Goal: Task Accomplishment & Management: Manage account settings

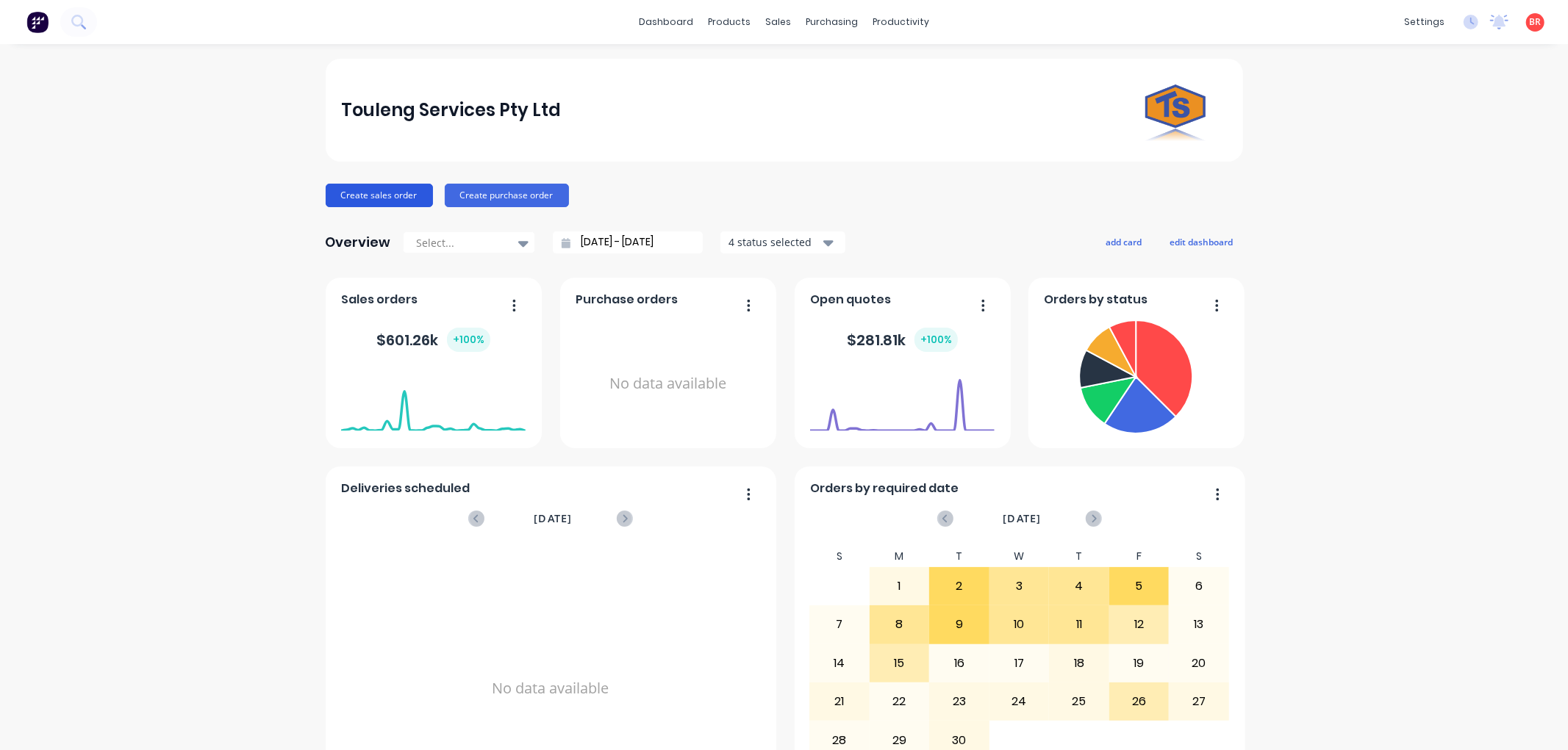
click at [394, 196] on button "Create sales order" at bounding box center [379, 195] width 107 height 23
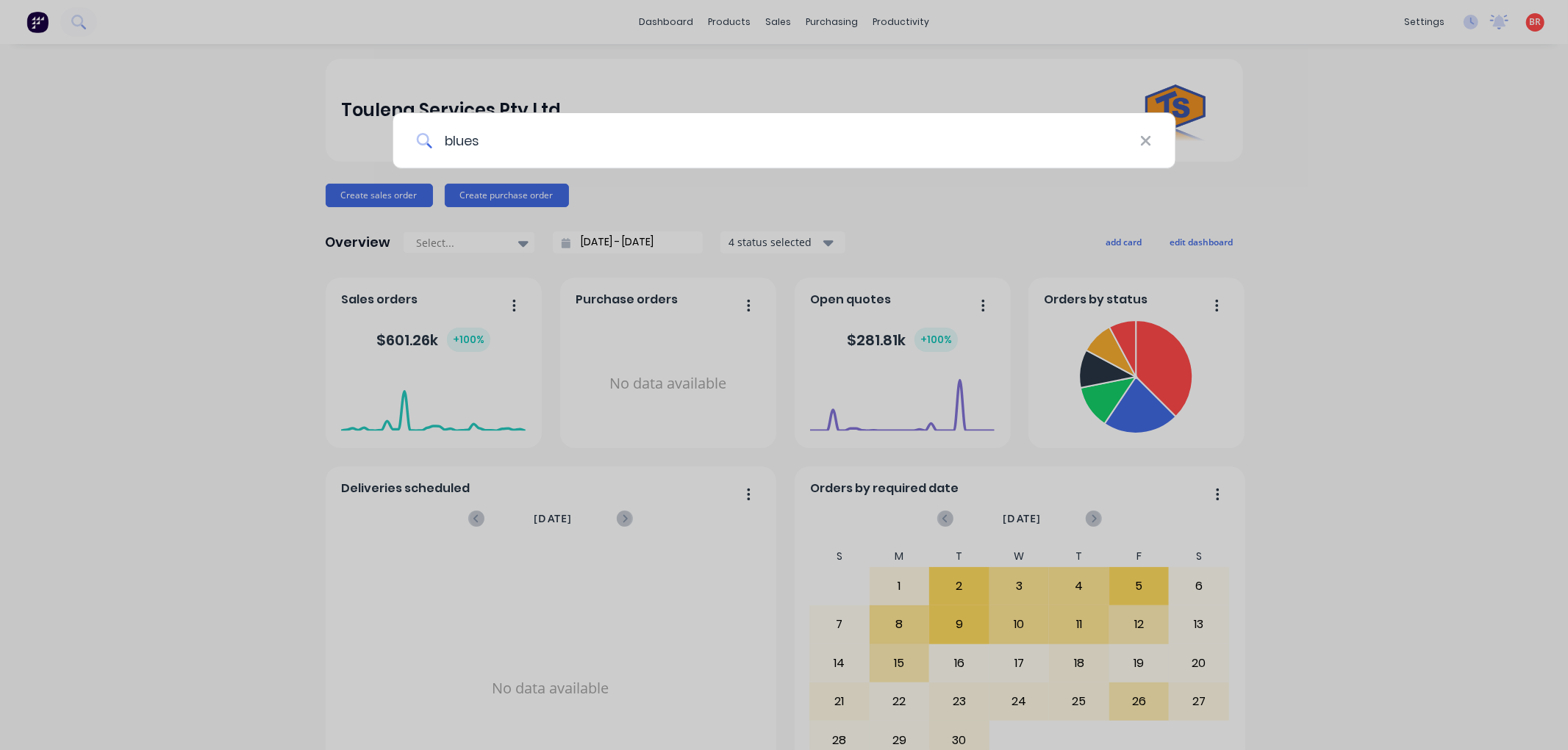
click at [553, 146] on input "blues" at bounding box center [786, 140] width 708 height 55
type input "blues"
click at [1145, 144] on icon at bounding box center [1146, 140] width 12 height 16
type input "blues"
click at [243, 157] on div "blues" at bounding box center [784, 375] width 1568 height 750
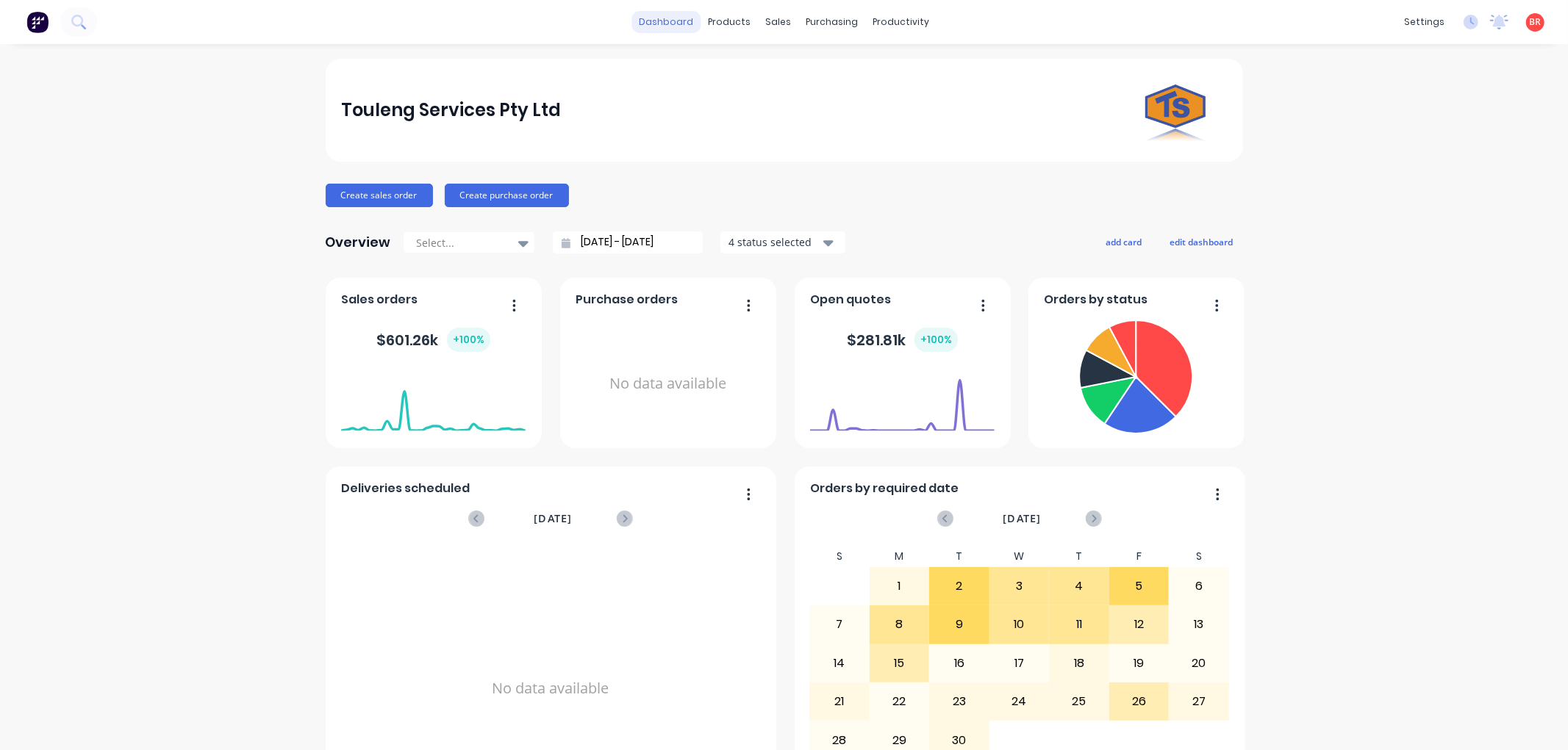
click at [645, 20] on link "dashboard" at bounding box center [666, 22] width 69 height 22
click at [813, 64] on div "Sales Orders" at bounding box center [827, 71] width 60 height 14
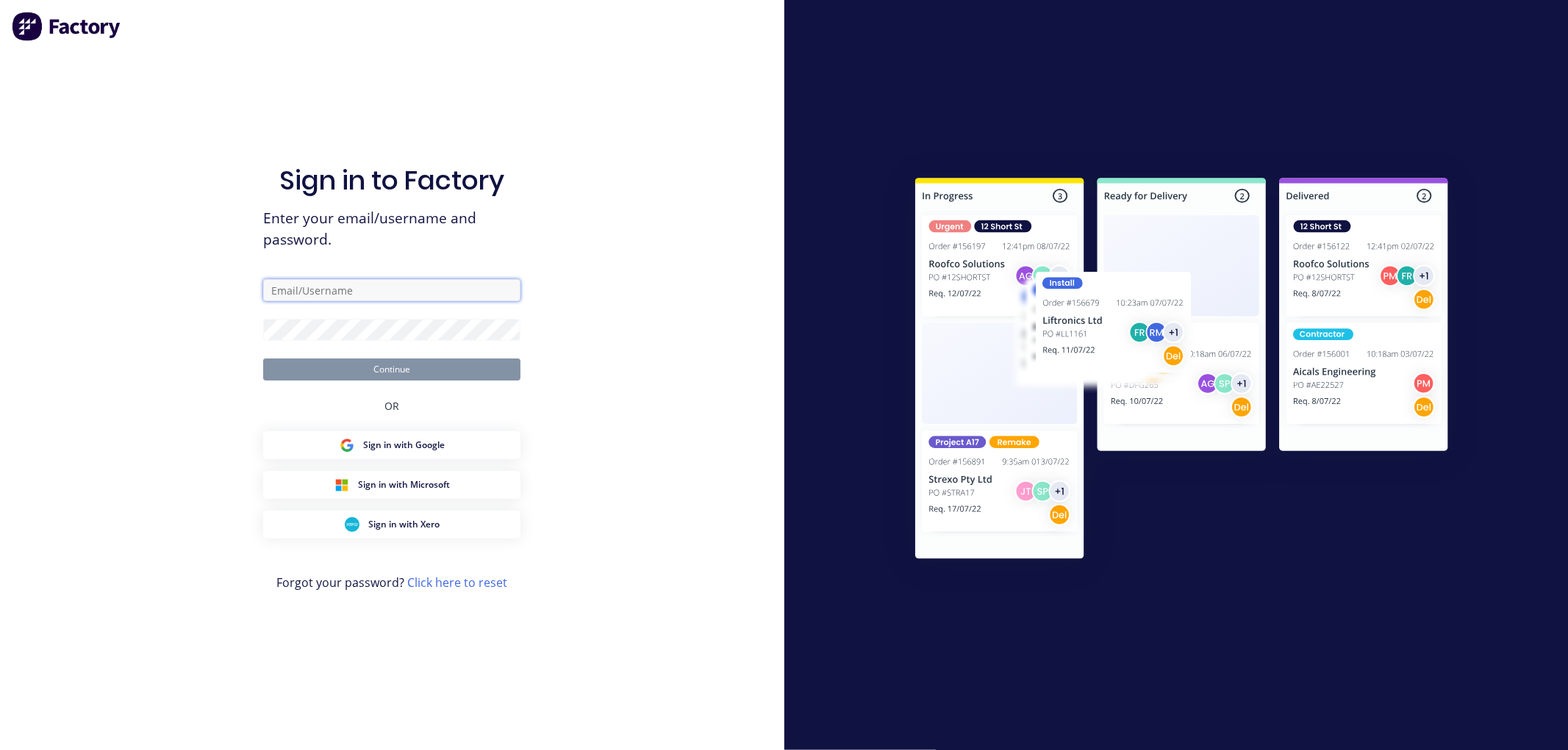
type input "[PERSON_NAME][EMAIL_ADDRESS][PERSON_NAME][DOMAIN_NAME]"
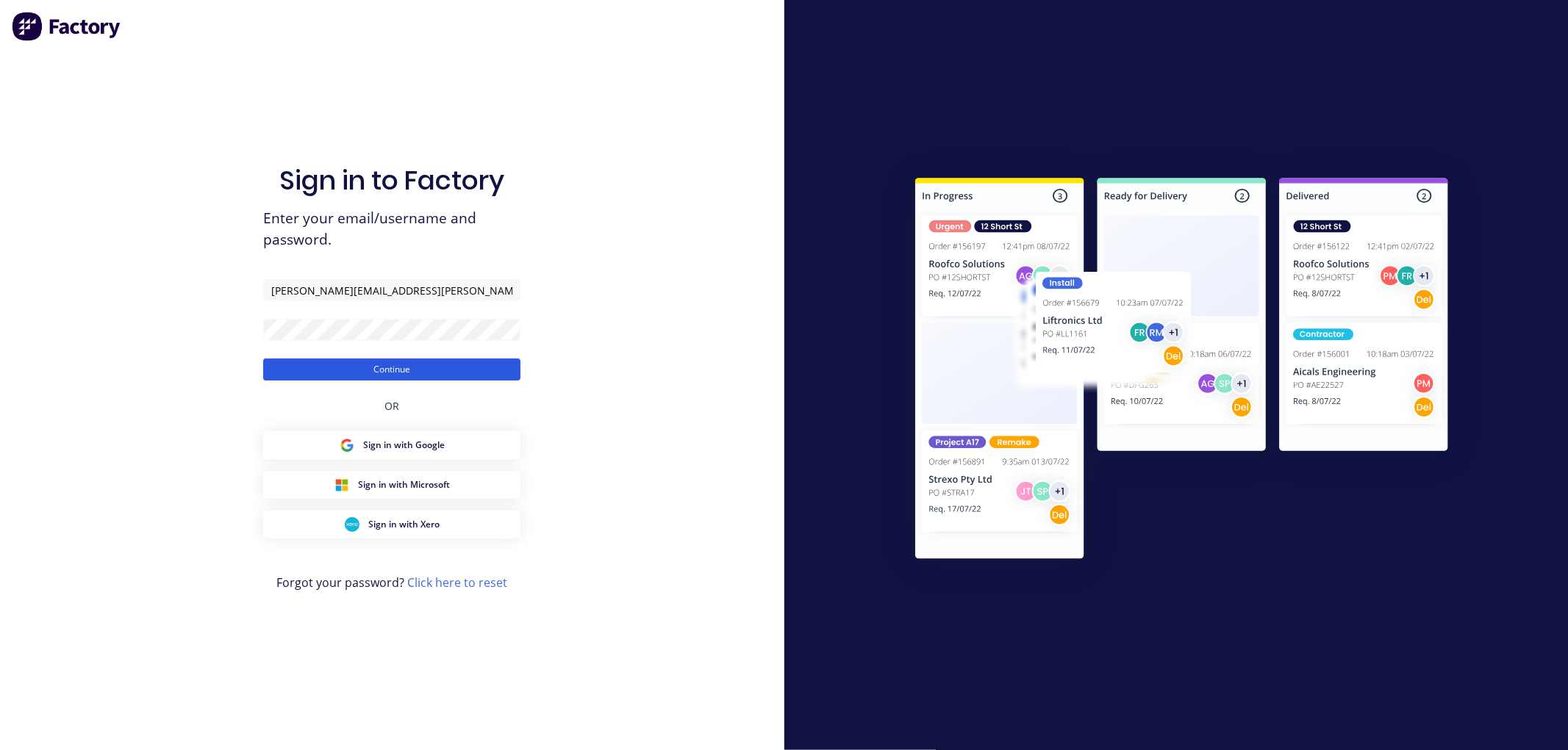
click at [336, 369] on button "Continue" at bounding box center [391, 369] width 258 height 22
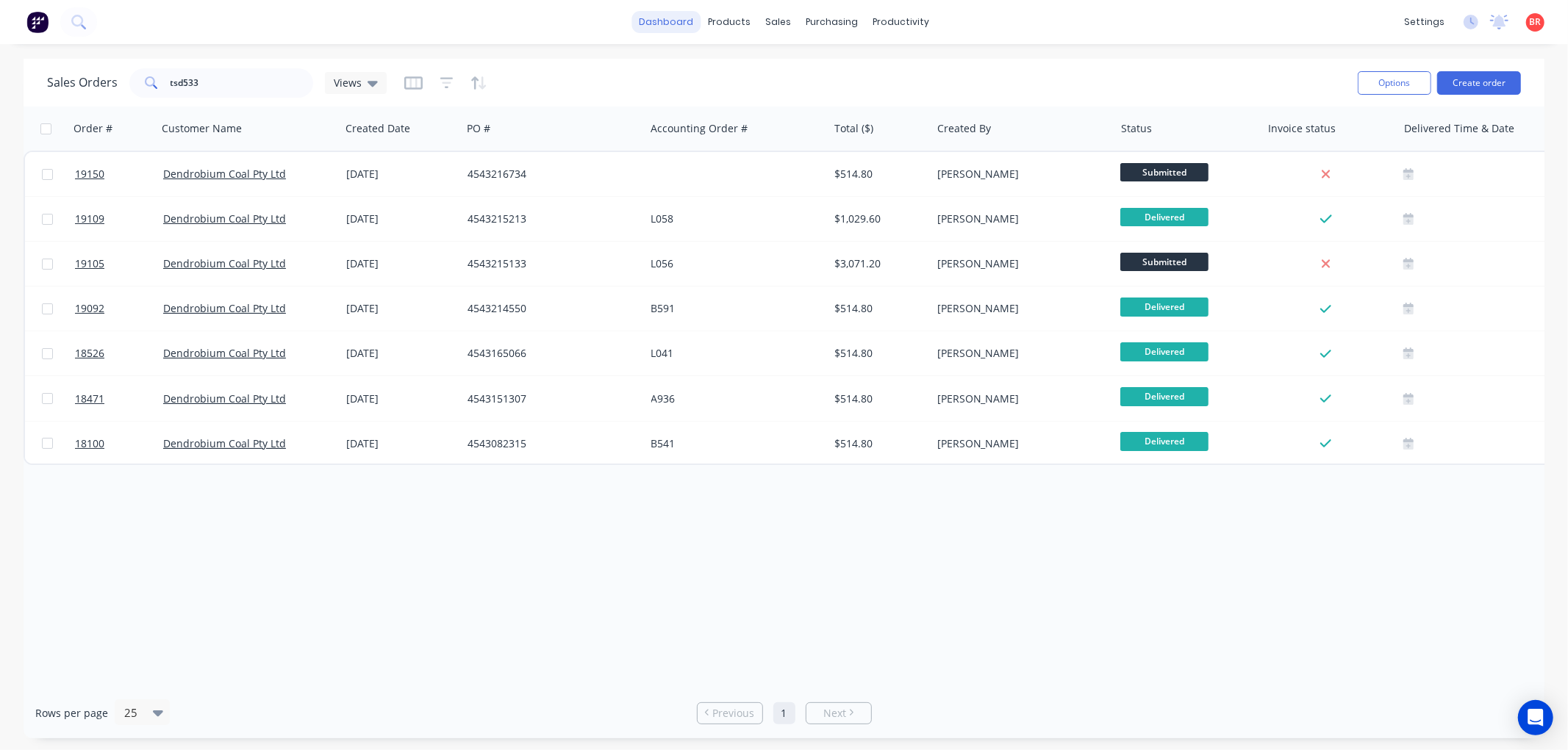
click at [673, 26] on link "dashboard" at bounding box center [666, 22] width 69 height 22
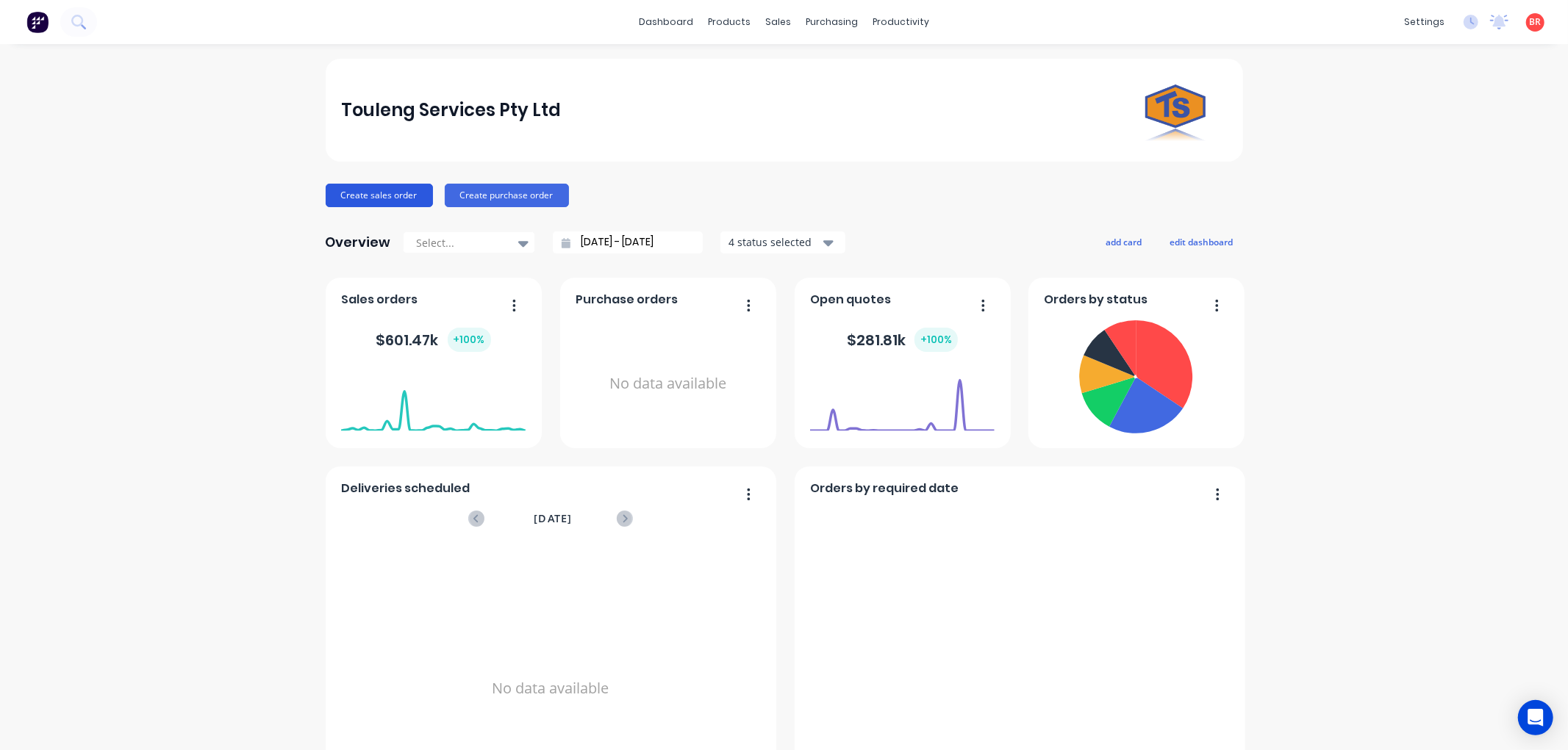
click at [368, 190] on button "Create sales order" at bounding box center [379, 195] width 107 height 23
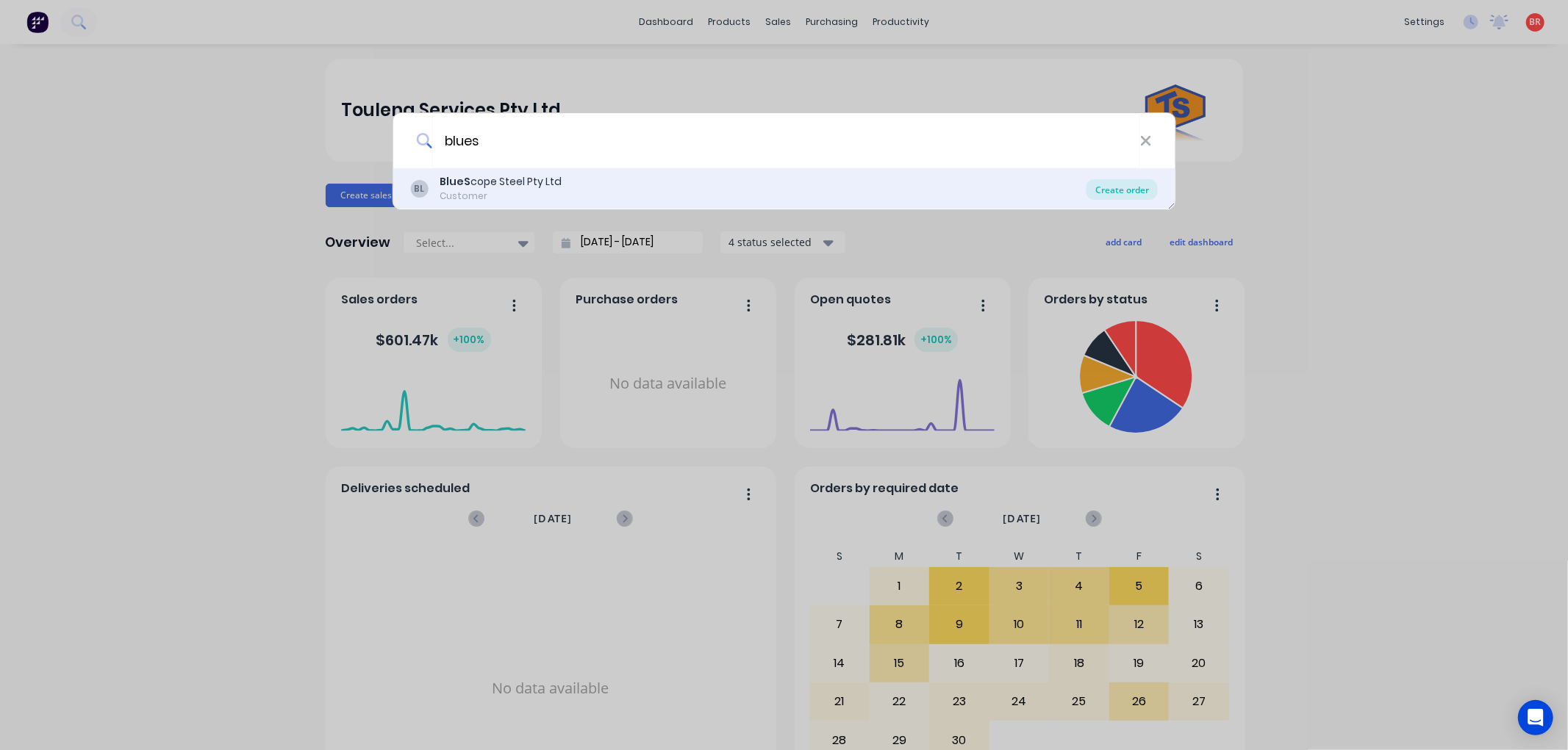
type input "blues"
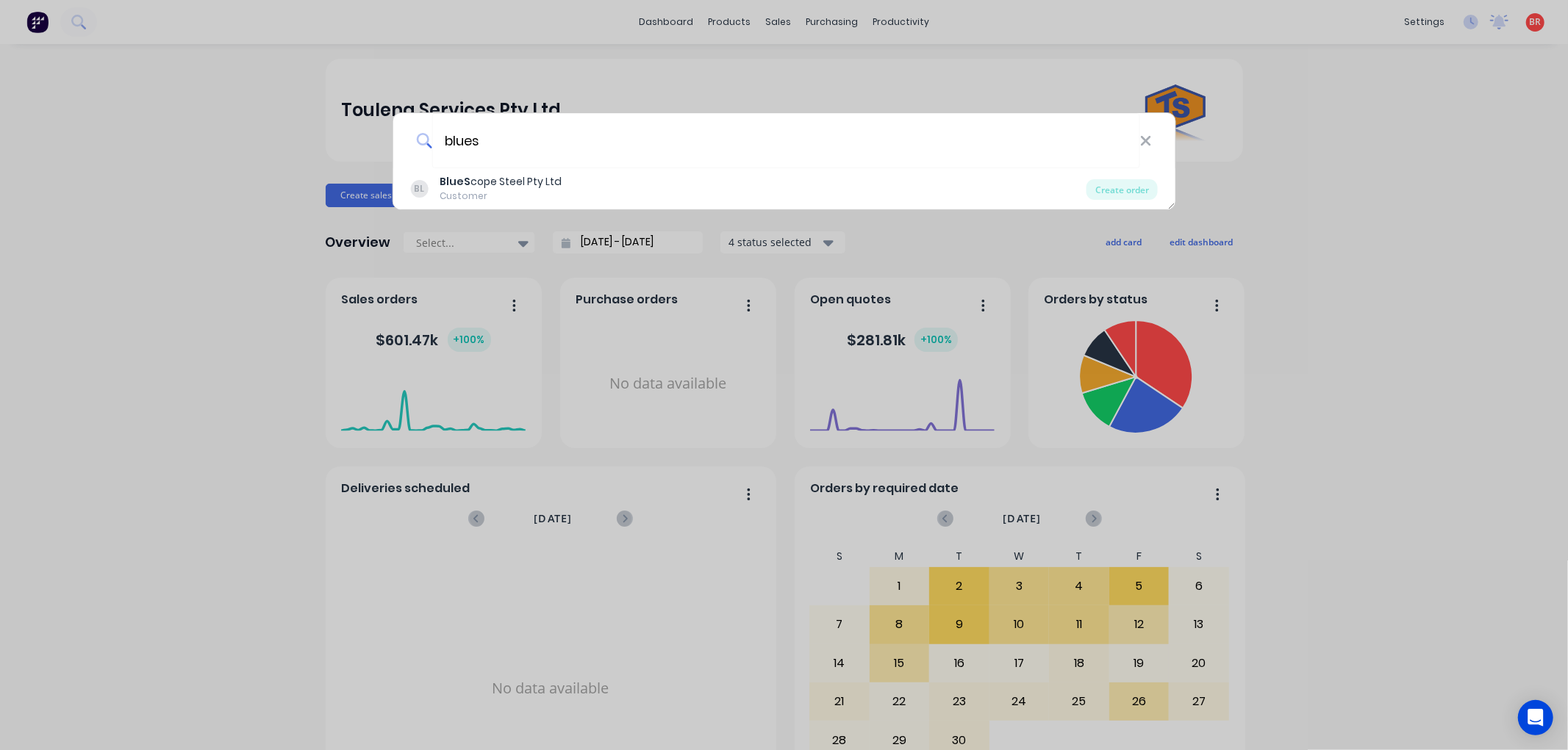
drag, startPoint x: 1127, startPoint y: 186, endPoint x: 1118, endPoint y: 186, distance: 9.0
click at [1127, 186] on div "Create order" at bounding box center [1122, 189] width 71 height 20
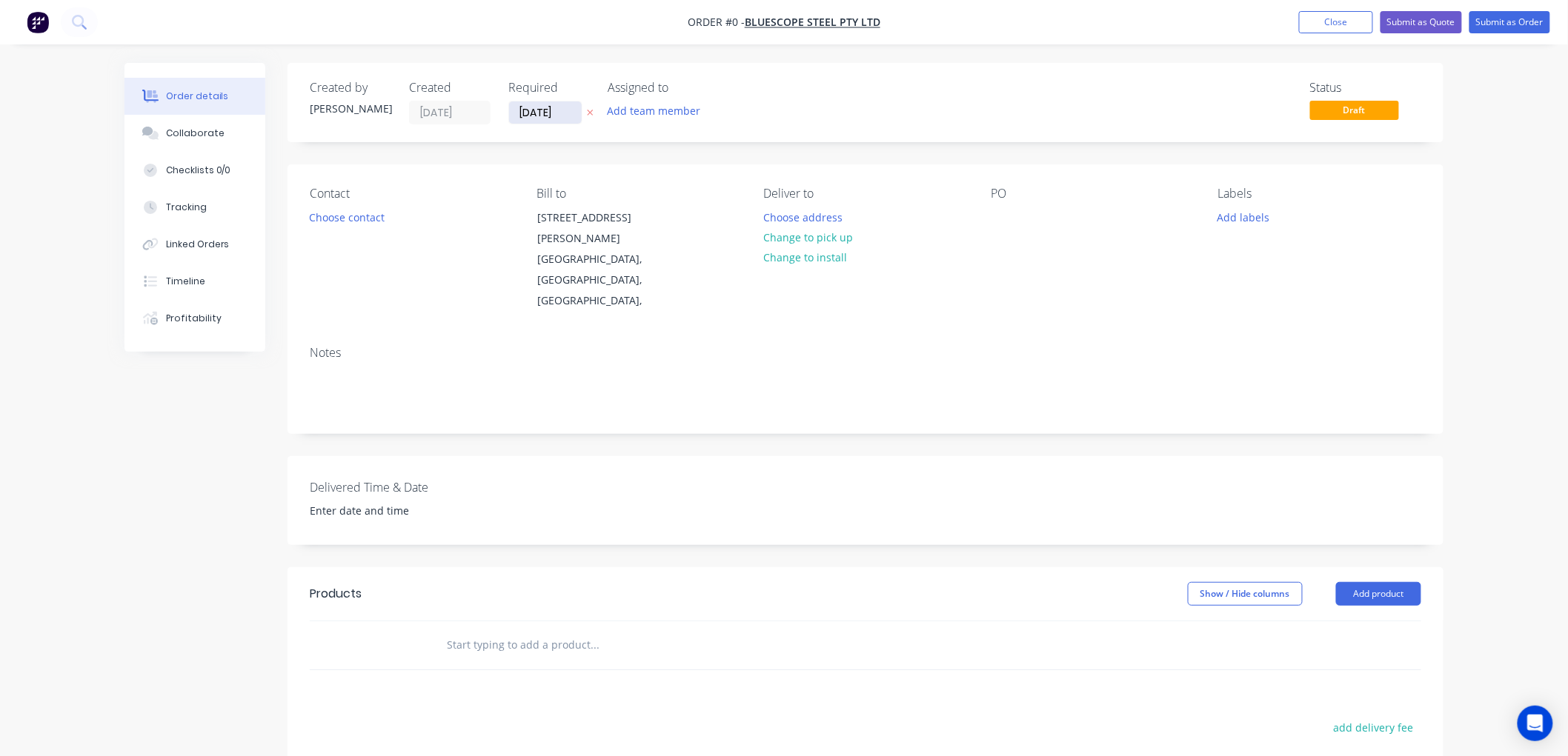
click at [542, 104] on input "[DATE]" at bounding box center [544, 112] width 72 height 22
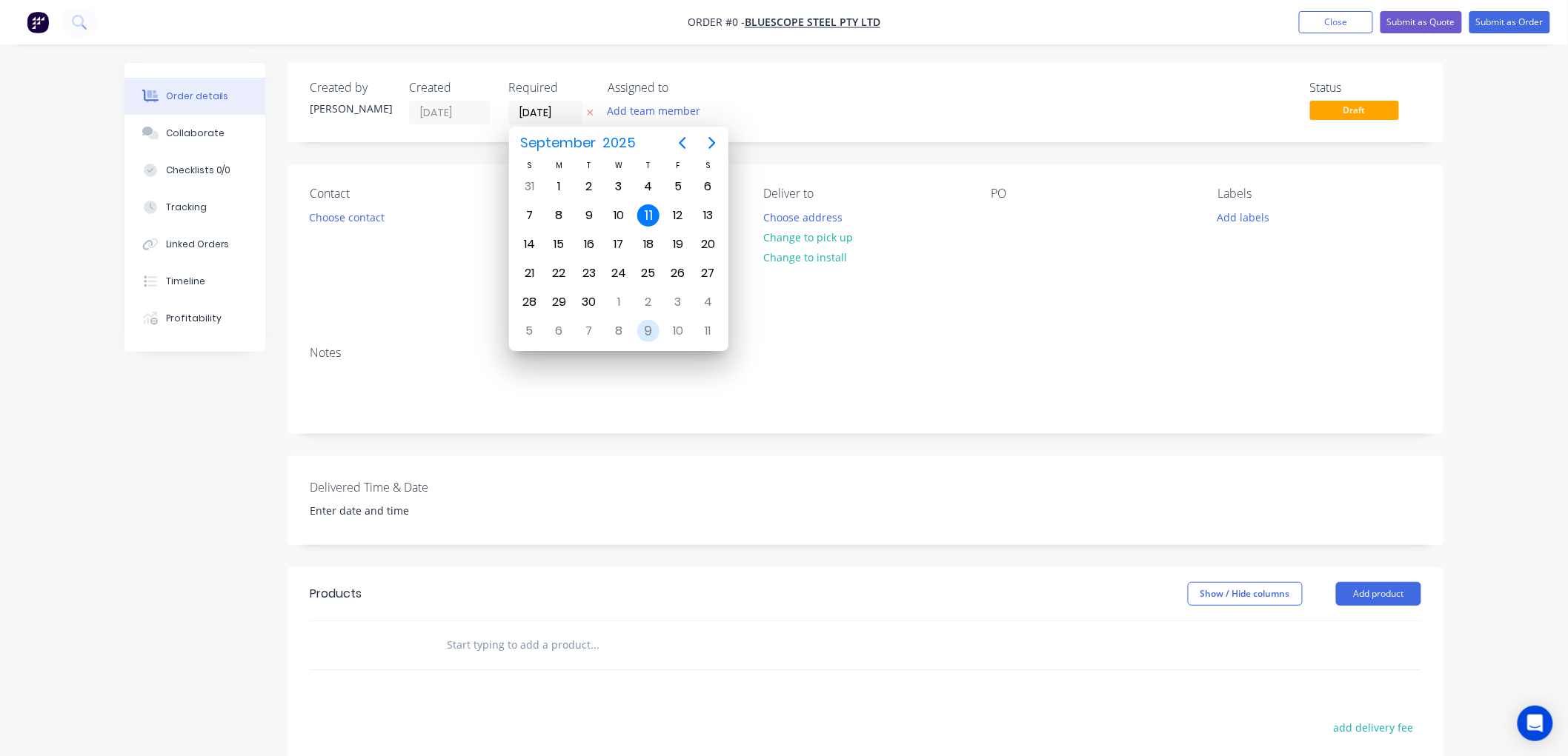
click at [649, 327] on div "9" at bounding box center [648, 330] width 22 height 22
type input "[DATE]"
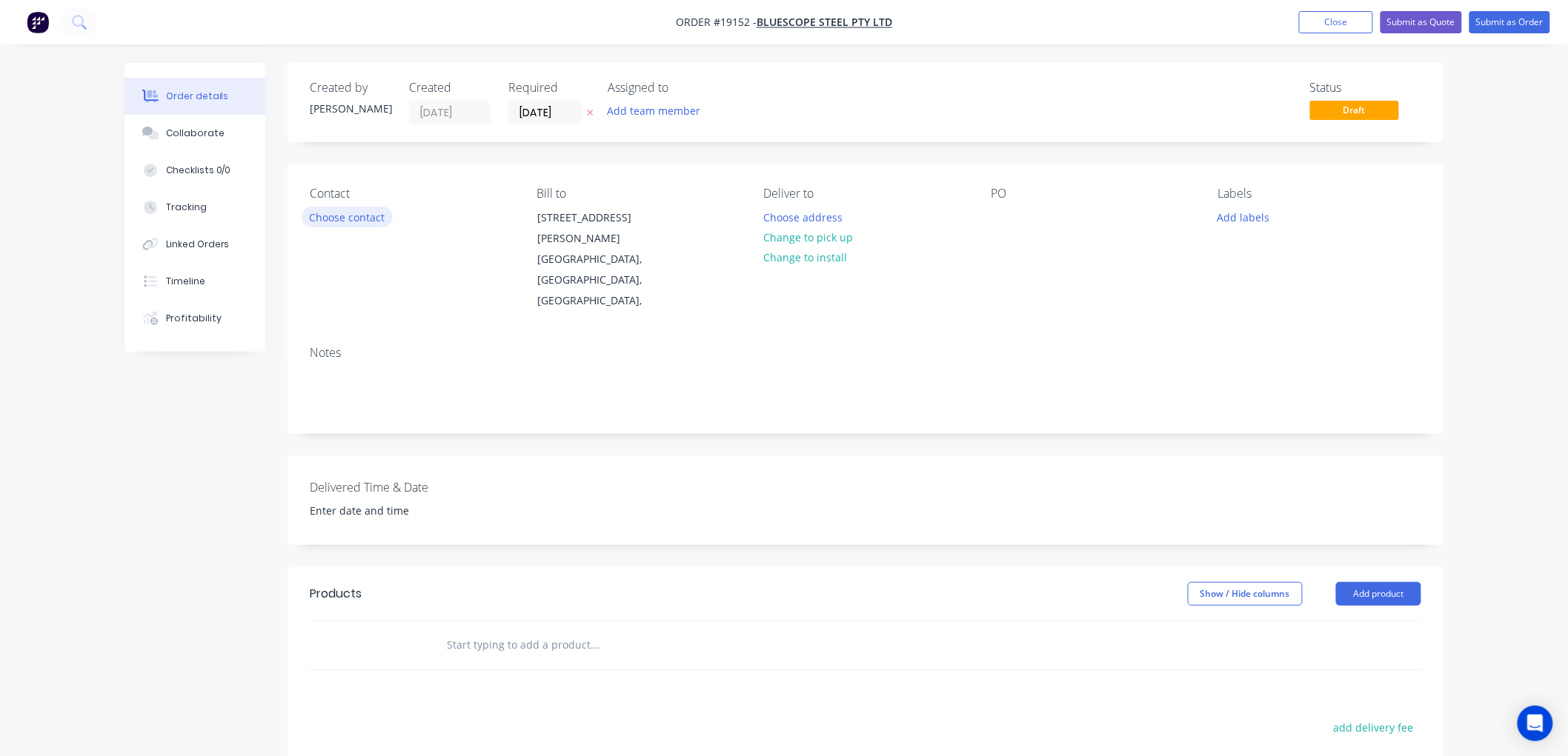
click at [359, 213] on button "Choose contact" at bounding box center [347, 216] width 91 height 20
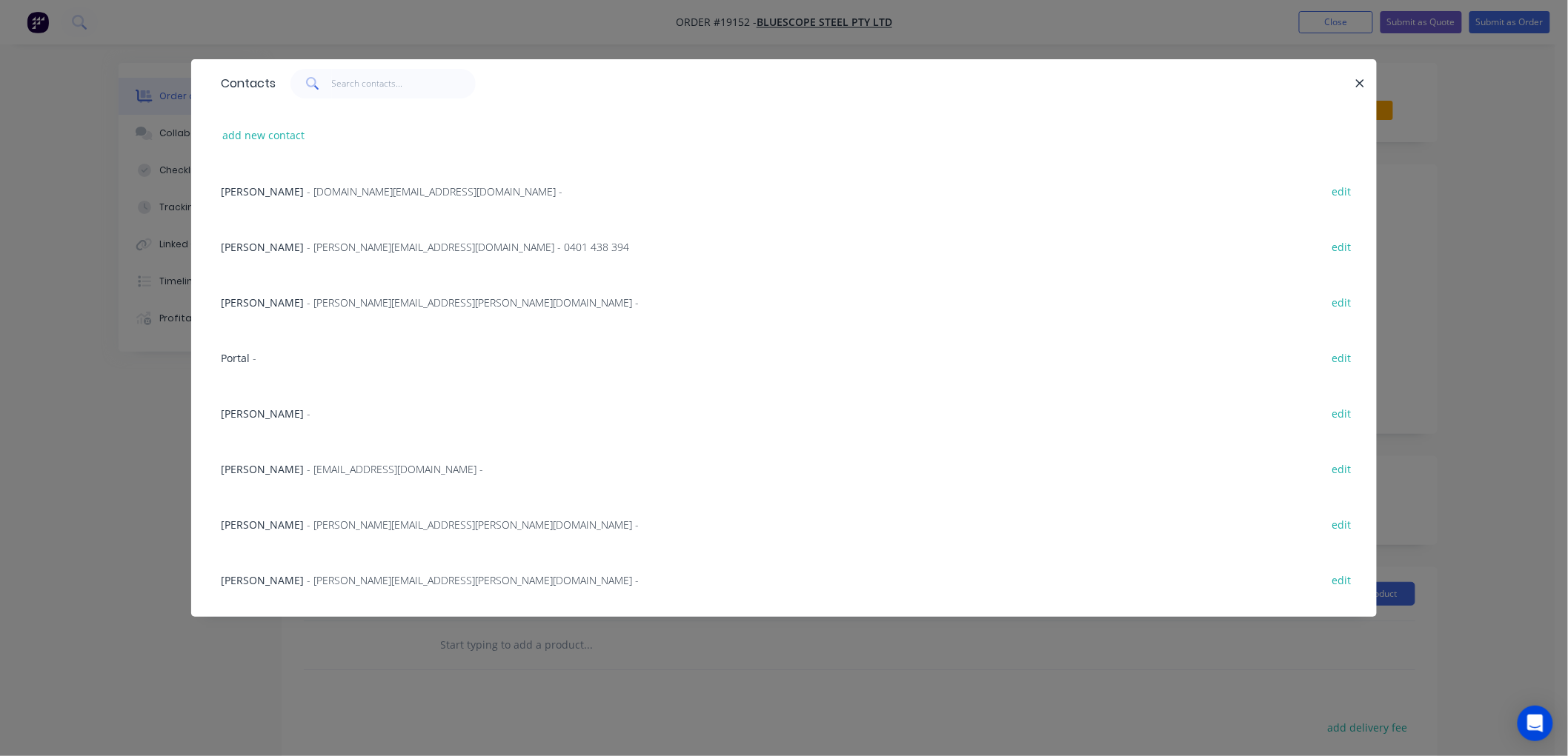
click at [307, 467] on span "- [EMAIL_ADDRESS][DOMAIN_NAME] -" at bounding box center [395, 469] width 177 height 14
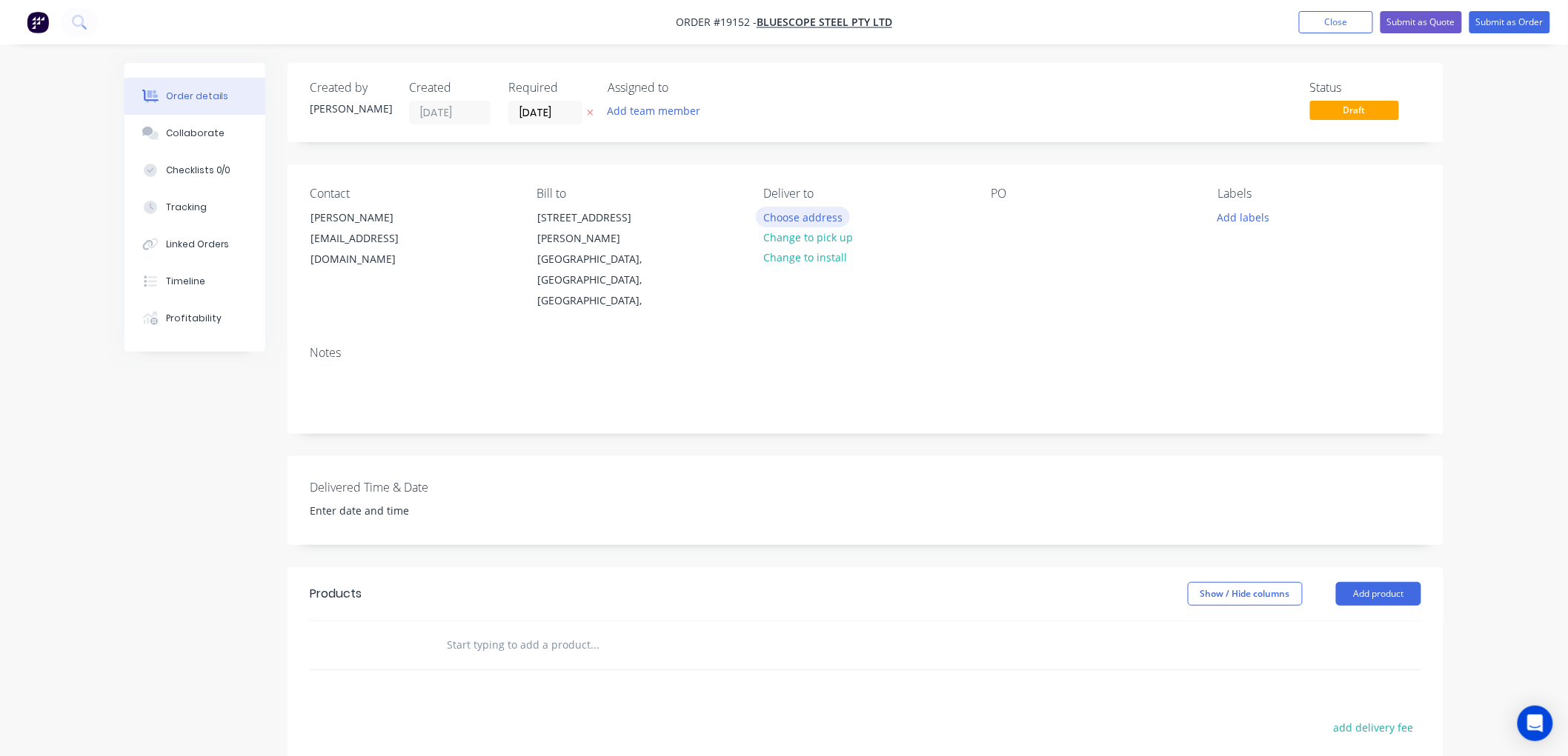
click at [805, 216] on button "Choose address" at bounding box center [803, 216] width 95 height 20
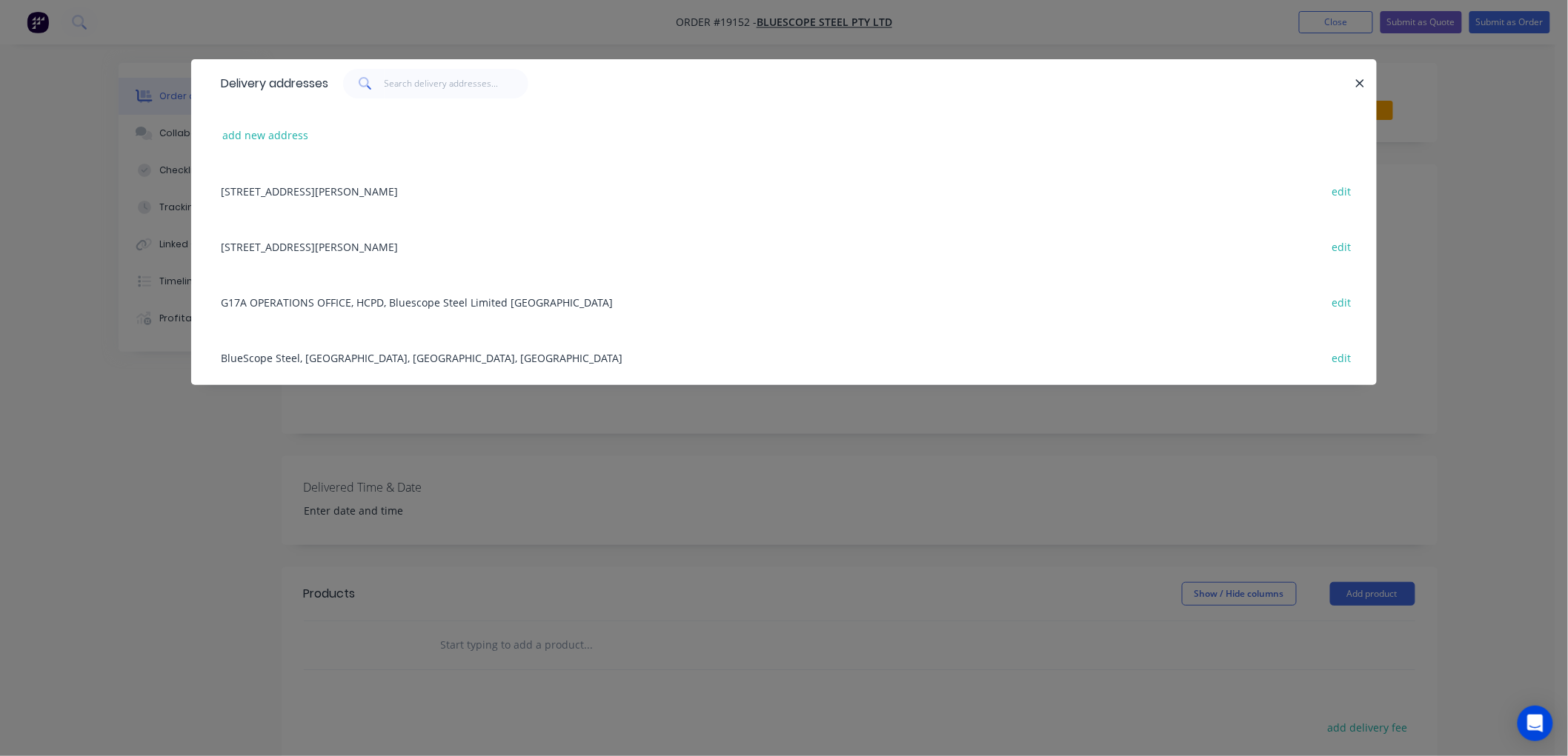
click at [261, 360] on div "BlueScope Steel, [GEOGRAPHIC_DATA], [GEOGRAPHIC_DATA], [GEOGRAPHIC_DATA] edit" at bounding box center [784, 357] width 1141 height 56
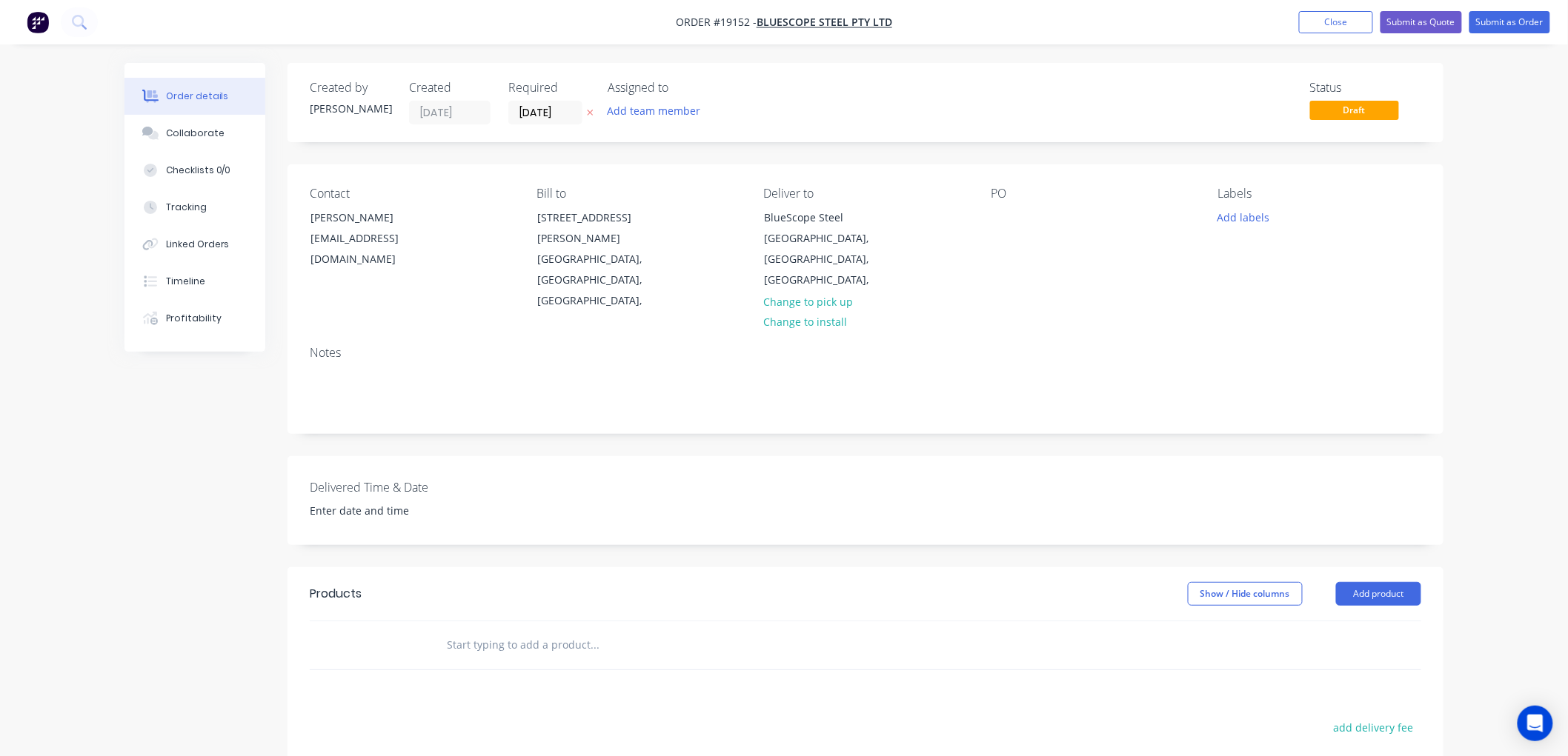
click at [480, 630] on input "text" at bounding box center [594, 645] width 296 height 30
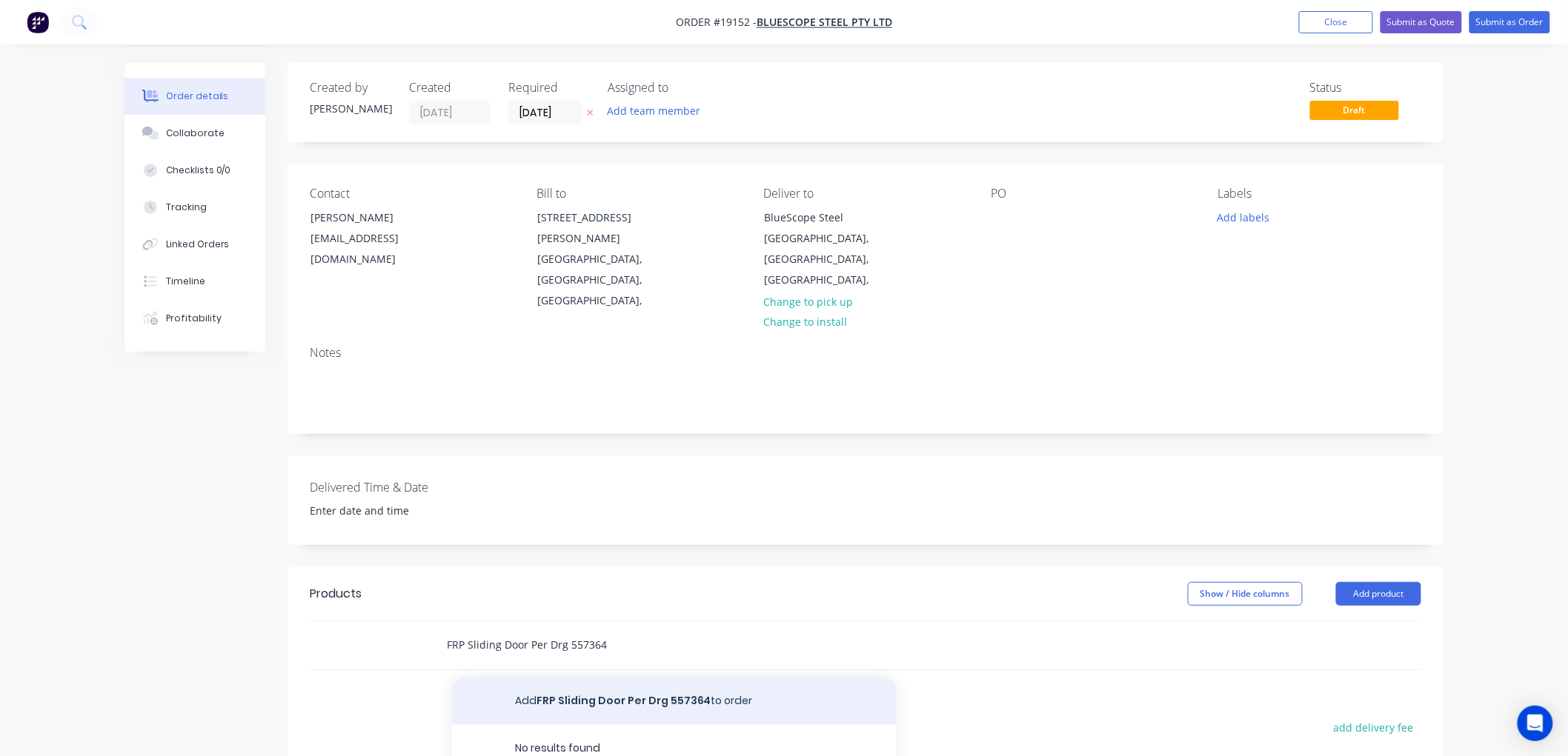
type input "FRP Sliding Door Per Drg 557364"
click at [602, 678] on button "Add FRP Sliding Door Per Drg 557364 to order" at bounding box center [675, 701] width 445 height 47
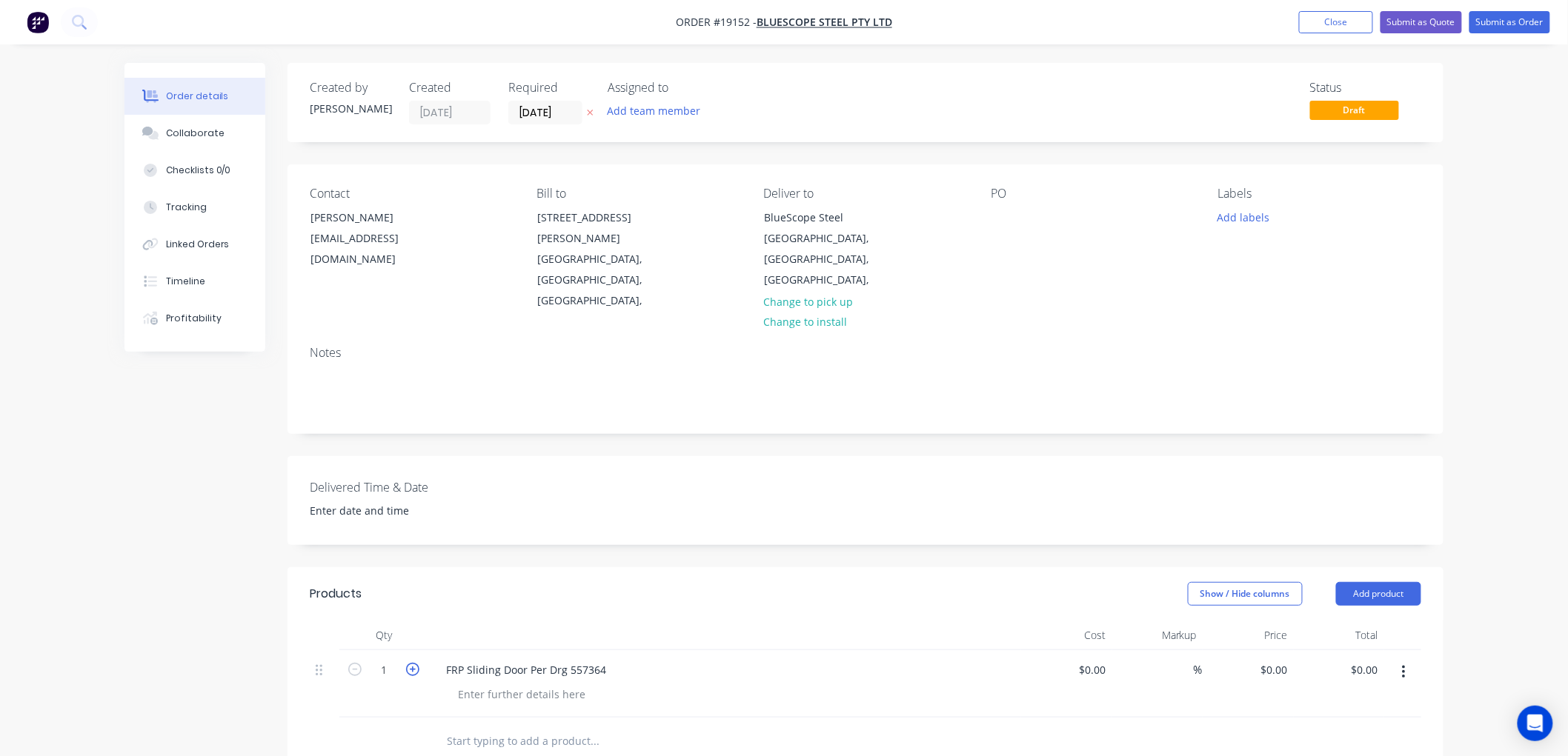
click at [417, 663] on icon "button" at bounding box center [413, 670] width 14 height 14
type input "4"
click at [1090, 659] on div "$0.00" at bounding box center [1092, 670] width 40 height 21
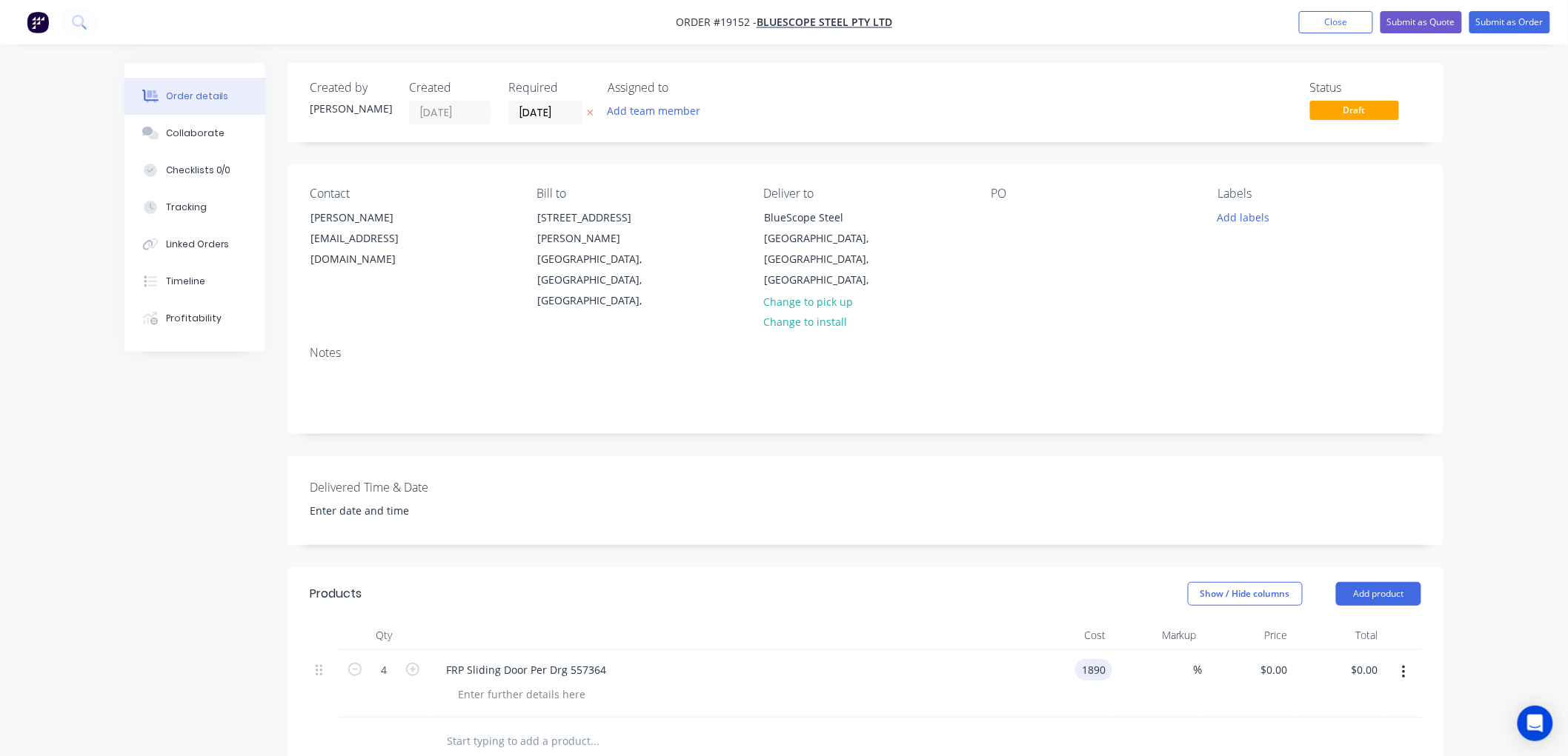
type input "$1,890.00"
type input "$7,560.00"
click at [1523, 455] on div "Order details Collaborate Checklists 0/0 Tracking Linked Orders Timeline Profit…" at bounding box center [784, 572] width 1568 height 1144
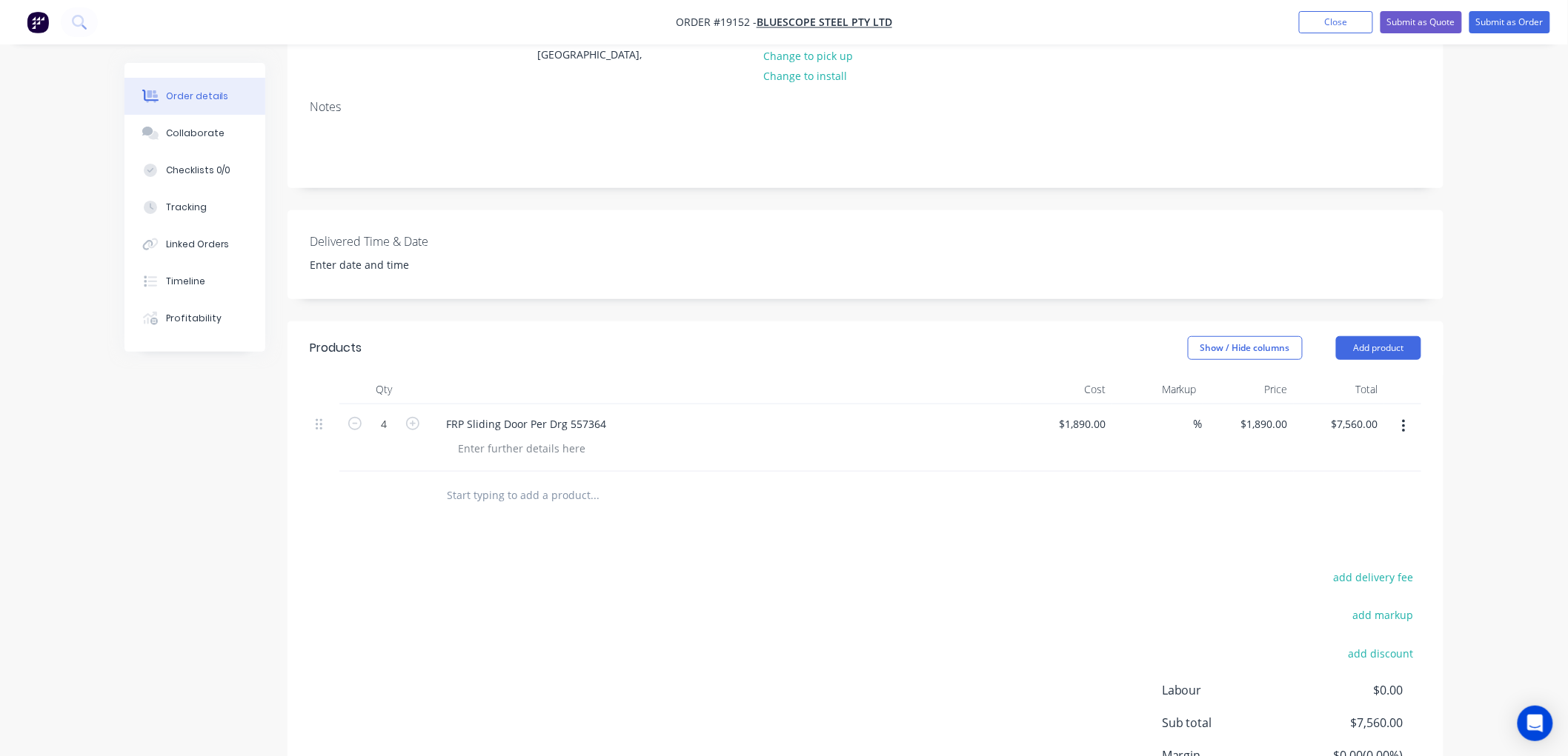
scroll to position [247, 0]
click at [535, 437] on div at bounding box center [522, 448] width 151 height 21
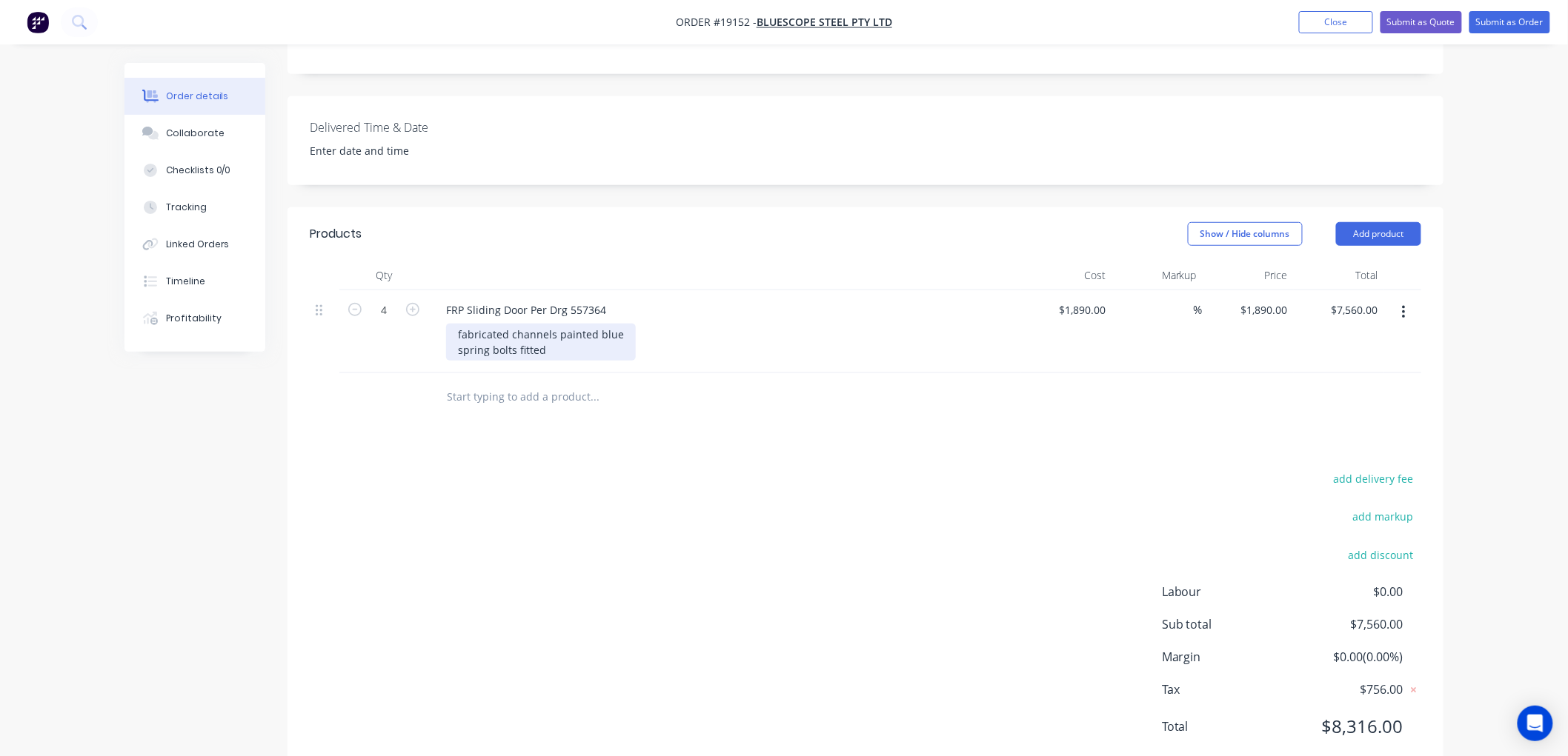
scroll to position [362, 0]
click at [534, 381] on input "text" at bounding box center [594, 395] width 296 height 30
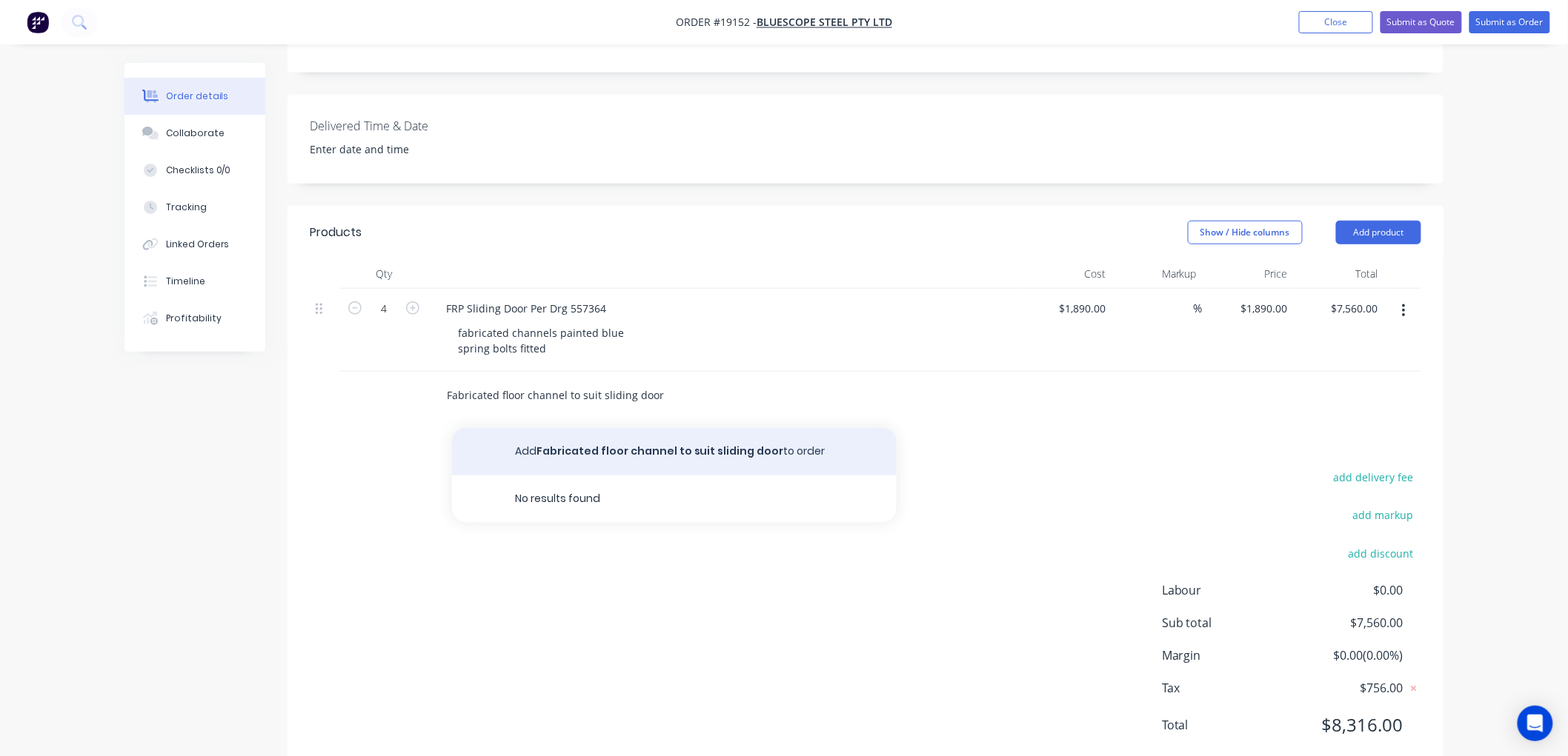
type input "Fabricated floor channel to suit sliding door"
click at [612, 428] on button "Add Fabricated floor channel to suit sliding door to order" at bounding box center [675, 451] width 445 height 47
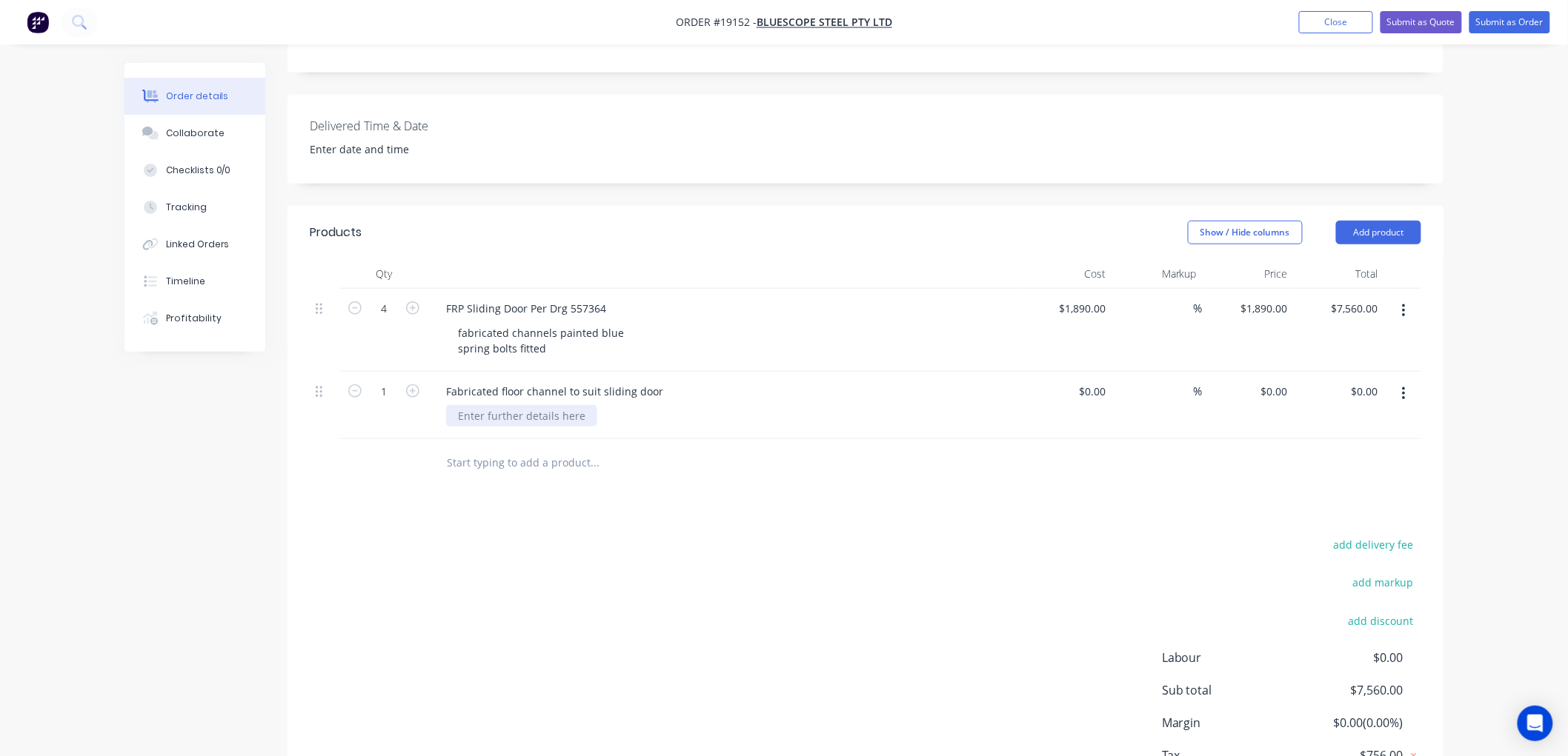
click at [516, 405] on div at bounding box center [522, 416] width 151 height 21
click at [412, 384] on icon "button" at bounding box center [413, 391] width 14 height 14
type input "2"
click at [495, 405] on div at bounding box center [522, 416] width 151 height 21
click at [1094, 381] on input "$0.00" at bounding box center [1095, 391] width 34 height 21
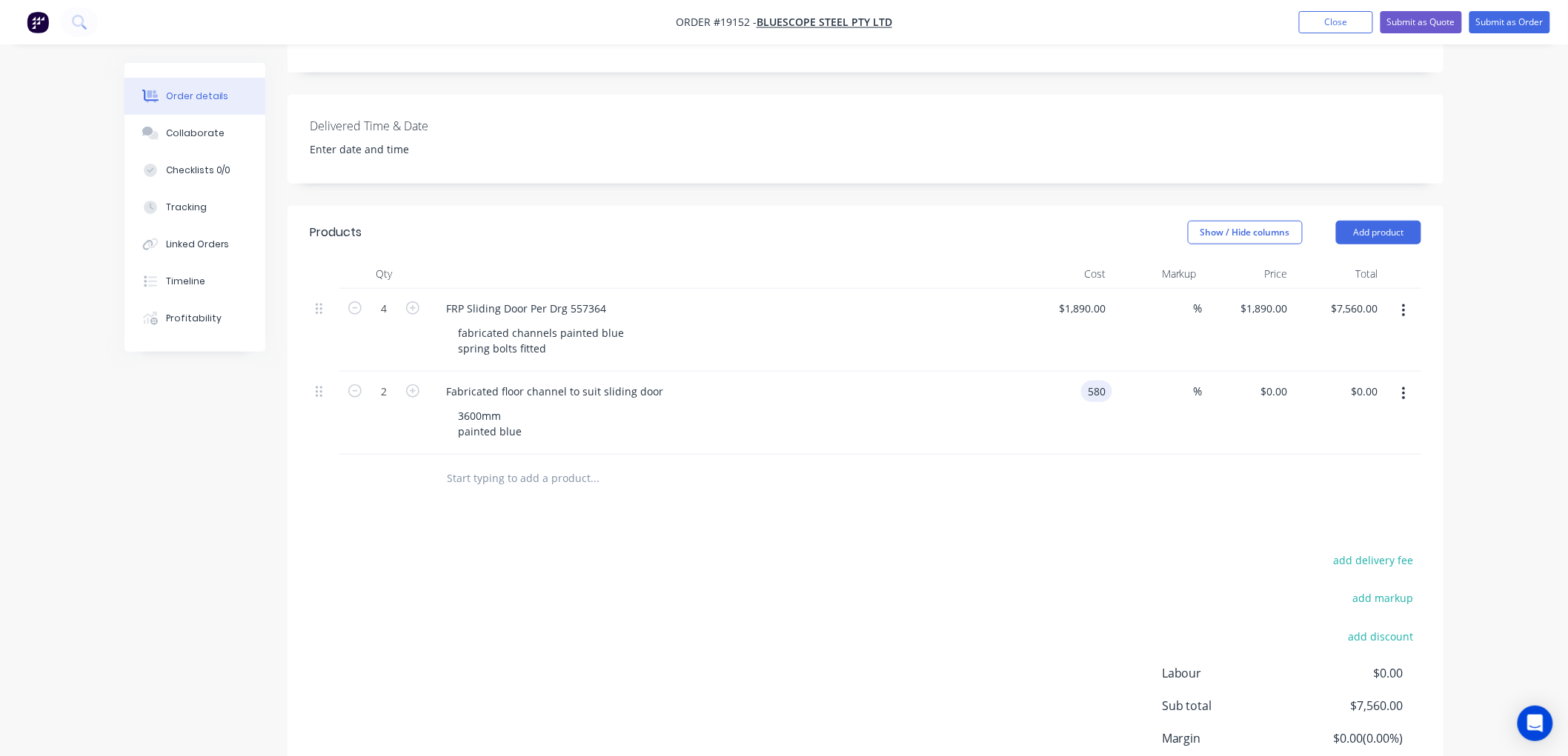
type input "$580.00"
type input "$1,160.00"
click at [1493, 327] on div "Order details Collaborate Checklists 0/0 Tracking Linked Orders Timeline Profit…" at bounding box center [784, 260] width 1568 height 1242
click at [487, 464] on input "text" at bounding box center [594, 478] width 296 height 30
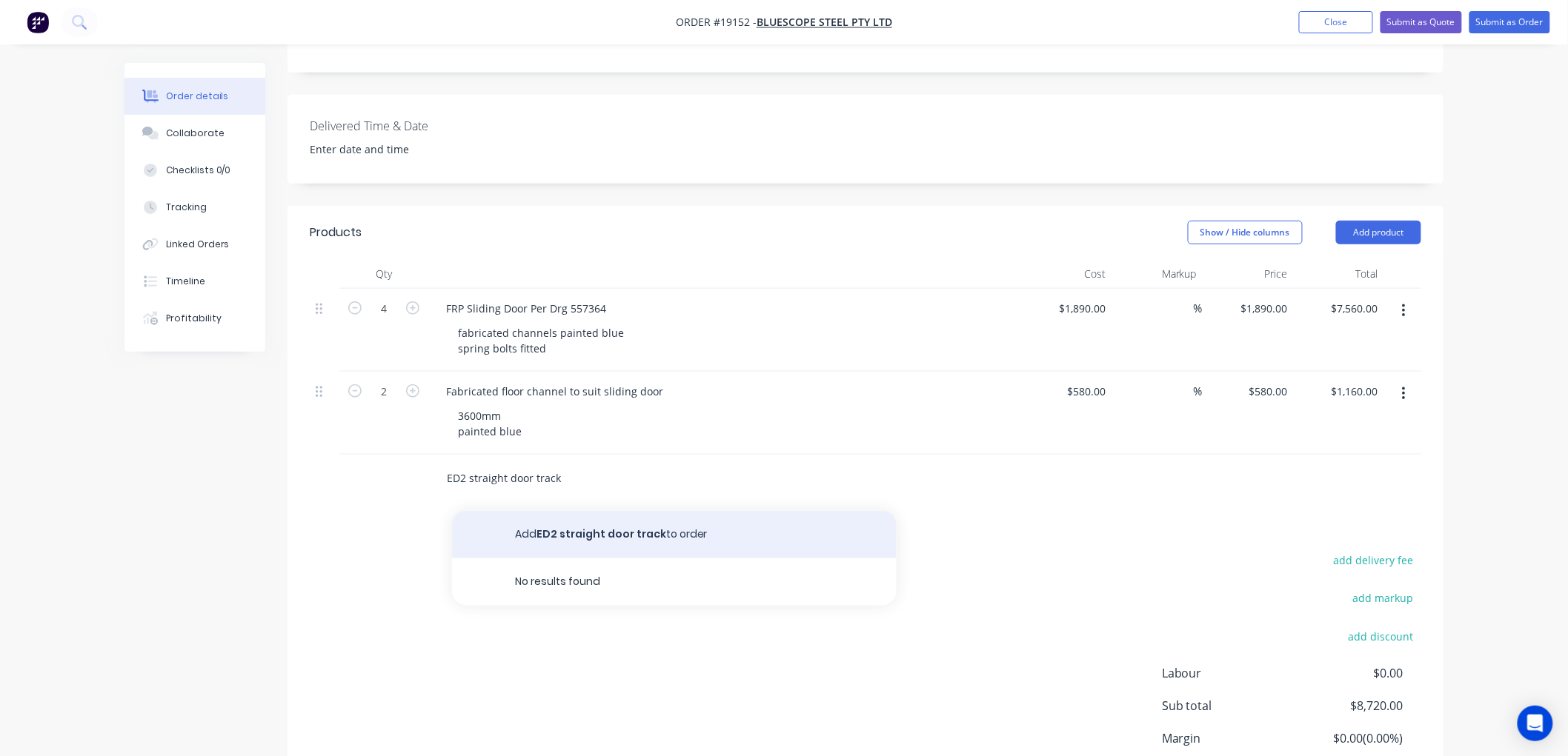
type input "ED2 straight door track"
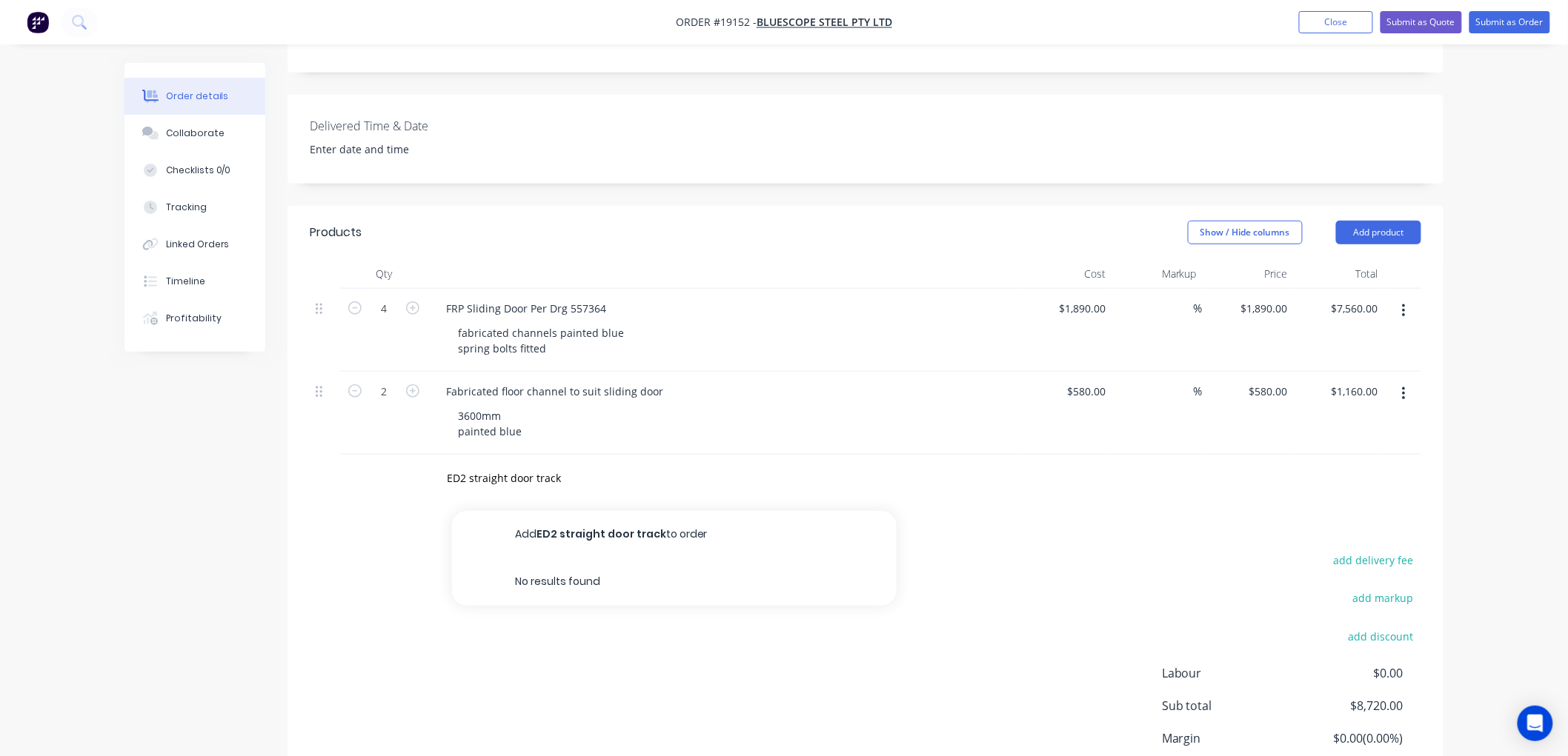
click at [581, 511] on button "Add ED2 straight door track to order" at bounding box center [675, 534] width 445 height 47
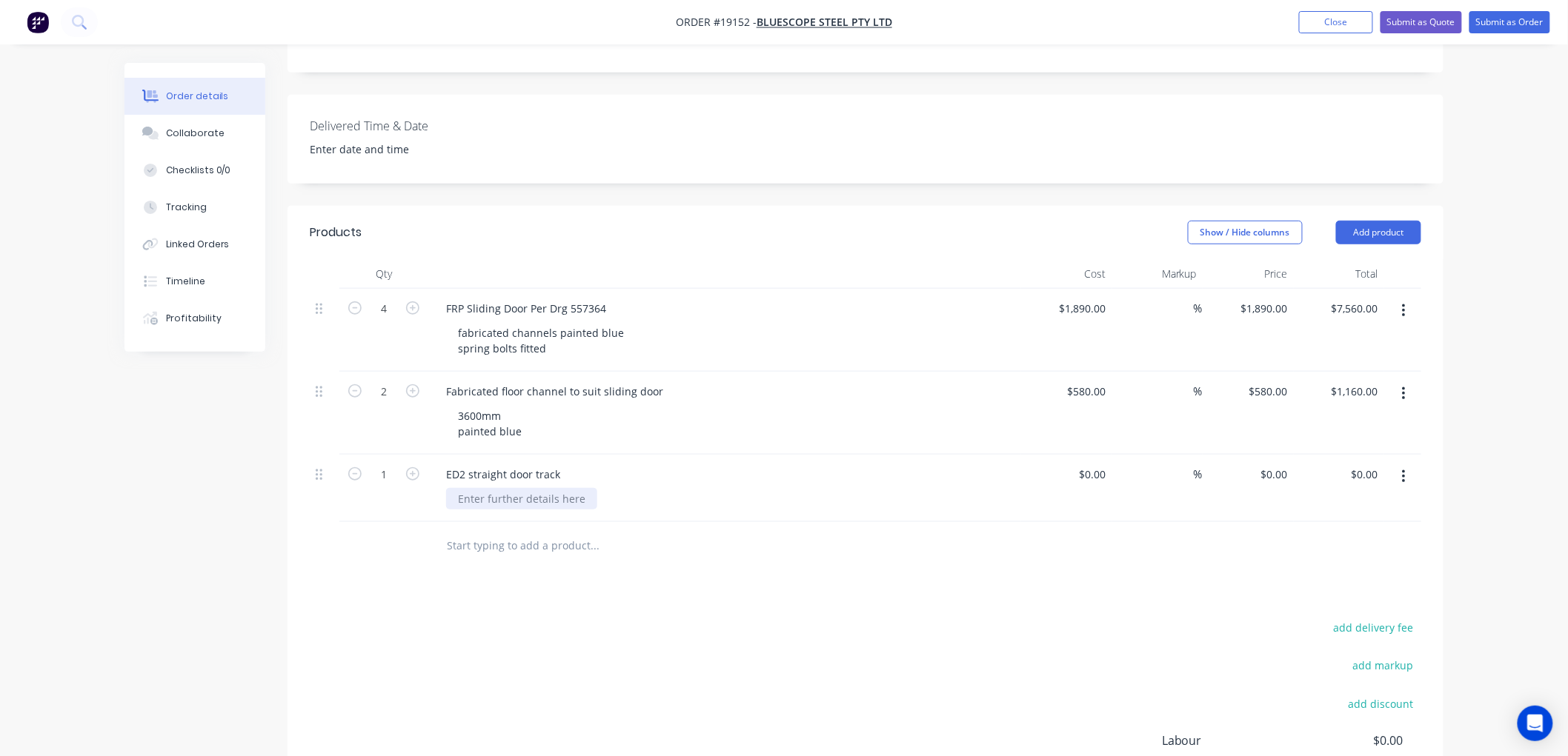
click at [509, 488] on div at bounding box center [522, 499] width 151 height 21
click at [417, 467] on icon "button" at bounding box center [413, 474] width 14 height 14
type input "2"
click at [1092, 464] on div "$0.00" at bounding box center [1092, 474] width 40 height 21
type input "$300.00"
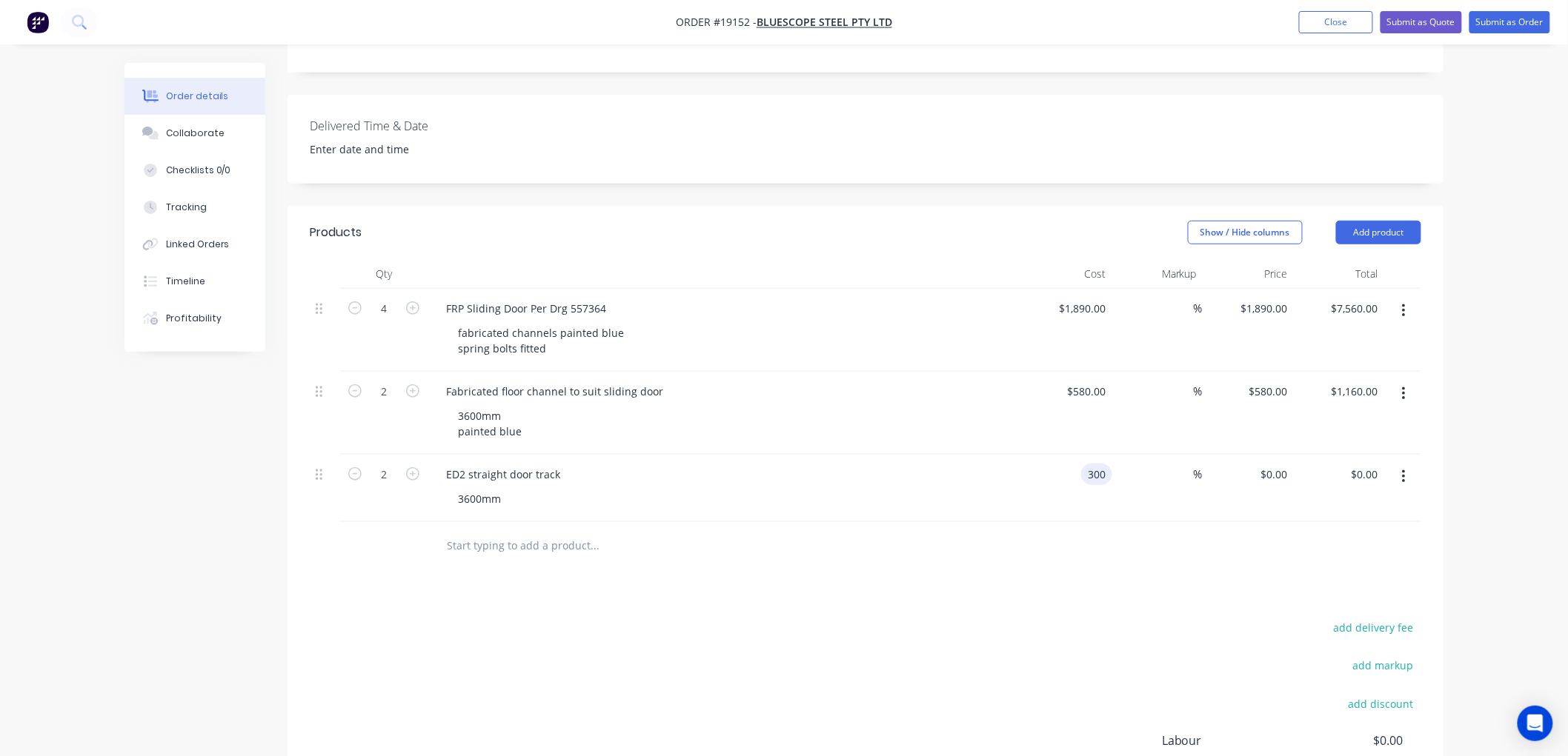
type input "$300.00"
type input "$600.00"
click at [1490, 359] on div "Order details Collaborate Checklists 0/0 Tracking Linked Orders Timeline Profit…" at bounding box center [784, 293] width 1568 height 1309
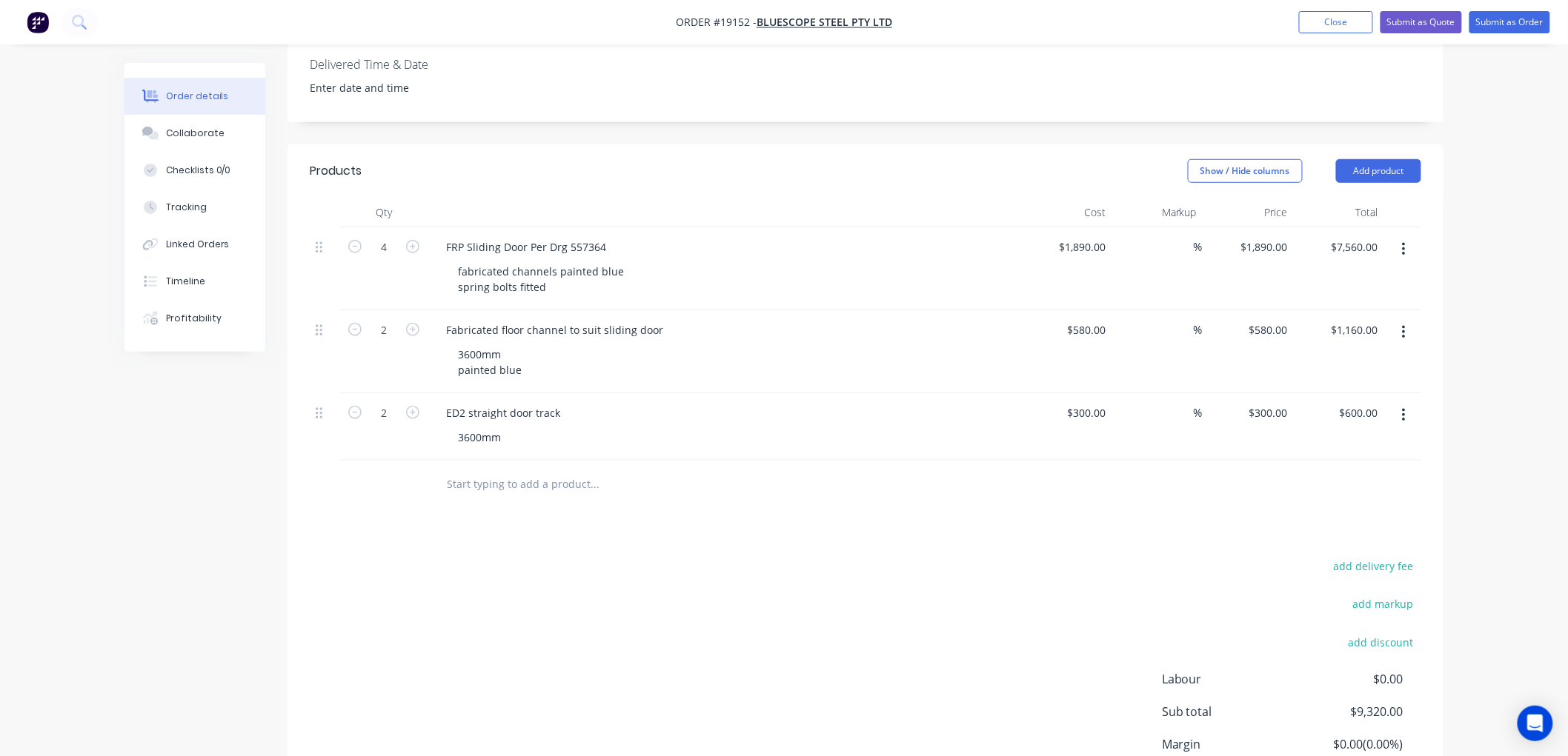
scroll to position [512, 0]
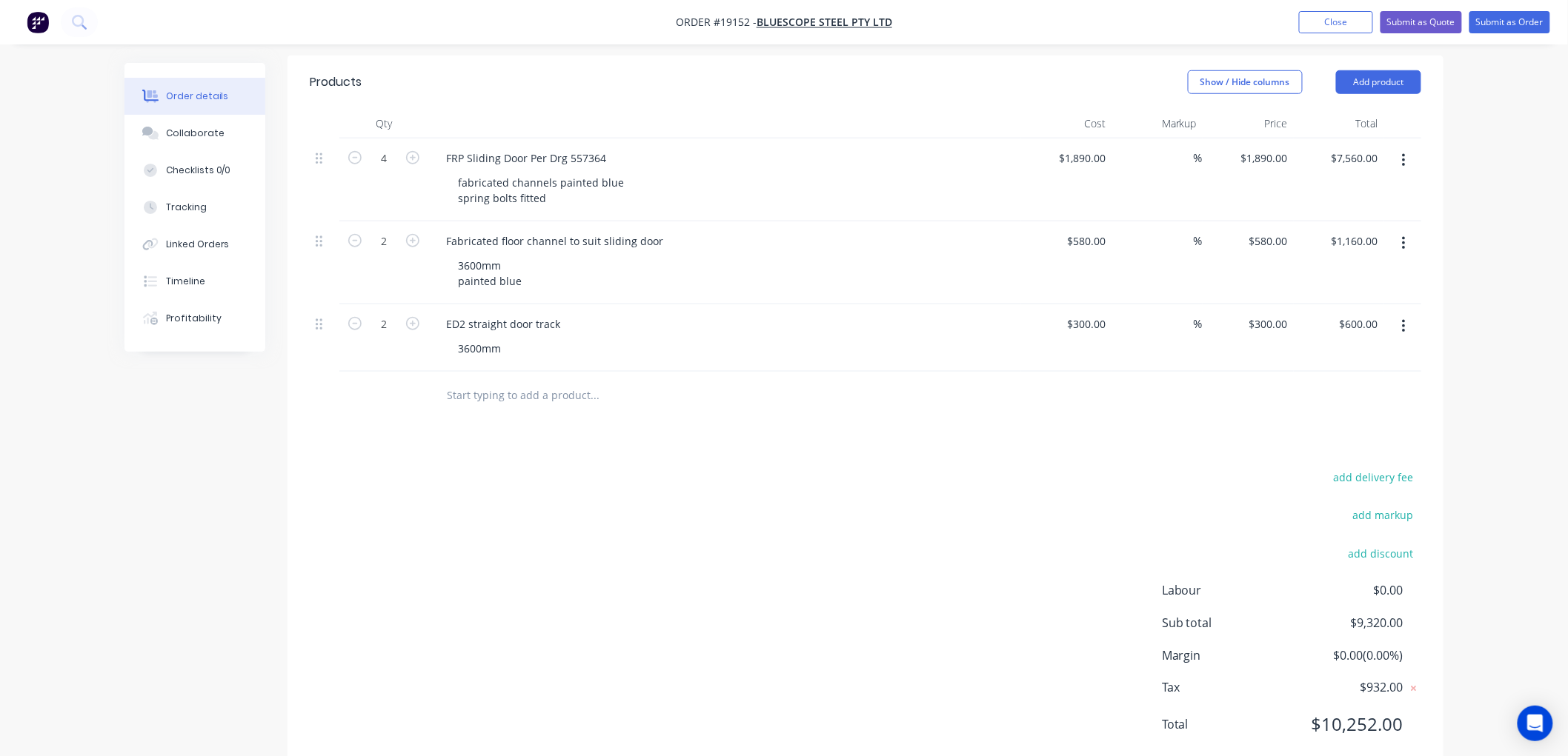
click at [535, 381] on input "text" at bounding box center [594, 395] width 296 height 30
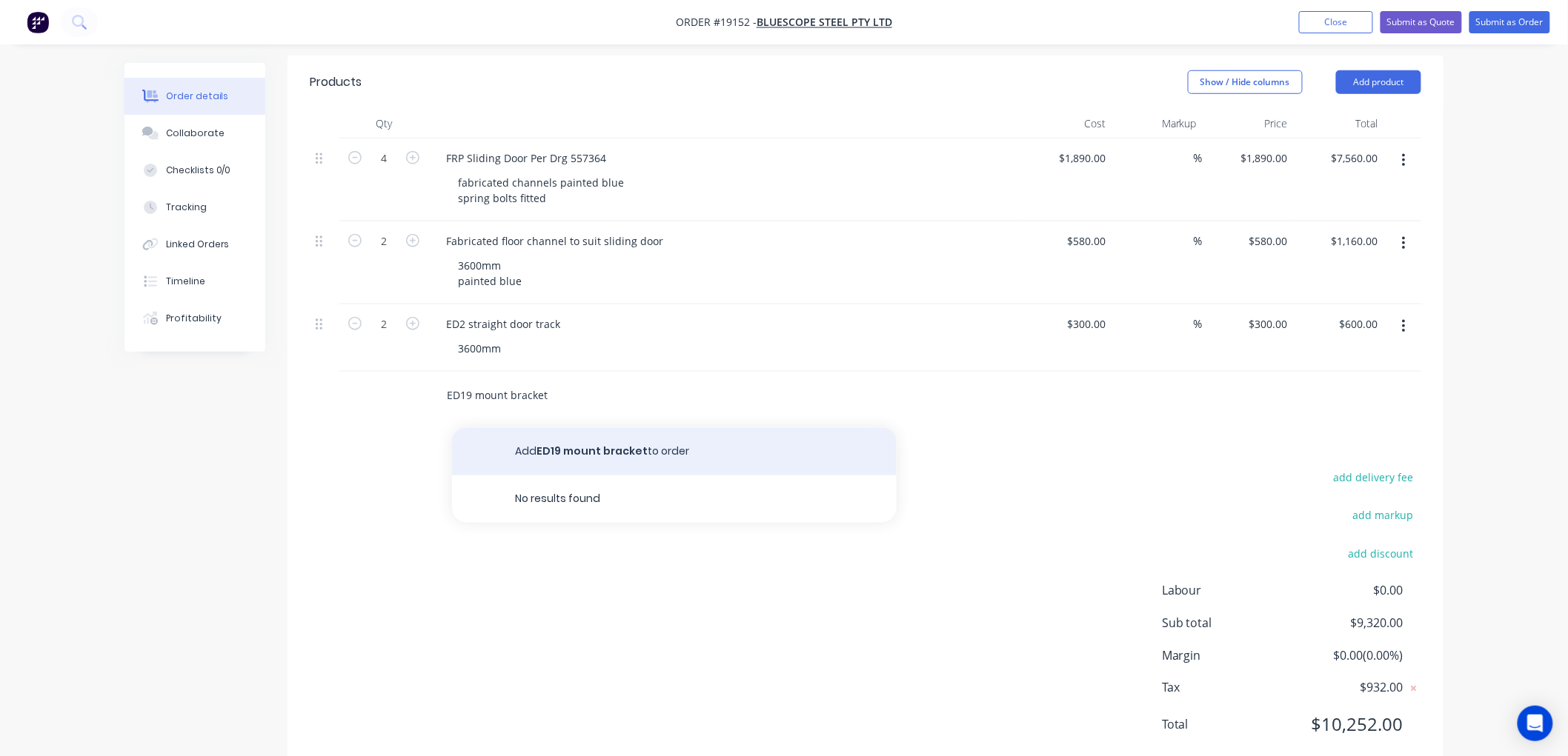
type input "ED19 mount bracket"
click at [586, 428] on button "Add ED19 mount bracket to order" at bounding box center [675, 451] width 445 height 47
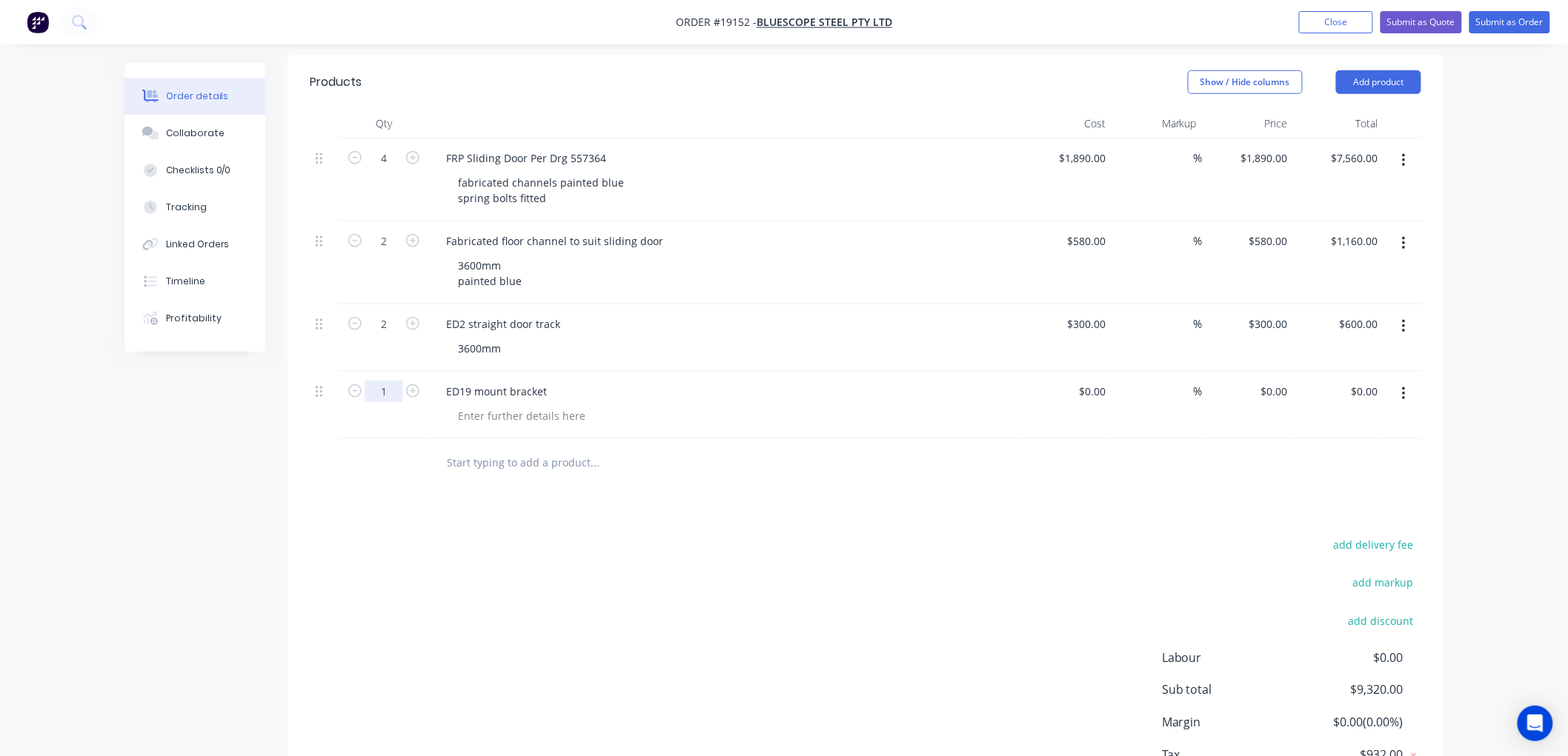
click at [393, 381] on input "1" at bounding box center [384, 391] width 39 height 22
type input "10"
click at [545, 405] on div at bounding box center [522, 416] width 151 height 21
click at [550, 405] on div at bounding box center [522, 416] width 151 height 21
click at [1093, 381] on div "$0.00" at bounding box center [1092, 391] width 40 height 21
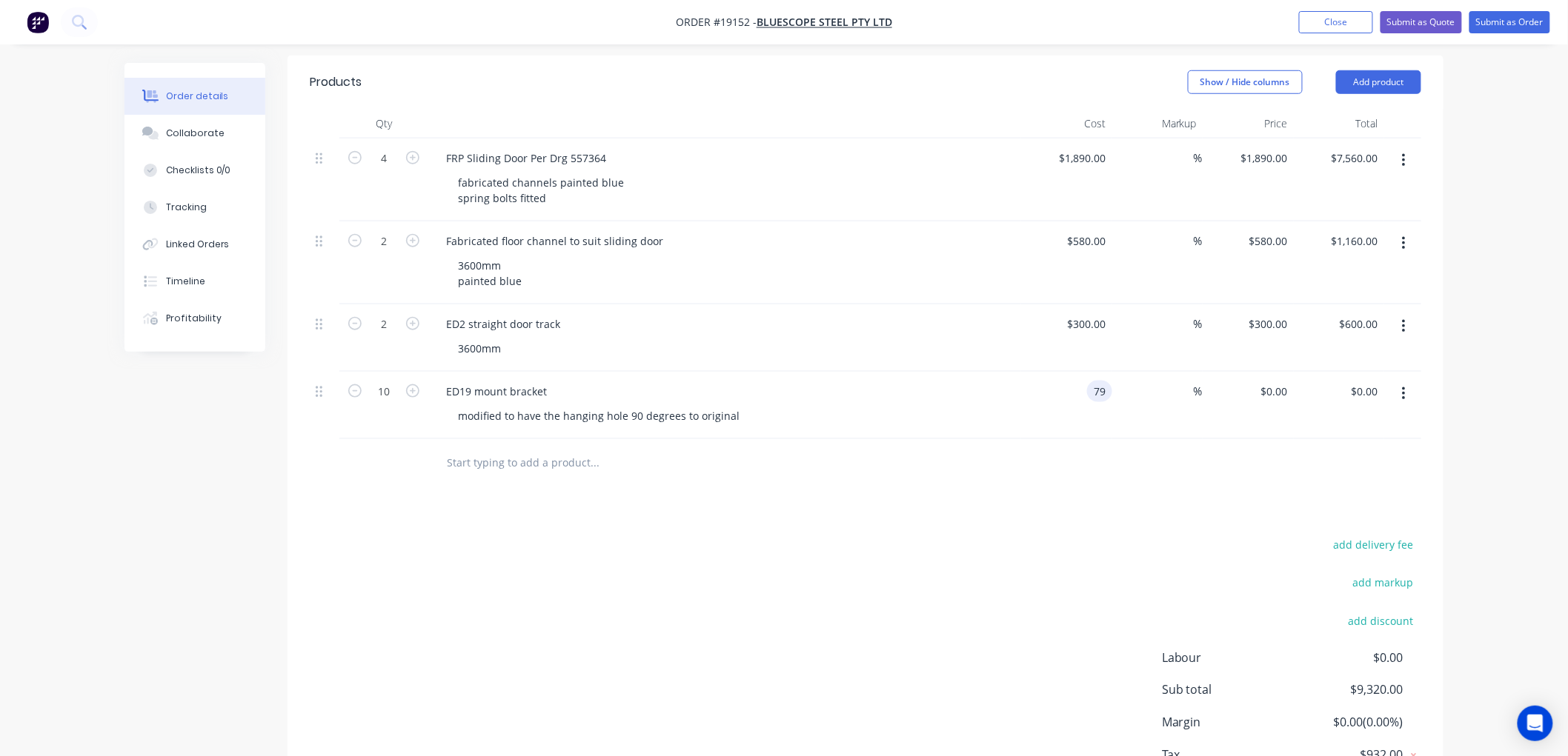
type input "$79.00"
type input "$790.00"
click at [1002, 535] on div "add delivery fee add markup add discount Labour $0.00 Sub total $9,320.00 Margi…" at bounding box center [866, 678] width 1112 height 286
click at [1078, 372] on div "79 $79.00" at bounding box center [1067, 405] width 91 height 68
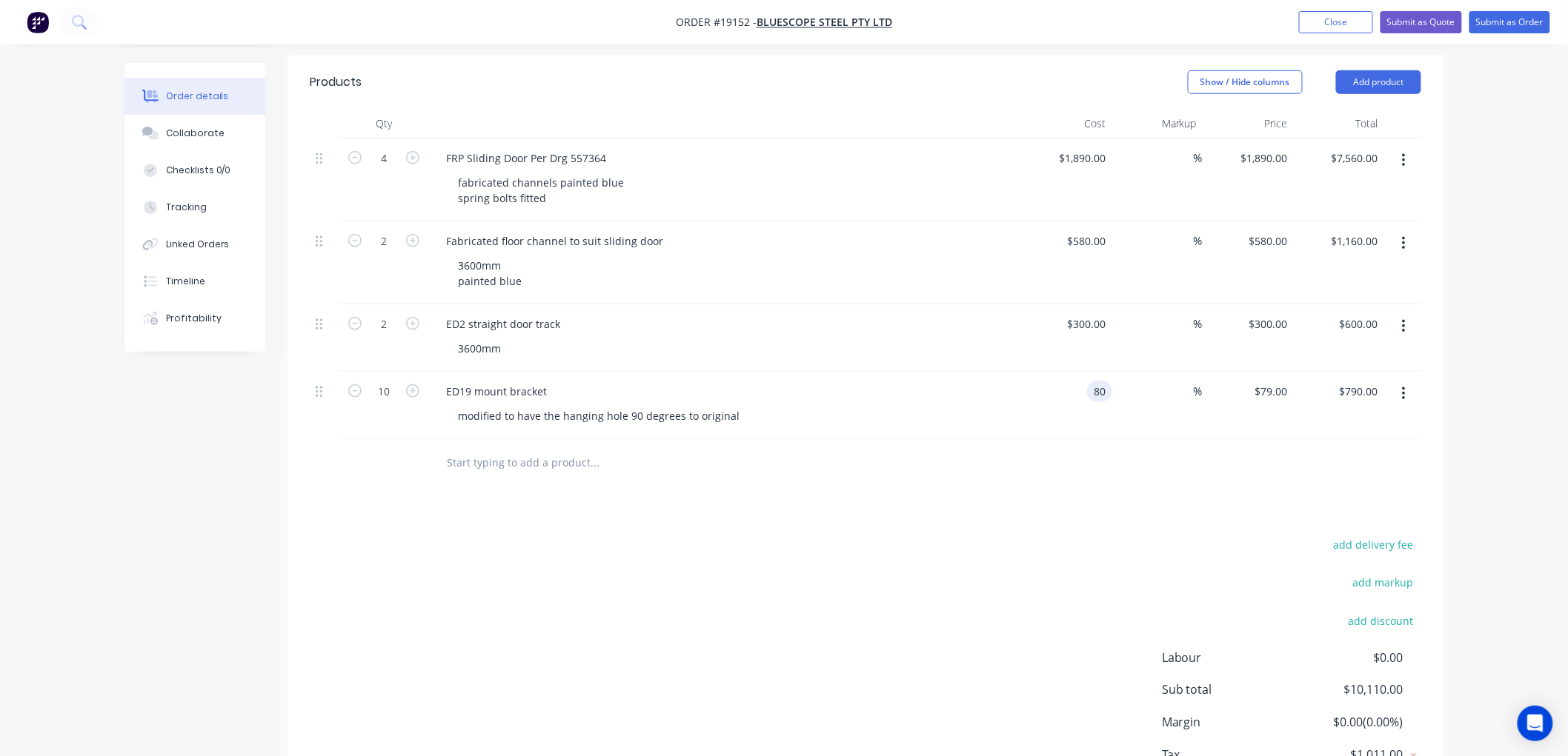
click at [1476, 322] on div "Order details Collaborate Checklists 0/0 Tracking Linked Orders Timeline Profit…" at bounding box center [784, 177] width 1568 height 1377
type input "$80.00"
type input "$800.00"
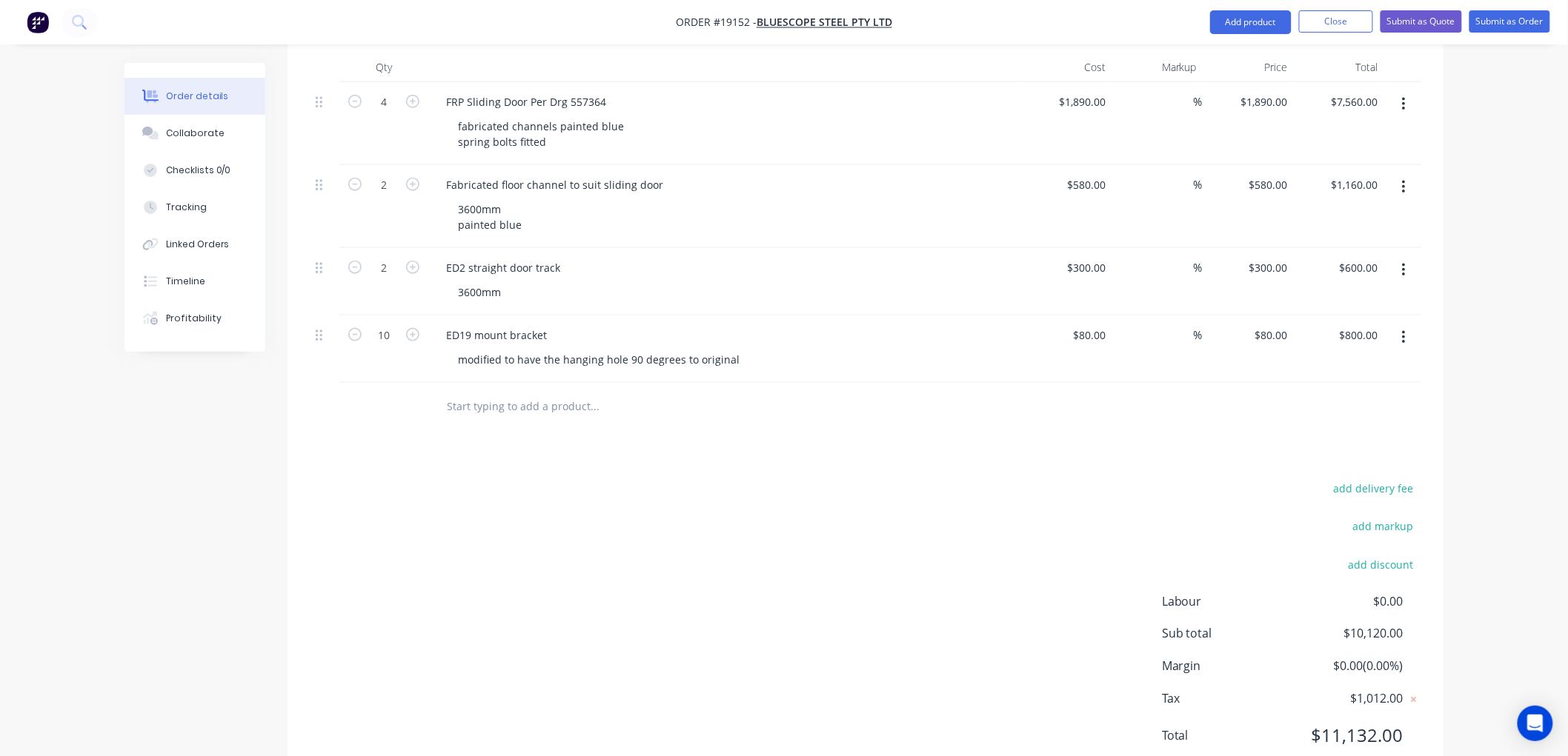
scroll to position [497, 0]
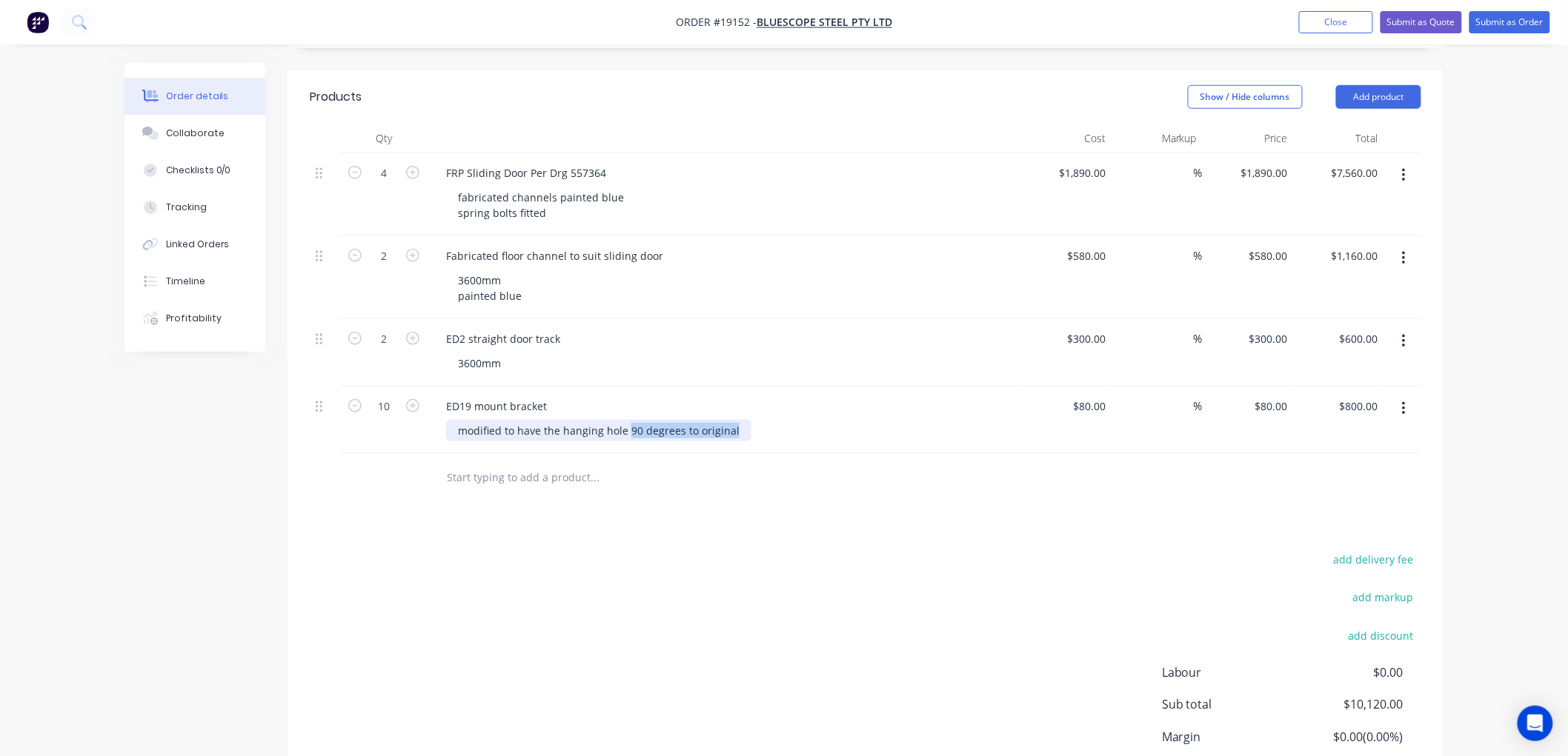
drag, startPoint x: 733, startPoint y: 388, endPoint x: 628, endPoint y: 390, distance: 105.0
click at [628, 420] on div "modified to have the hanging hole 90 degrees to original" at bounding box center [599, 431] width 305 height 21
click at [861, 569] on div "add delivery fee add markup add discount Labour $0.00 Sub total $10,120.00 Marg…" at bounding box center [866, 693] width 1112 height 286
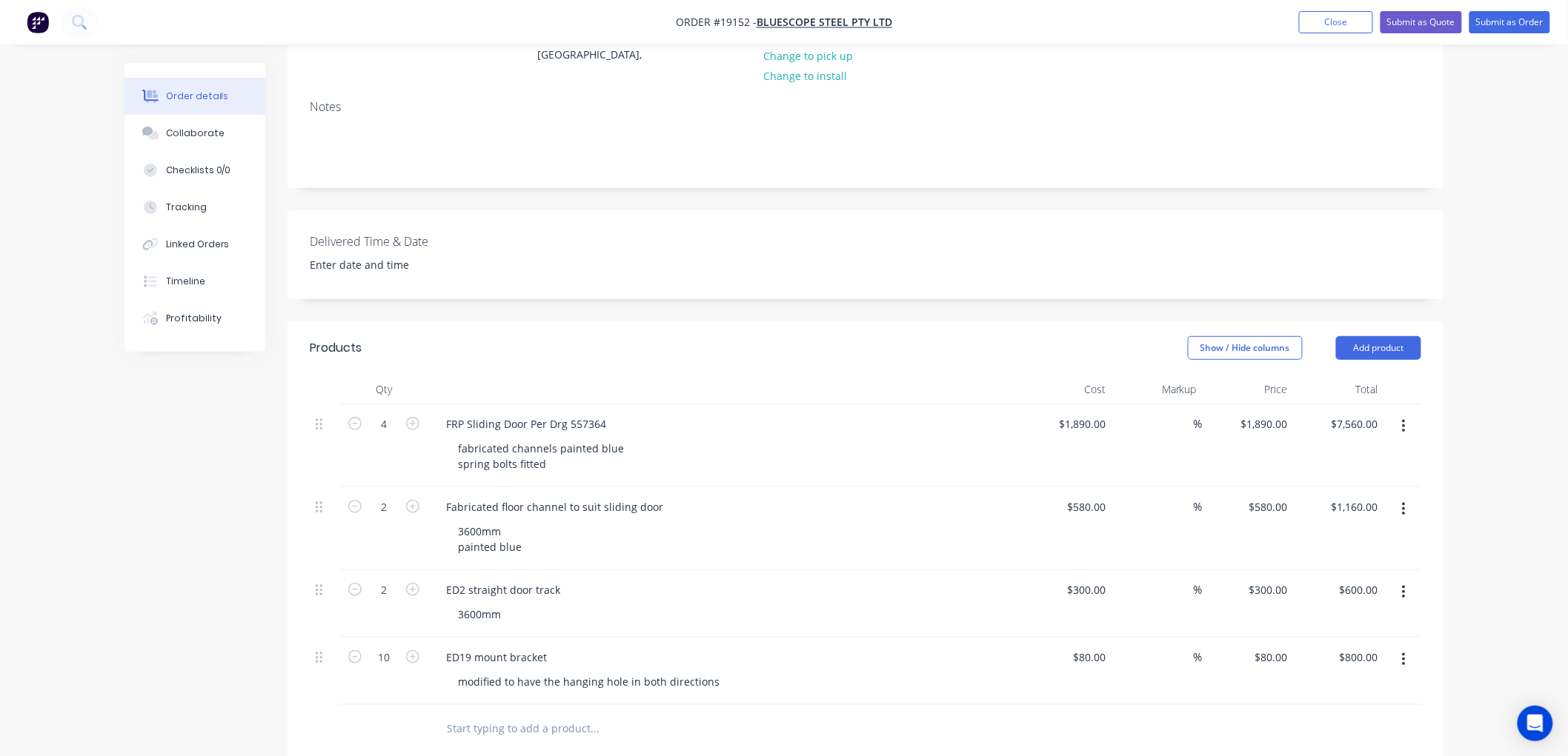
scroll to position [415, 0]
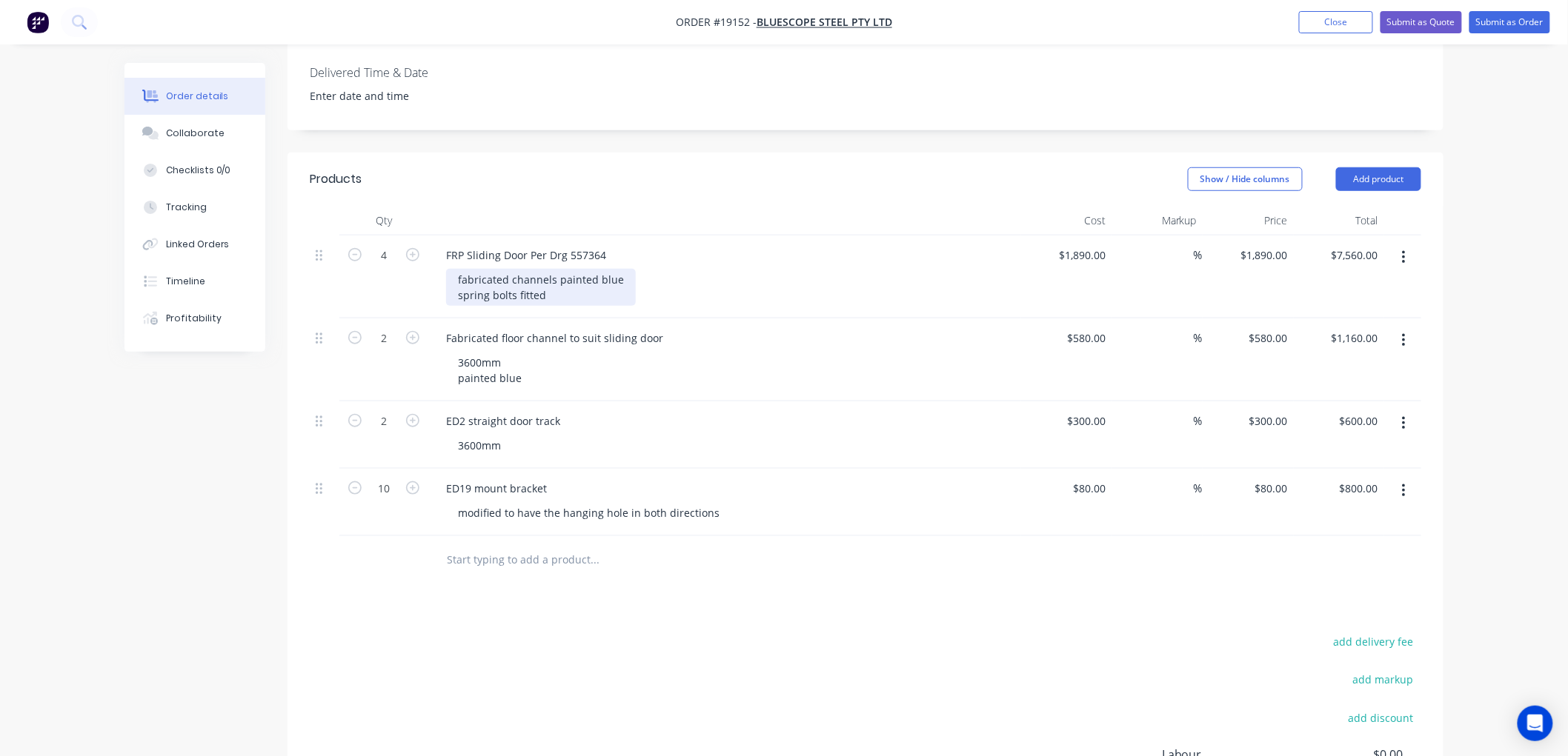
click at [551, 269] on div "fabricated channels painted blue spring bolts fitted" at bounding box center [541, 287] width 190 height 37
click at [527, 244] on div "FRP Sliding Door Per Drg 557364" at bounding box center [525, 255] width 184 height 21
click at [178, 480] on div "Created by [PERSON_NAME] Created [DATE] Required [DATE] Assigned to Add team me…" at bounding box center [784, 305] width 1319 height 1314
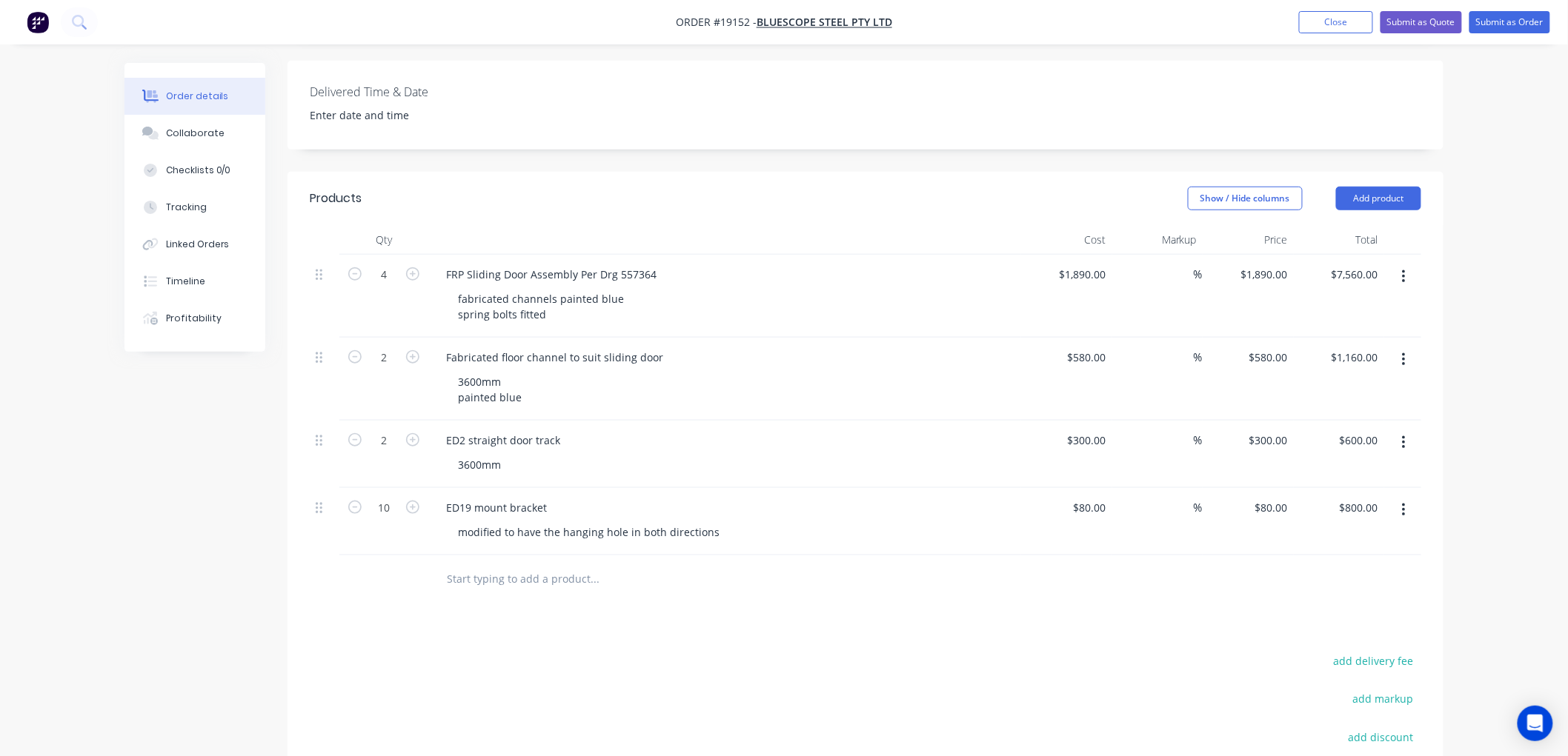
scroll to position [411, 0]
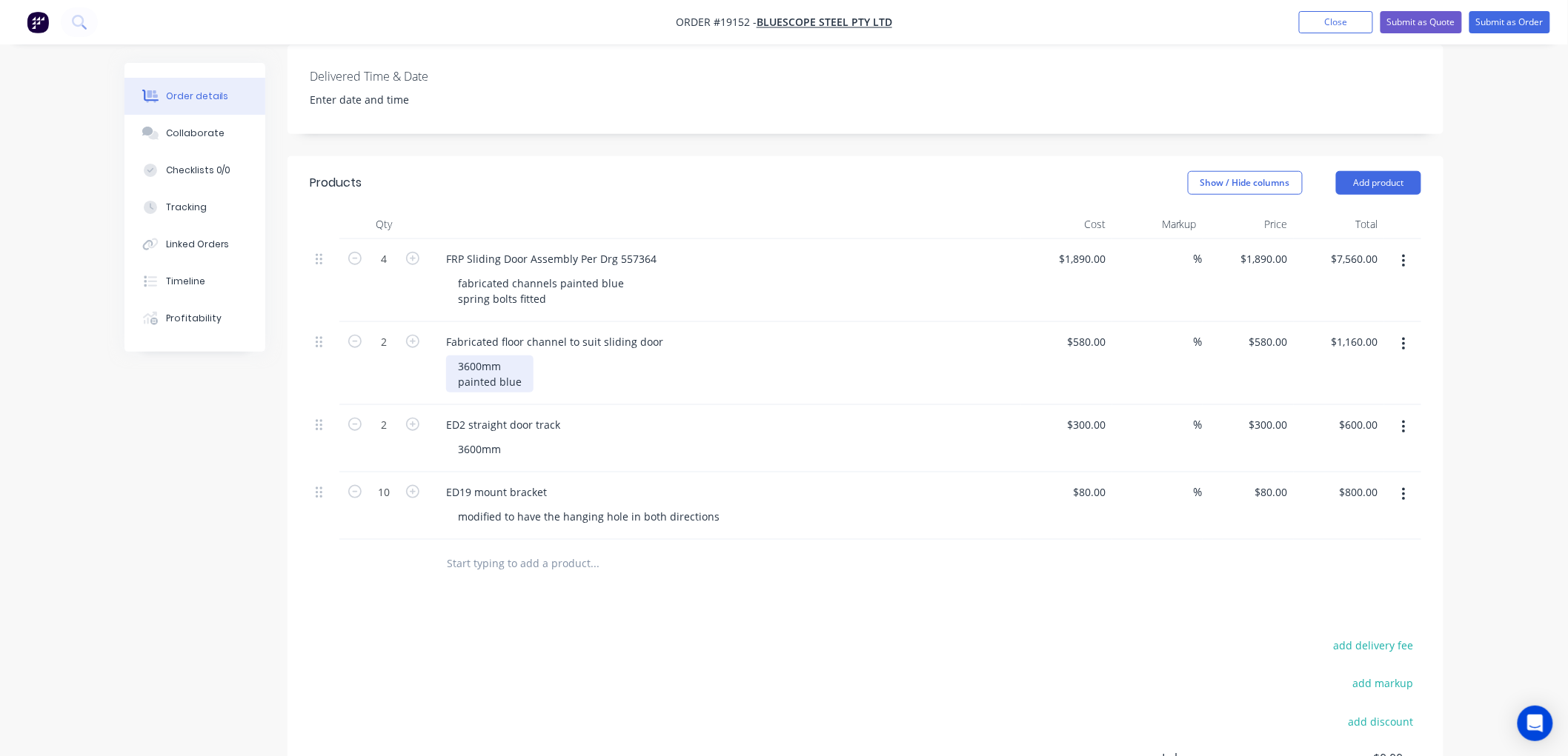
click at [521, 356] on div "3600mm painted blue" at bounding box center [490, 374] width 88 height 37
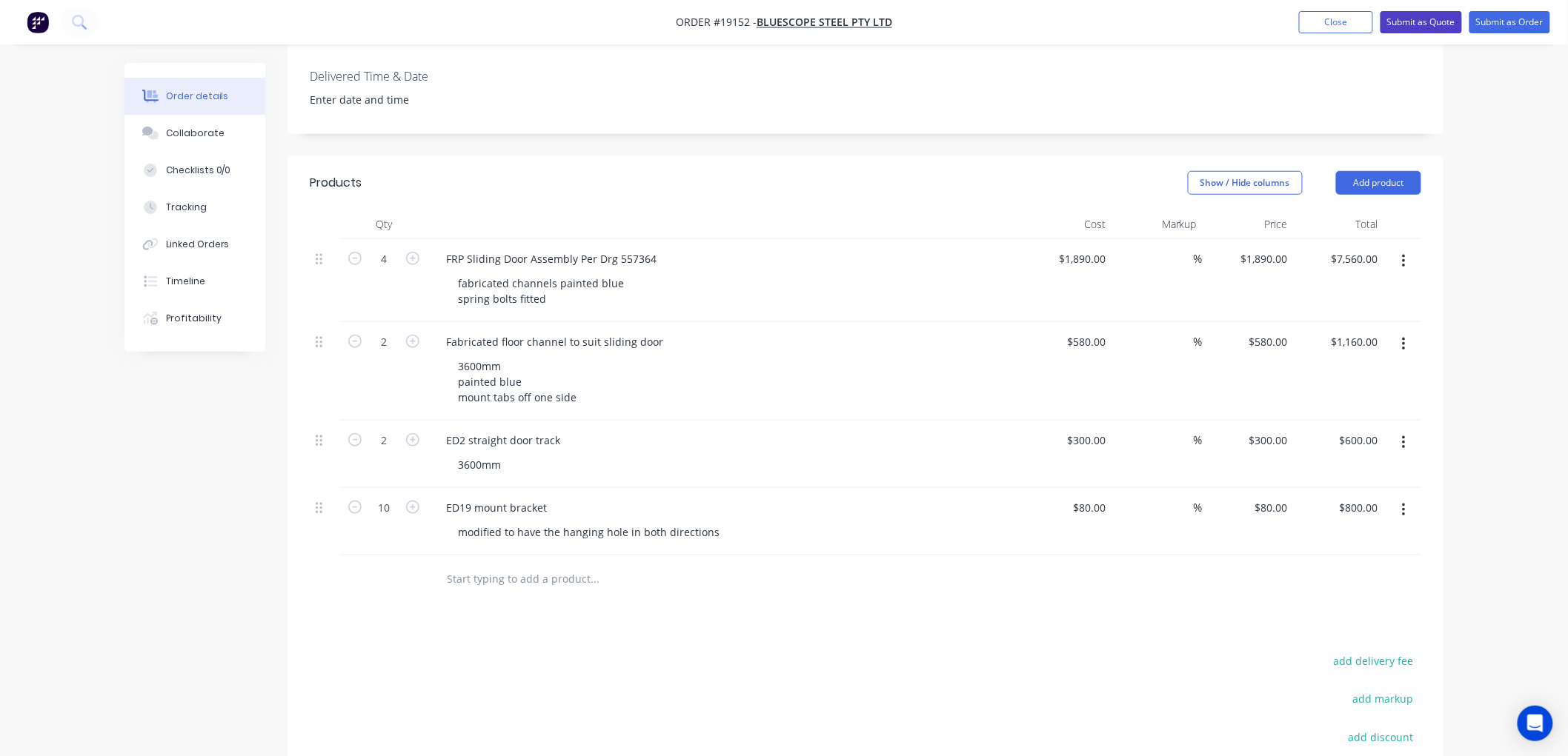
click at [1430, 26] on button "Submit as Quote" at bounding box center [1421, 22] width 81 height 22
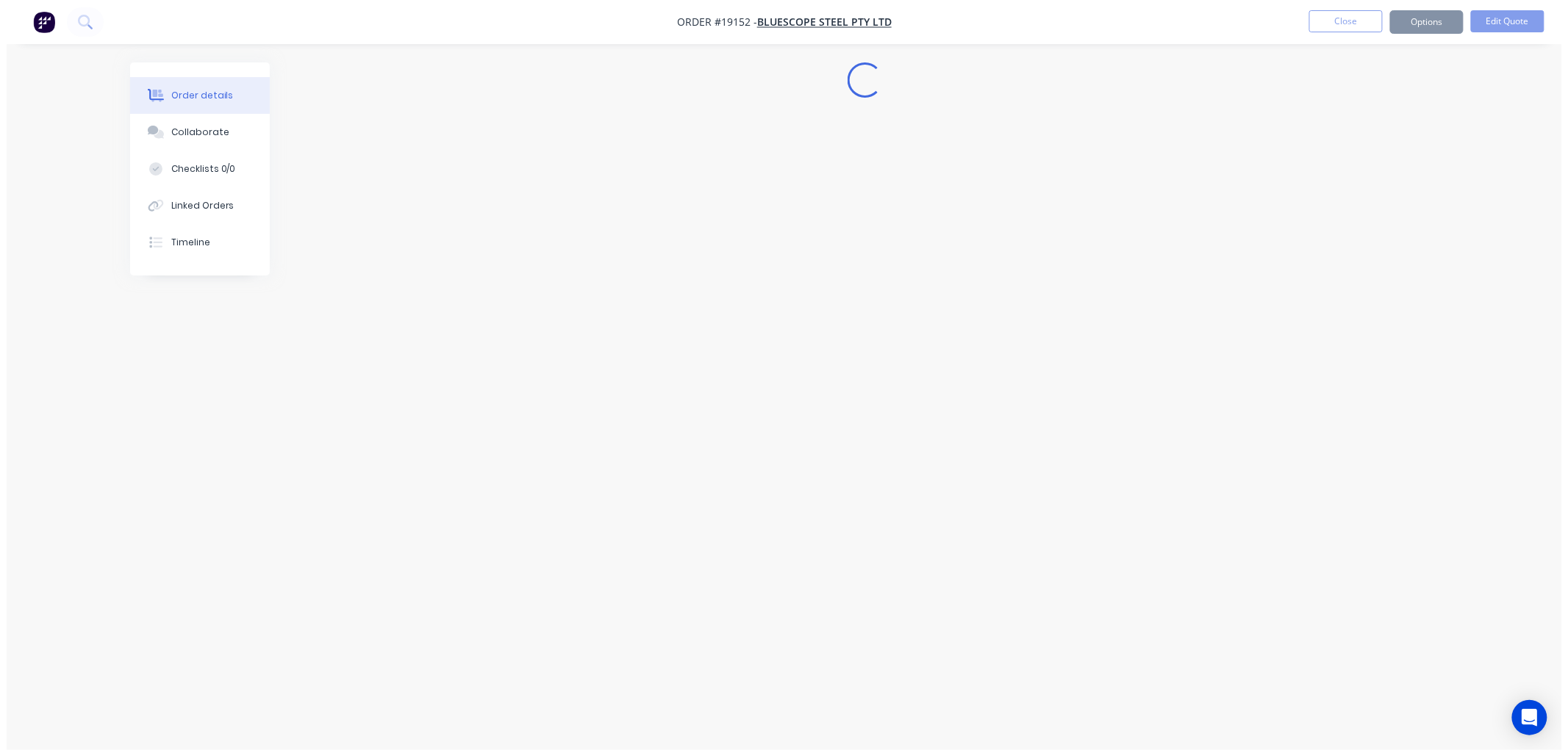
scroll to position [0, 0]
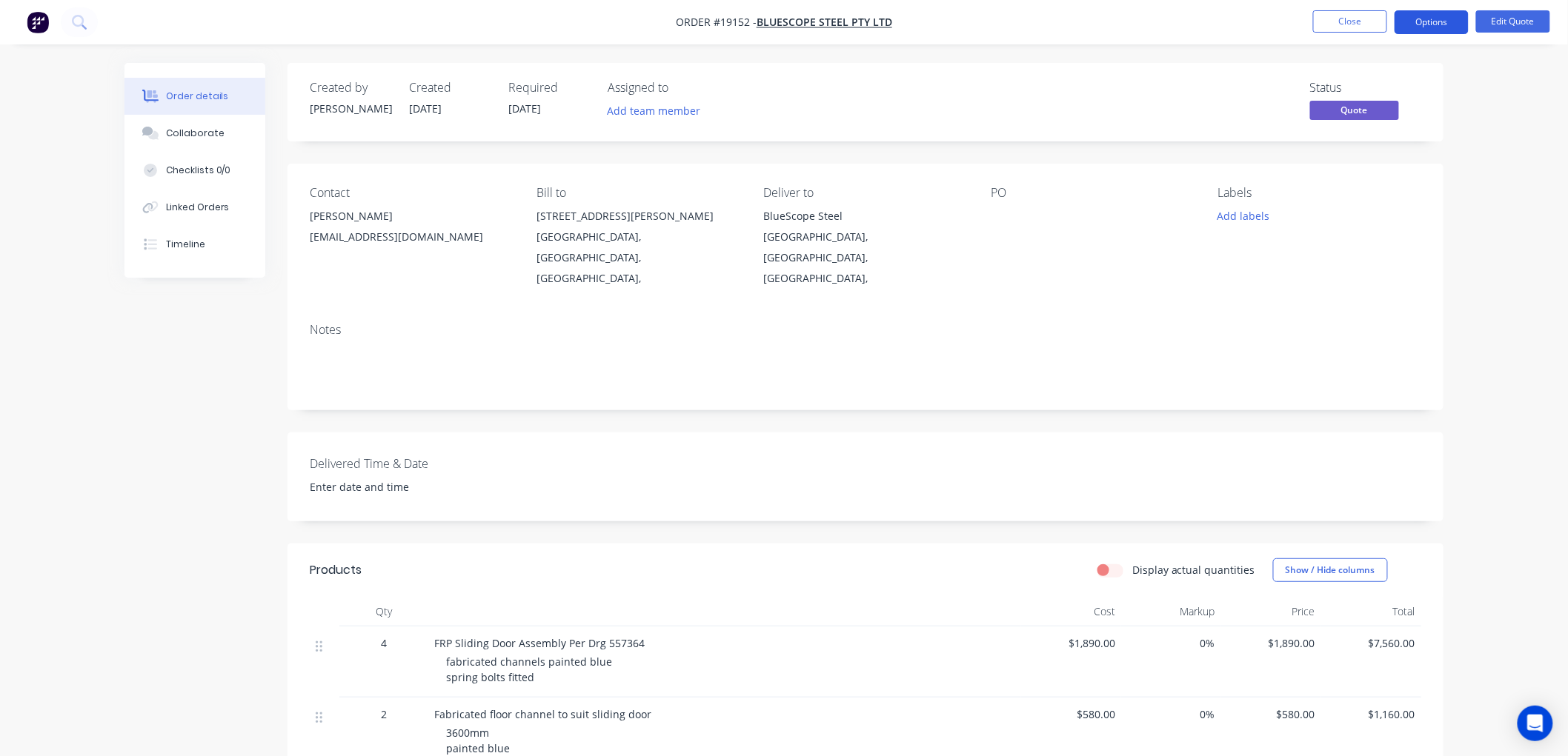
click at [1426, 23] on button "Options" at bounding box center [1431, 22] width 74 height 24
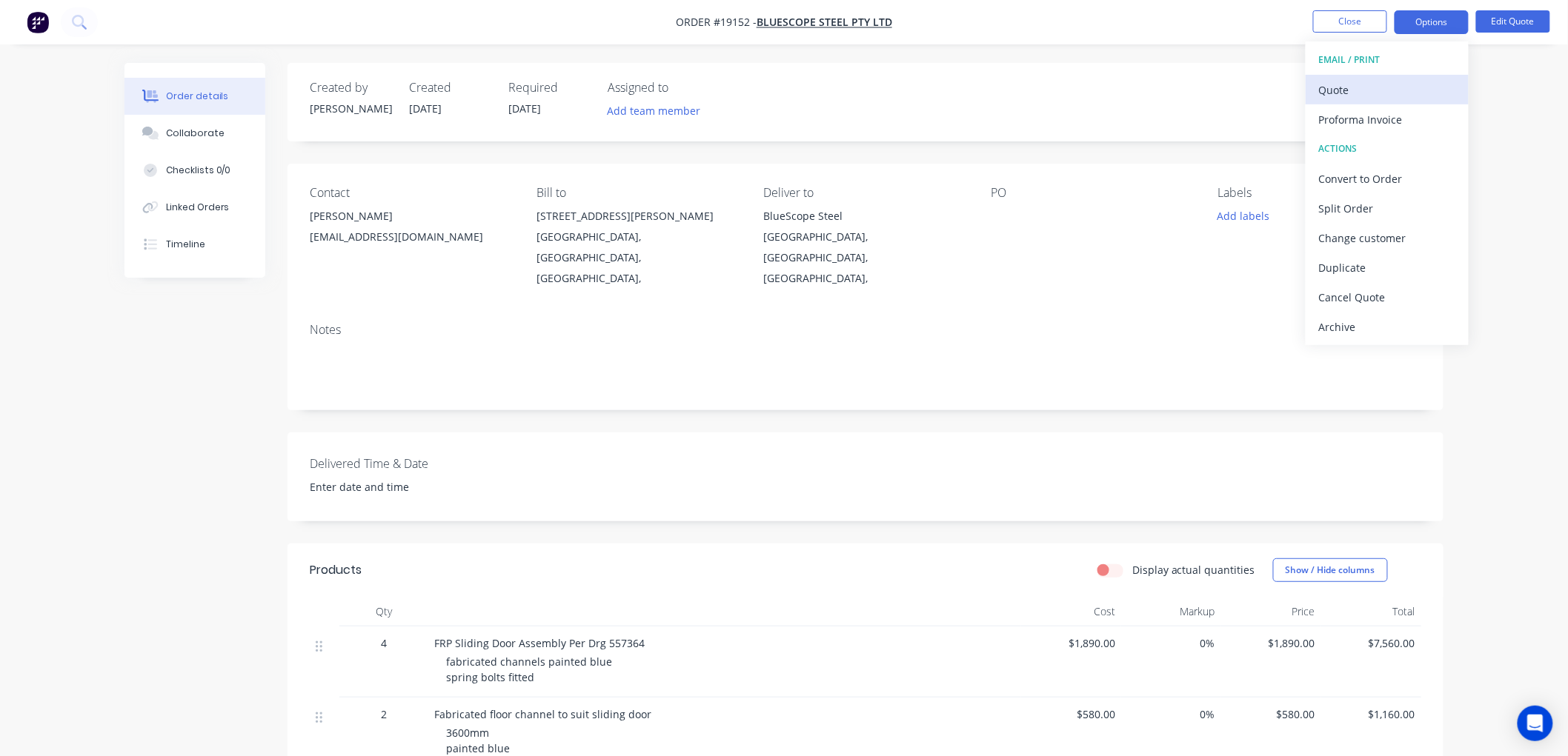
click at [1352, 87] on div "Quote" at bounding box center [1387, 90] width 136 height 21
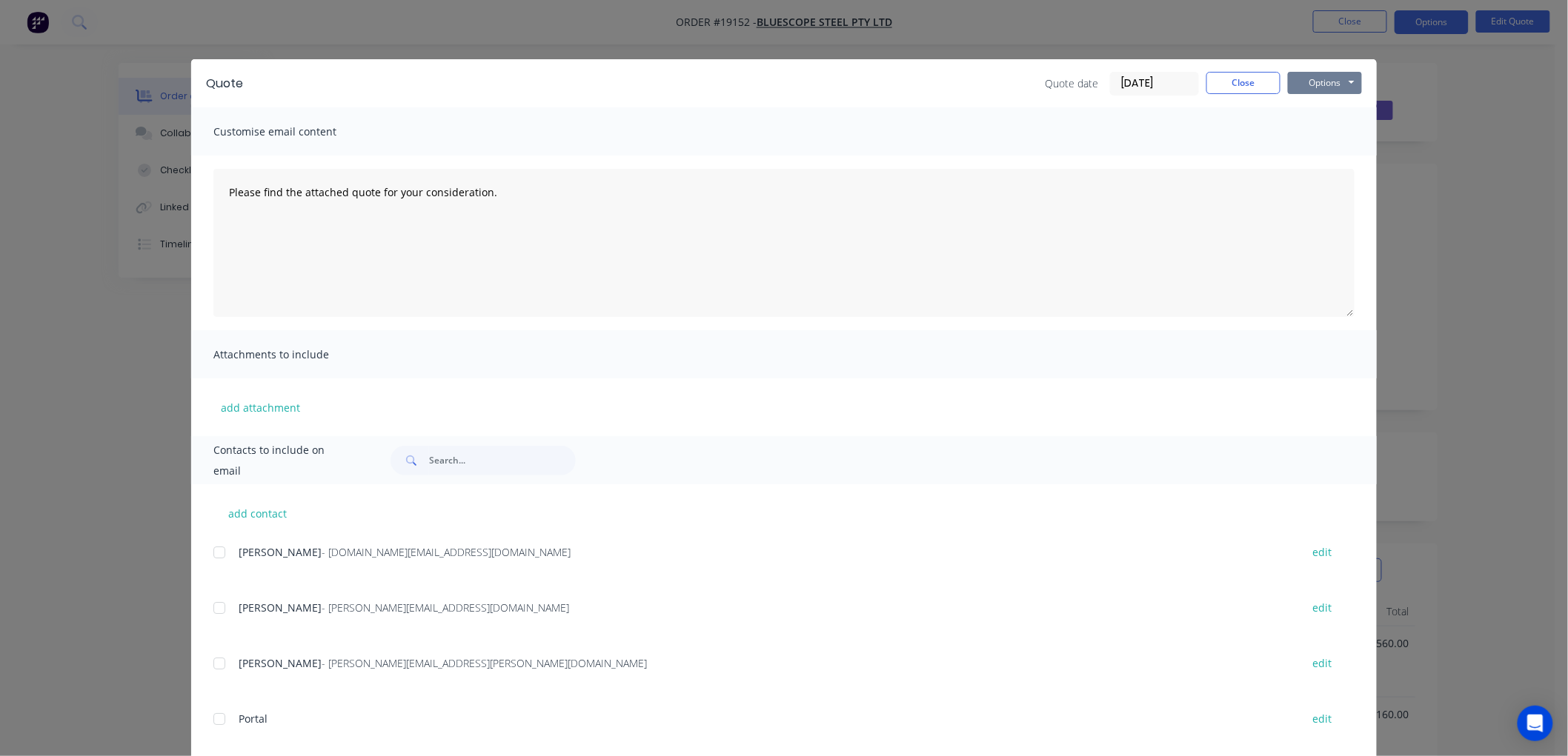
click at [1331, 82] on button "Options" at bounding box center [1324, 82] width 74 height 22
click at [1327, 130] on button "Print" at bounding box center [1335, 134] width 95 height 24
click at [1218, 89] on button "Close" at bounding box center [1243, 82] width 74 height 22
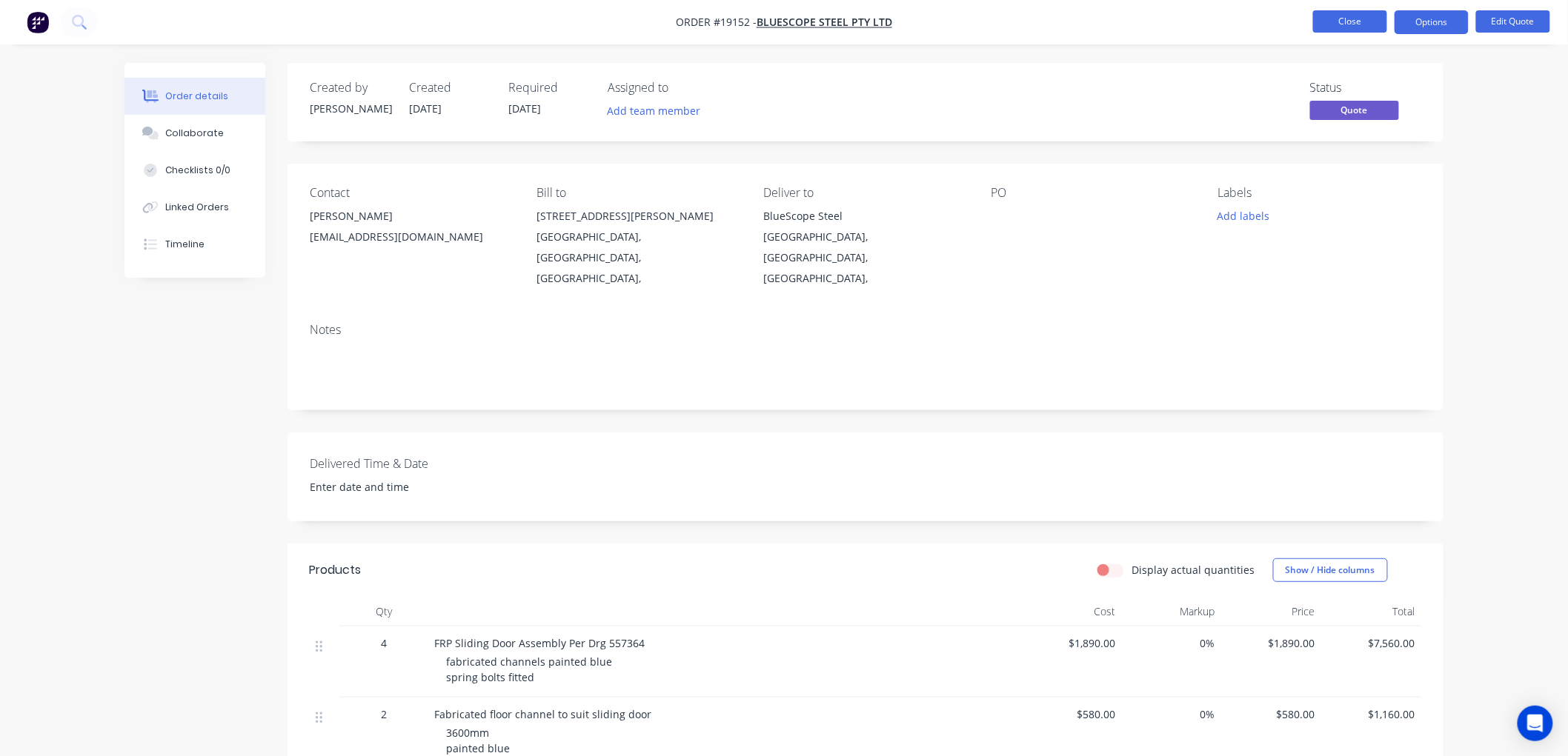
click at [1343, 27] on button "Close" at bounding box center [1349, 21] width 74 height 22
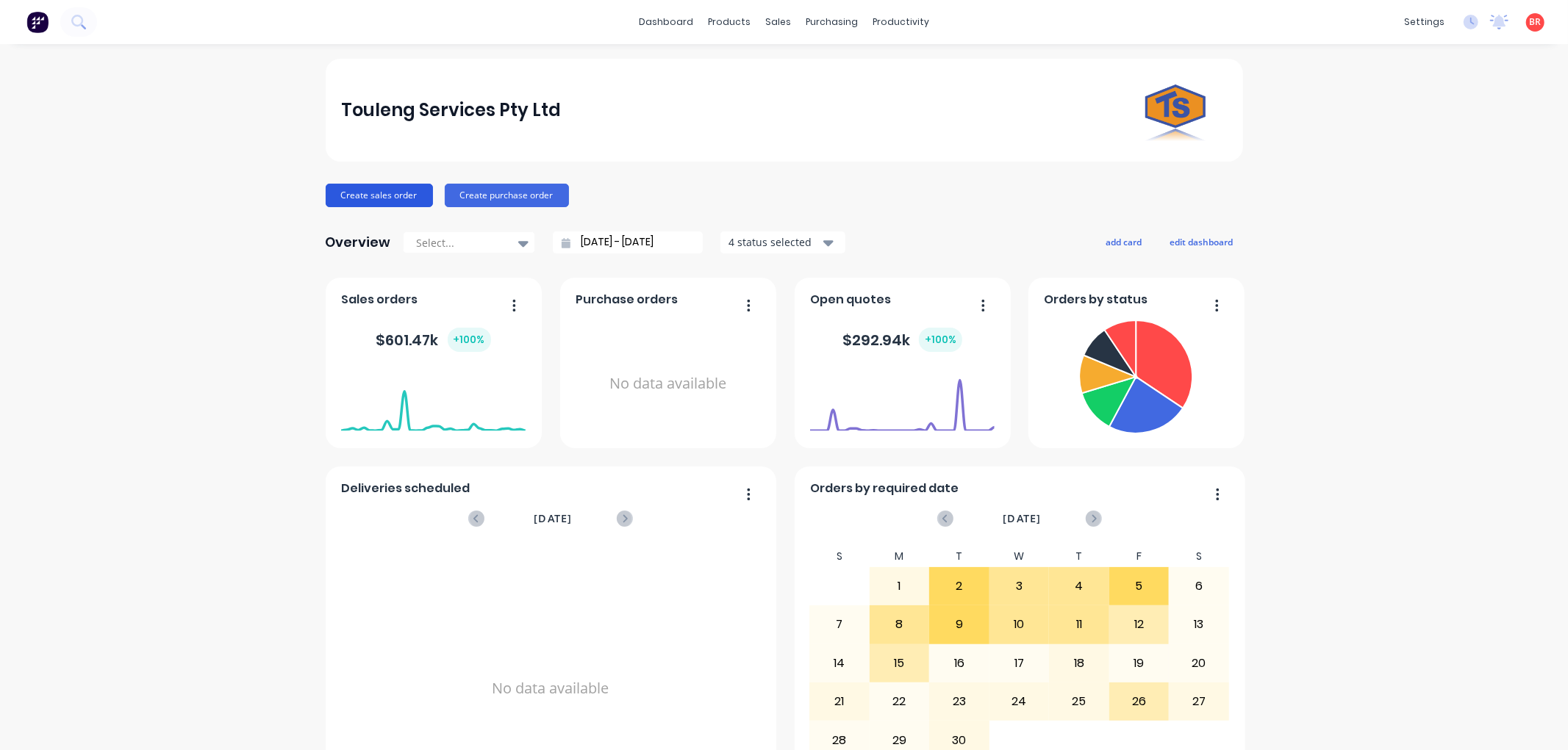
click at [379, 190] on button "Create sales order" at bounding box center [379, 195] width 107 height 23
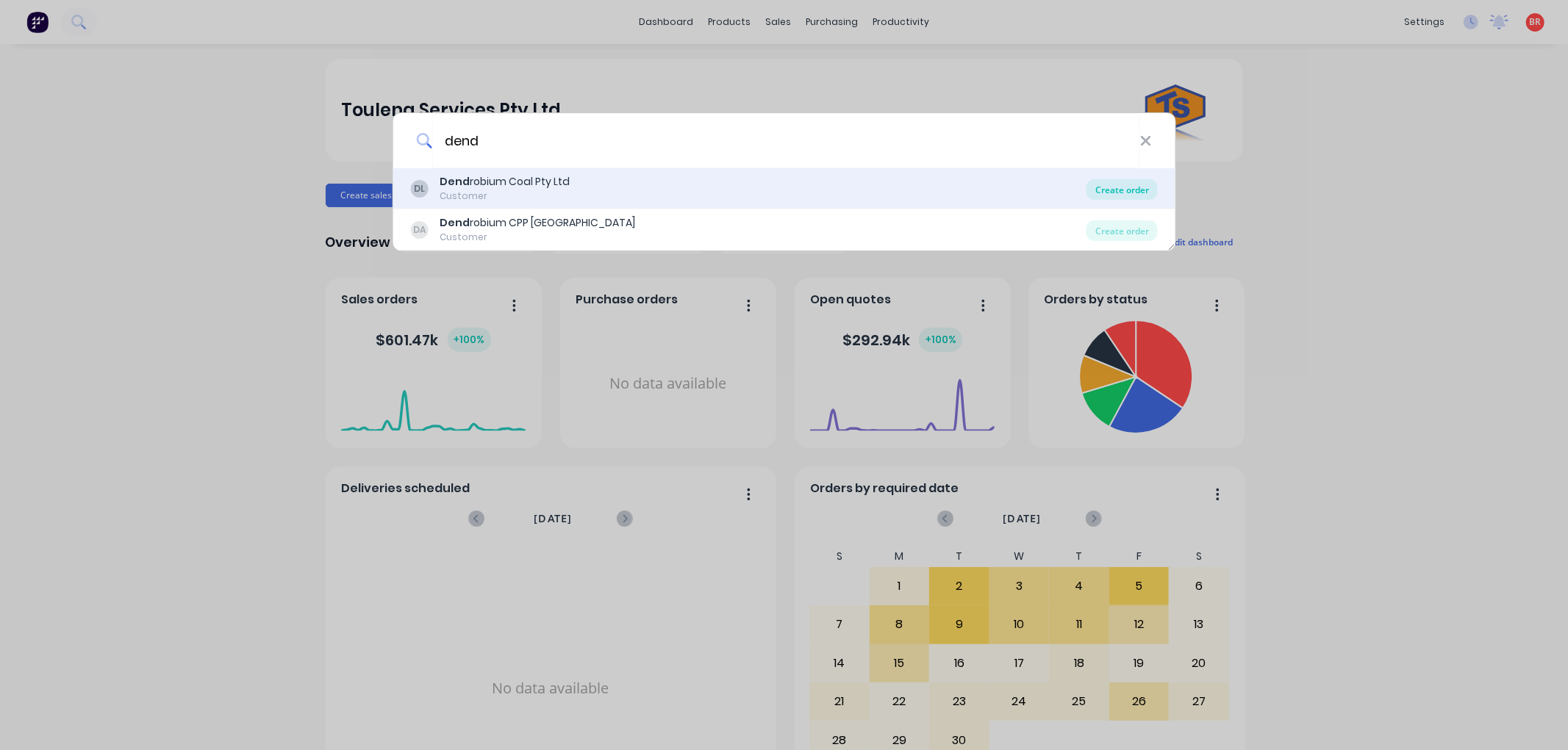
type input "dend"
click at [1106, 187] on div "Create order" at bounding box center [1122, 189] width 71 height 20
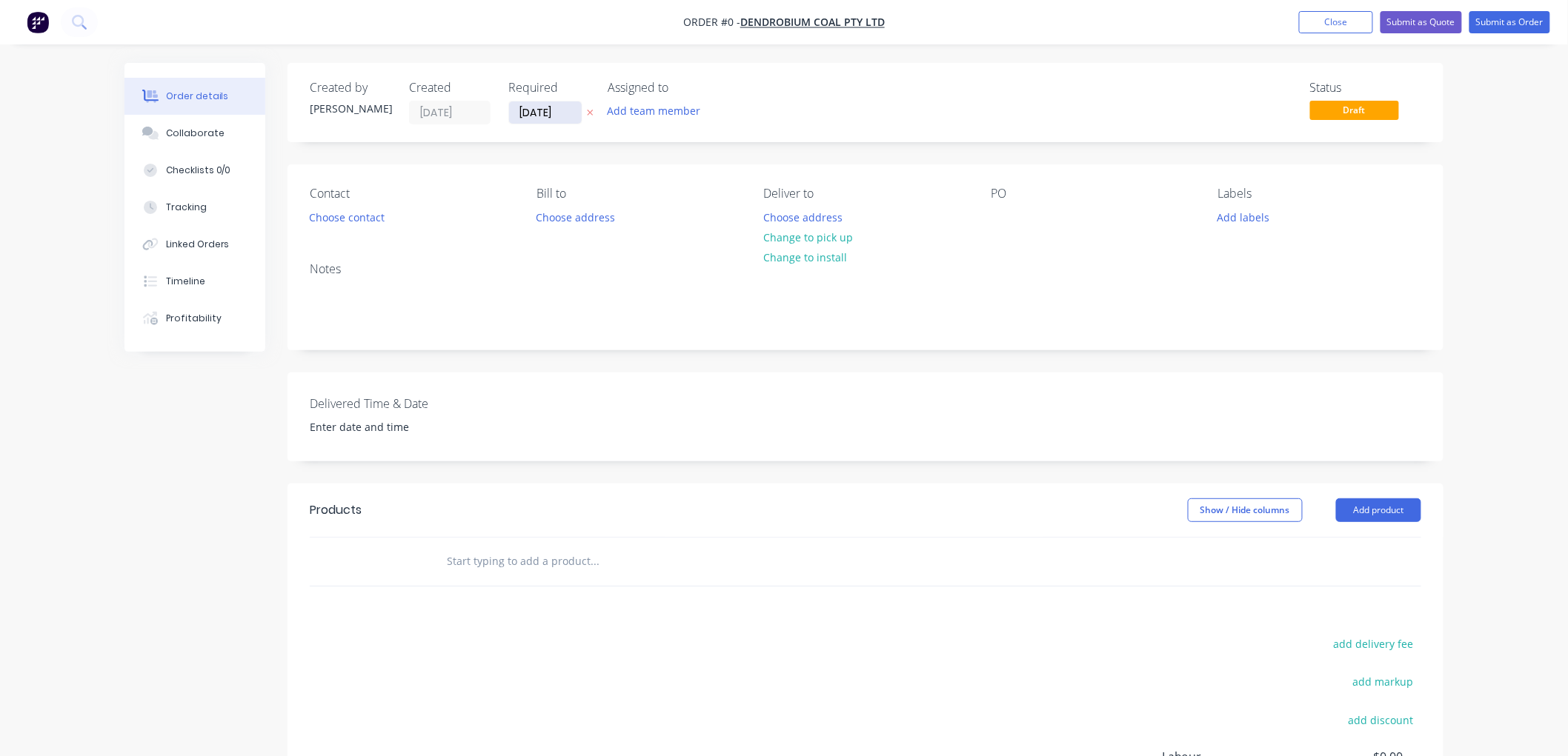
click at [541, 109] on input "[DATE]" at bounding box center [544, 112] width 72 height 22
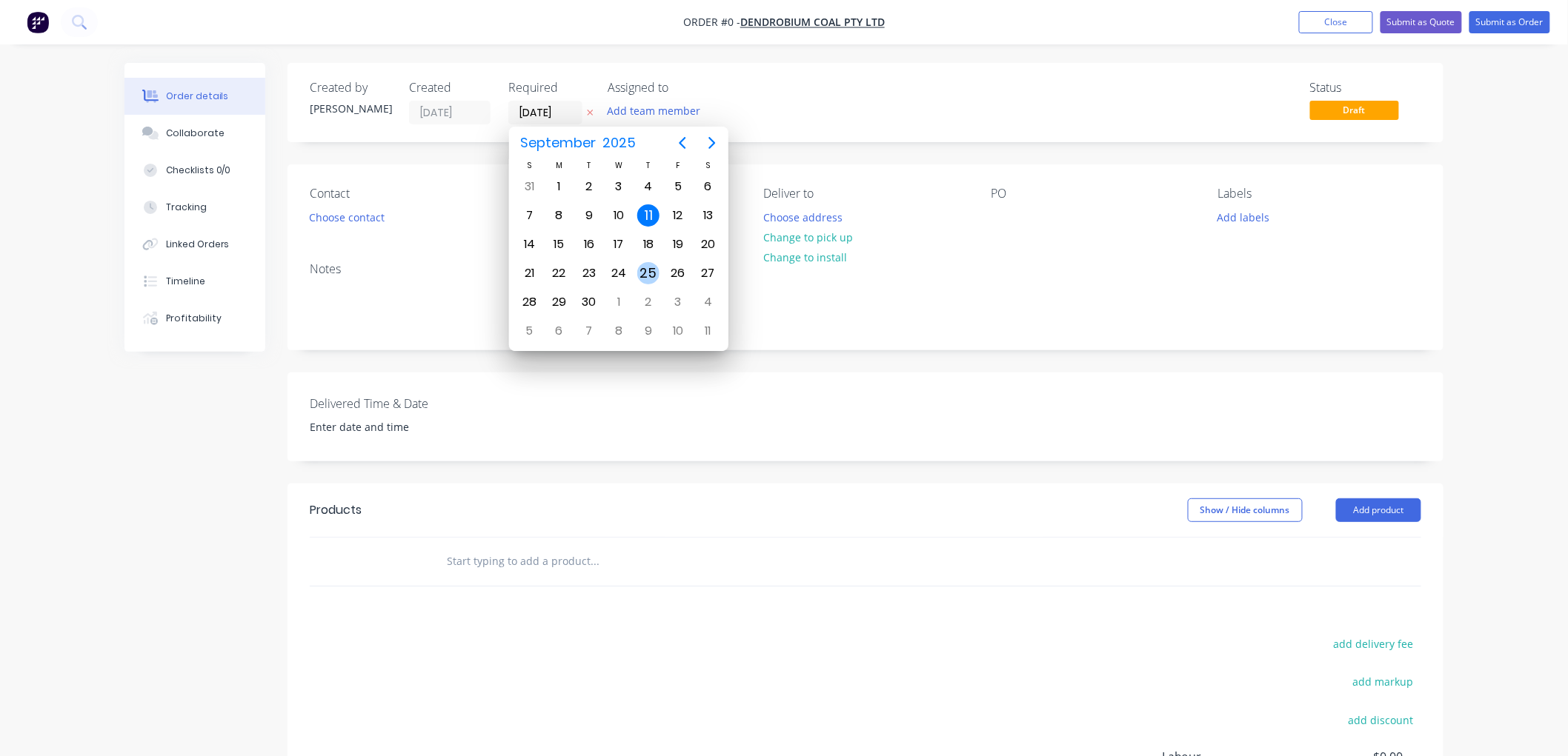
click at [647, 265] on div "25" at bounding box center [648, 273] width 22 height 22
type input "25/09/25"
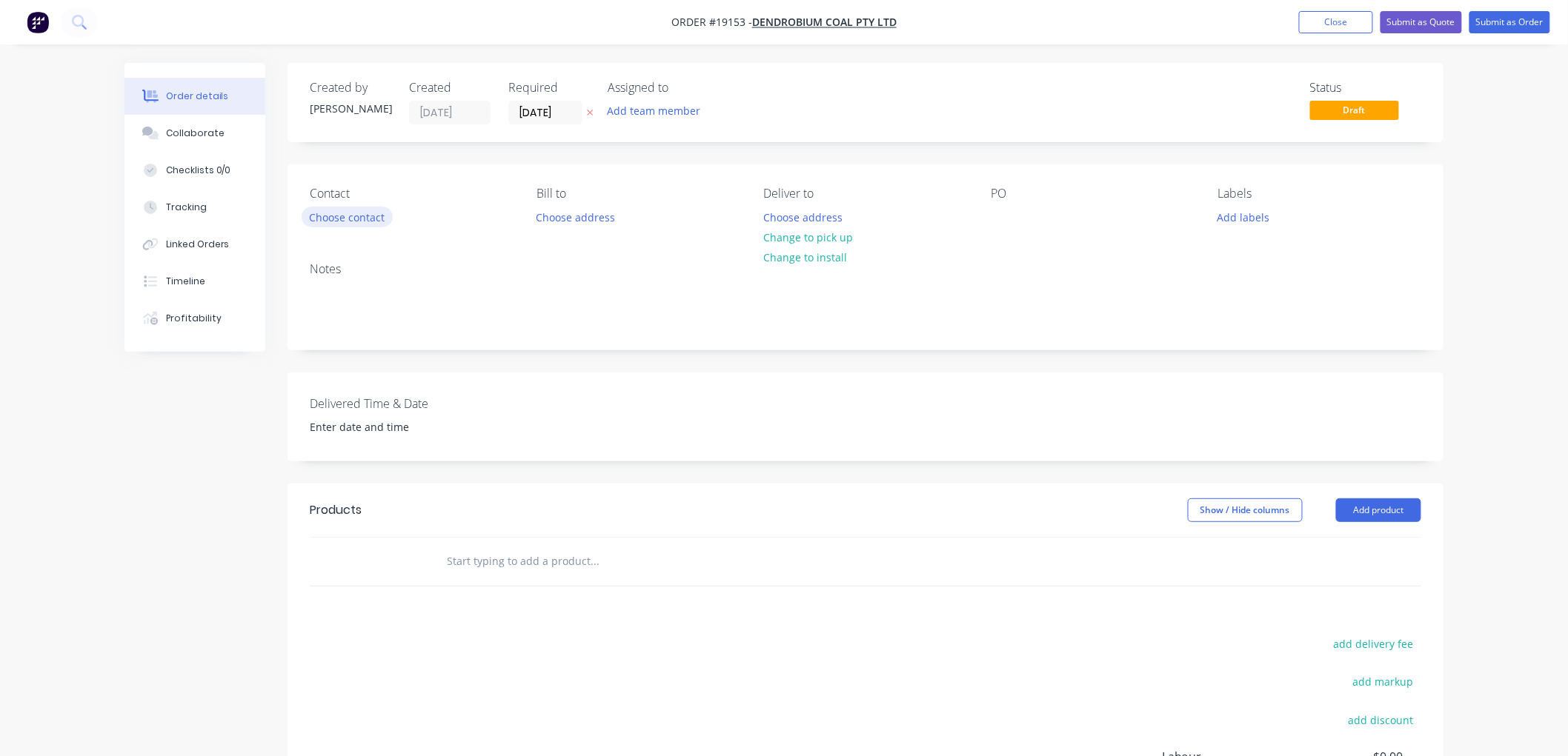
click at [342, 212] on button "Choose contact" at bounding box center [347, 216] width 91 height 20
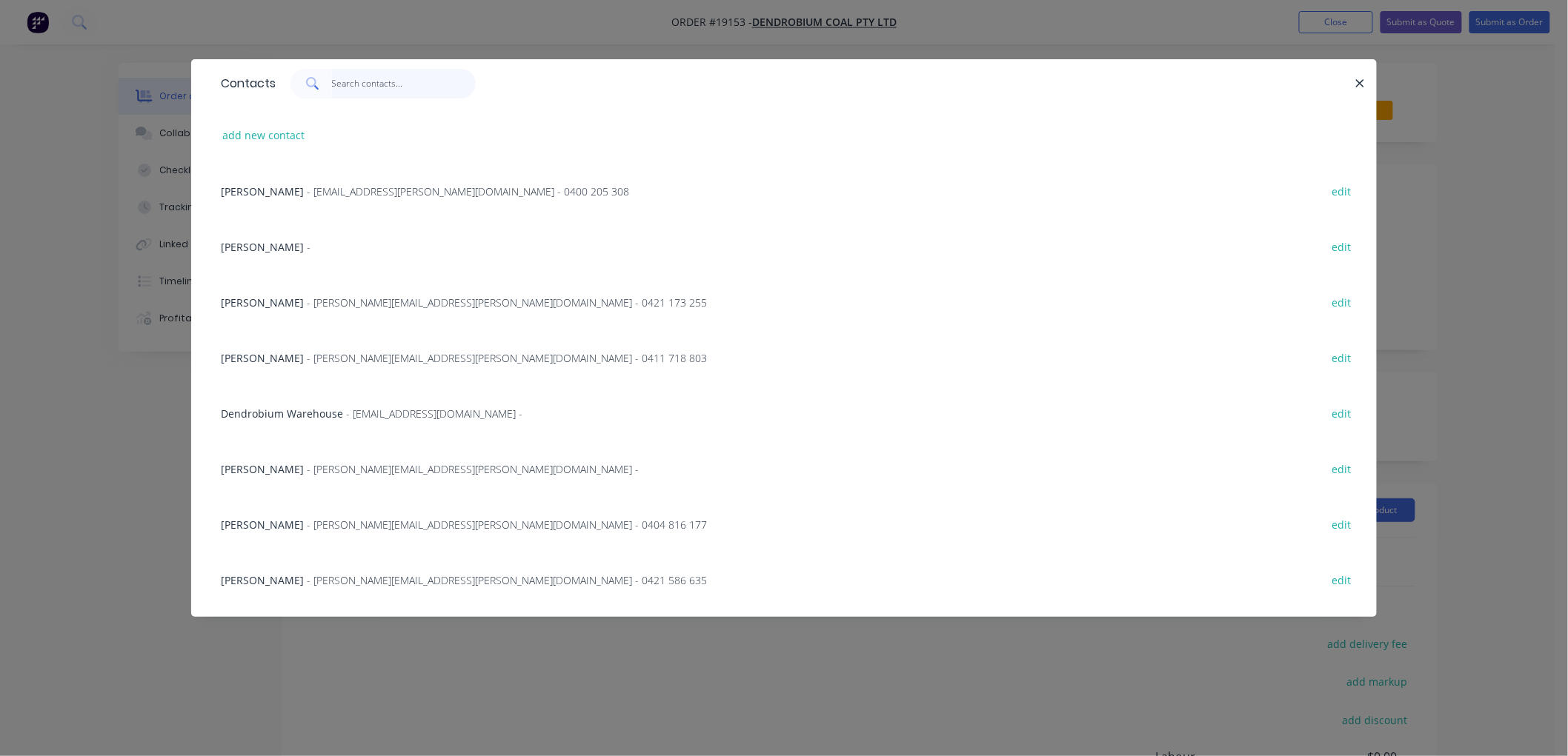
click at [380, 82] on input "text" at bounding box center [404, 83] width 145 height 30
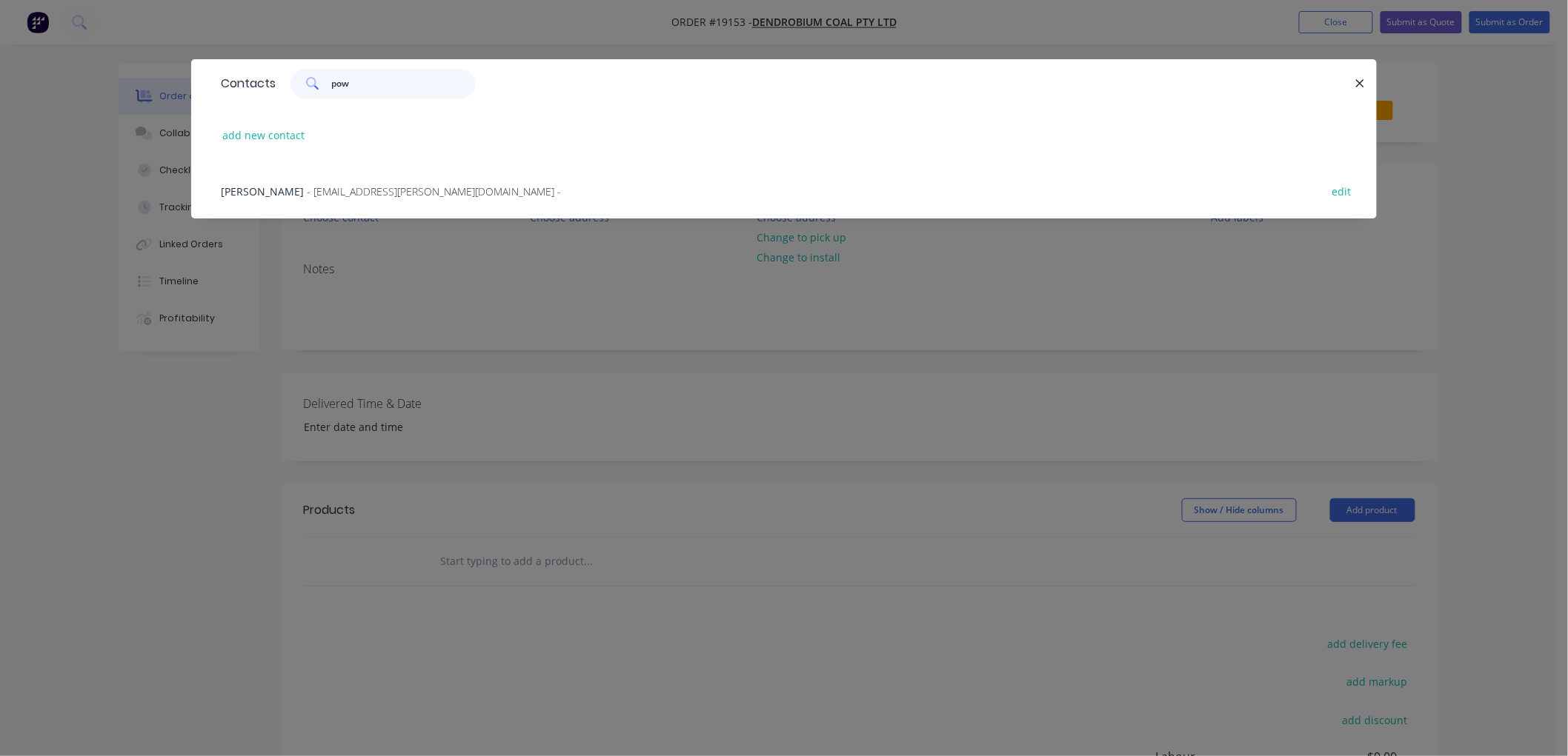
type input "pow"
click at [350, 186] on span "- Rod.Powell@gm3.au -" at bounding box center [434, 191] width 254 height 14
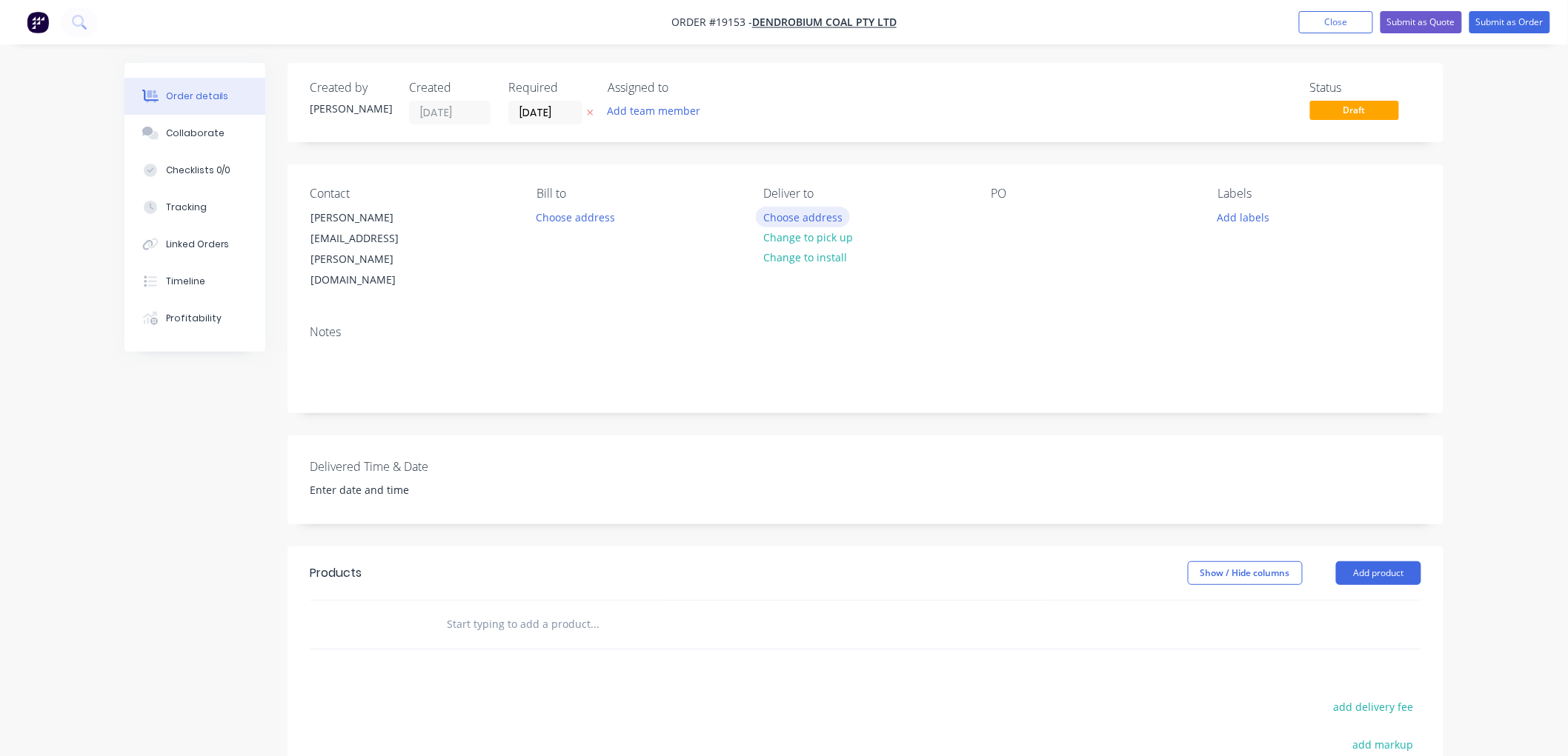
click at [785, 215] on button "Choose address" at bounding box center [803, 216] width 95 height 20
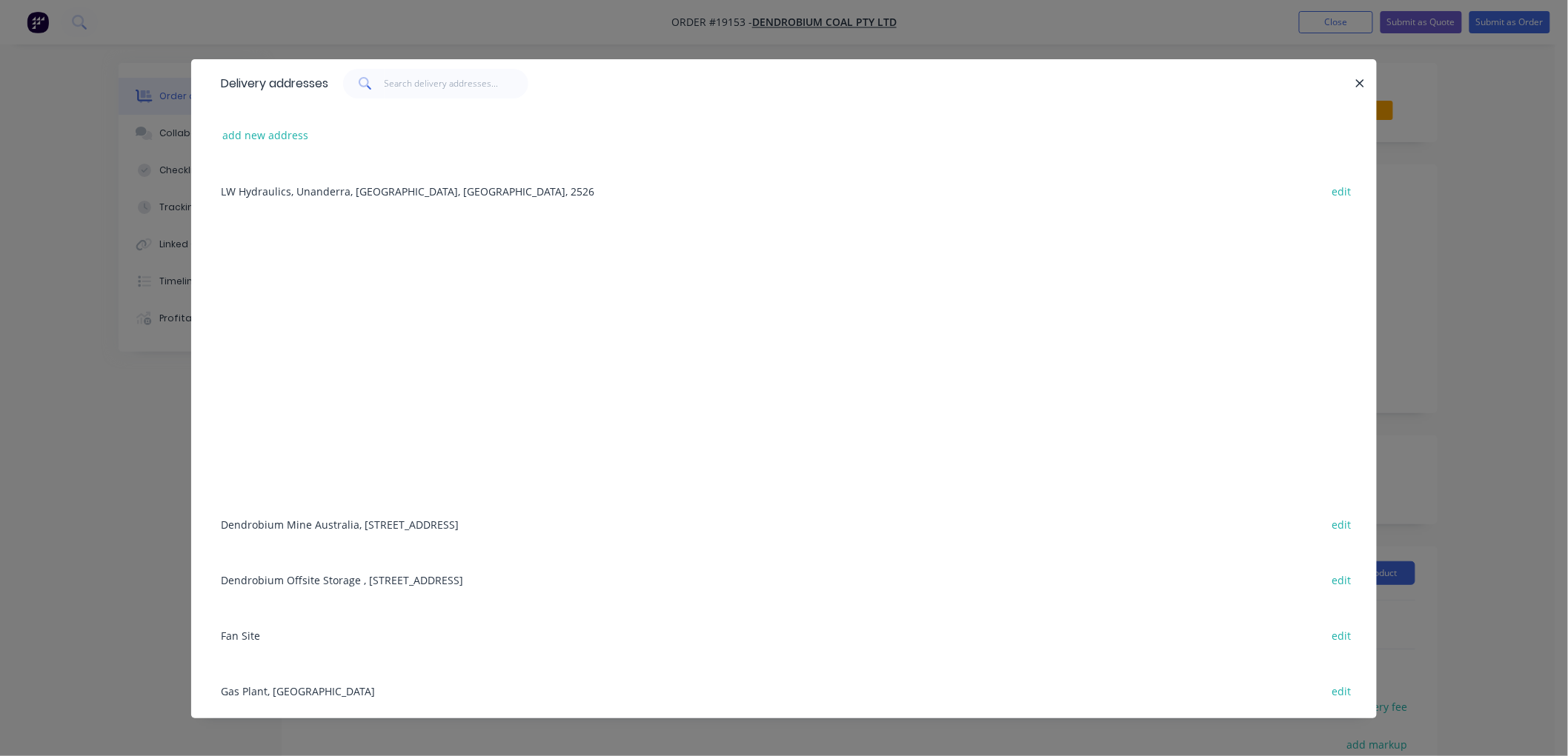
click at [312, 522] on div "Dendrobium Mine Australia, Cordeaux Road, Mount Kembla, New South Wales, Austra…" at bounding box center [784, 524] width 1141 height 56
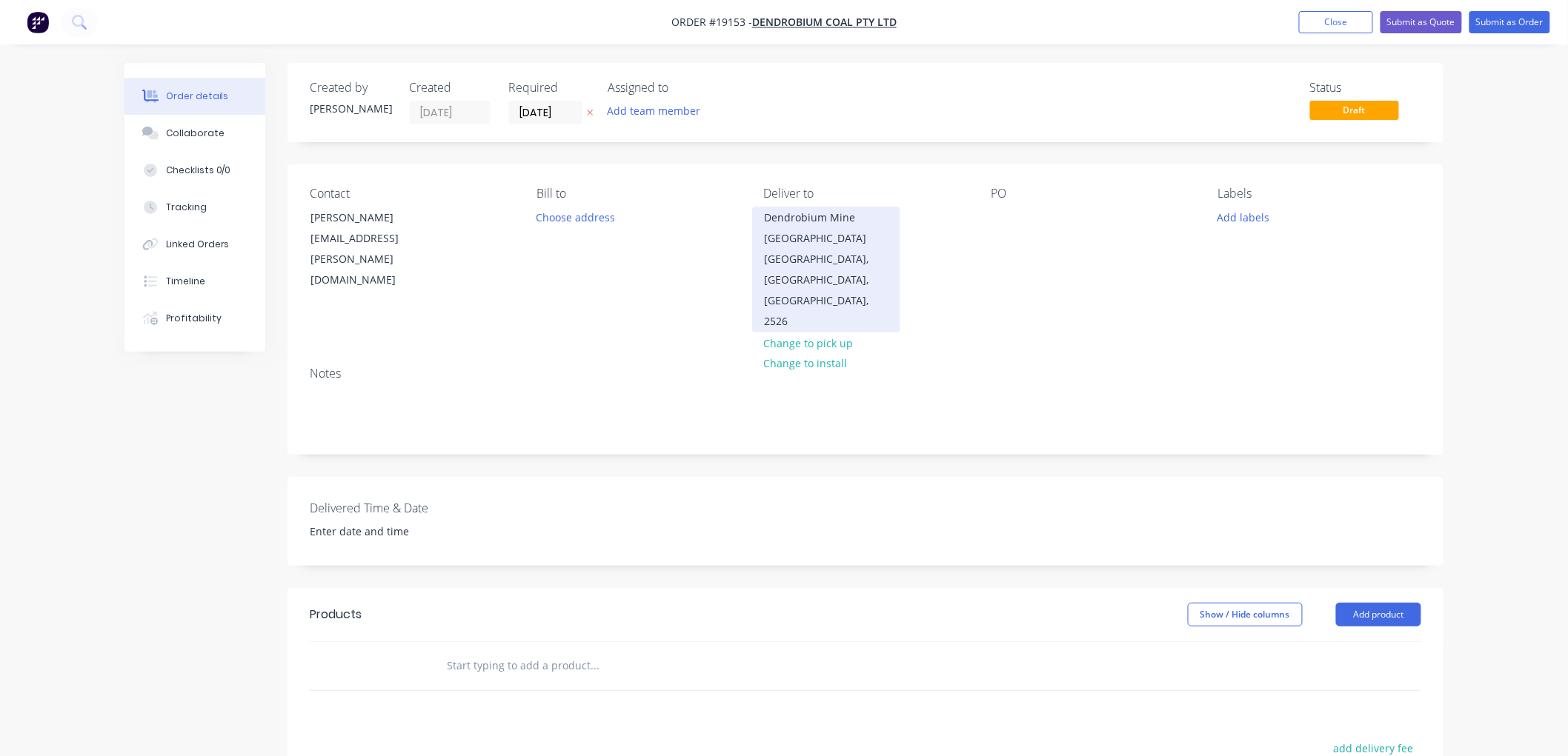
scroll to position [82, 0]
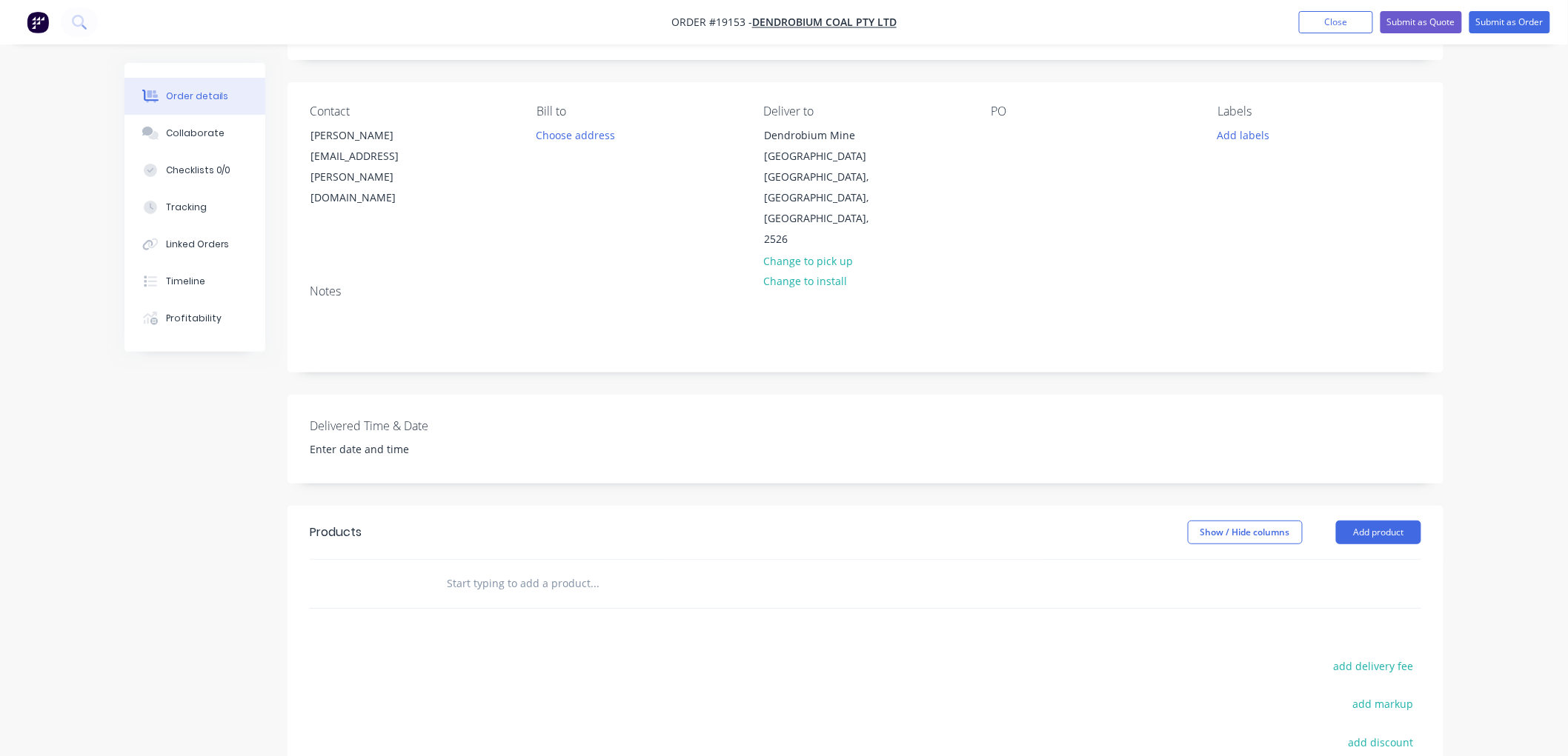
click at [526, 575] on input "text" at bounding box center [594, 583] width 296 height 30
click at [477, 569] on input "text" at bounding box center [594, 583] width 296 height 30
drag, startPoint x: 461, startPoint y: 563, endPoint x: 485, endPoint y: 558, distance: 24.5
click at [461, 569] on input "text" at bounding box center [594, 583] width 296 height 30
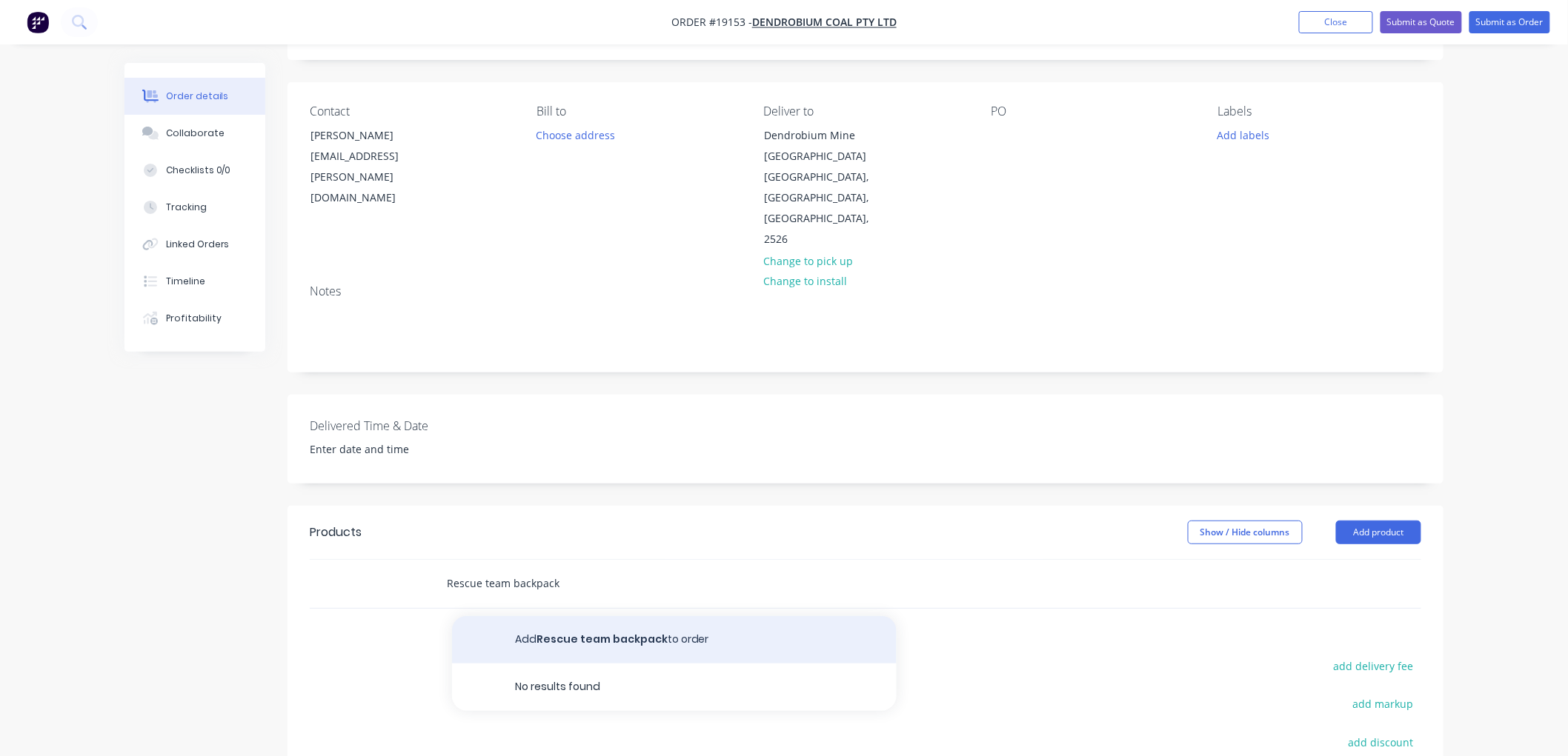
type input "Rescue team backpack"
click at [589, 618] on button "Add Rescue team backpack to order" at bounding box center [675, 640] width 445 height 47
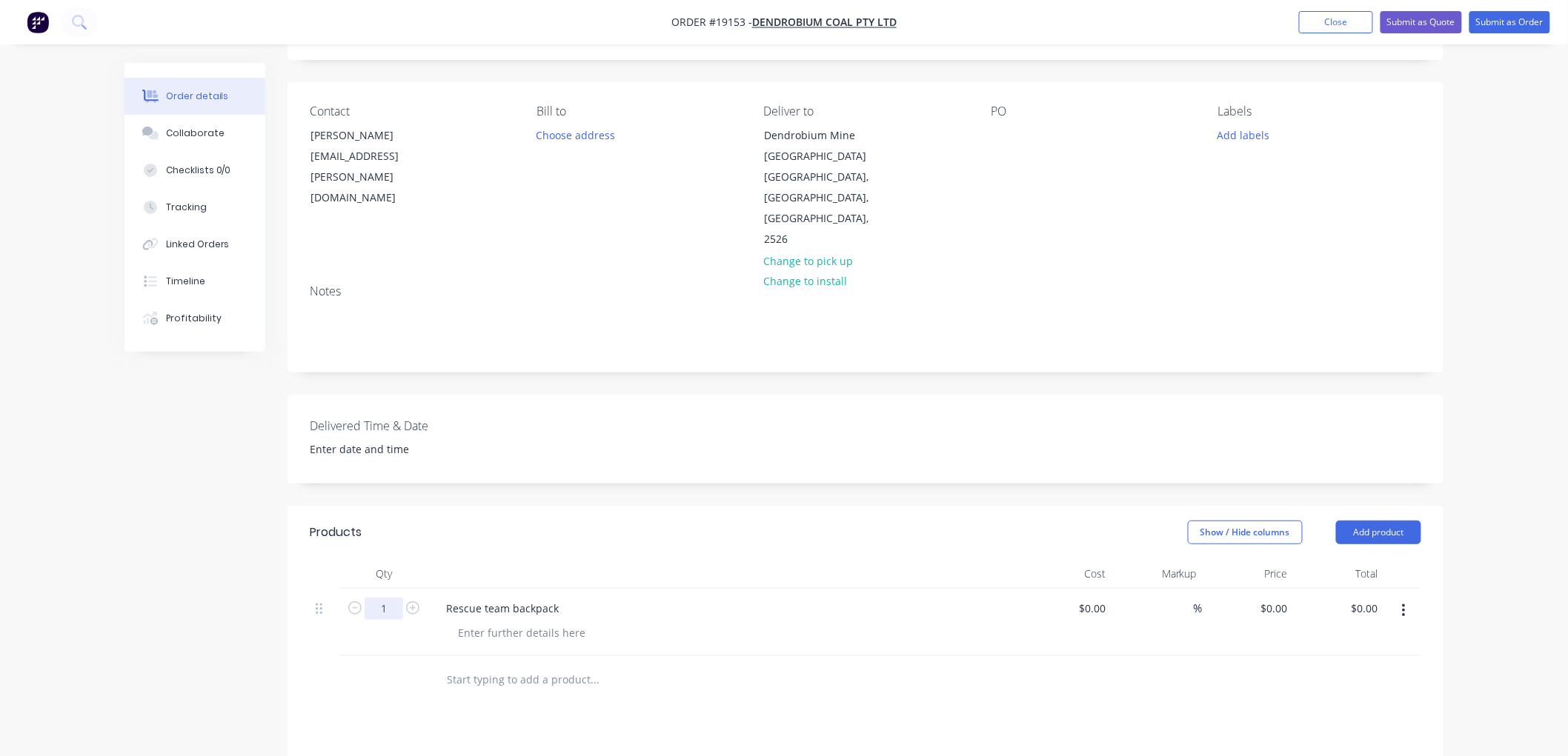
click at [394, 598] on input "1" at bounding box center [384, 608] width 39 height 22
type input "20"
click at [194, 499] on div "Created by Brett Created 11/09/25 Required 25/09/25 Assigned to Add team member…" at bounding box center [784, 531] width 1319 height 1102
click at [1101, 598] on input at bounding box center [1095, 608] width 34 height 21
type input "$89.00"
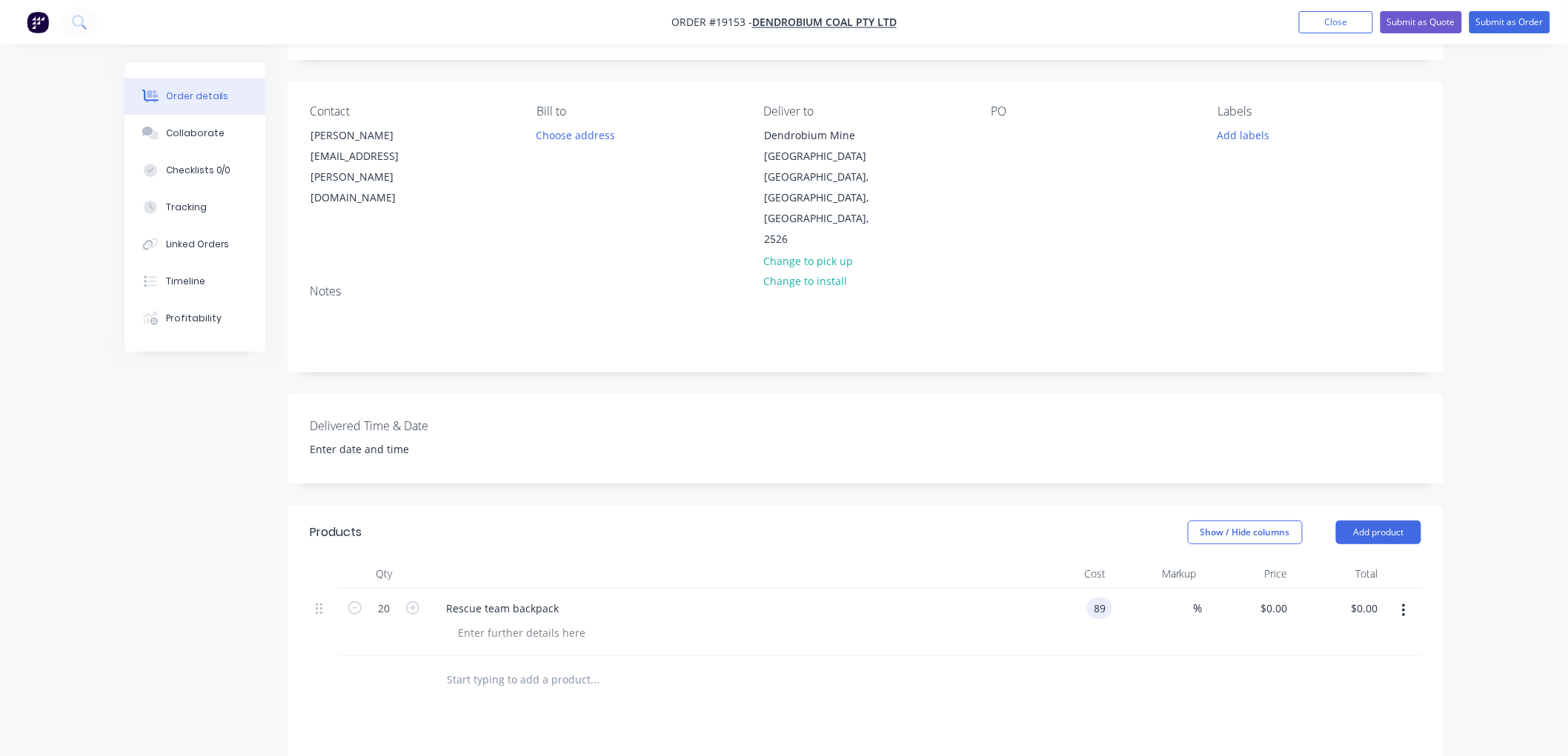
type input "$89.00"
type input "$1,780.00"
click at [1483, 351] on div "Order details Collaborate Checklists 0/0 Tracking Linked Orders Timeline Profit…" at bounding box center [784, 500] width 1568 height 1165
click at [511, 622] on div at bounding box center [522, 633] width 151 height 21
click at [1486, 282] on div "Order details Collaborate Checklists 0/0 Tracking Linked Orders Timeline Profit…" at bounding box center [784, 500] width 1568 height 1165
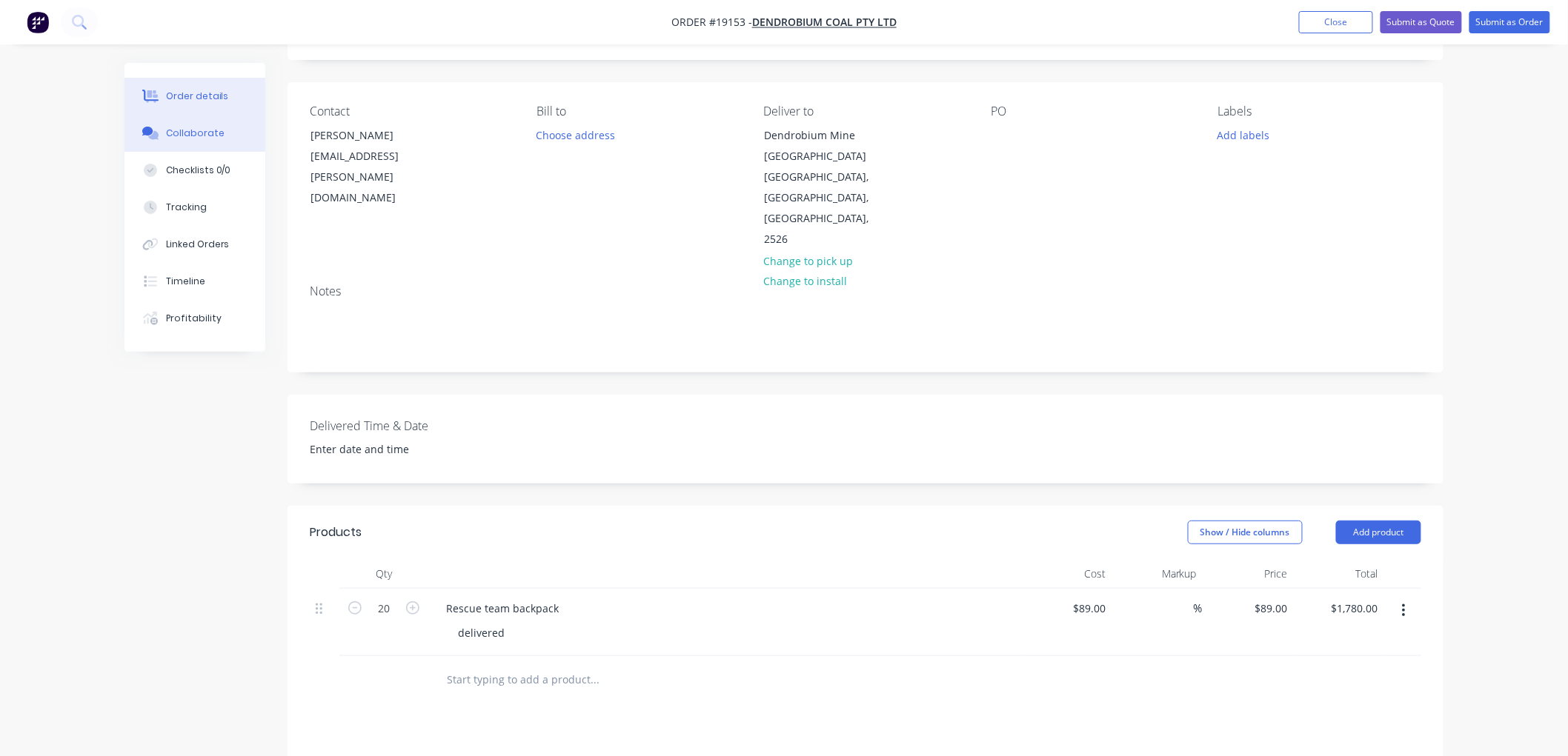
click at [205, 137] on div "Collaborate" at bounding box center [195, 133] width 59 height 14
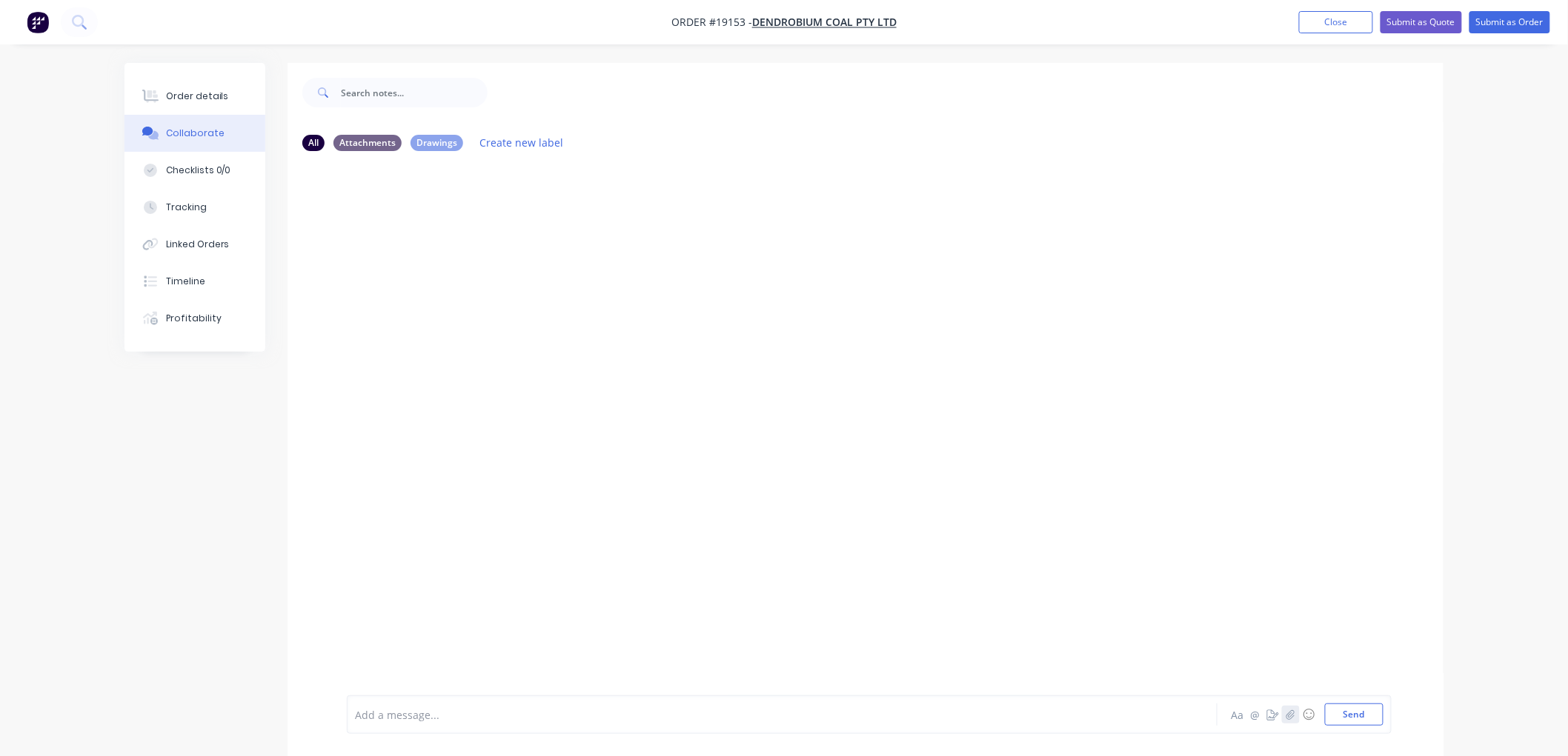
click at [1290, 717] on icon "button" at bounding box center [1290, 714] width 8 height 10
click at [1355, 714] on button "Send" at bounding box center [1354, 714] width 59 height 22
click at [218, 93] on div "Order details" at bounding box center [197, 97] width 63 height 14
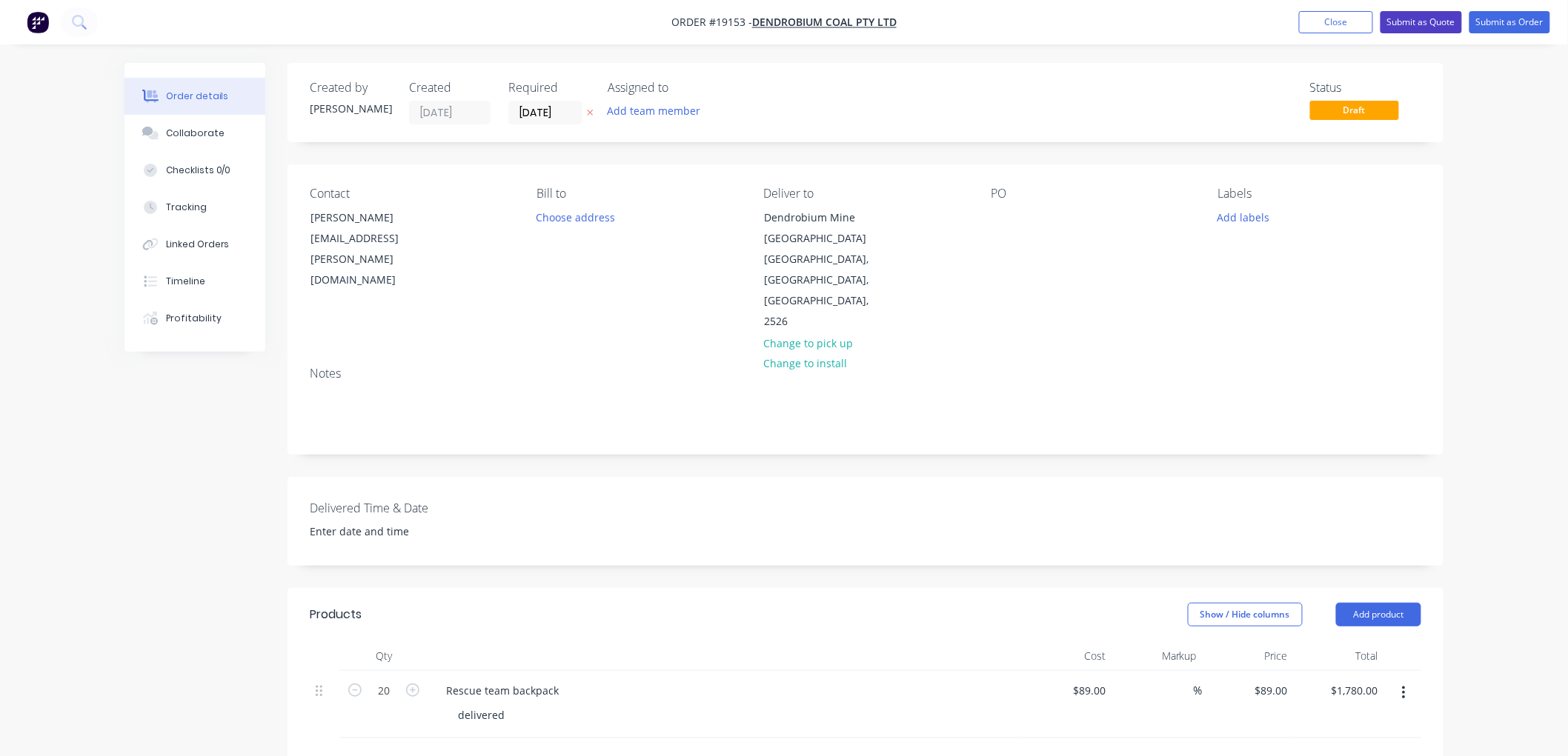
click at [1429, 23] on button "Submit as Quote" at bounding box center [1421, 22] width 81 height 22
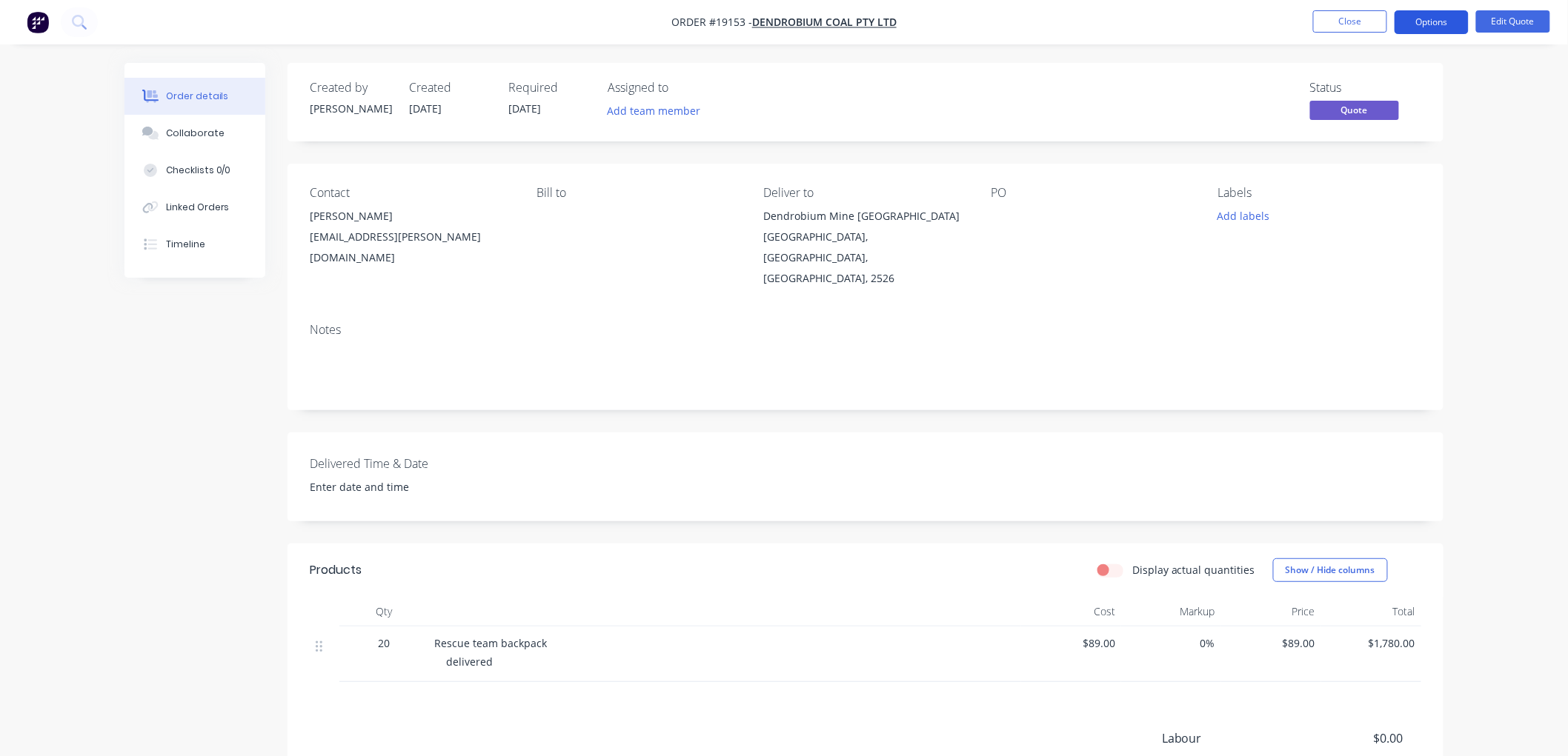
click at [1426, 25] on button "Options" at bounding box center [1431, 22] width 74 height 24
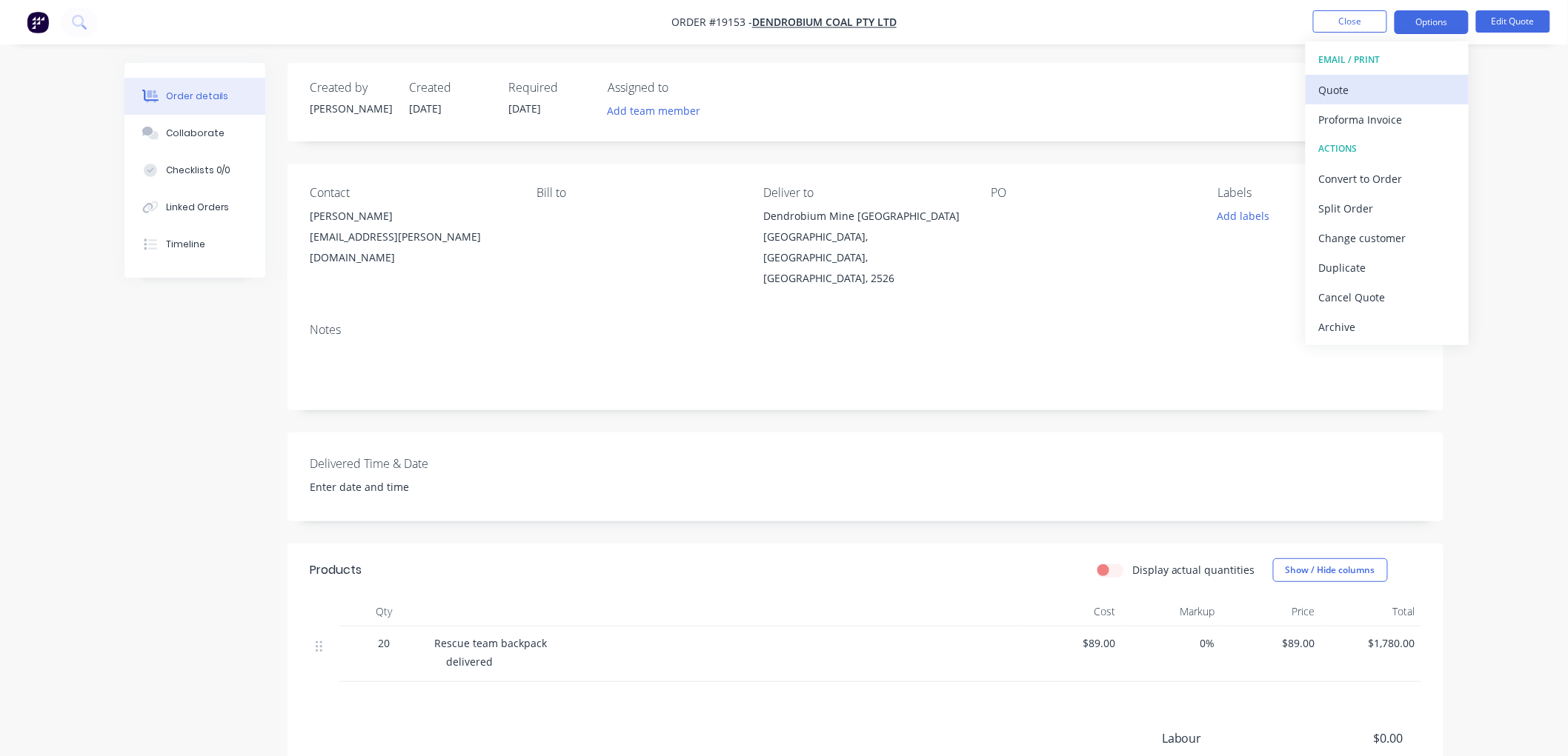
click at [1357, 86] on div "Quote" at bounding box center [1387, 90] width 136 height 21
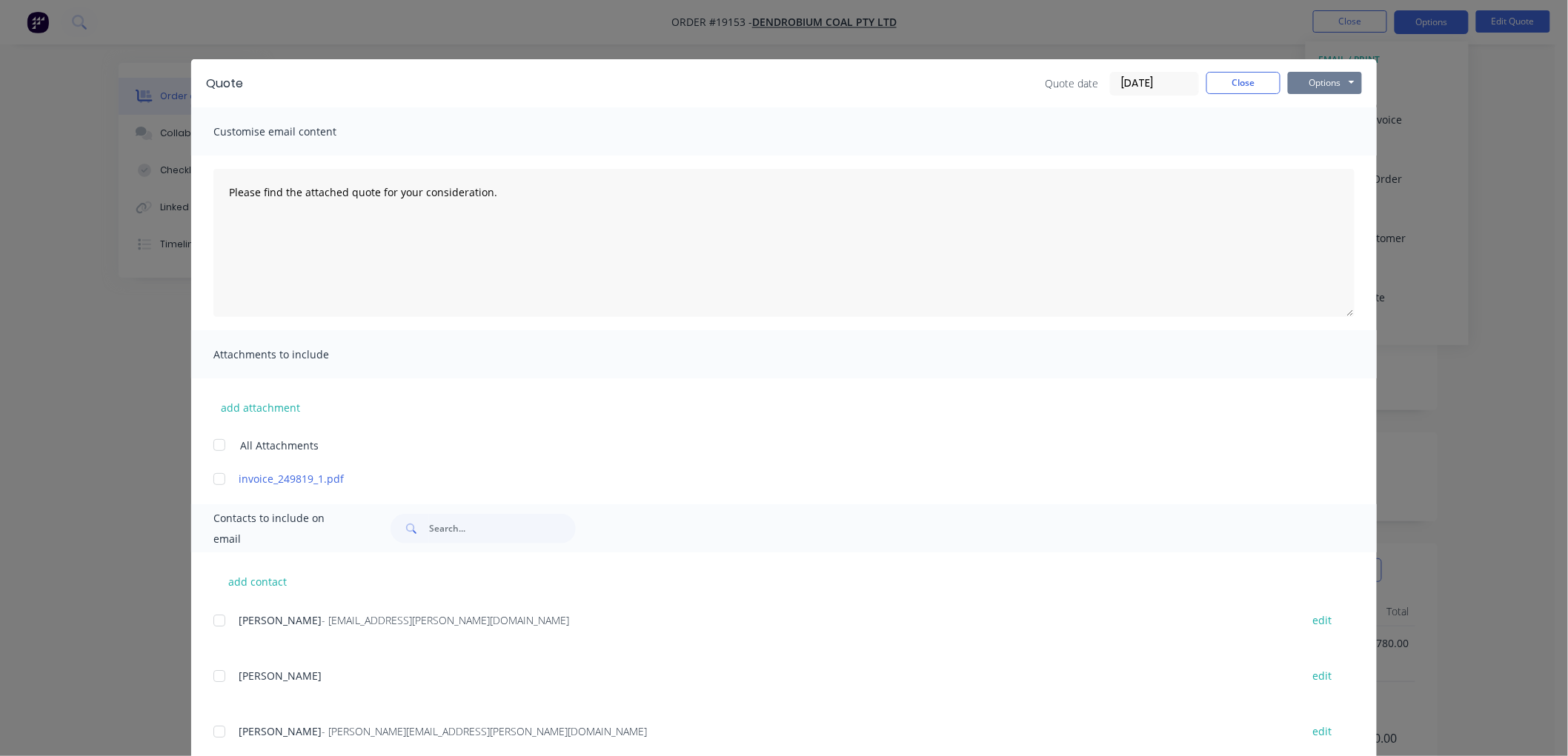
click at [1329, 85] on button "Options" at bounding box center [1324, 82] width 74 height 22
click at [1325, 129] on button "Print" at bounding box center [1335, 134] width 95 height 24
click at [1253, 78] on button "Close" at bounding box center [1243, 82] width 74 height 22
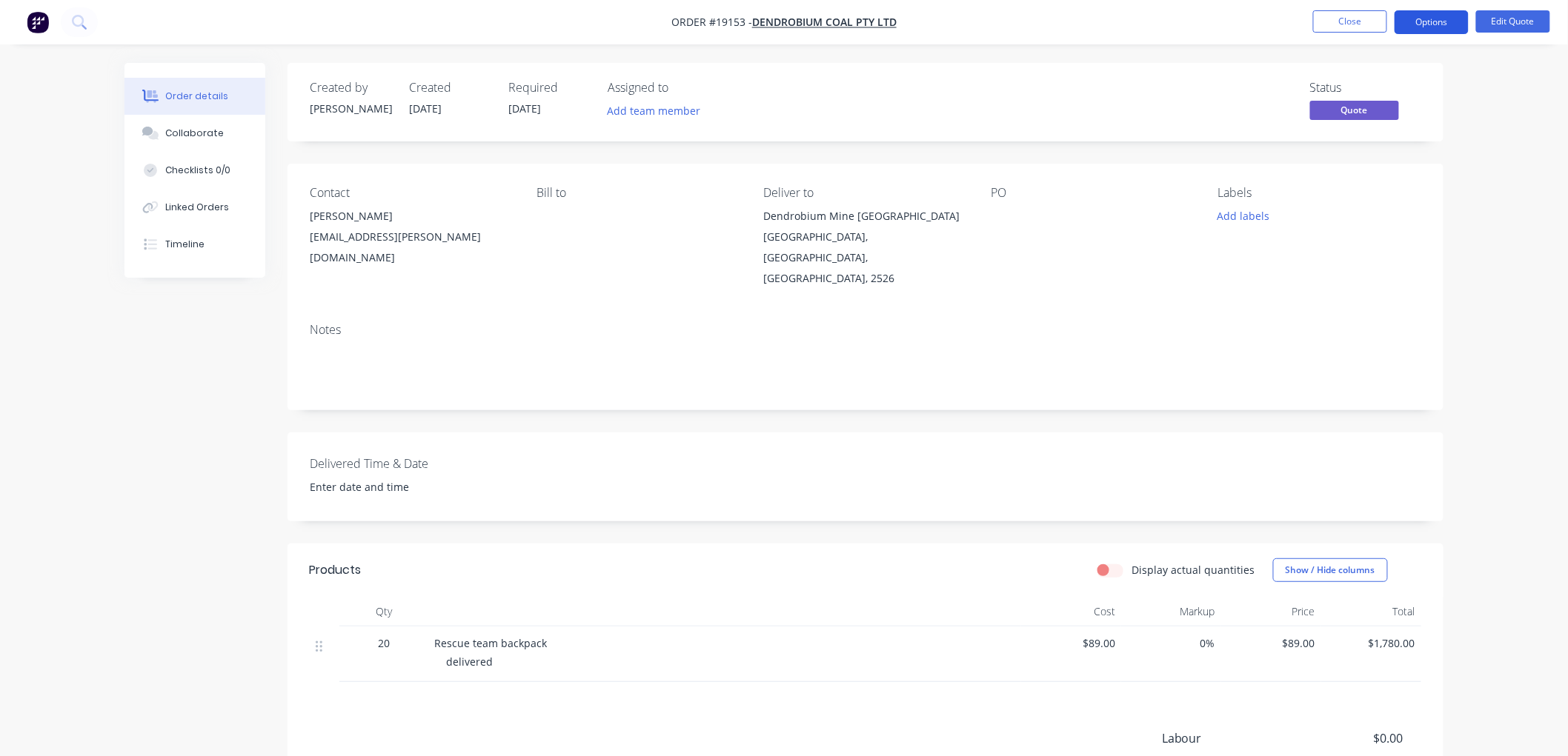
click at [1425, 23] on button "Options" at bounding box center [1431, 22] width 74 height 24
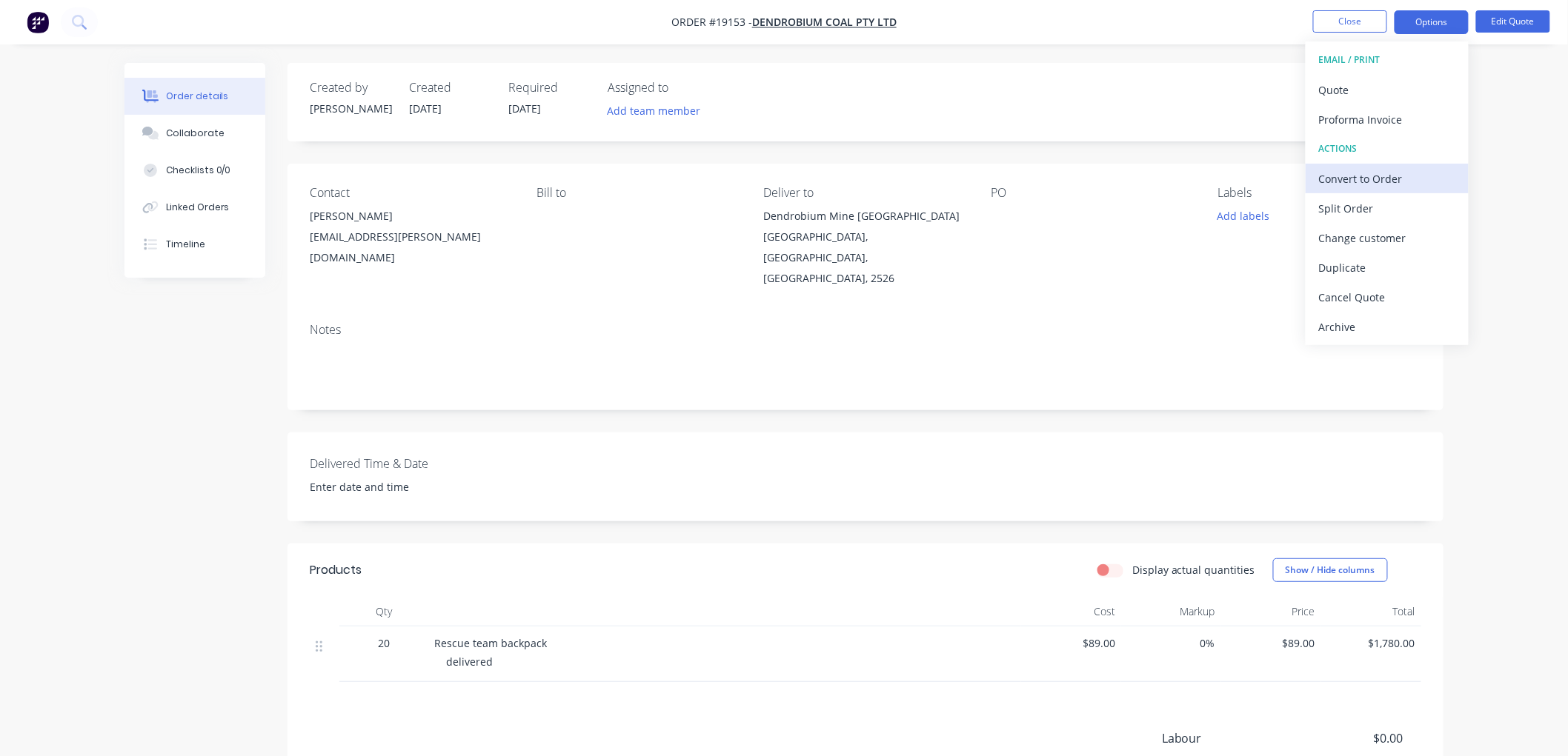
click at [1346, 179] on div "Convert to Order" at bounding box center [1387, 179] width 136 height 21
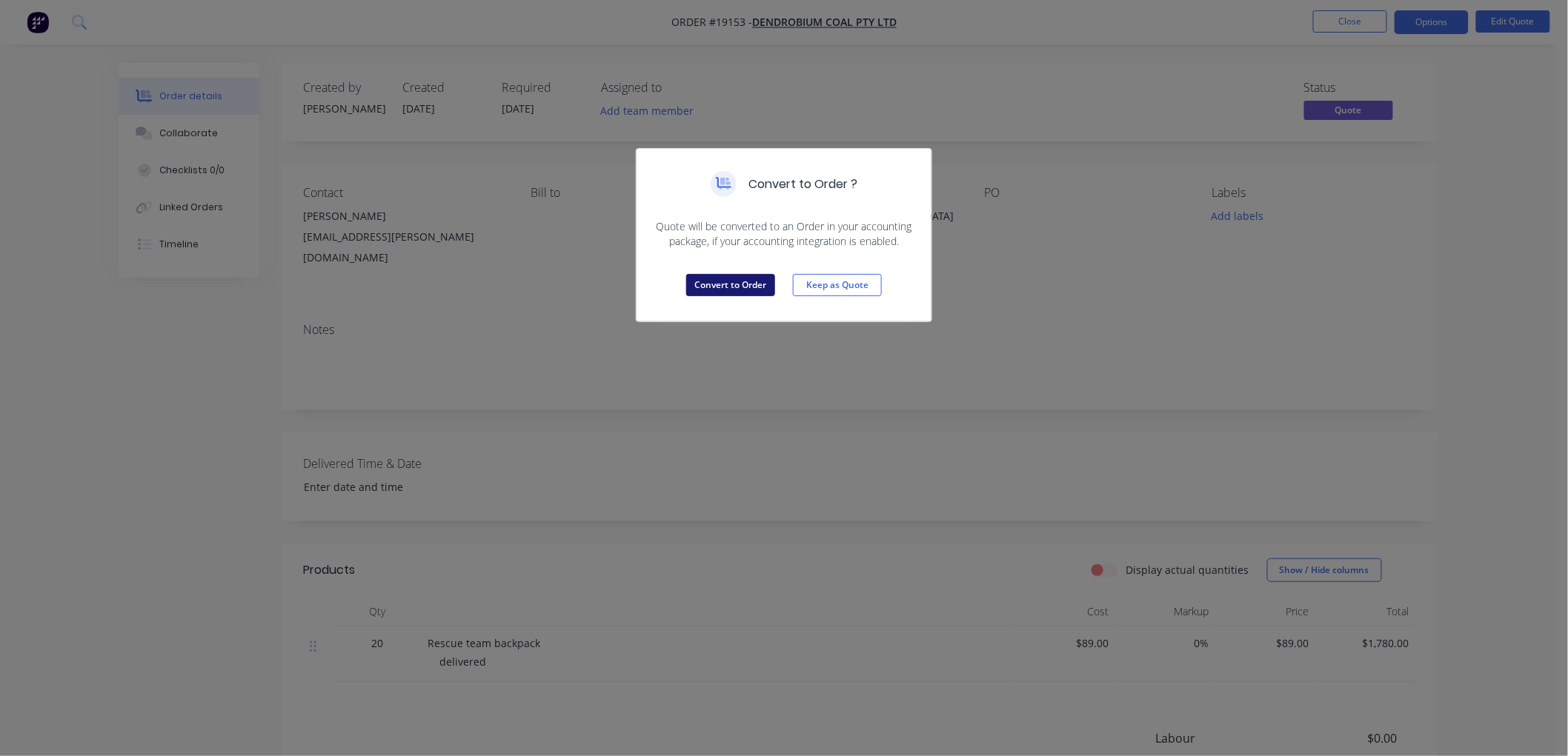
click at [746, 282] on button "Convert to Order" at bounding box center [730, 285] width 89 height 22
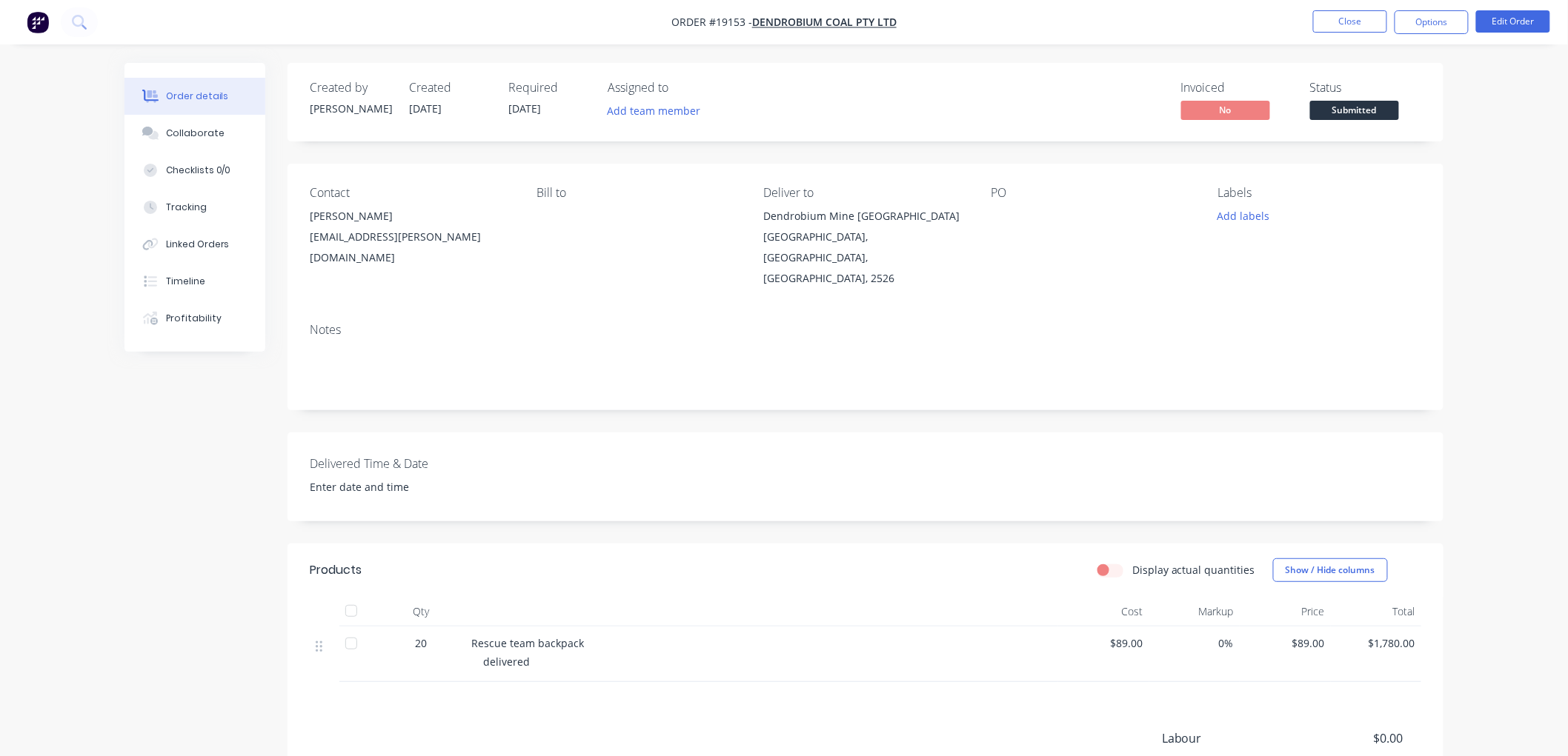
click at [1363, 113] on span "Submitted" at bounding box center [1354, 110] width 89 height 18
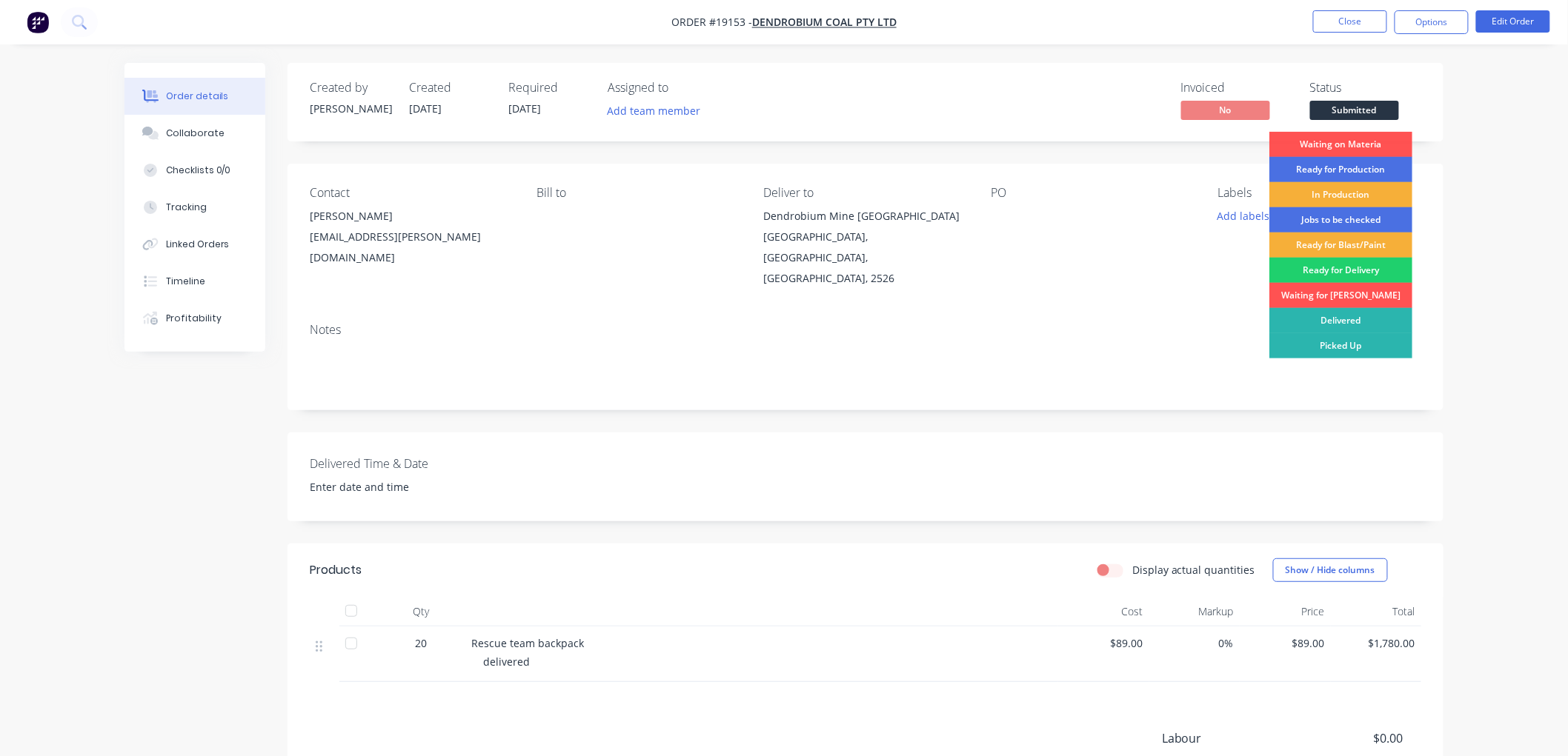
click at [1359, 141] on div "Waiting on Materia" at bounding box center [1341, 144] width 143 height 25
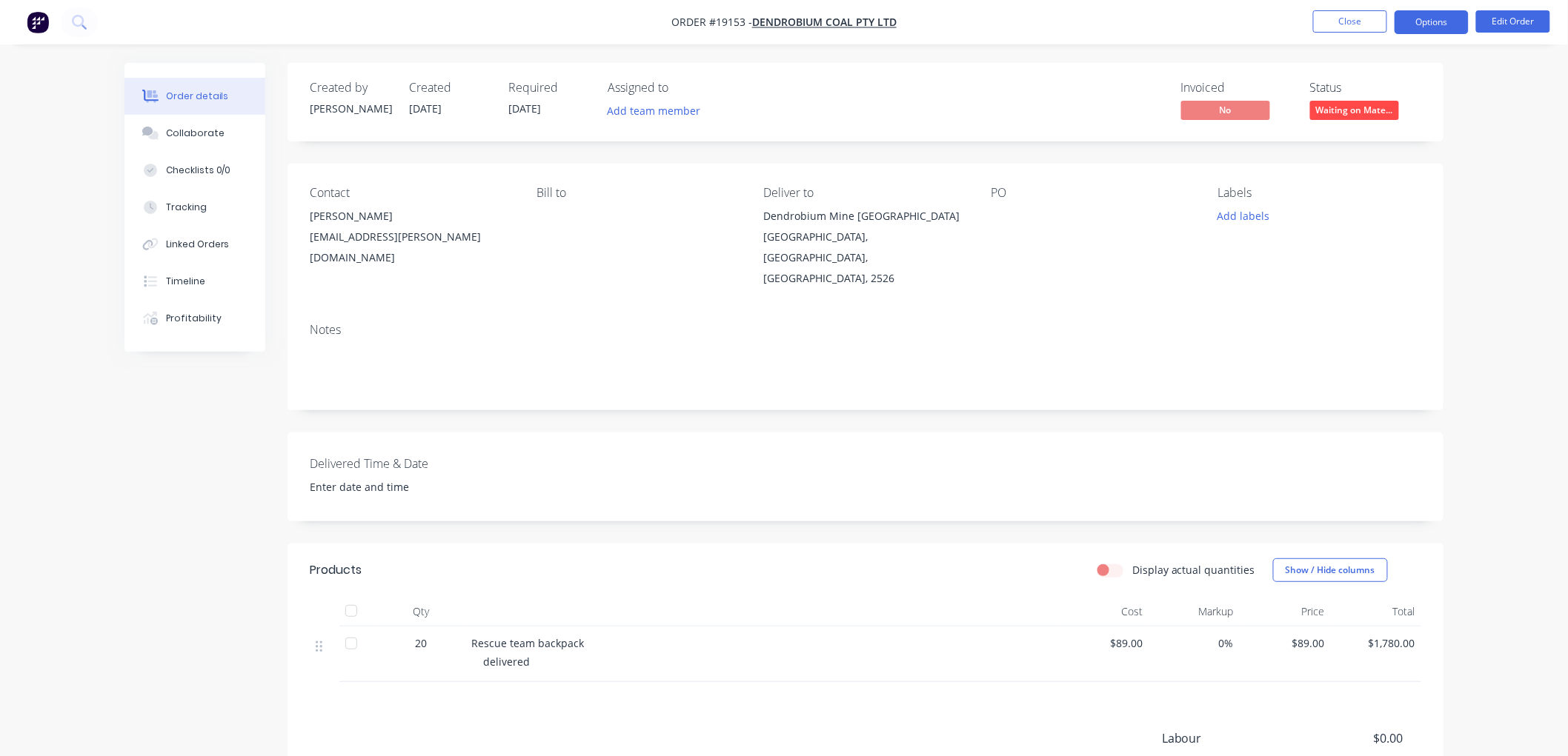
click at [1416, 21] on button "Options" at bounding box center [1431, 22] width 74 height 24
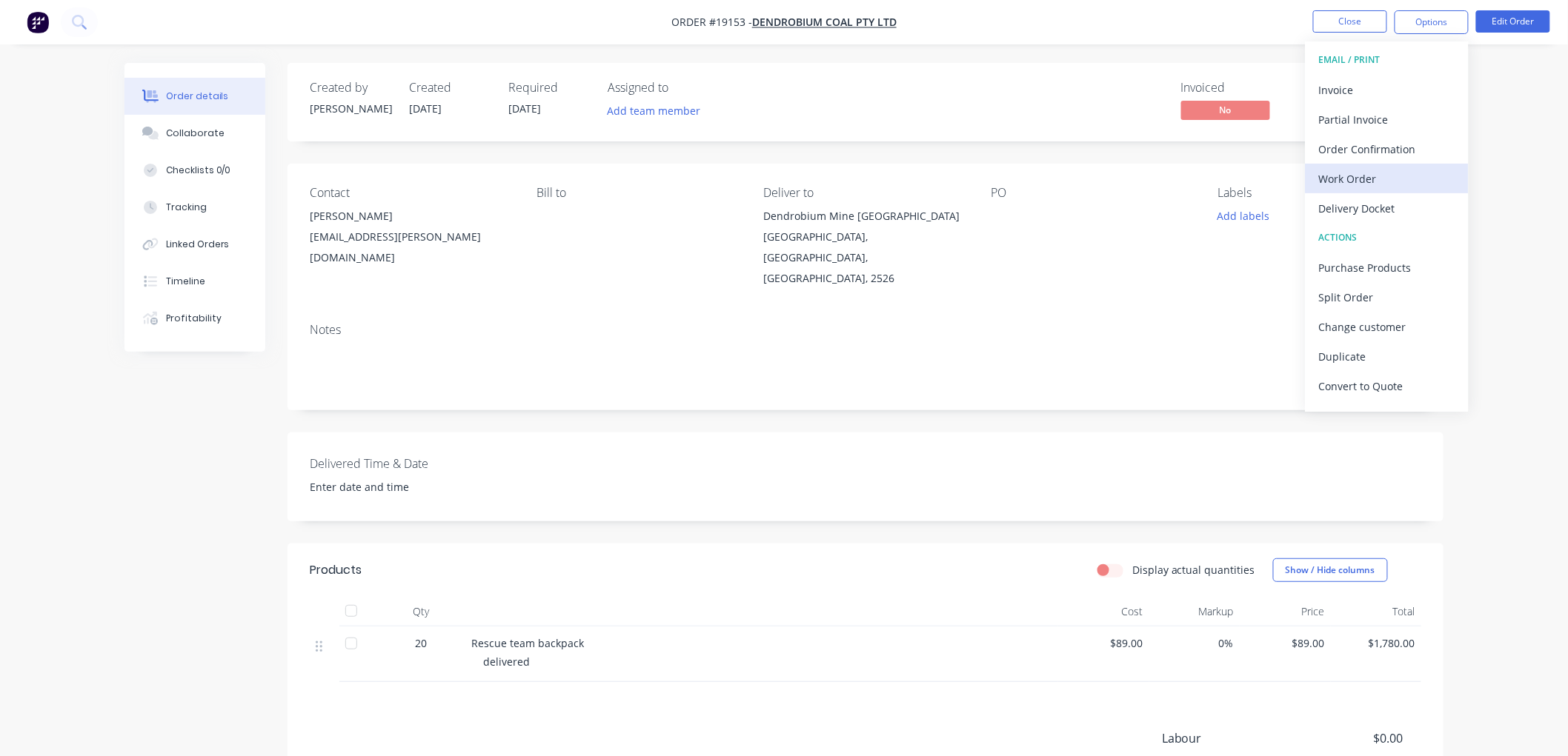
click at [1346, 180] on div "Work Order" at bounding box center [1387, 179] width 136 height 21
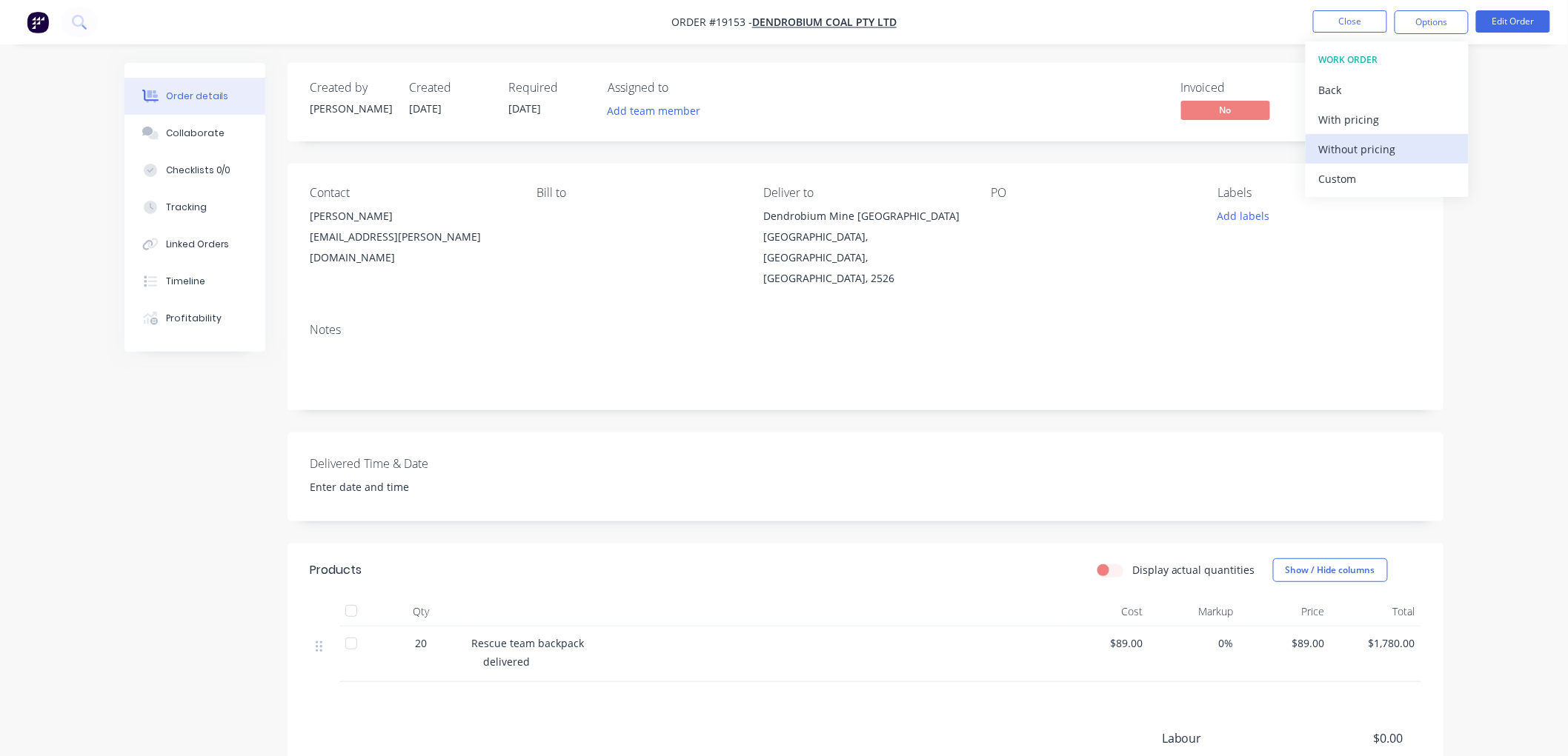
click at [1353, 145] on div "Without pricing" at bounding box center [1387, 149] width 136 height 21
click at [1512, 171] on div "Order details Collaborate Checklists 0/0 Tracking Linked Orders Timeline Profit…" at bounding box center [784, 473] width 1568 height 946
click at [1362, 15] on button "Close" at bounding box center [1349, 21] width 74 height 22
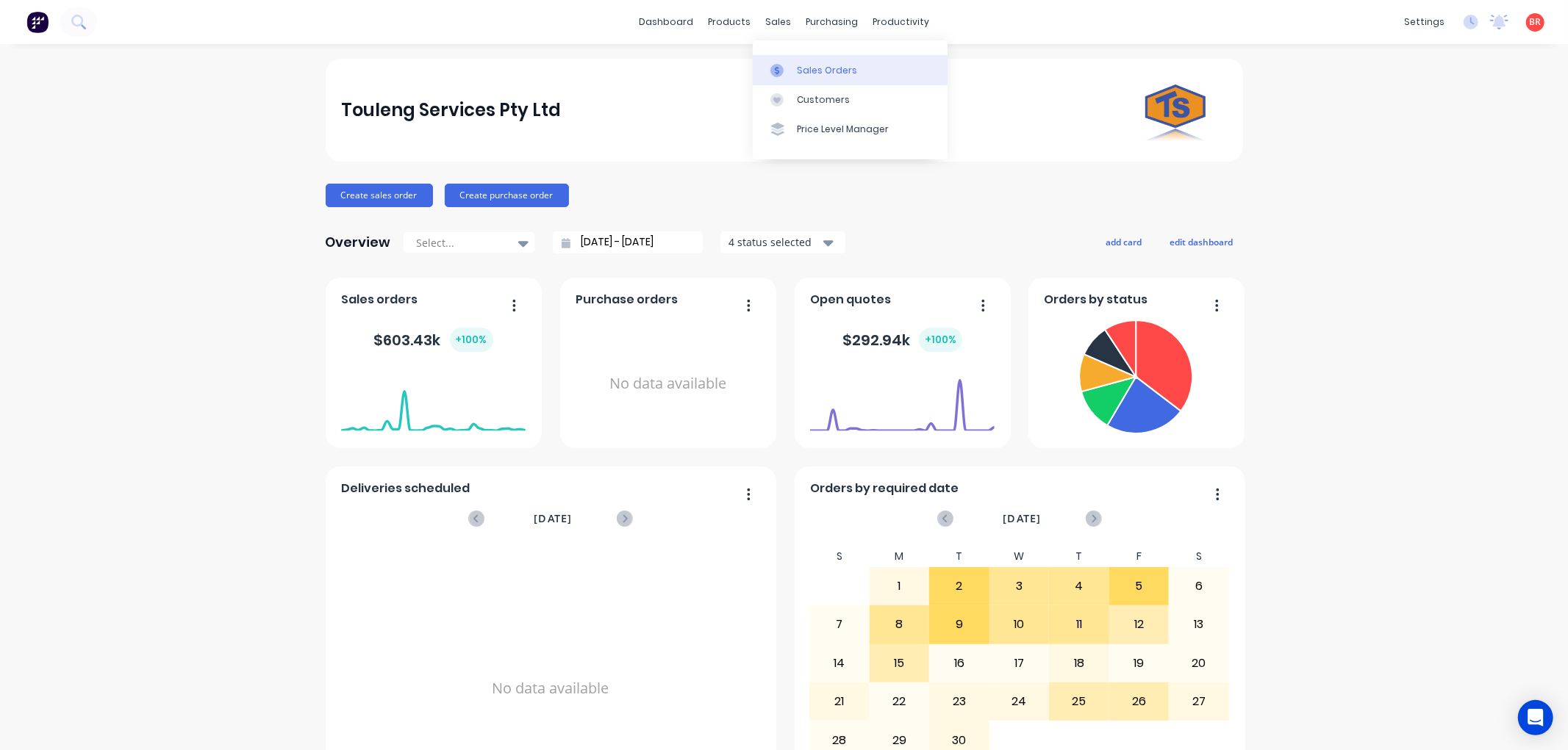
click at [803, 71] on div "Sales Orders" at bounding box center [827, 71] width 60 height 14
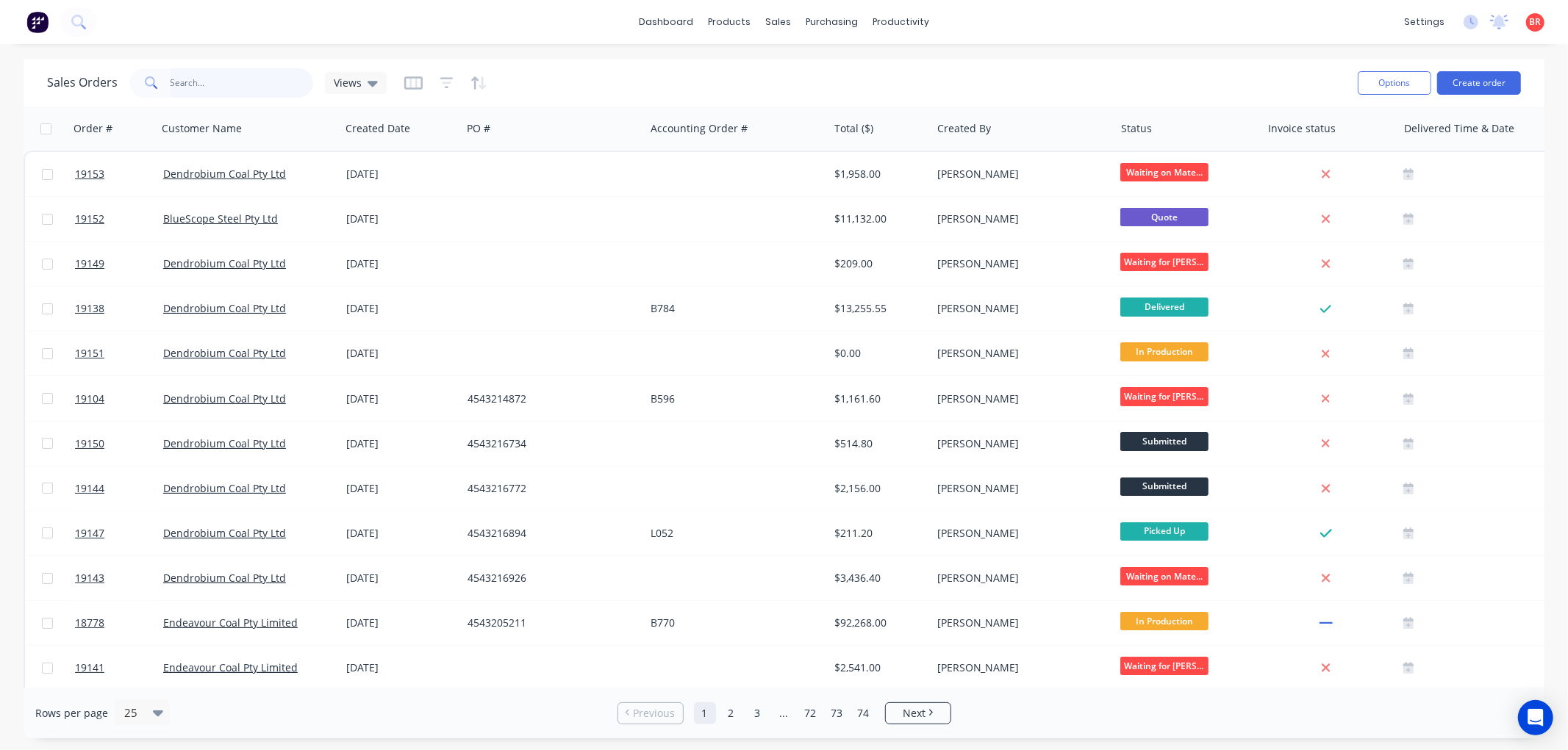
click at [231, 85] on input "text" at bounding box center [243, 82] width 144 height 29
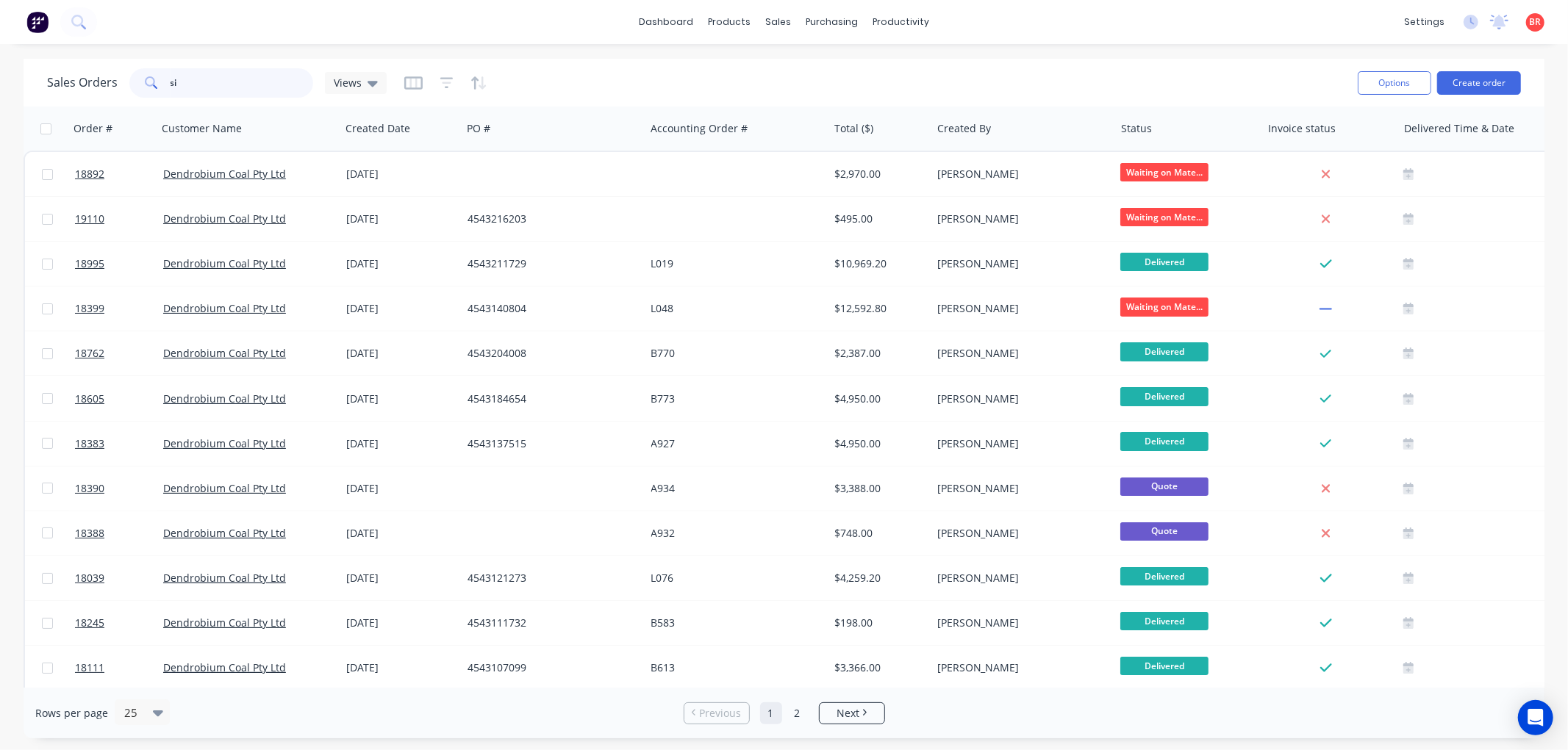
type input "s"
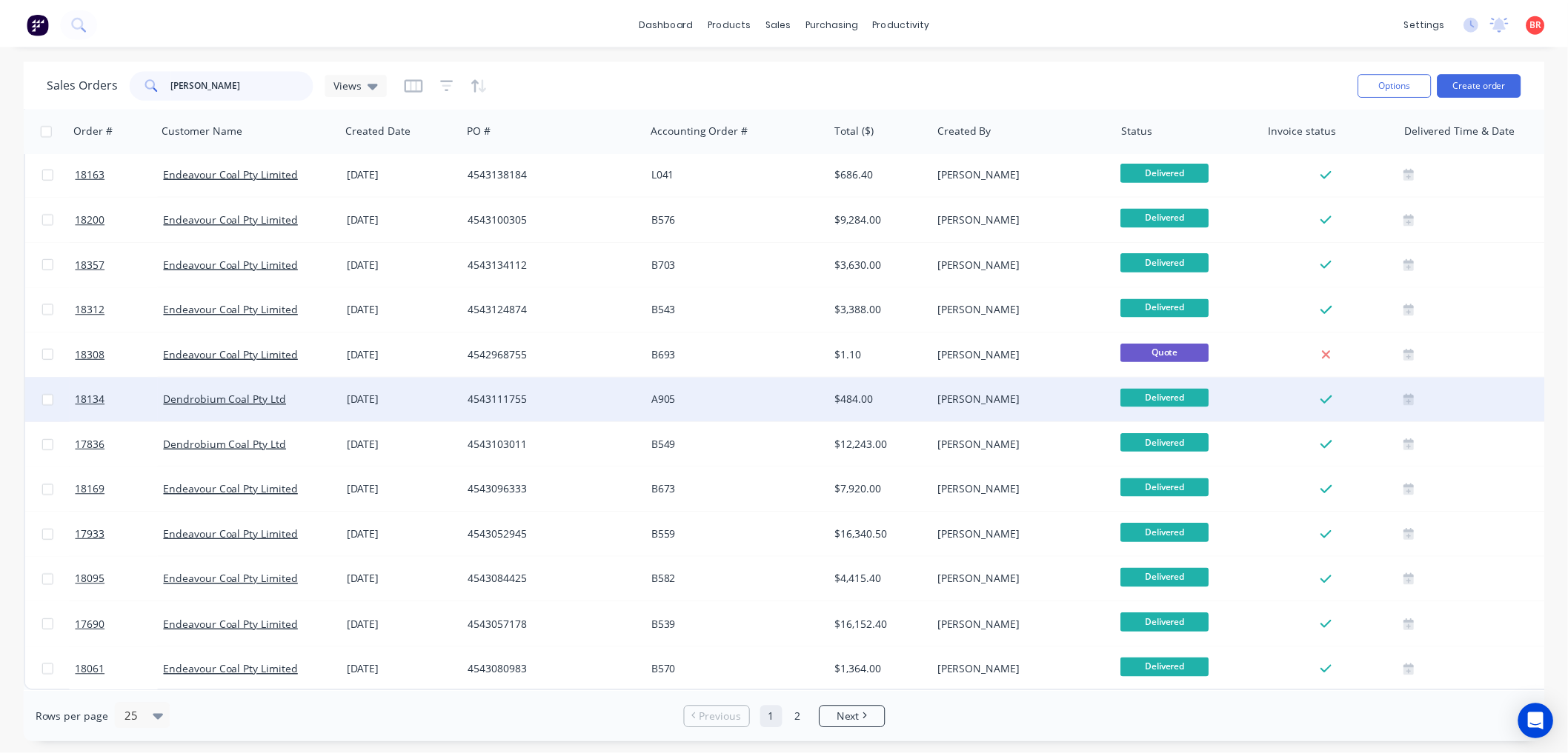
scroll to position [597, 0]
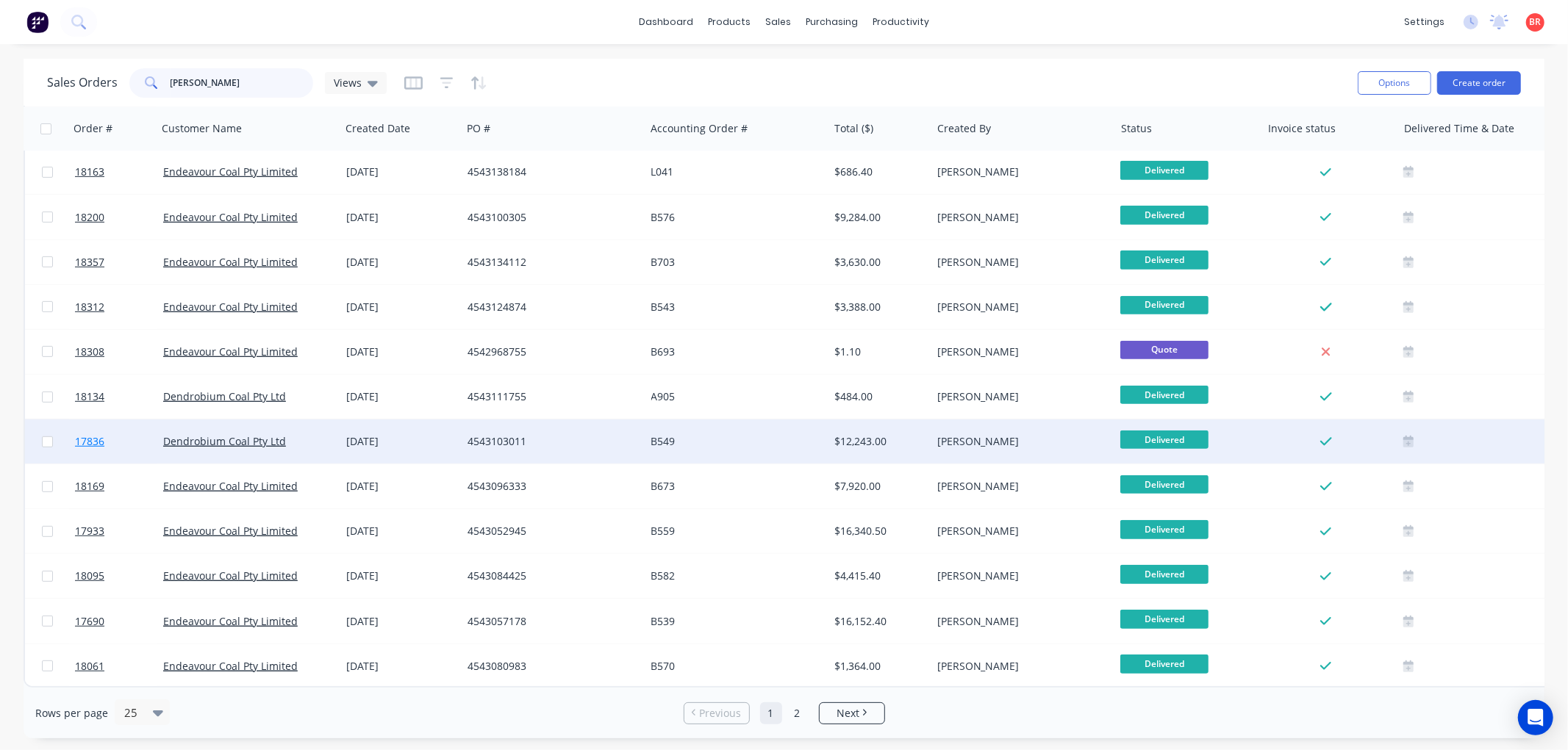
type input "lloyd"
click at [91, 435] on span "17836" at bounding box center [89, 441] width 29 height 14
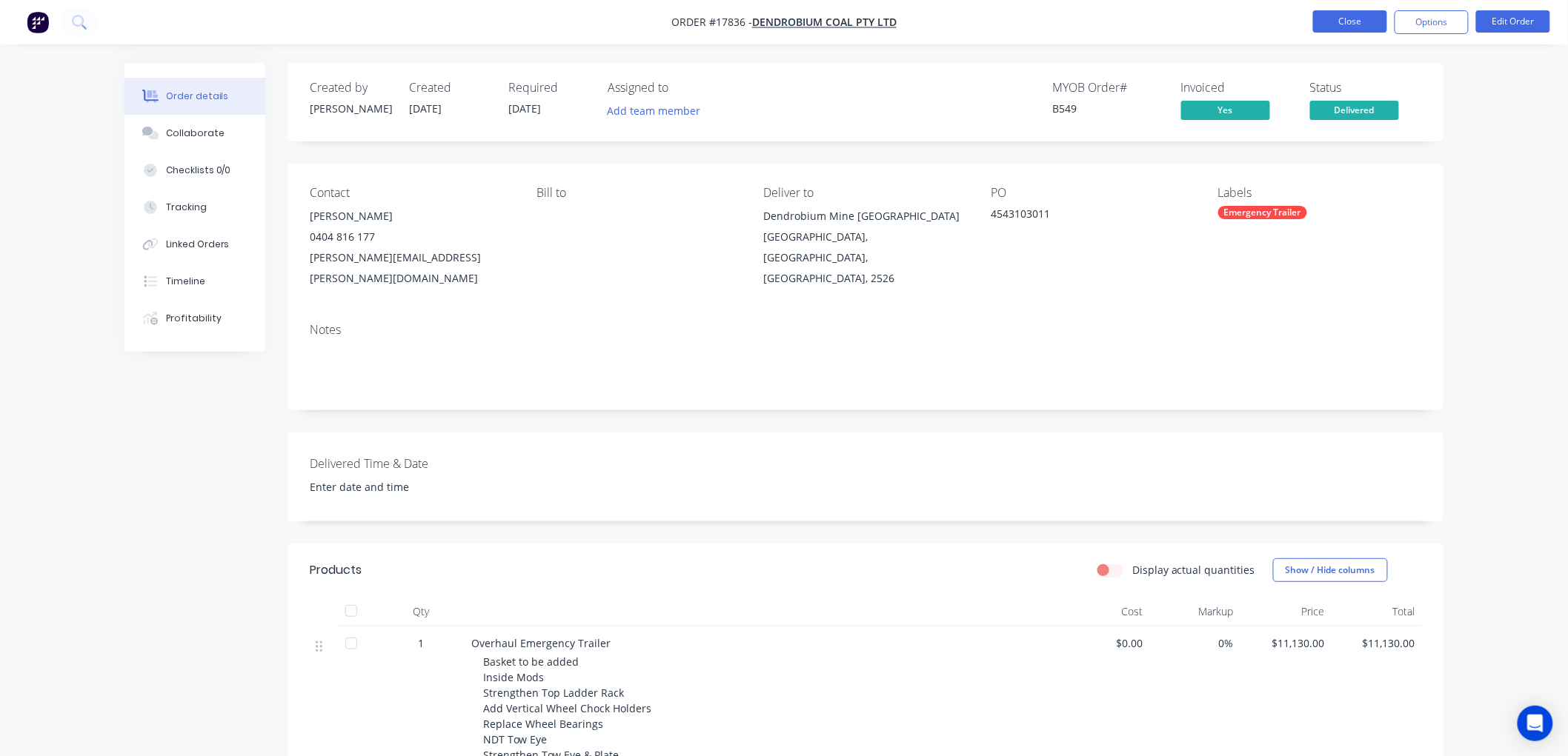
click at [1343, 27] on button "Close" at bounding box center [1349, 21] width 74 height 22
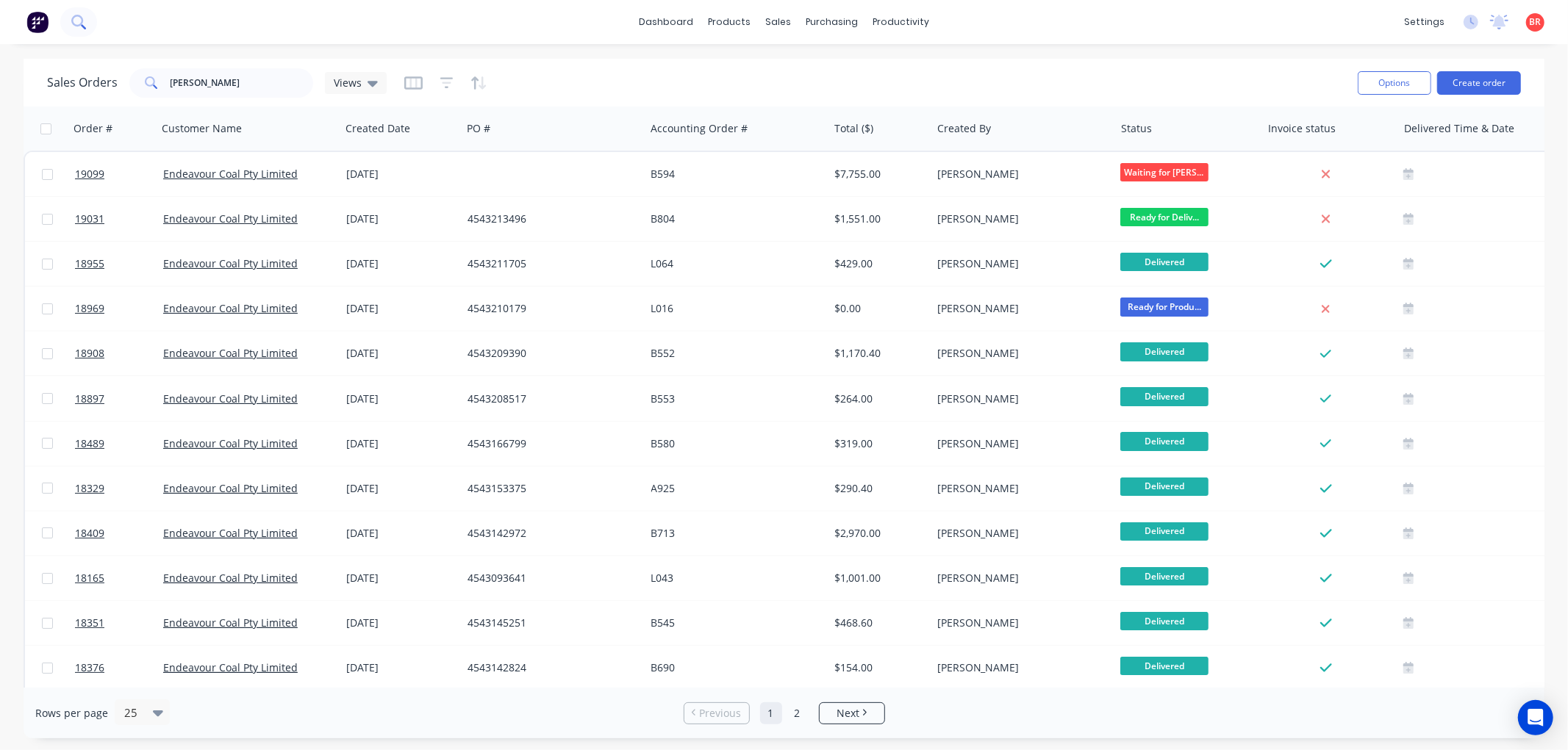
click at [74, 23] on icon at bounding box center [78, 21] width 14 height 14
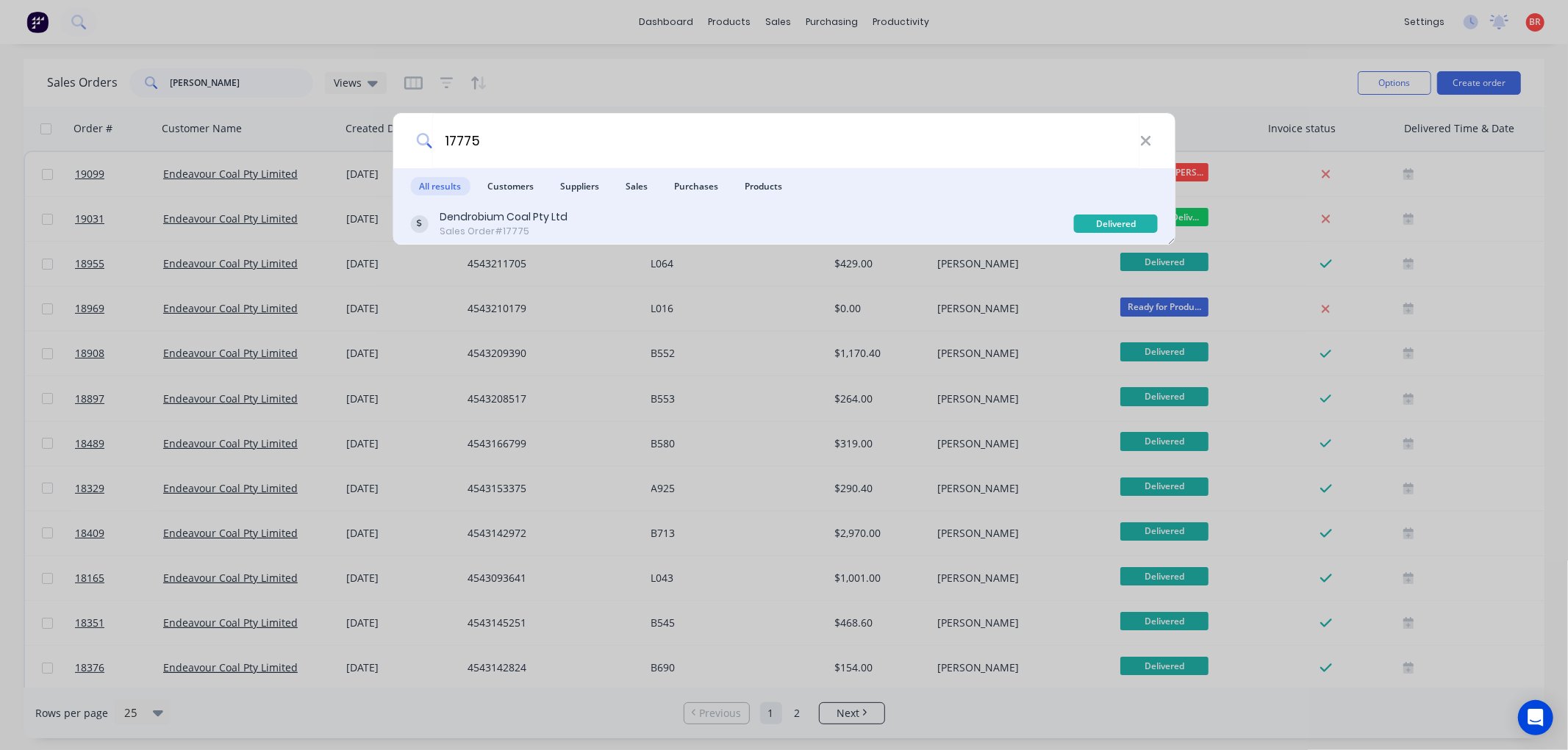
type input "17775"
click at [641, 237] on div "Dendrobium Coal Pty Ltd Sales Order #17775" at bounding box center [742, 224] width 664 height 29
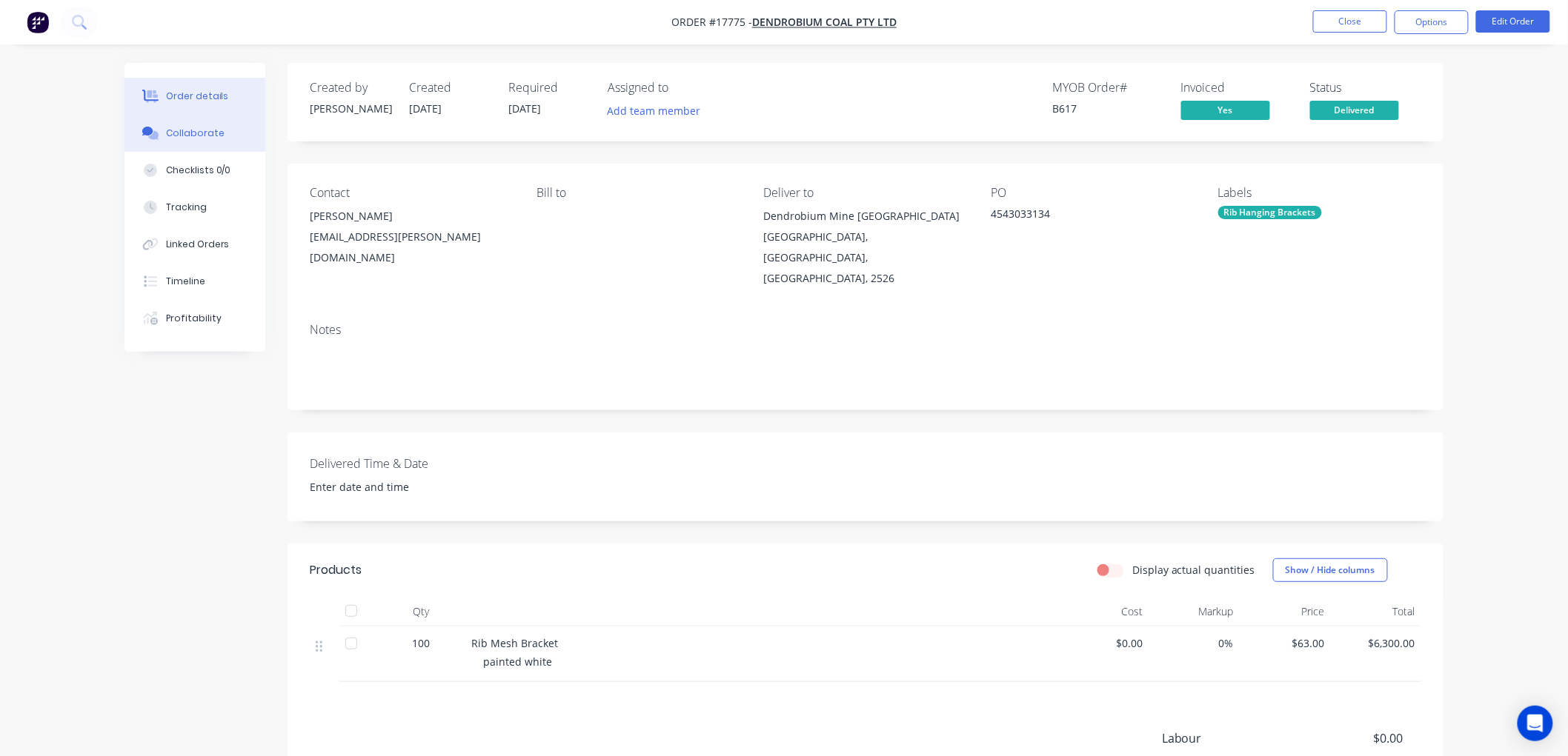
click at [204, 123] on button "Collaborate" at bounding box center [194, 133] width 141 height 37
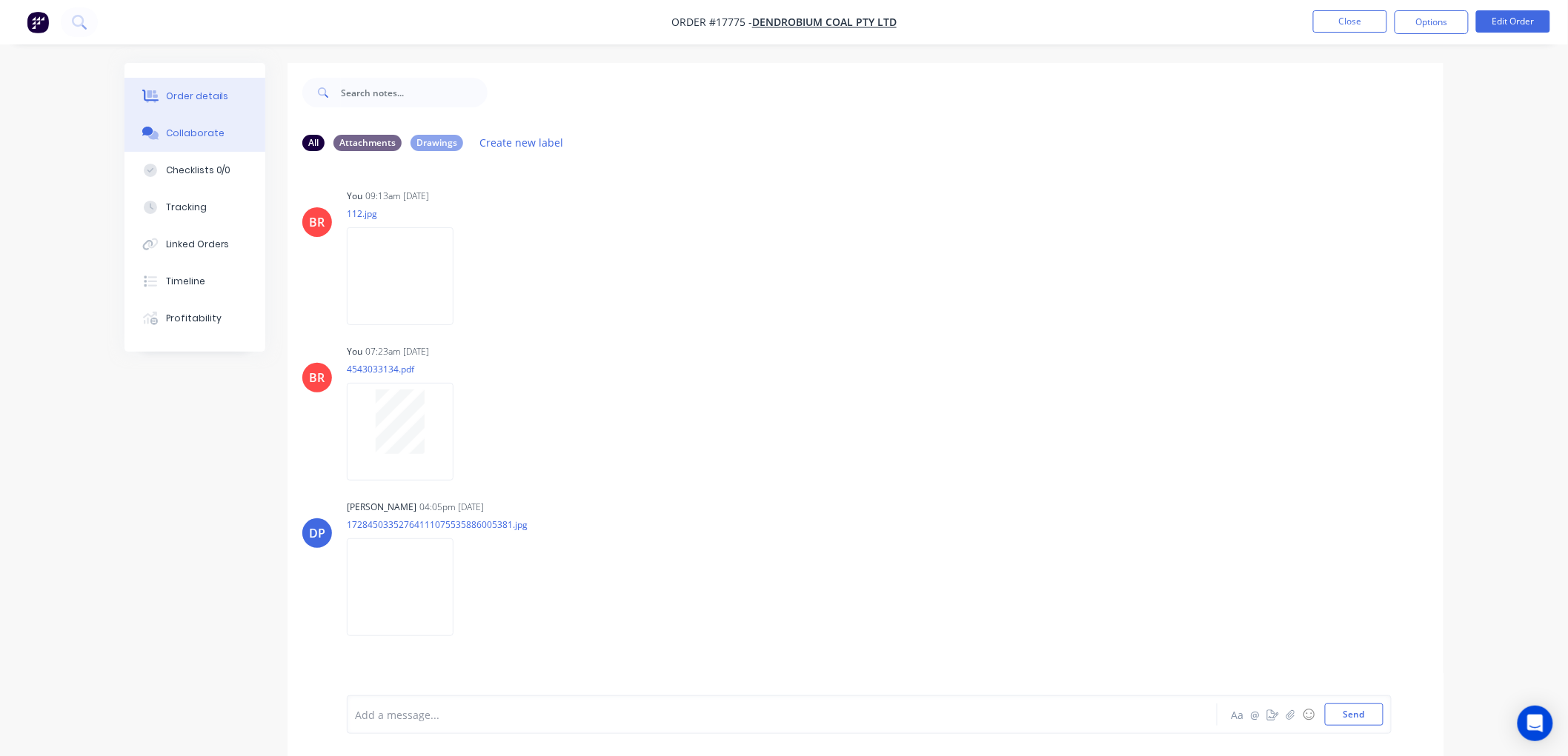
click at [210, 95] on div "Order details" at bounding box center [197, 97] width 63 height 14
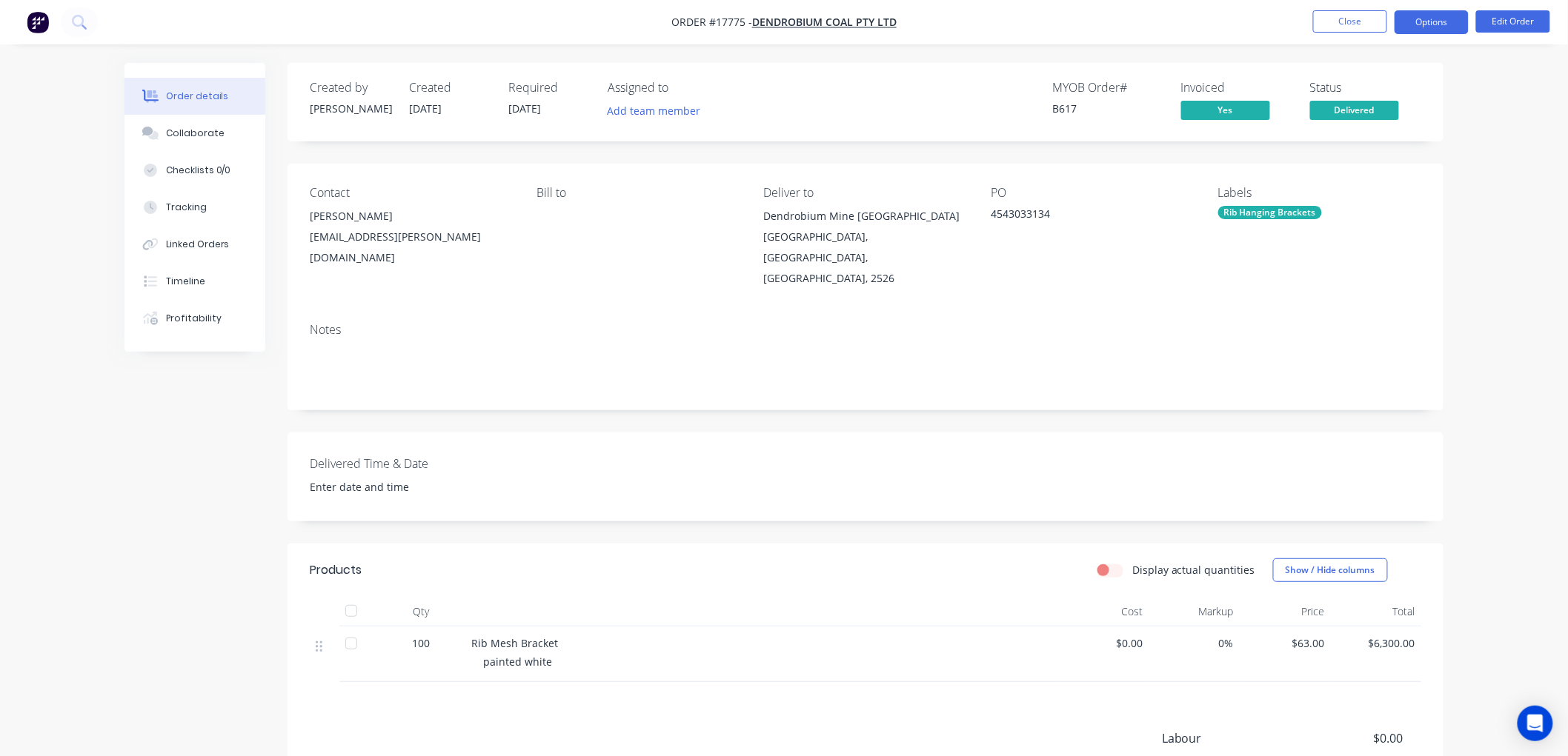
click at [1412, 27] on button "Options" at bounding box center [1431, 22] width 74 height 24
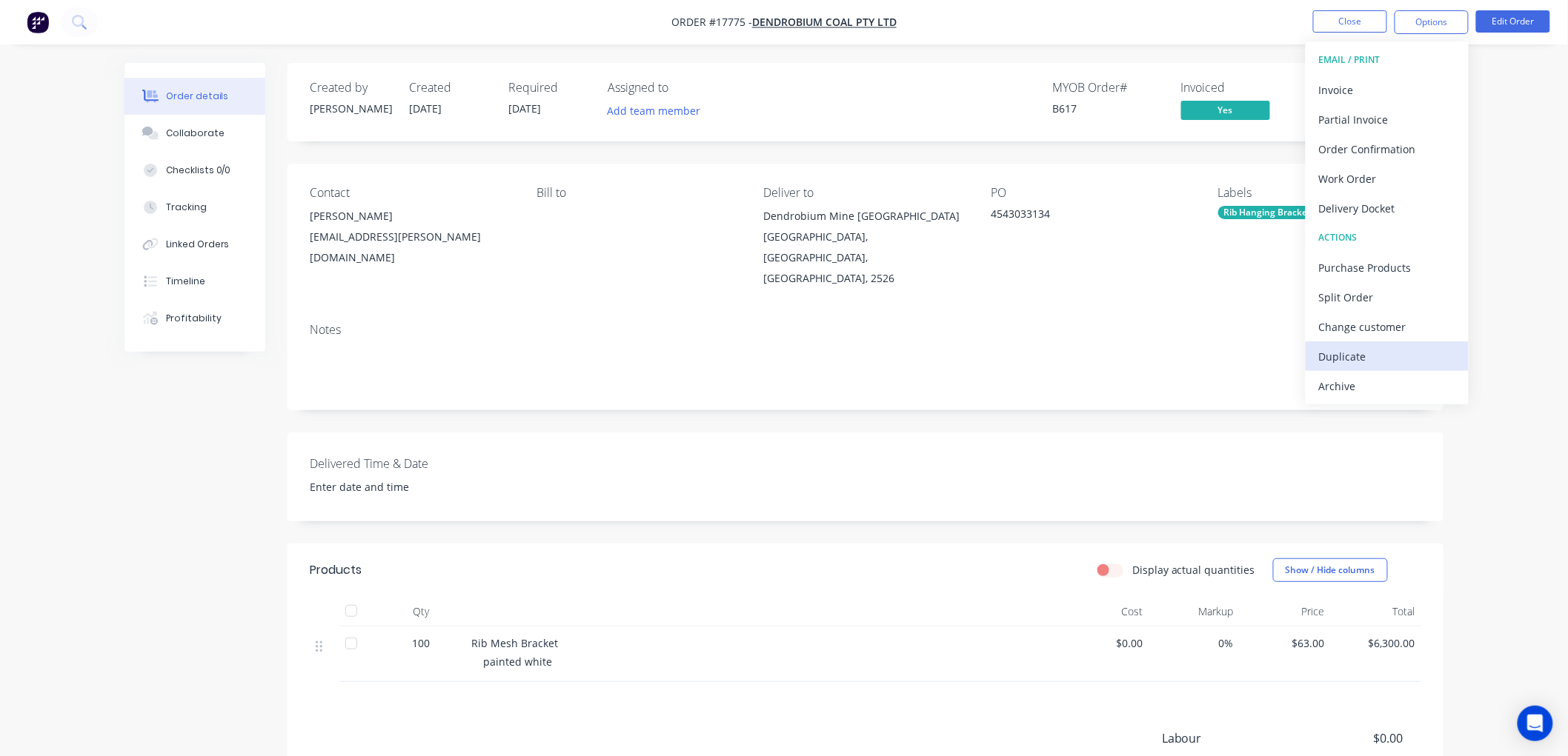
click at [1349, 351] on div "Duplicate" at bounding box center [1387, 356] width 136 height 21
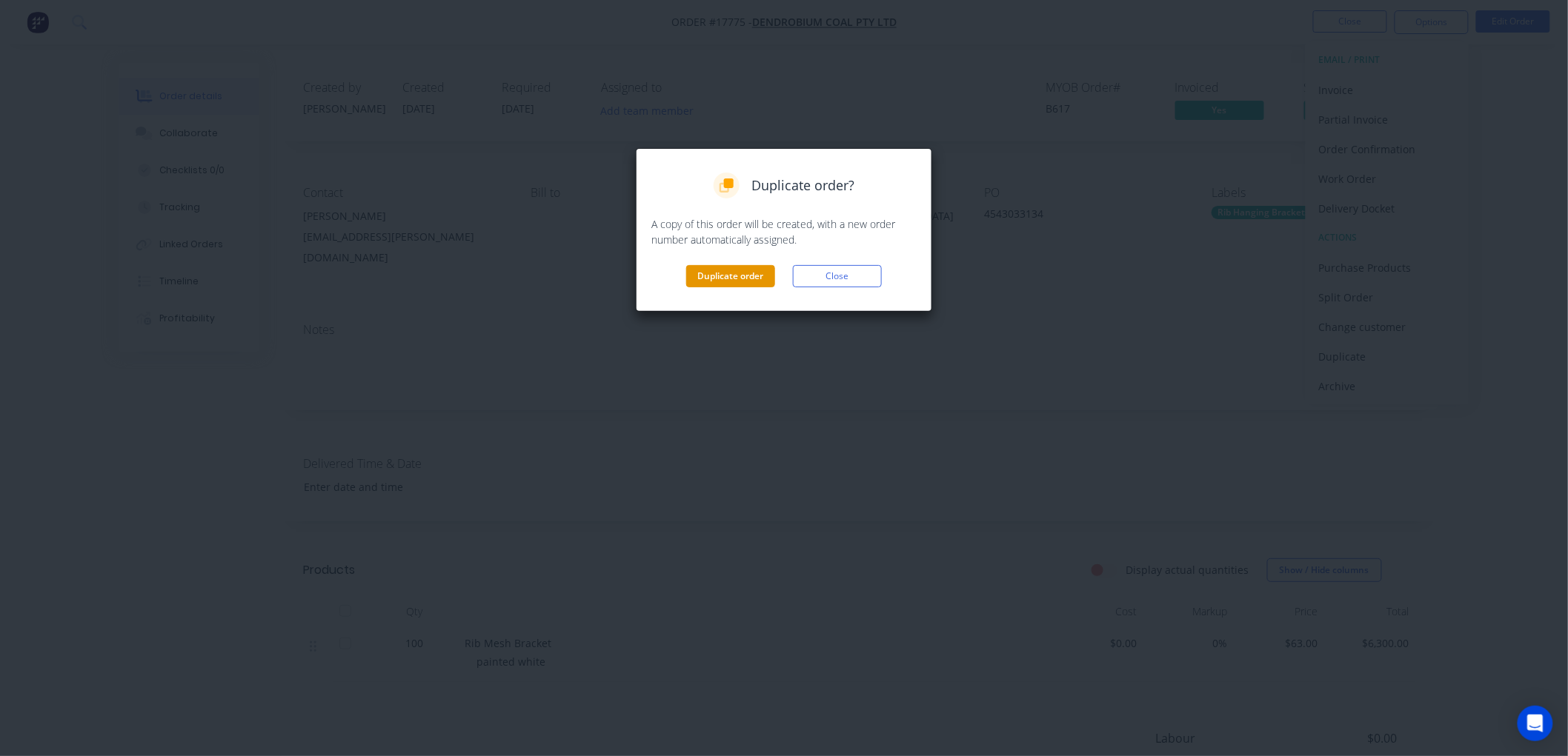
click at [725, 279] on button "Duplicate order" at bounding box center [730, 276] width 89 height 22
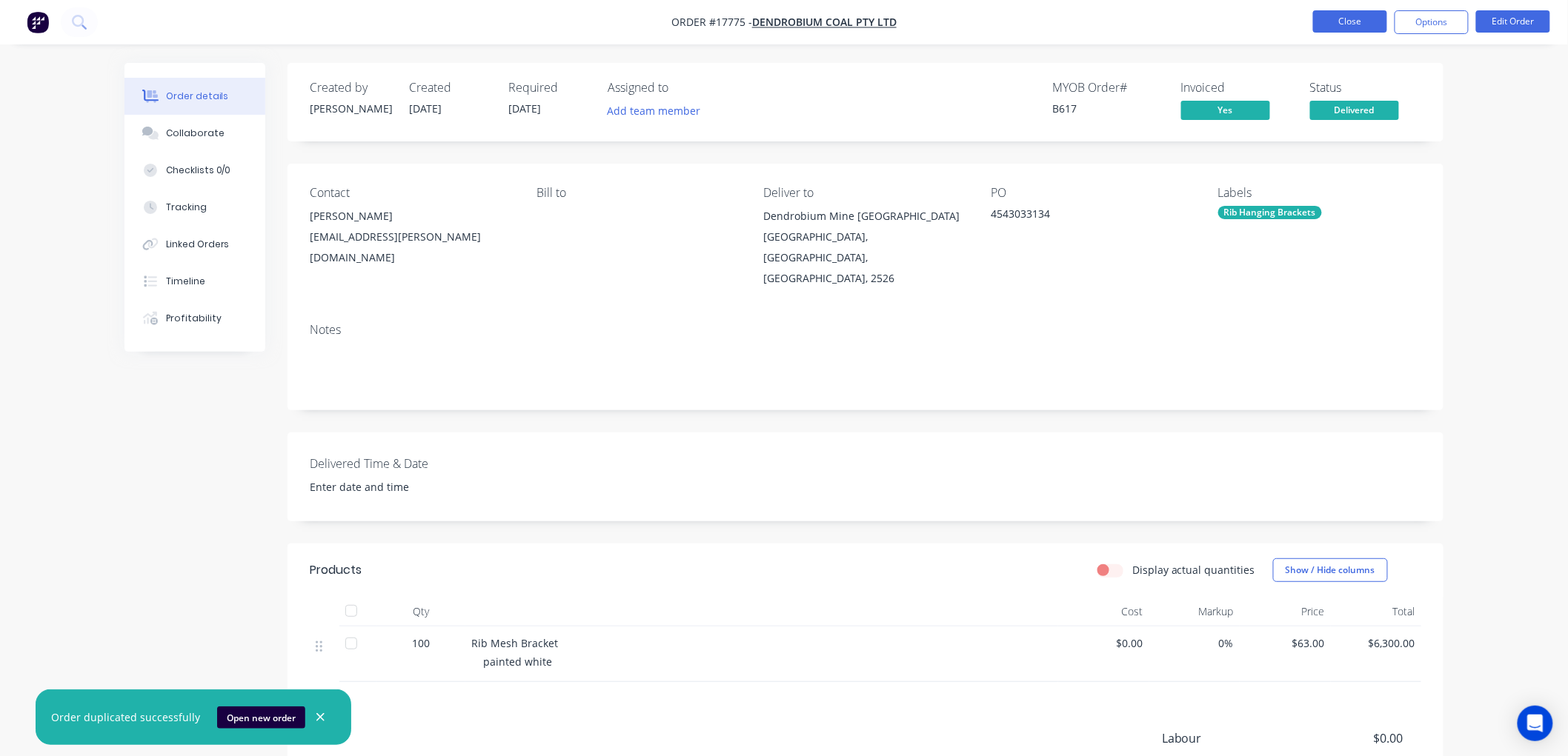
click at [1360, 28] on button "Close" at bounding box center [1349, 21] width 74 height 22
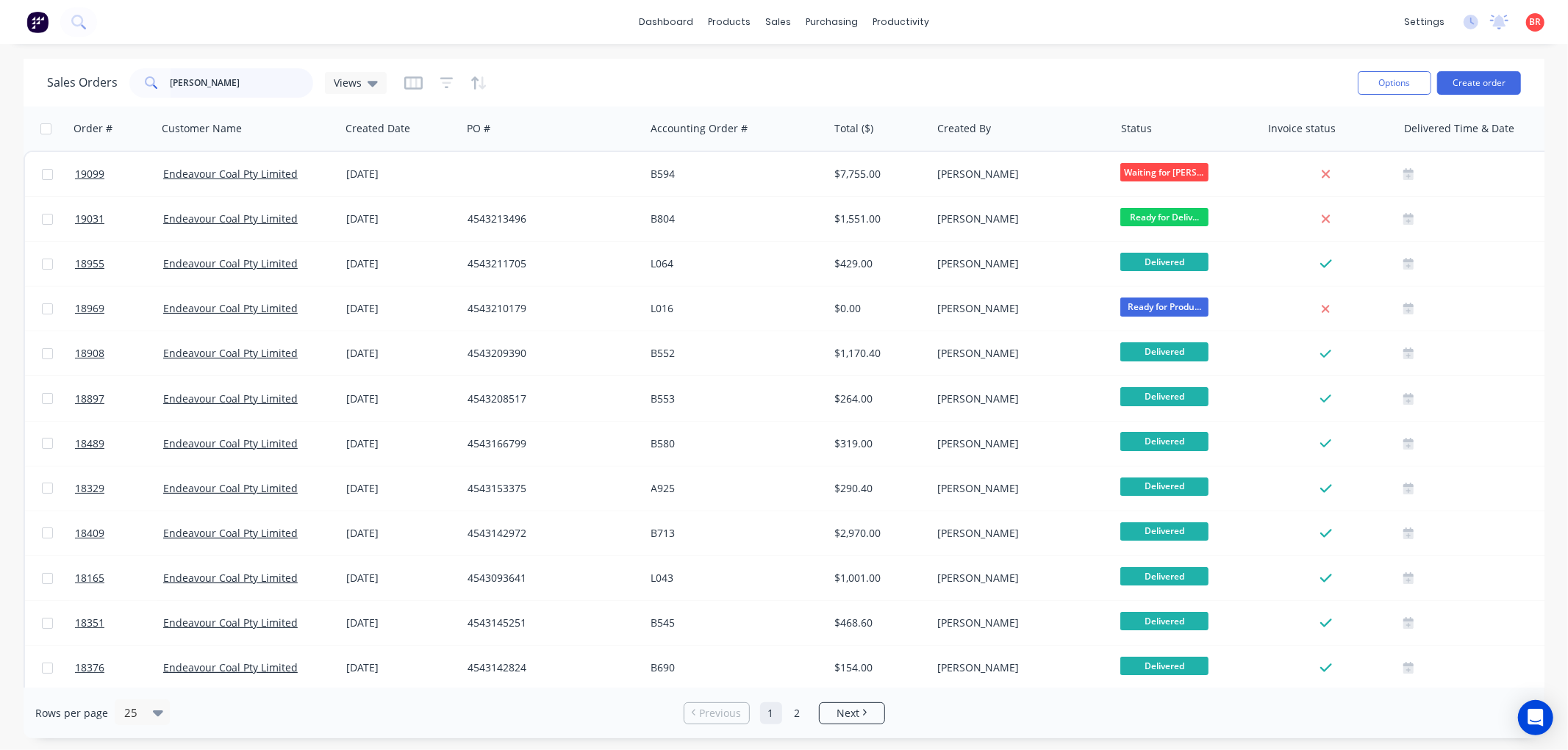
click at [233, 89] on input "lloyd" at bounding box center [243, 82] width 144 height 29
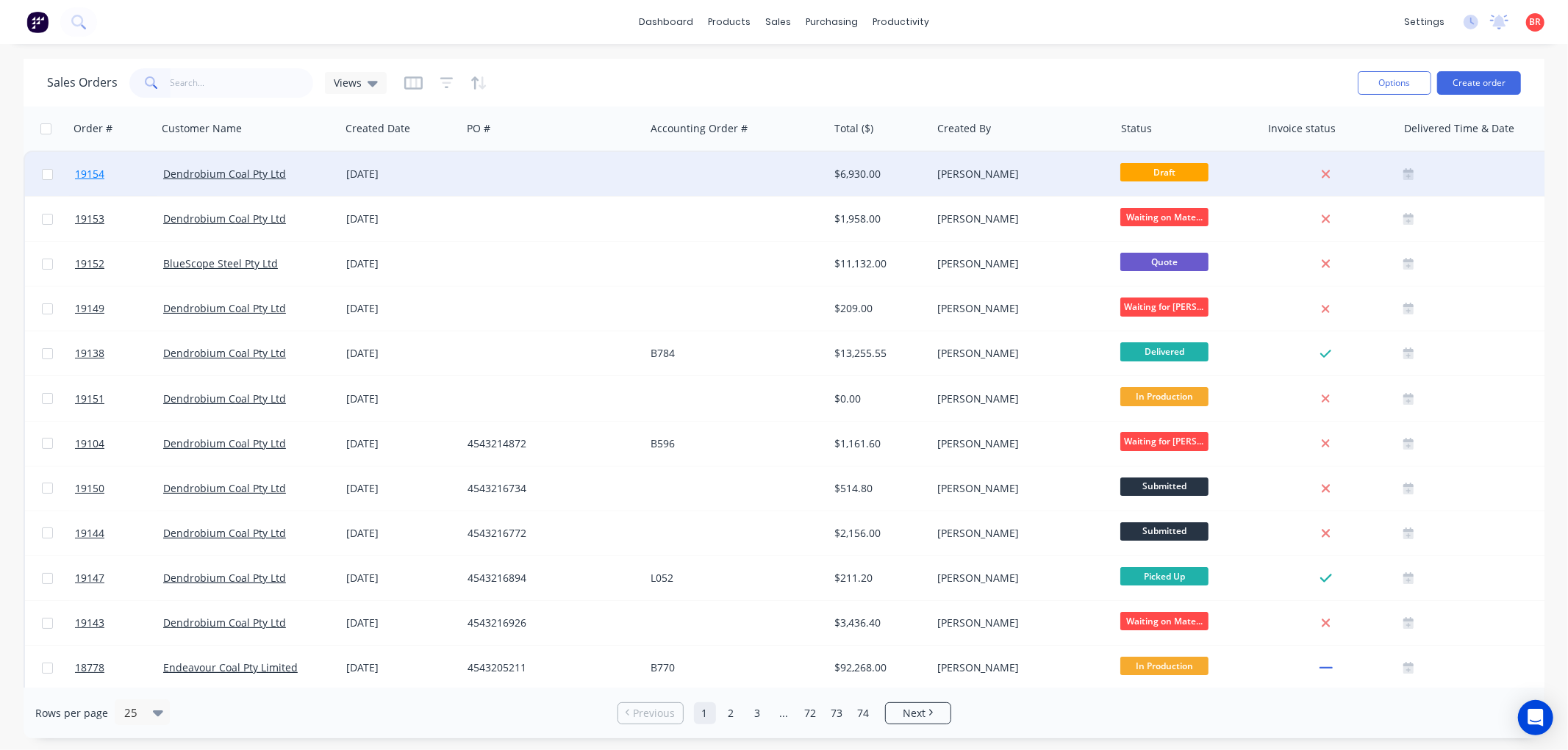
click at [94, 177] on span "19154" at bounding box center [89, 174] width 29 height 14
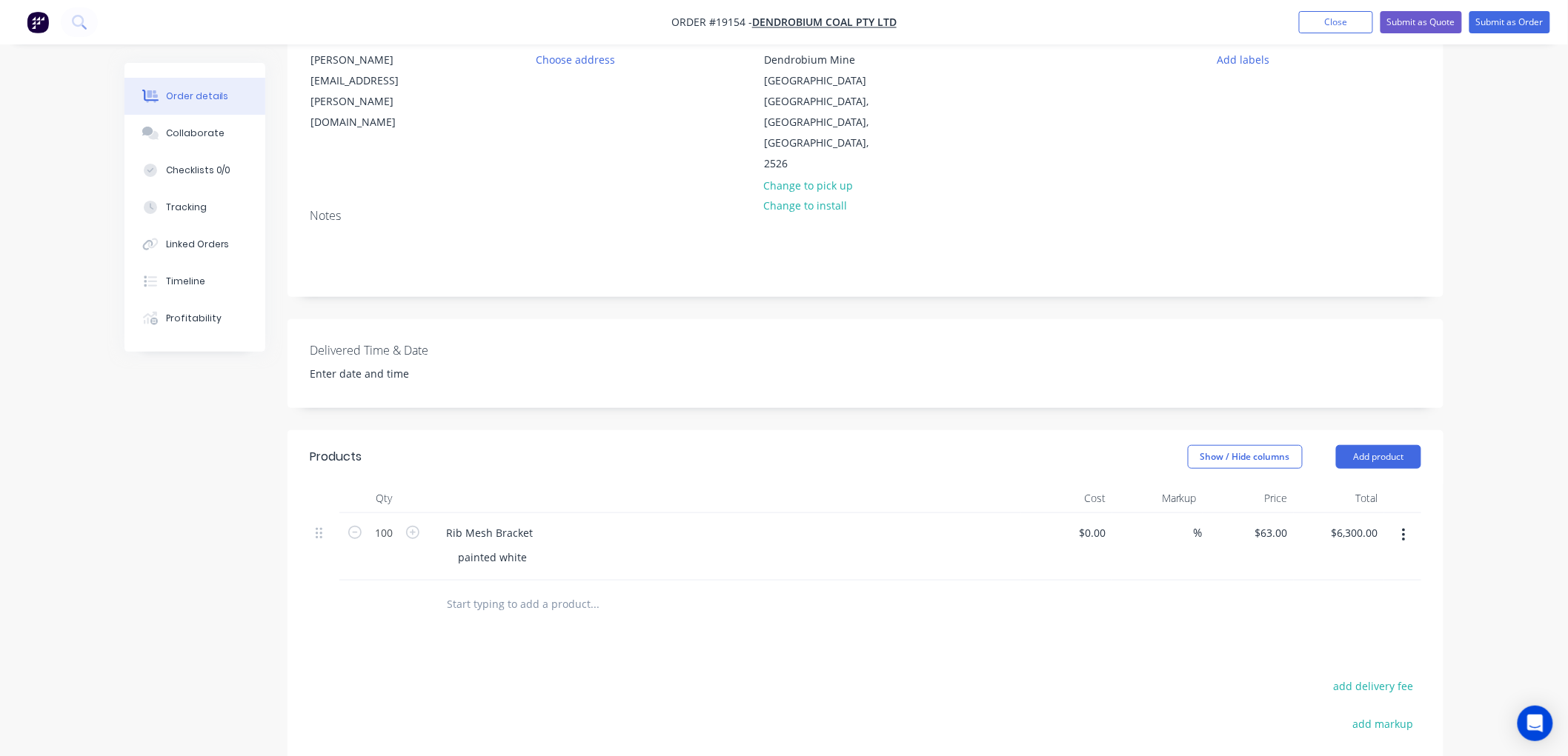
scroll to position [164, 0]
click at [387, 515] on input "100" at bounding box center [384, 526] width 39 height 22
type input "150"
type input "0"
type input "$9,450.00"
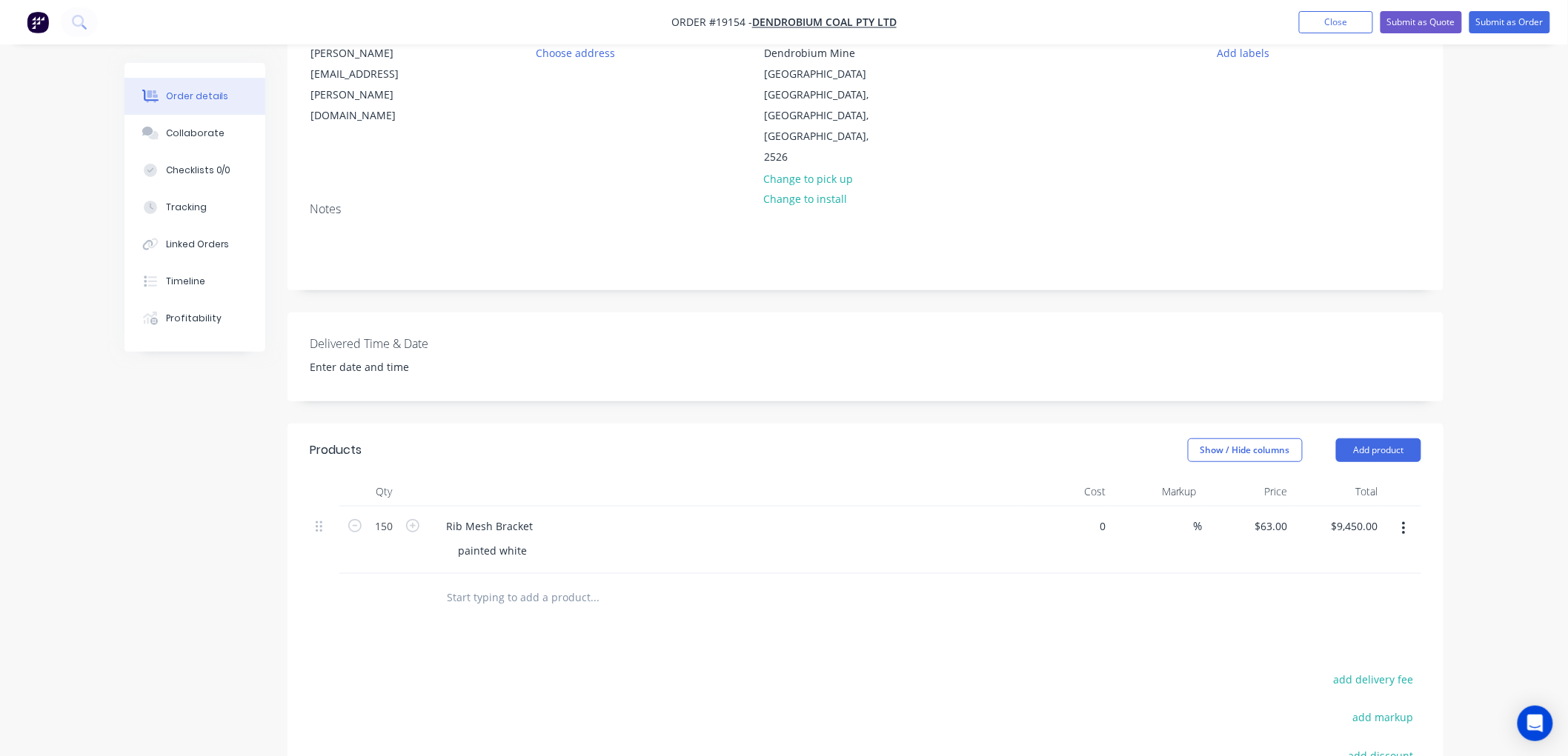
drag, startPoint x: 1102, startPoint y: 502, endPoint x: 1119, endPoint y: 506, distance: 17.5
click at [1104, 515] on input "0" at bounding box center [1095, 526] width 34 height 21
type input "$59.00"
type input "$8,850.00"
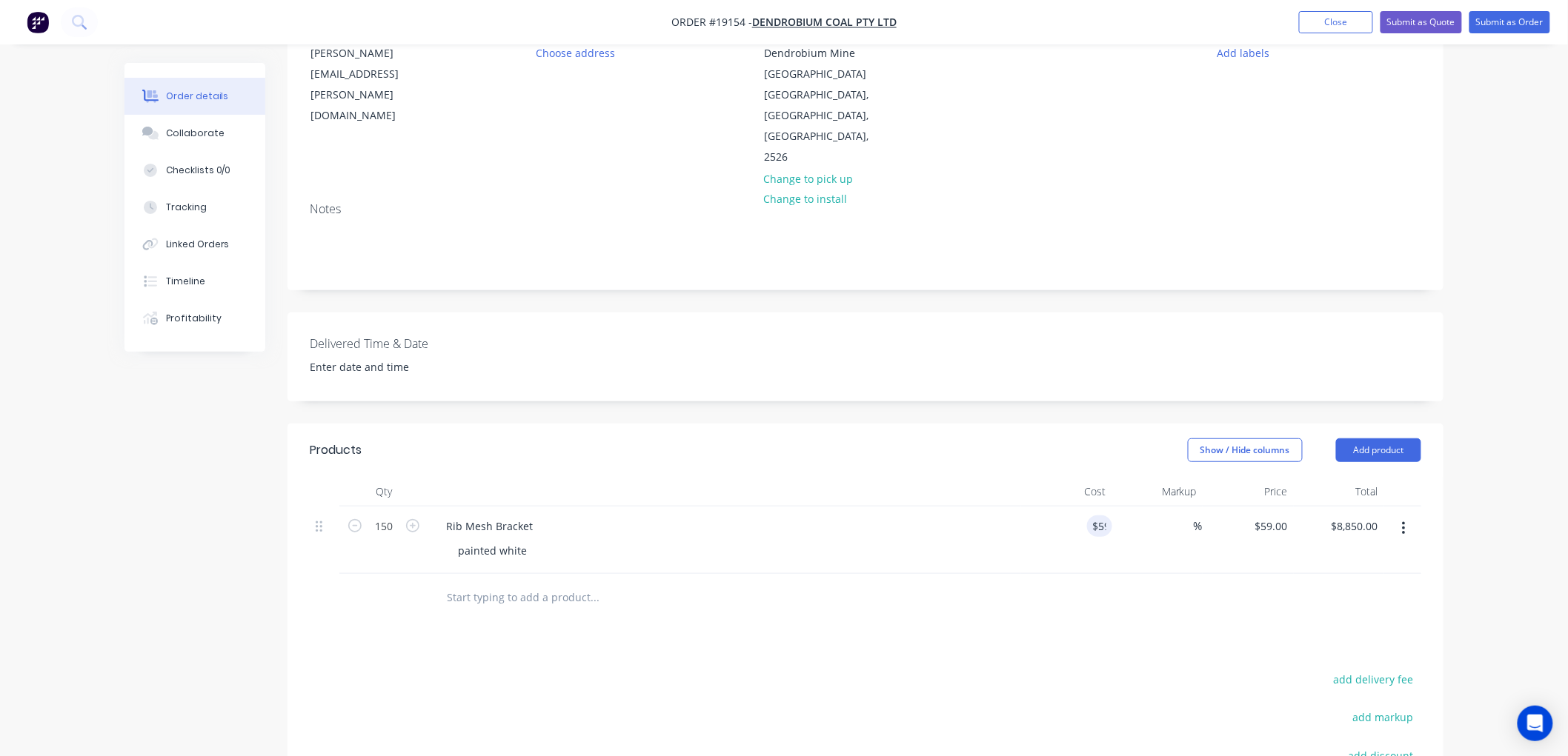
click at [1475, 324] on div "Order details Collaborate Checklists 0/0 Tracking Linked Orders Timeline Profit…" at bounding box center [784, 418] width 1568 height 1165
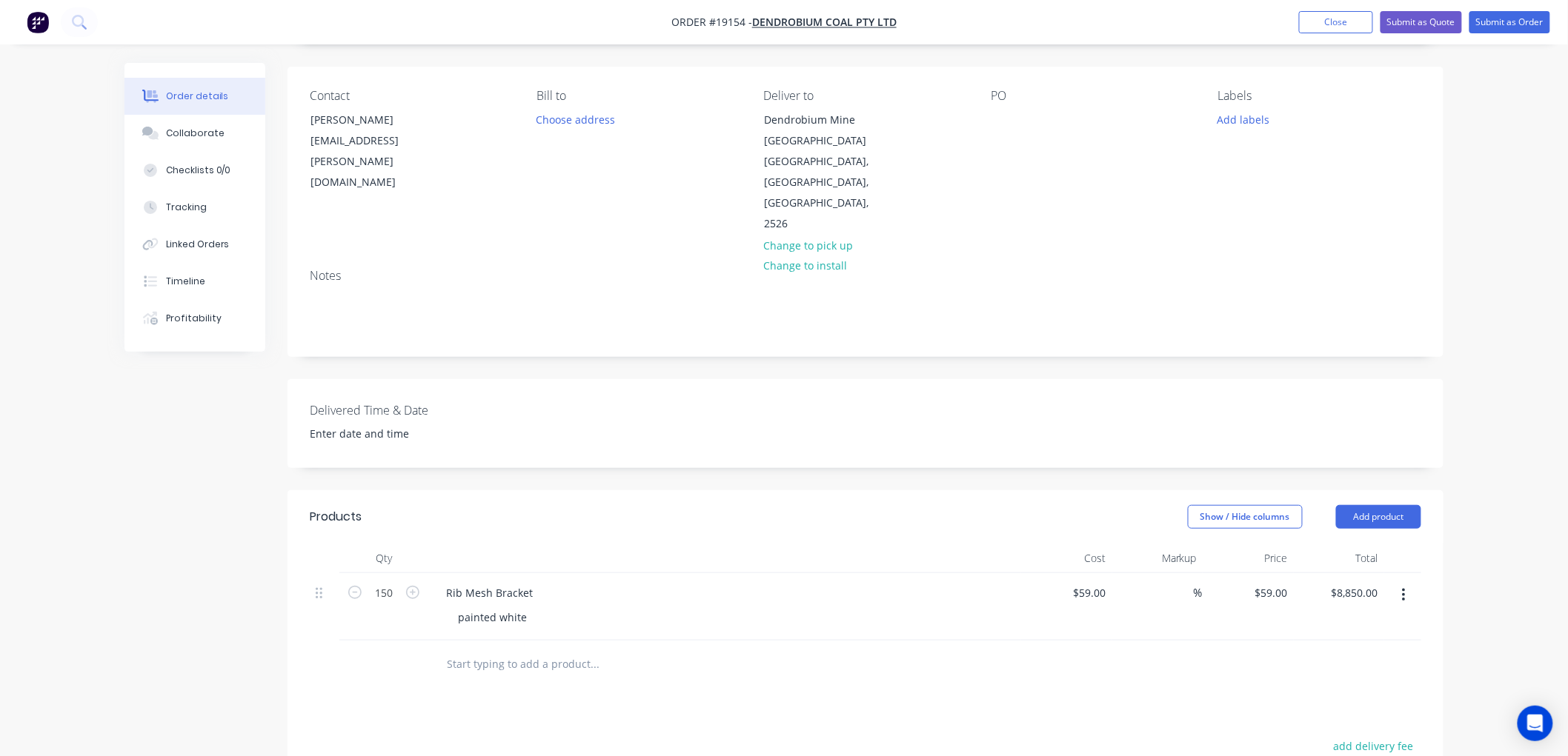
scroll to position [0, 0]
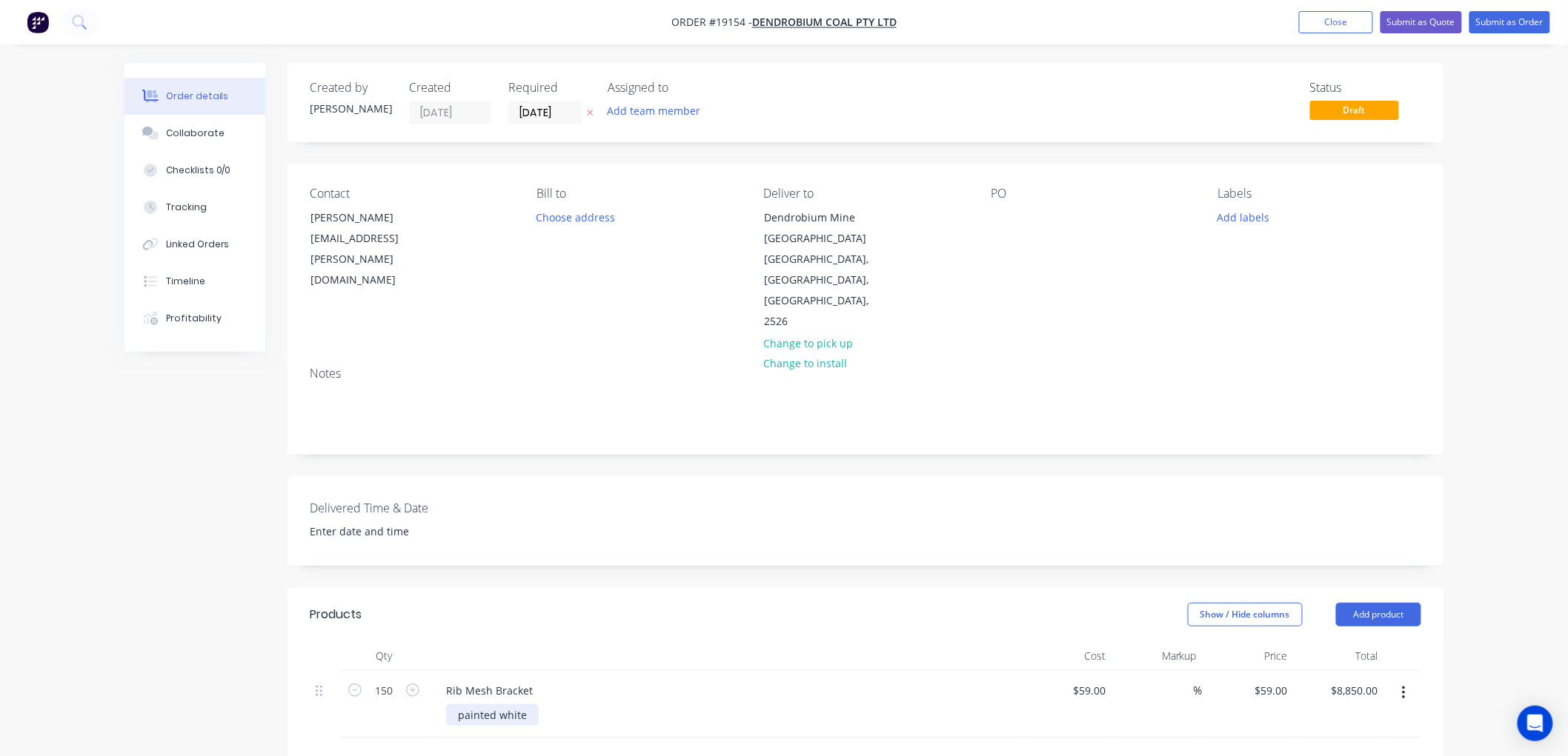
click at [528, 704] on div "painted white" at bounding box center [493, 715] width 93 height 21
click at [1402, 27] on button "Submit as Quote" at bounding box center [1421, 22] width 81 height 22
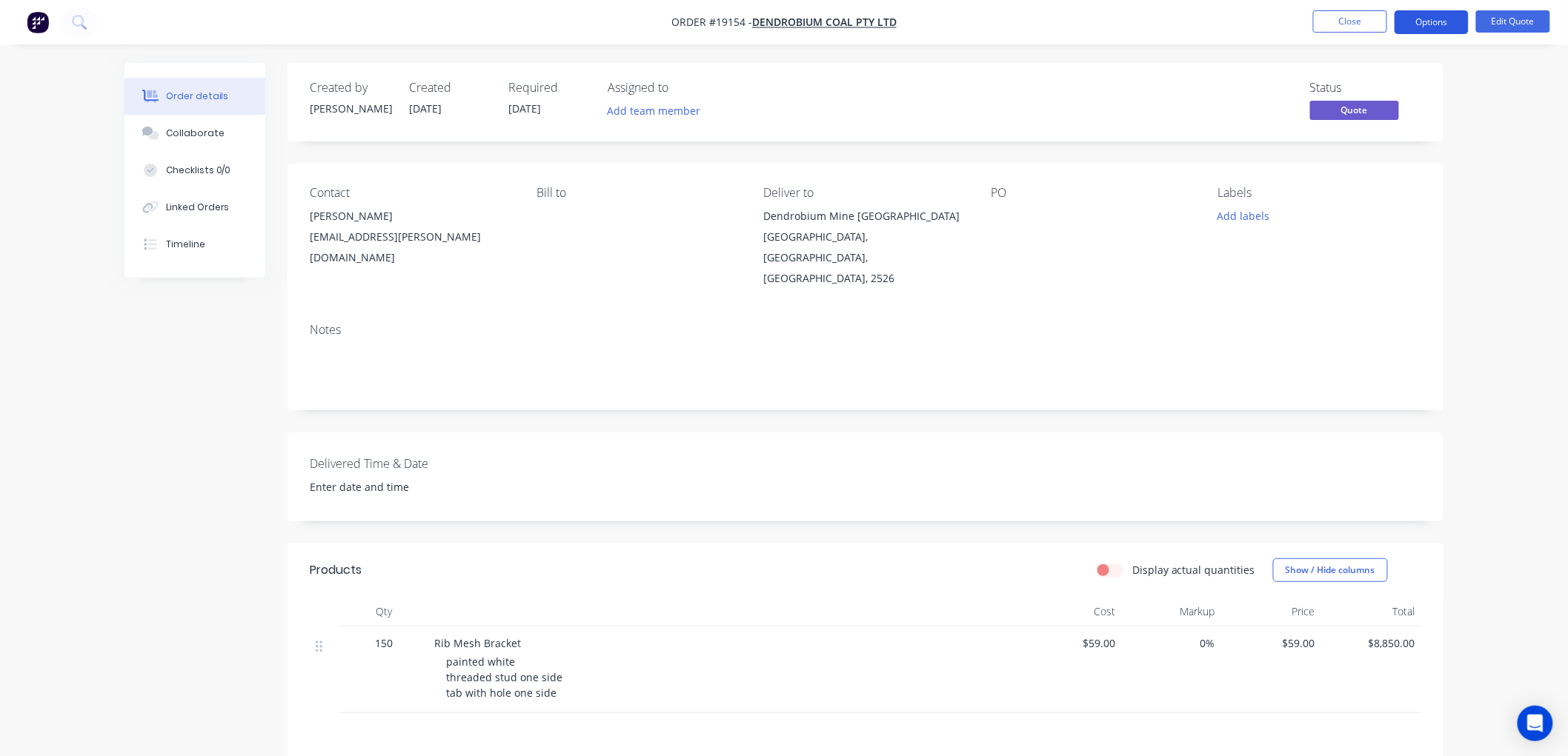
click at [1411, 27] on button "Options" at bounding box center [1431, 22] width 74 height 24
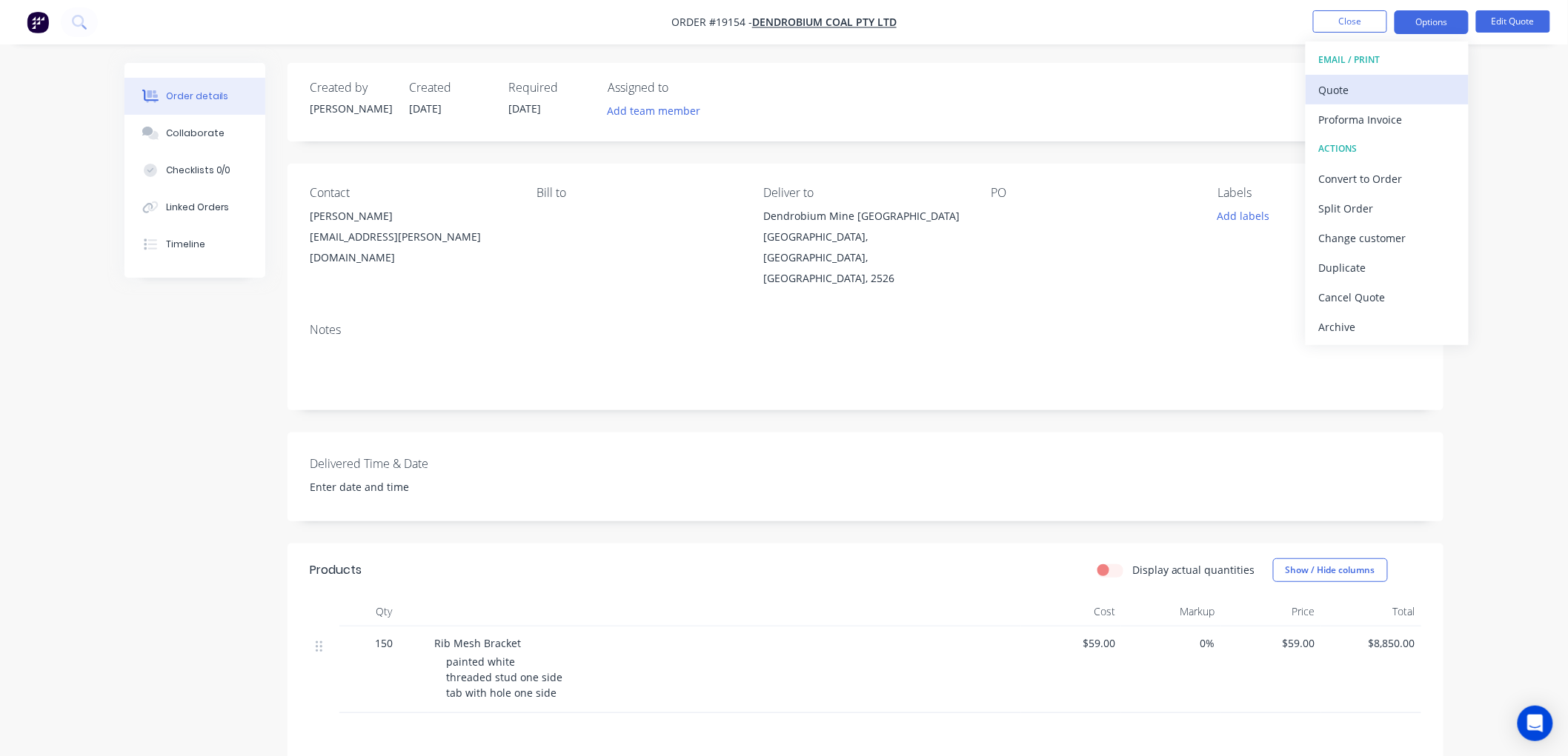
click at [1350, 88] on div "Quote" at bounding box center [1387, 90] width 136 height 21
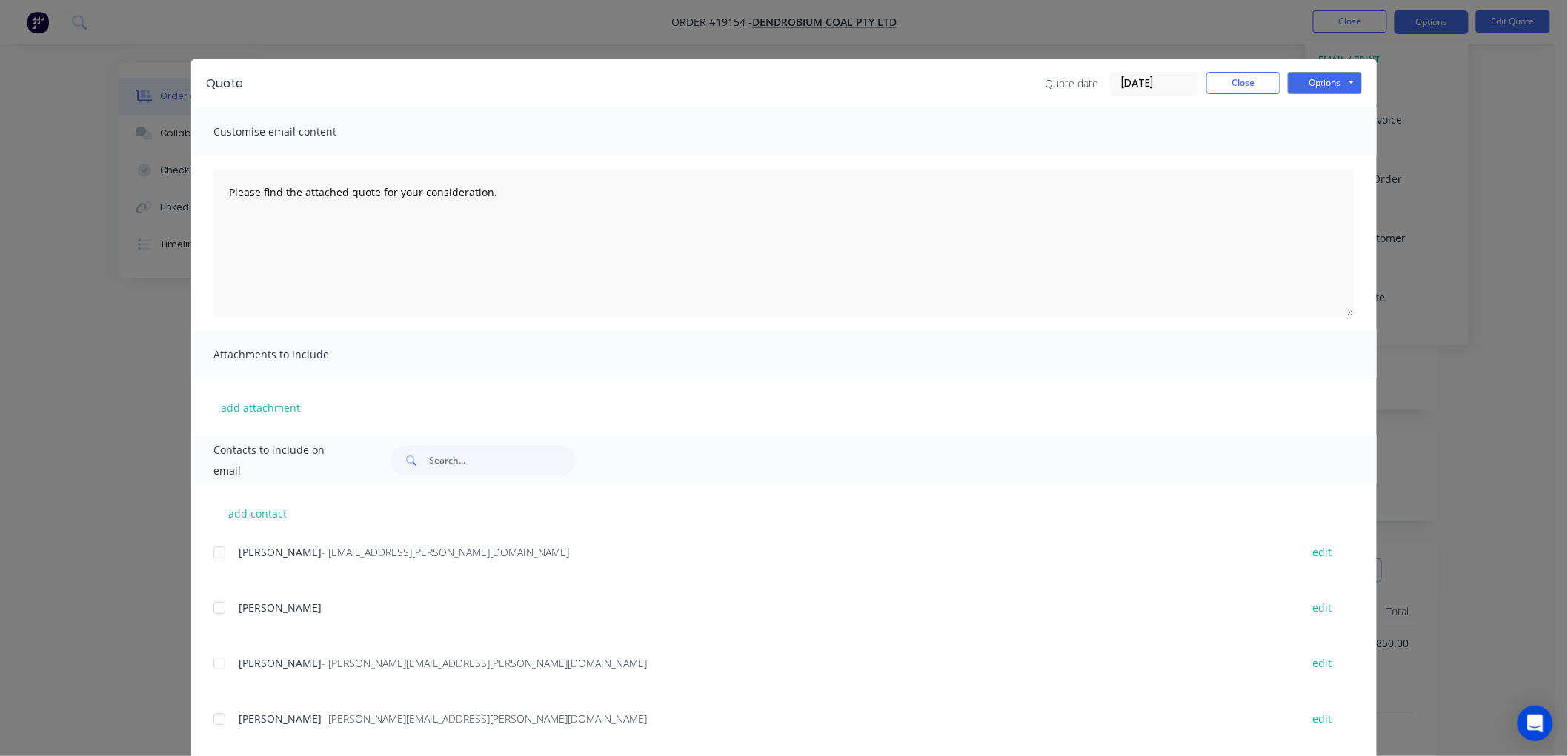
click at [1298, 94] on div "Options Preview Print Email" at bounding box center [1324, 83] width 74 height 24
click at [1321, 85] on button "Options" at bounding box center [1324, 82] width 74 height 22
click at [1313, 136] on button "Print" at bounding box center [1335, 134] width 95 height 24
click at [1255, 72] on button "Close" at bounding box center [1243, 82] width 74 height 22
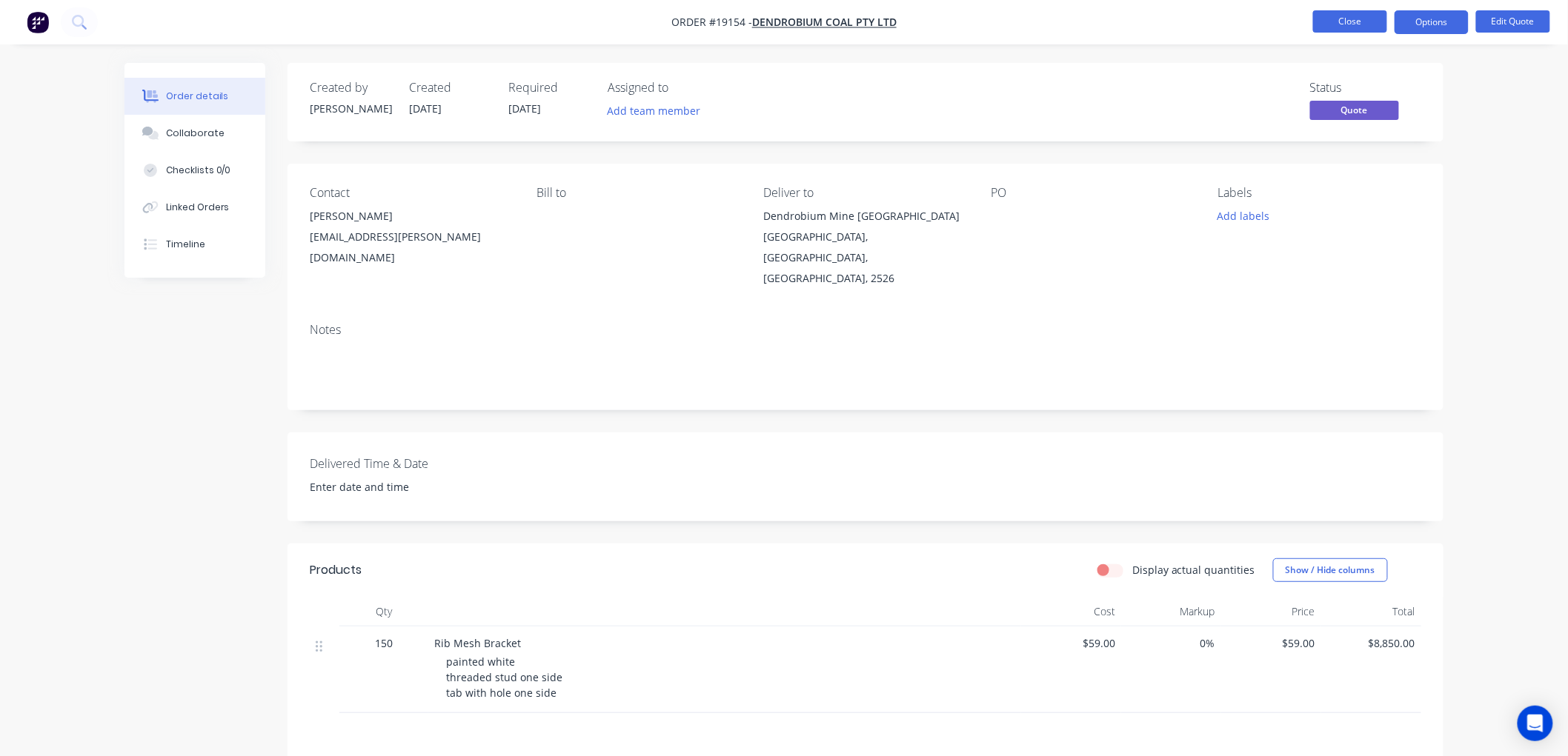
click at [1332, 22] on button "Close" at bounding box center [1349, 21] width 74 height 22
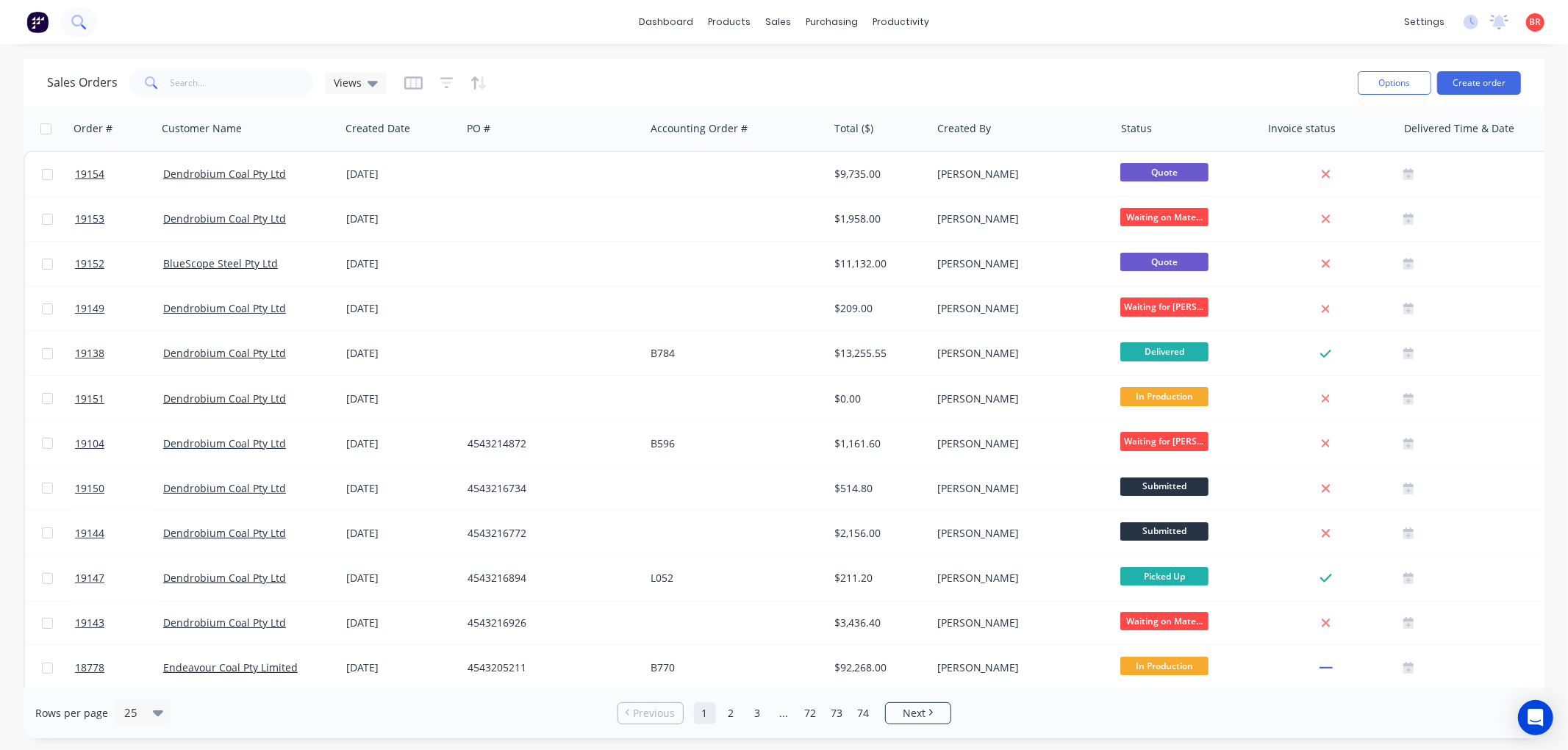
click at [79, 23] on icon at bounding box center [78, 21] width 14 height 14
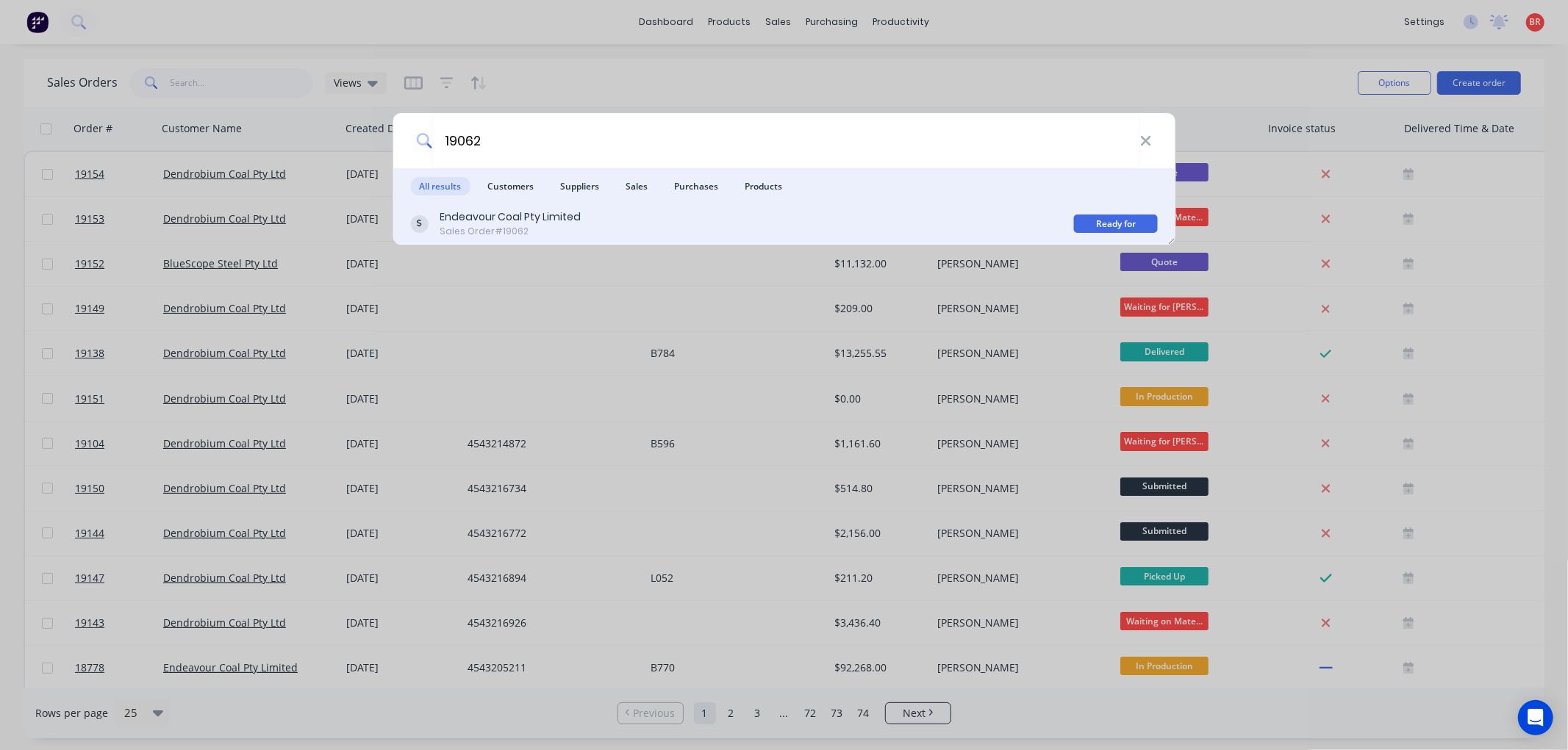
type input "19062"
click at [554, 225] on div "Sales Order #19062" at bounding box center [510, 232] width 141 height 14
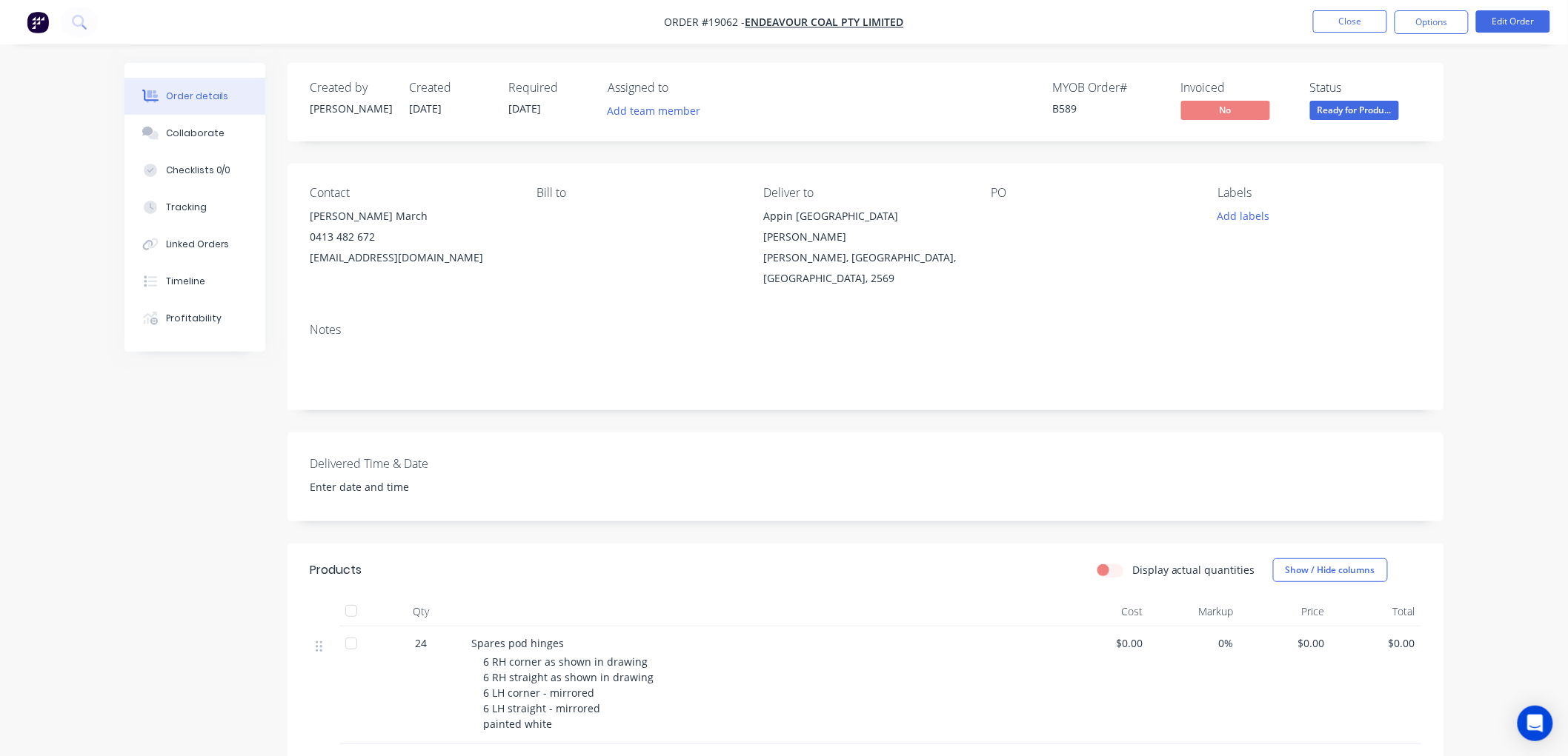
click at [1334, 115] on span "Ready for Produ..." at bounding box center [1354, 110] width 89 height 18
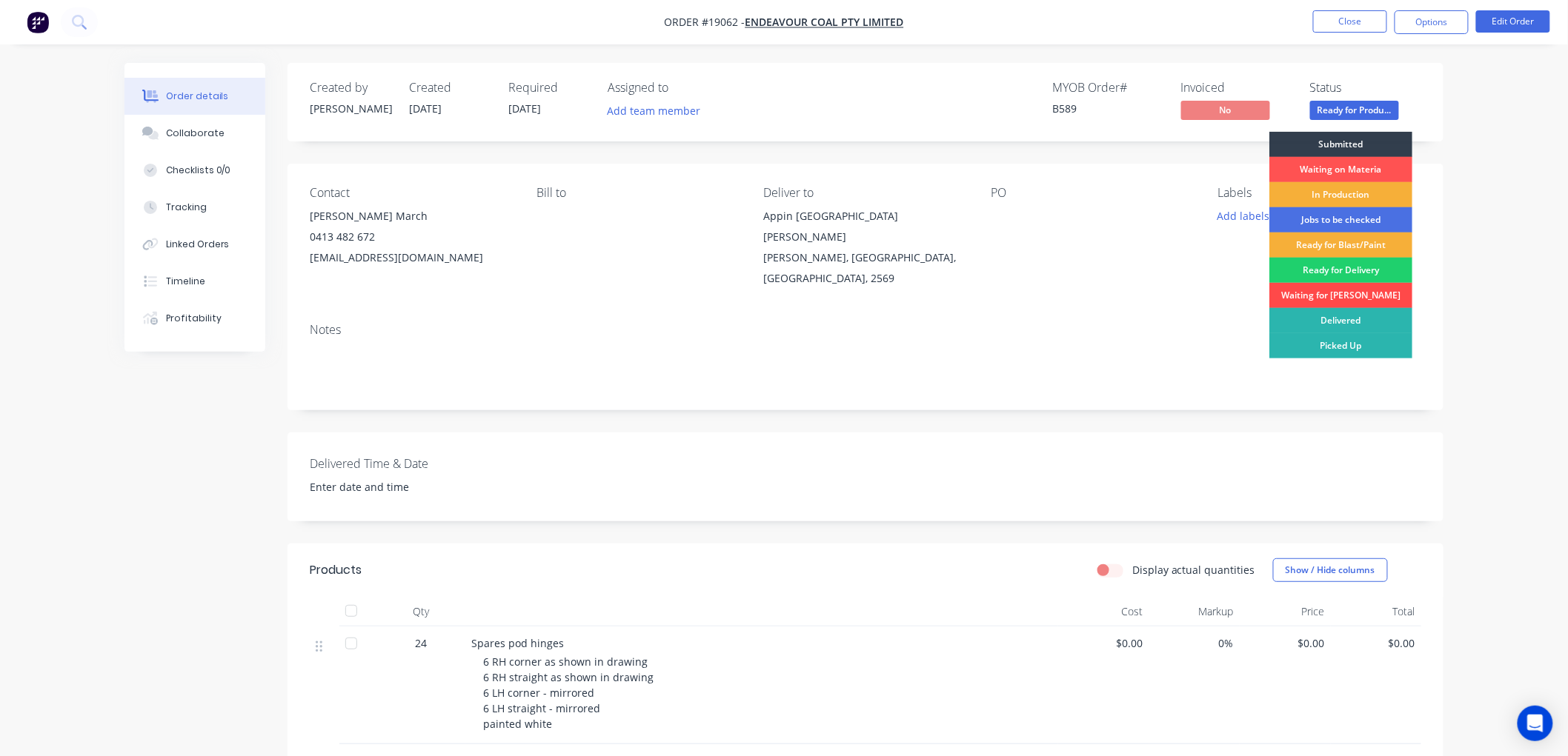
click at [1329, 296] on div "Waiting for [PERSON_NAME]" at bounding box center [1341, 295] width 143 height 25
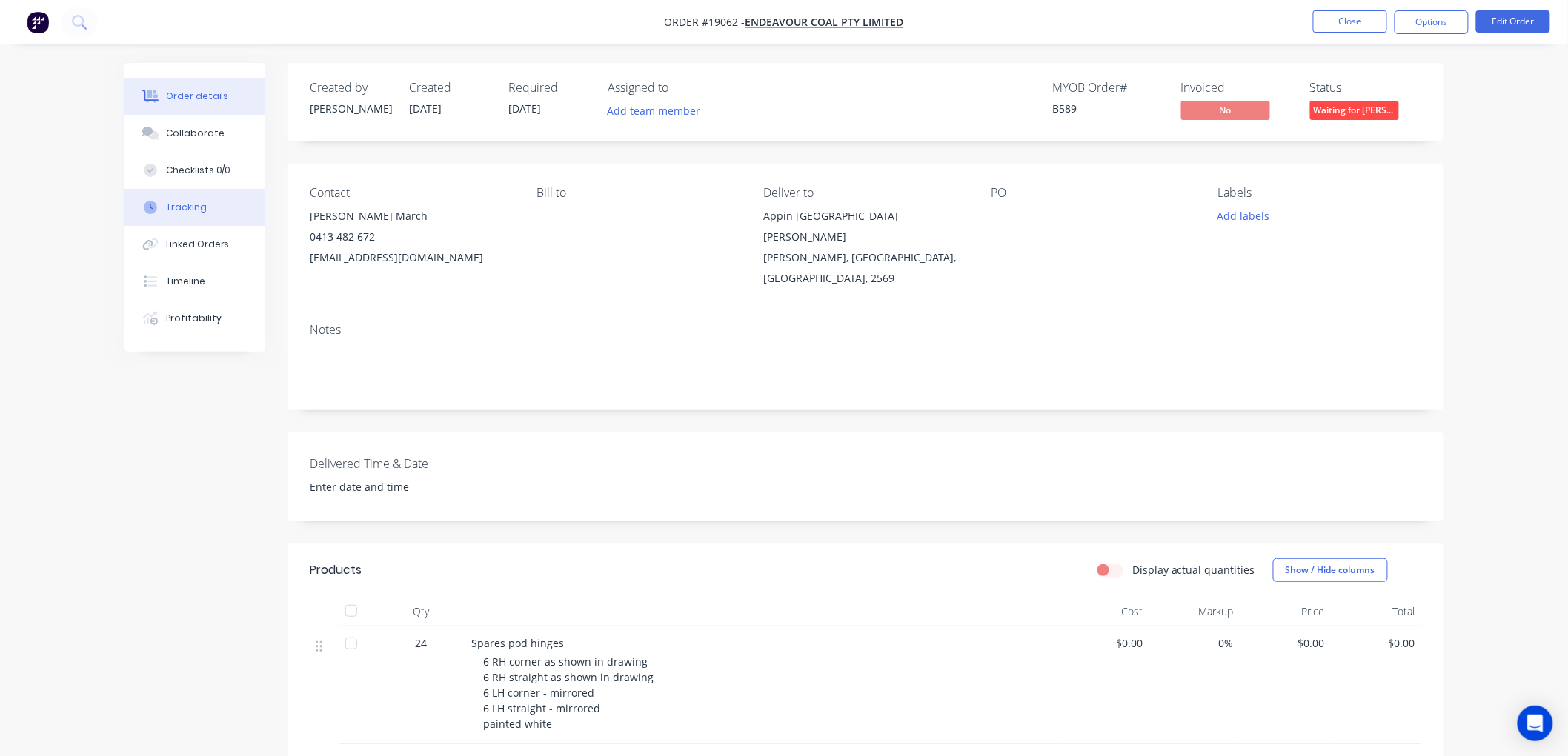
click at [208, 207] on button "Tracking" at bounding box center [194, 207] width 141 height 37
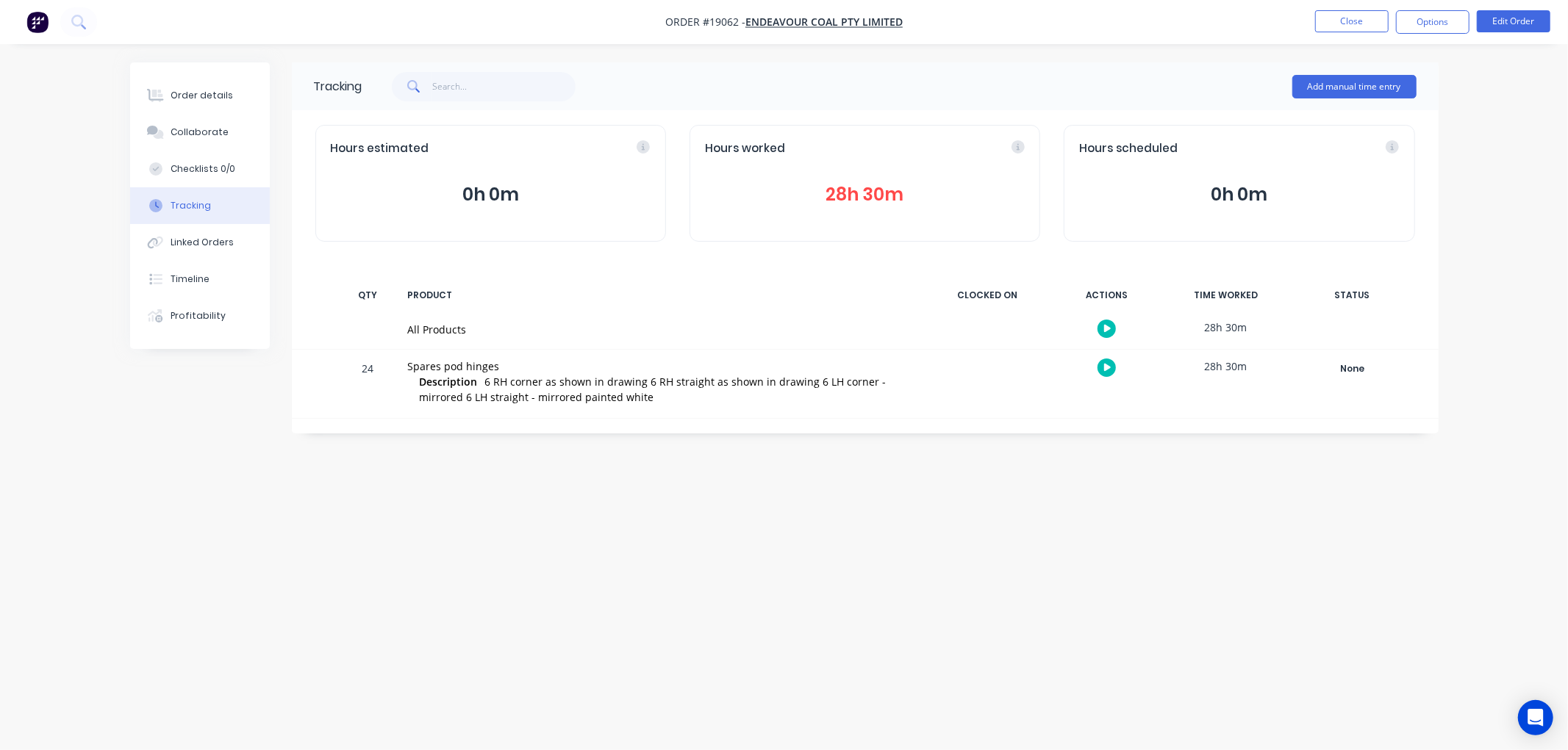
click at [849, 195] on button "28h 30m" at bounding box center [864, 194] width 320 height 28
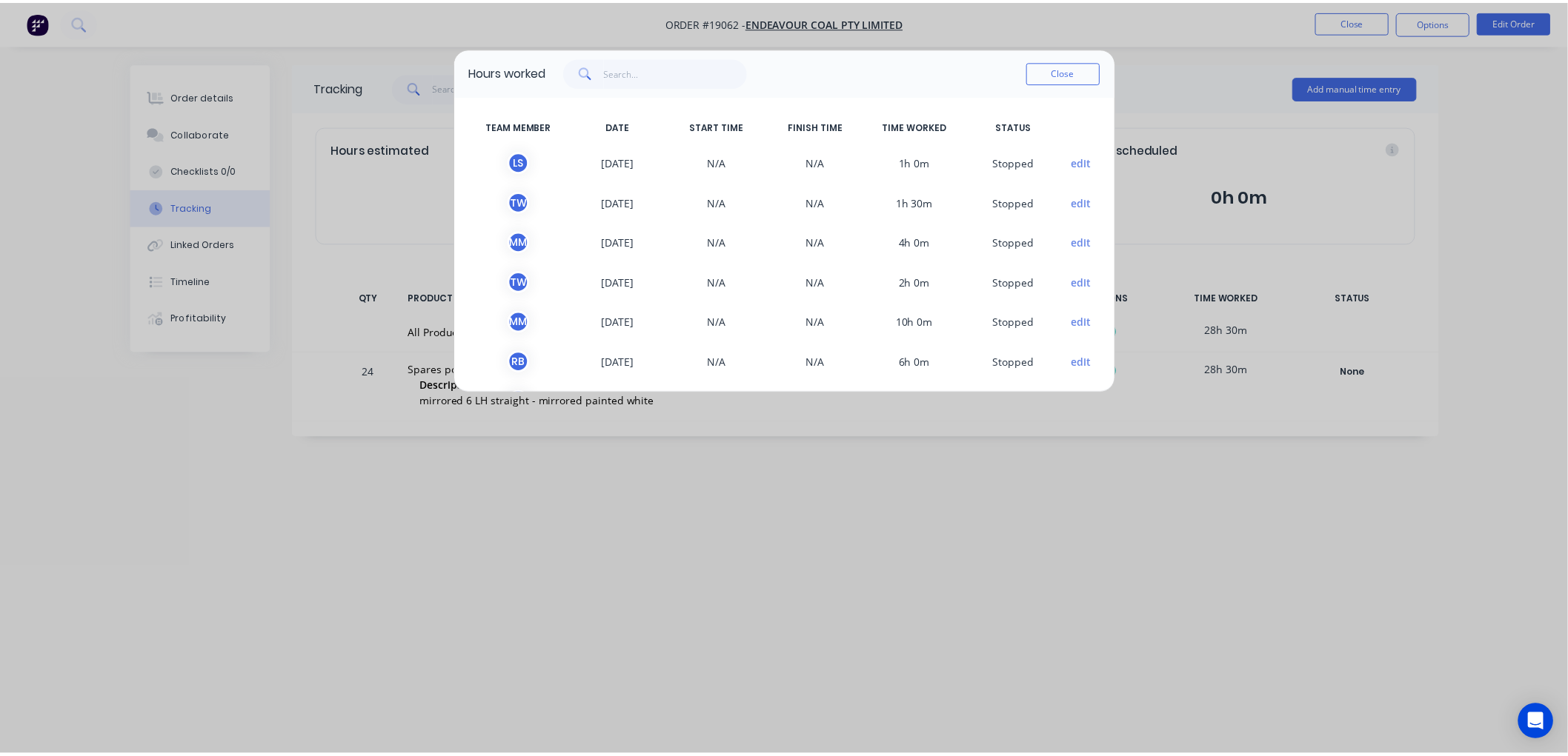
scroll to position [44, 0]
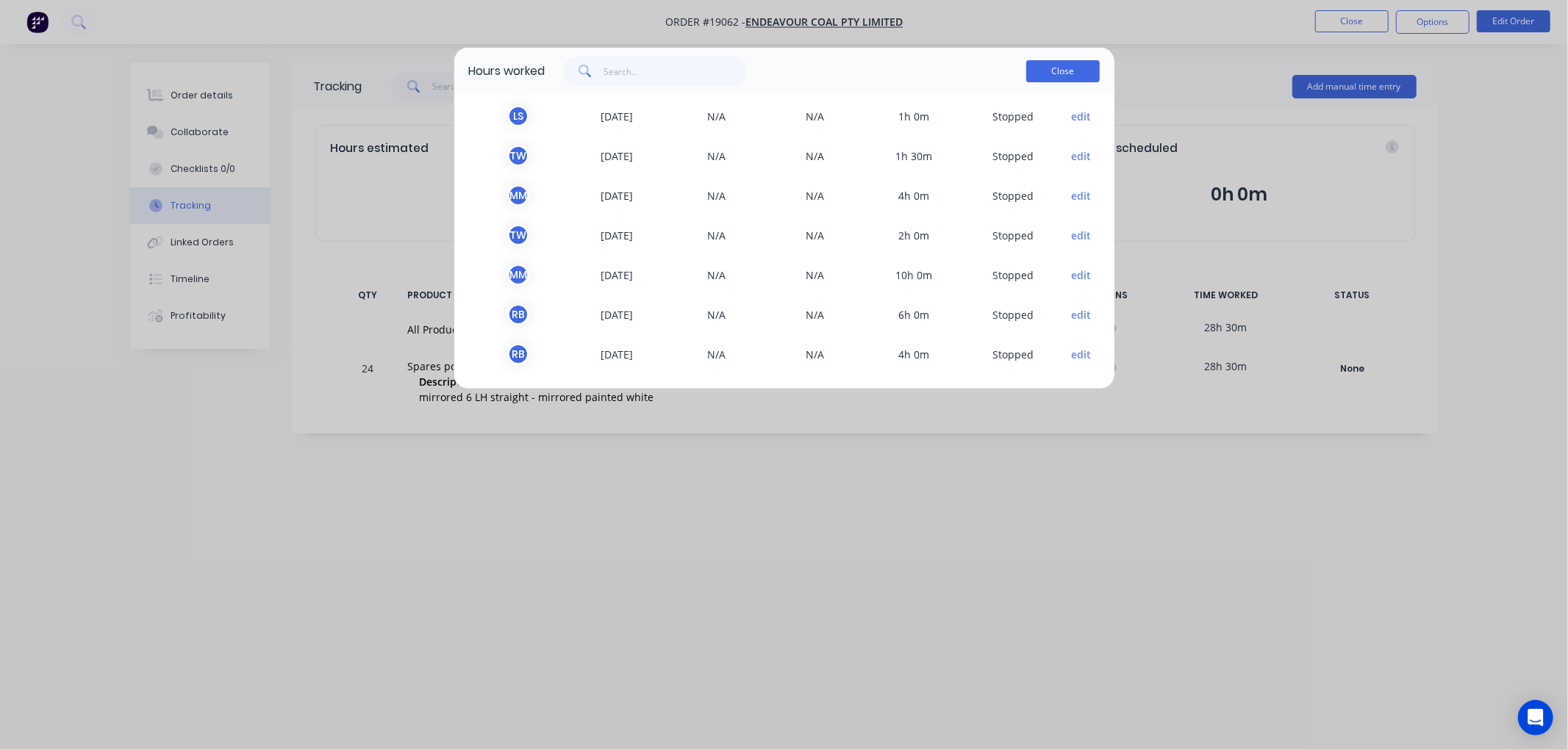
click at [1053, 73] on button "Close" at bounding box center [1062, 71] width 73 height 22
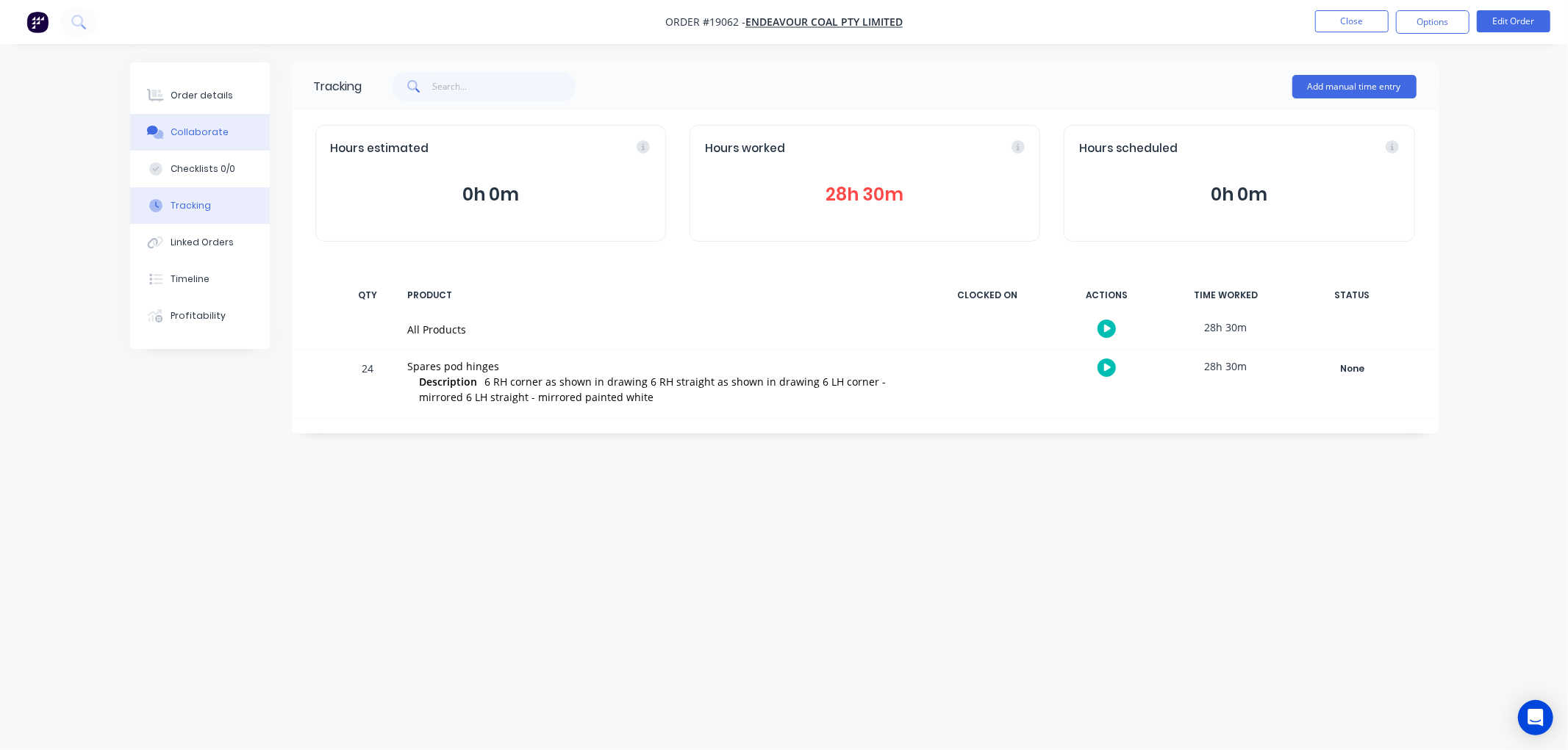
click at [199, 133] on div "Collaborate" at bounding box center [199, 132] width 58 height 14
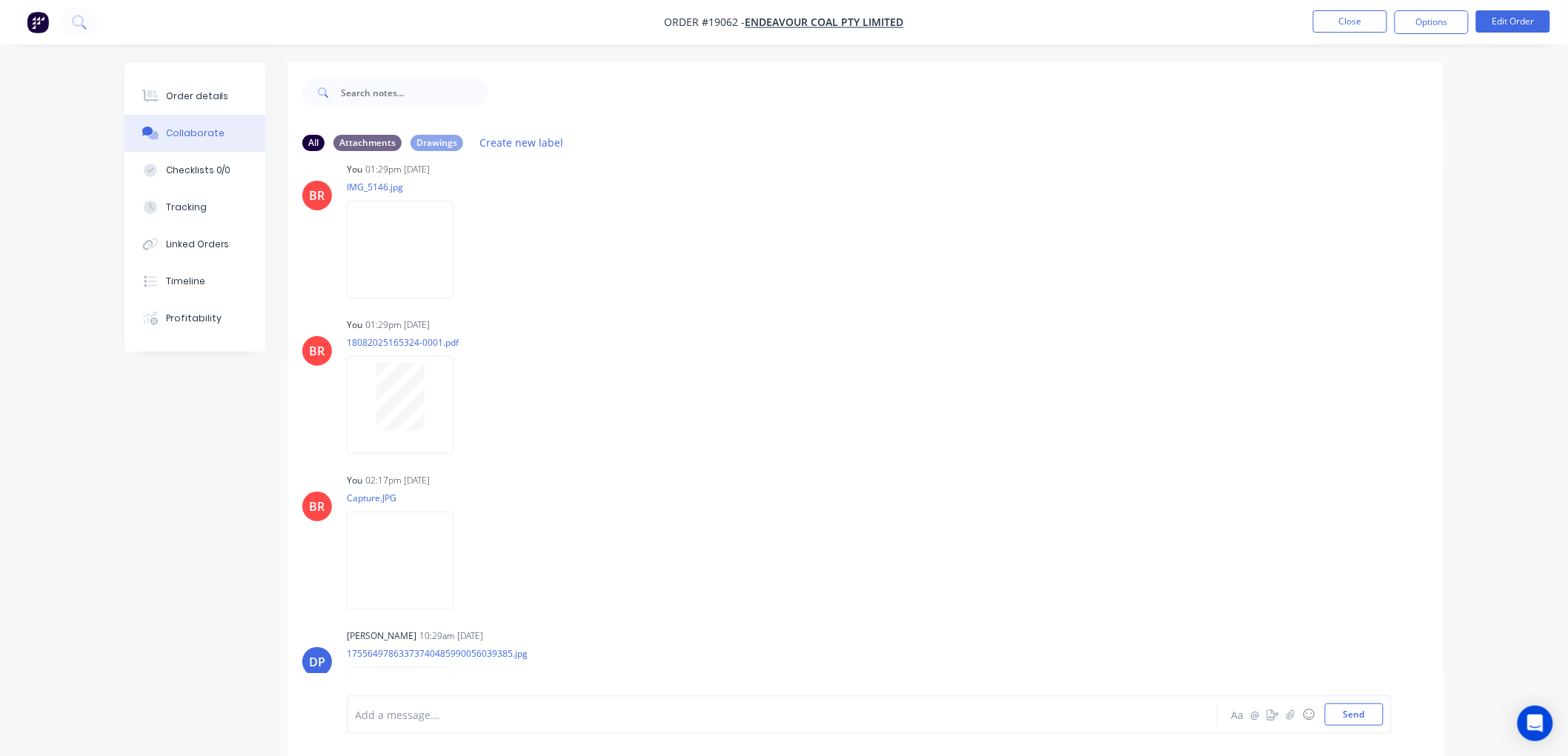
scroll to position [550, 0]
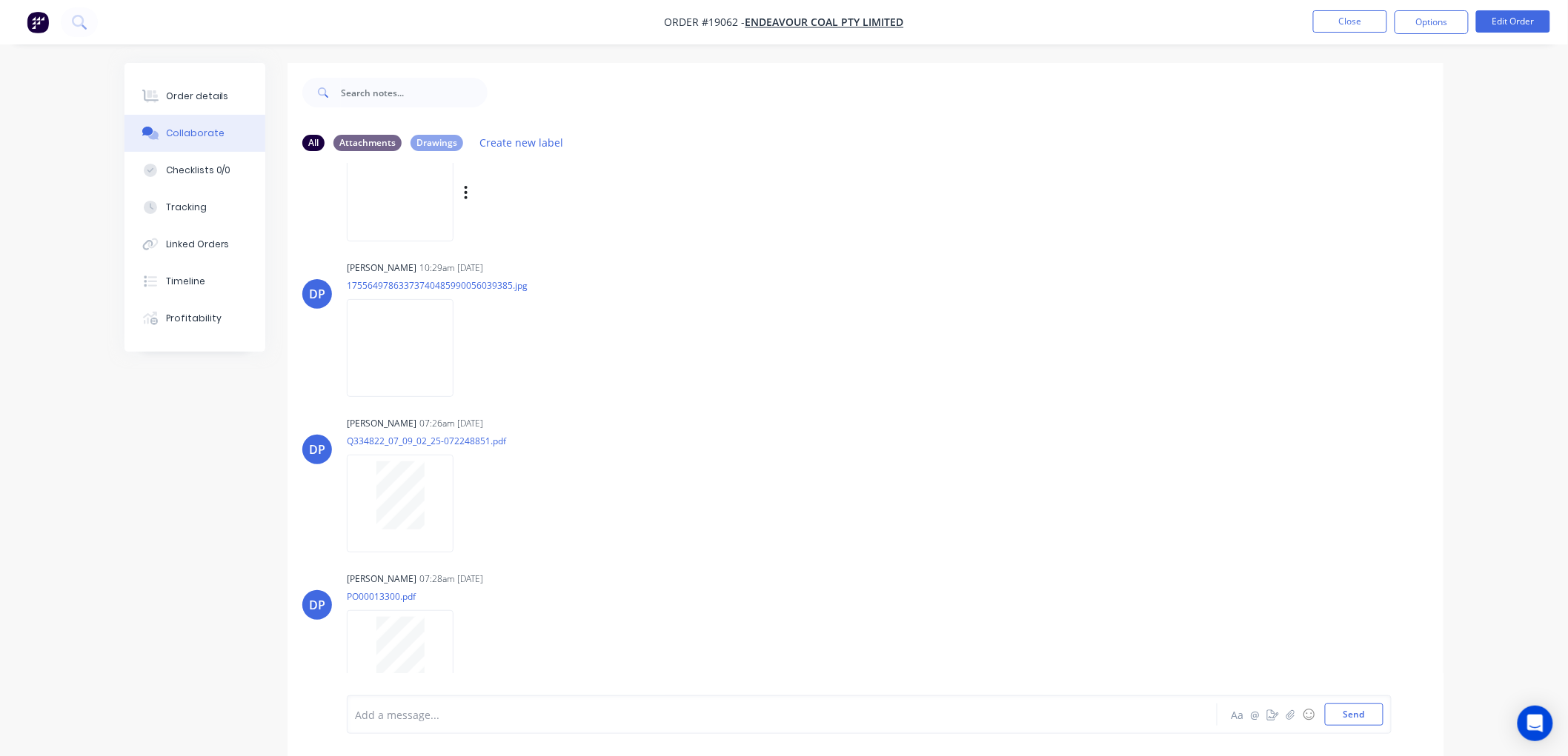
click at [423, 202] on img at bounding box center [400, 192] width 107 height 97
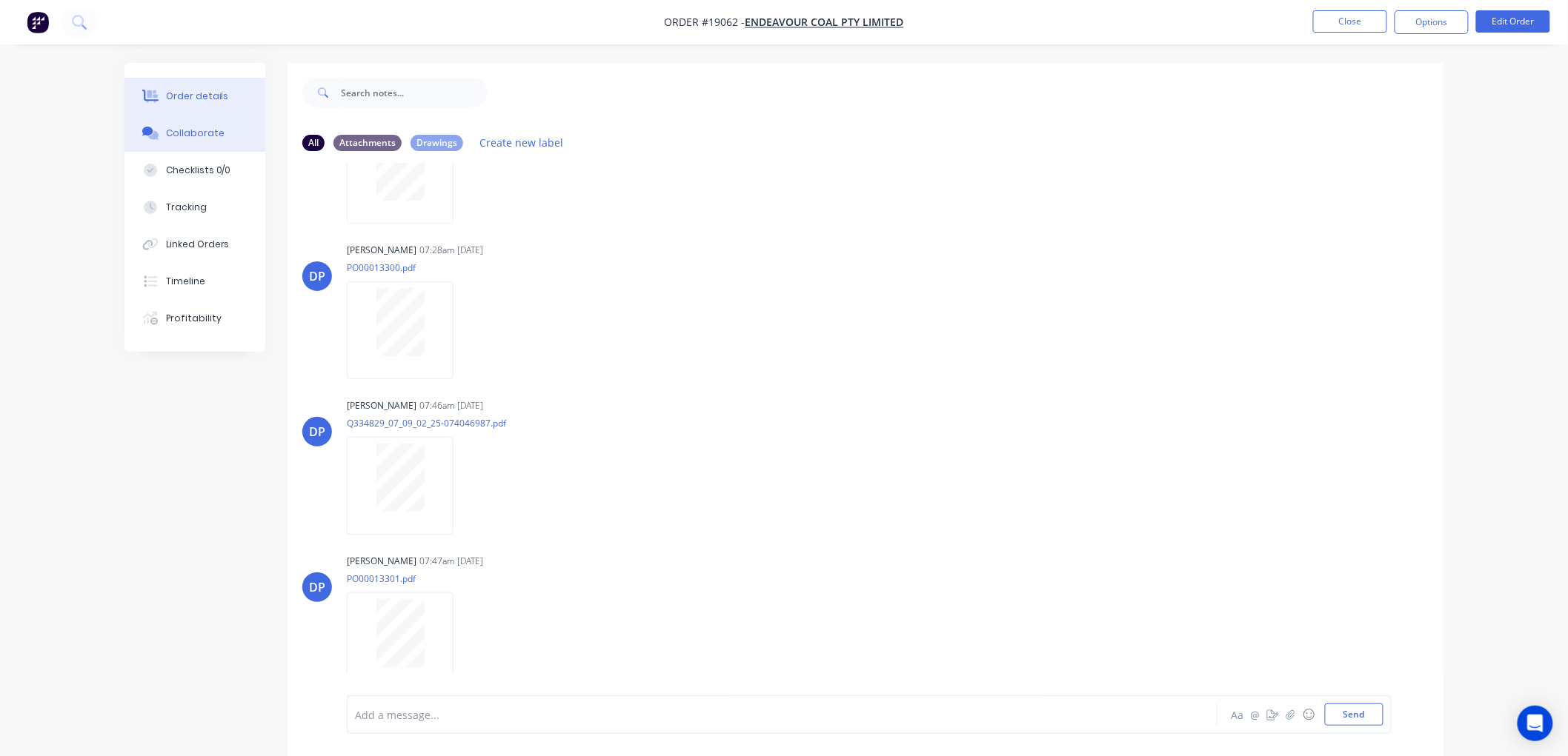
click at [212, 95] on div "Order details" at bounding box center [197, 97] width 63 height 14
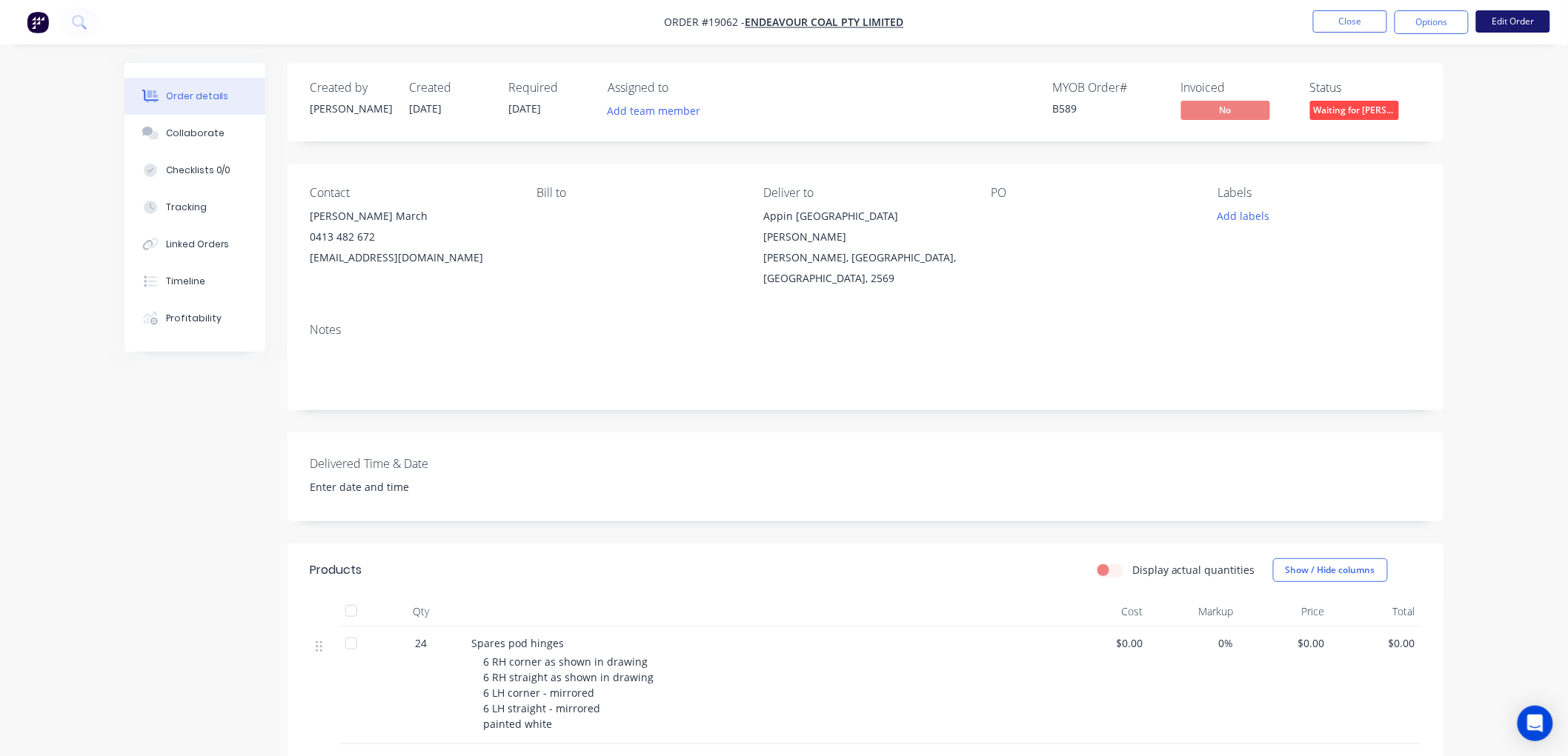
click at [1506, 19] on button "Edit Order" at bounding box center [1512, 21] width 74 height 22
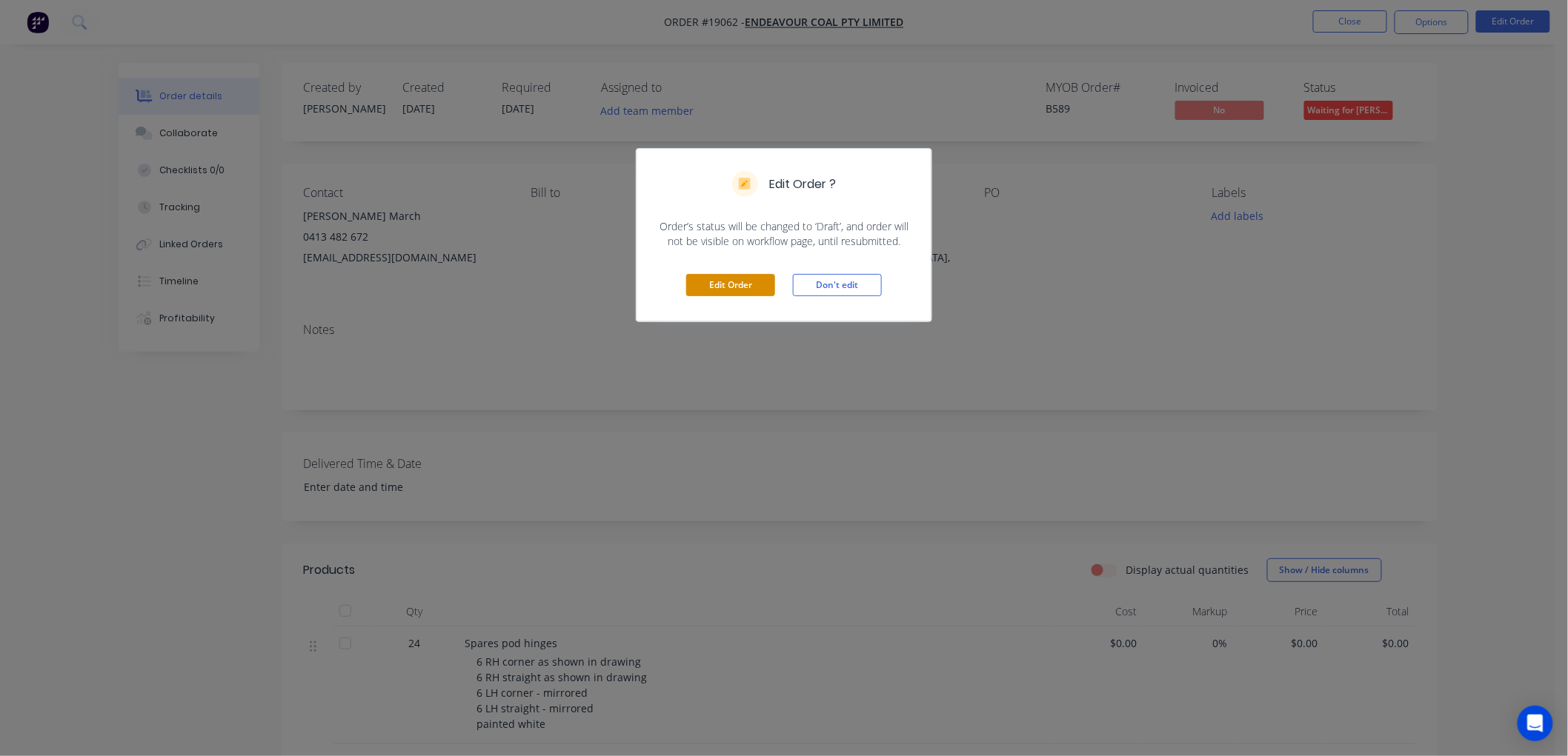
click at [737, 279] on button "Edit Order" at bounding box center [730, 285] width 89 height 22
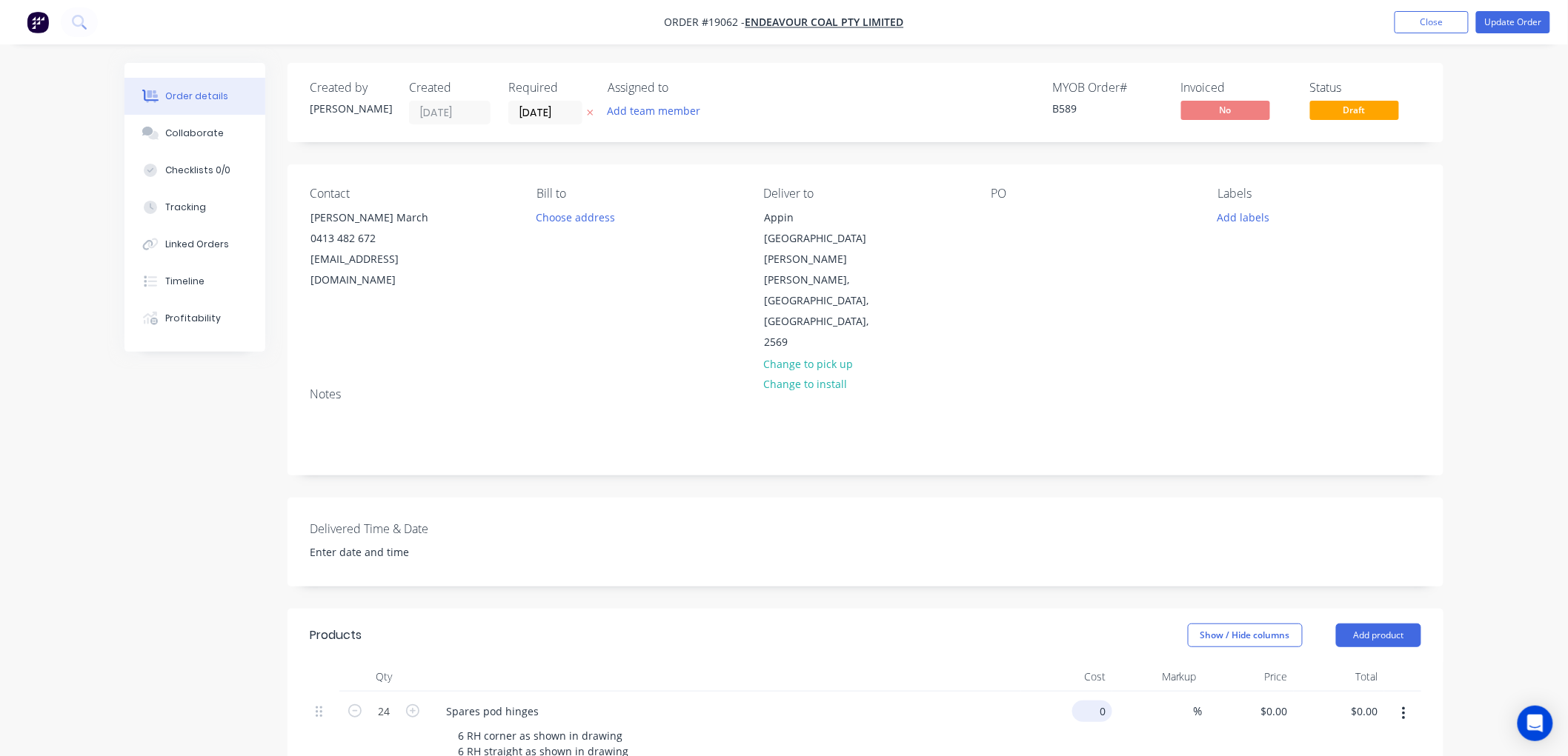
click at [1094, 700] on div "0 $0.00" at bounding box center [1092, 711] width 40 height 21
type input "$184.00"
type input "$4,416.00"
click at [1509, 302] on div "Order details Collaborate Checklists 0/0 Tracking Linked Orders Timeline Profit…" at bounding box center [784, 624] width 1568 height 1248
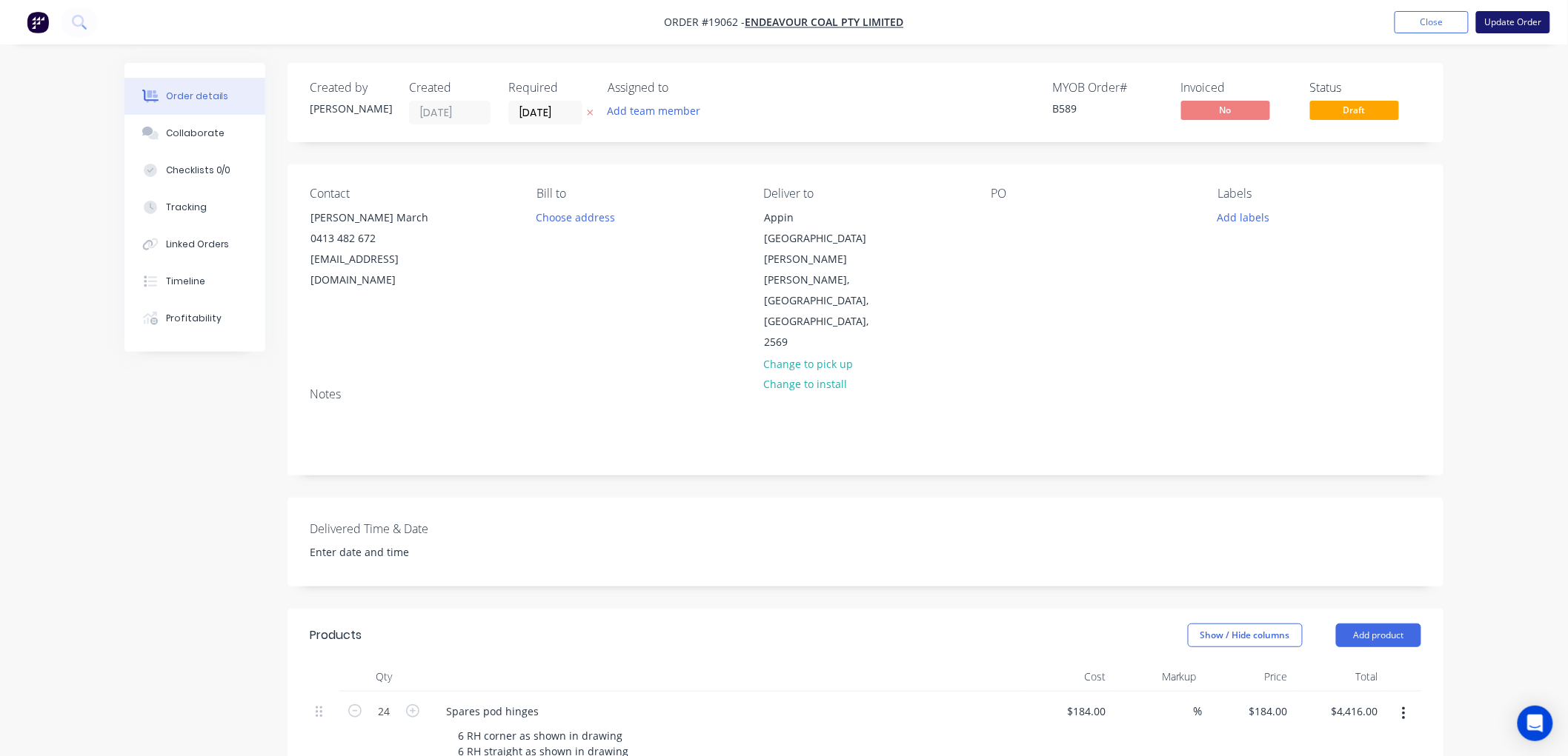
click at [1512, 21] on button "Update Order" at bounding box center [1512, 22] width 74 height 22
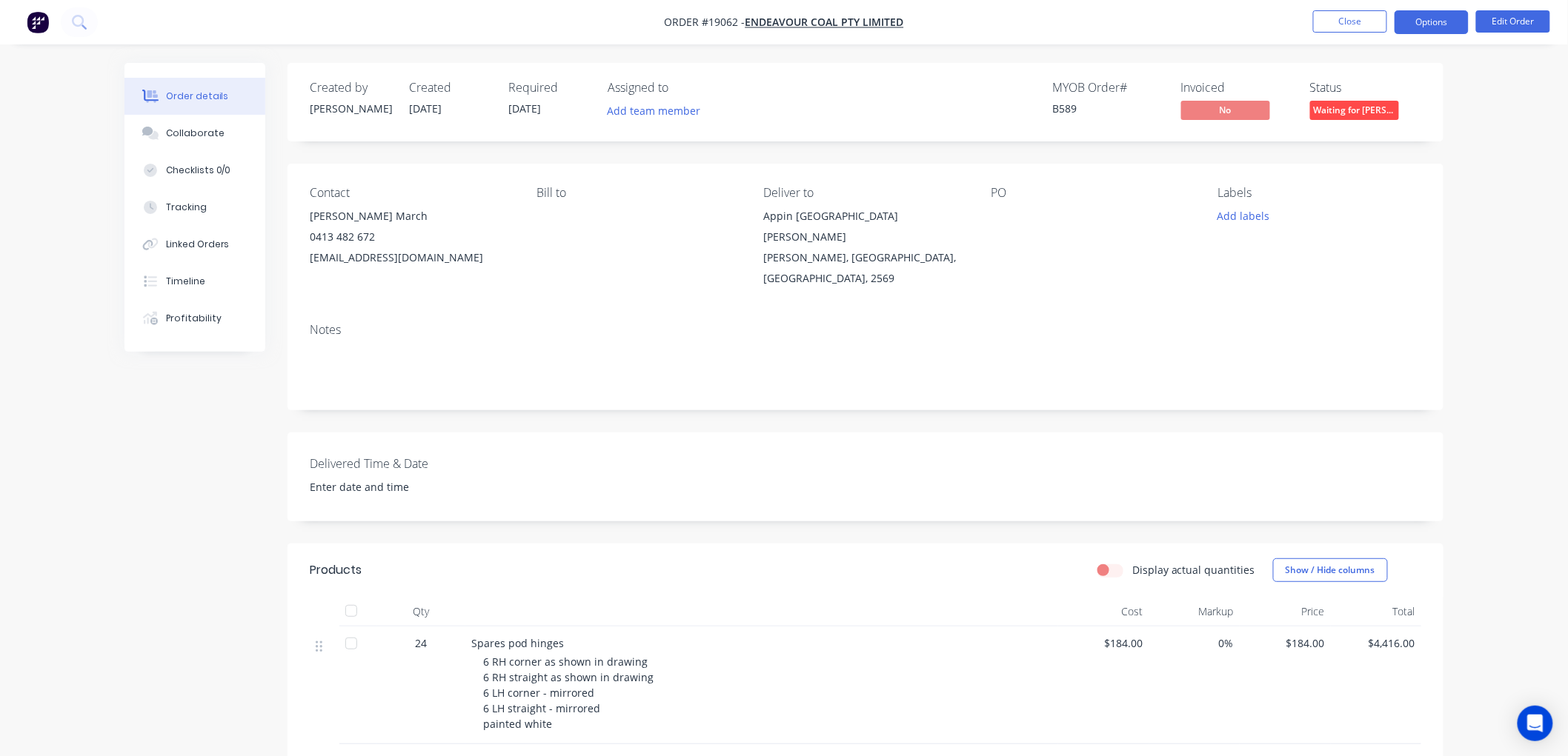
click at [1416, 24] on button "Options" at bounding box center [1431, 22] width 74 height 24
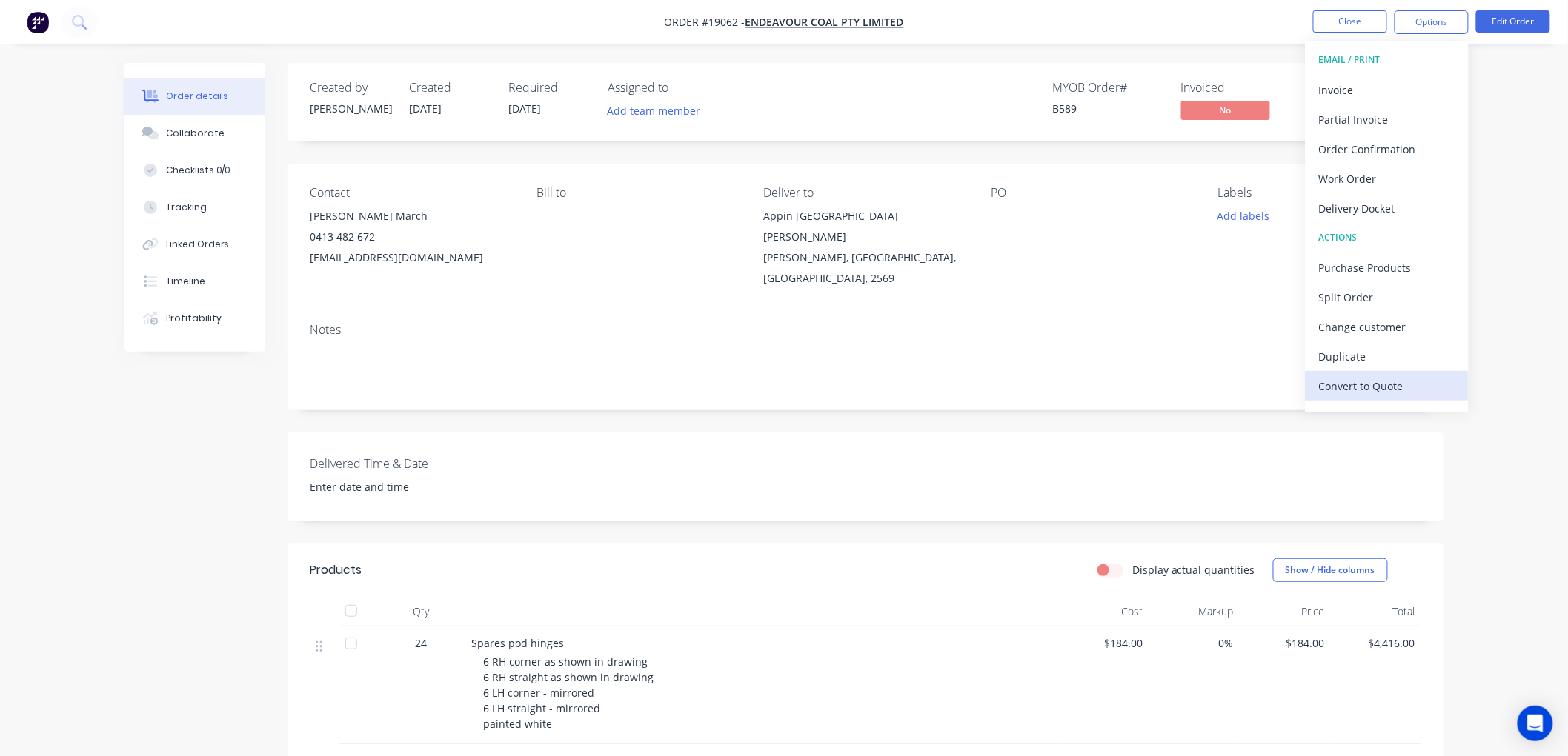
click at [1344, 391] on div "Convert to Quote" at bounding box center [1387, 386] width 136 height 21
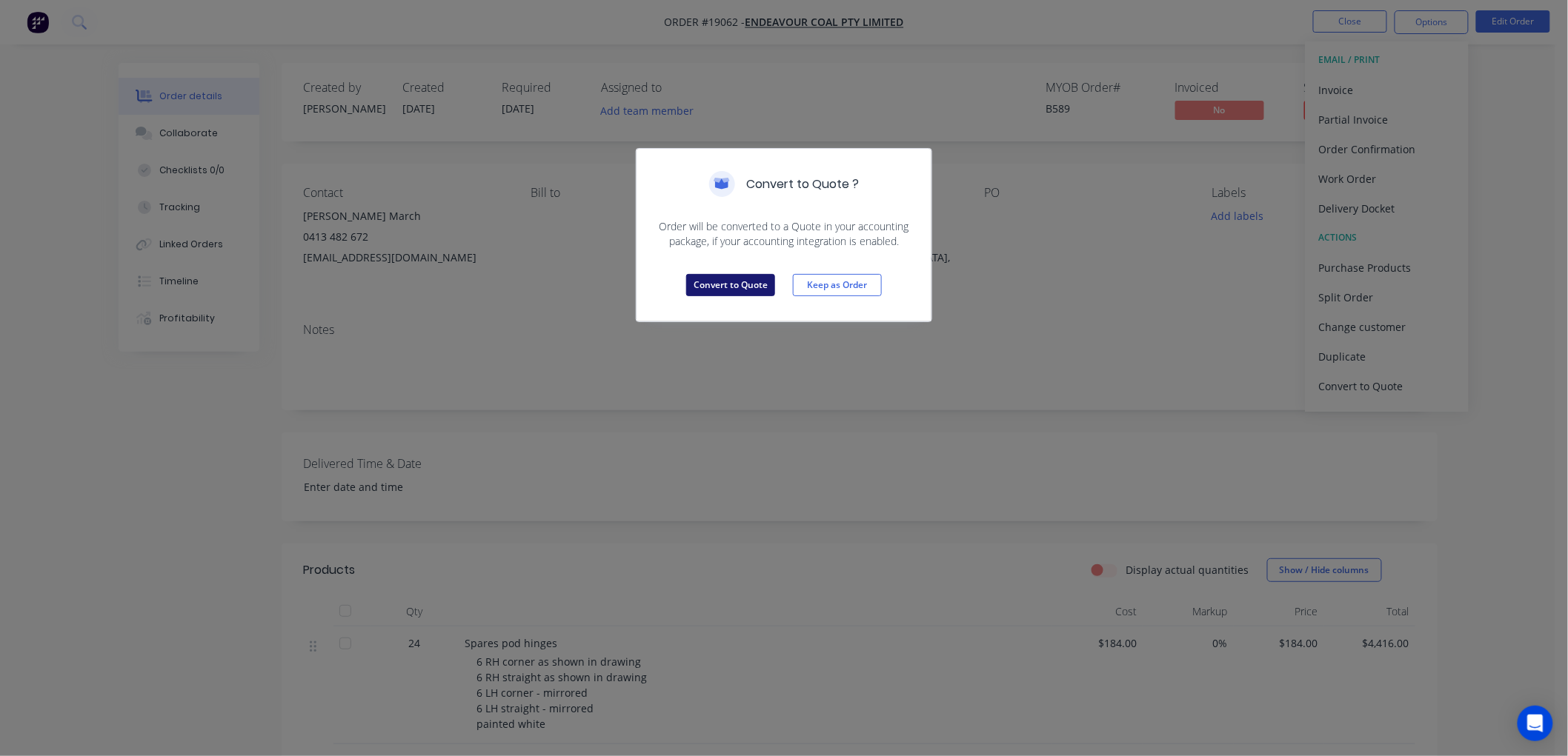
click at [707, 289] on button "Convert to Quote" at bounding box center [730, 285] width 89 height 22
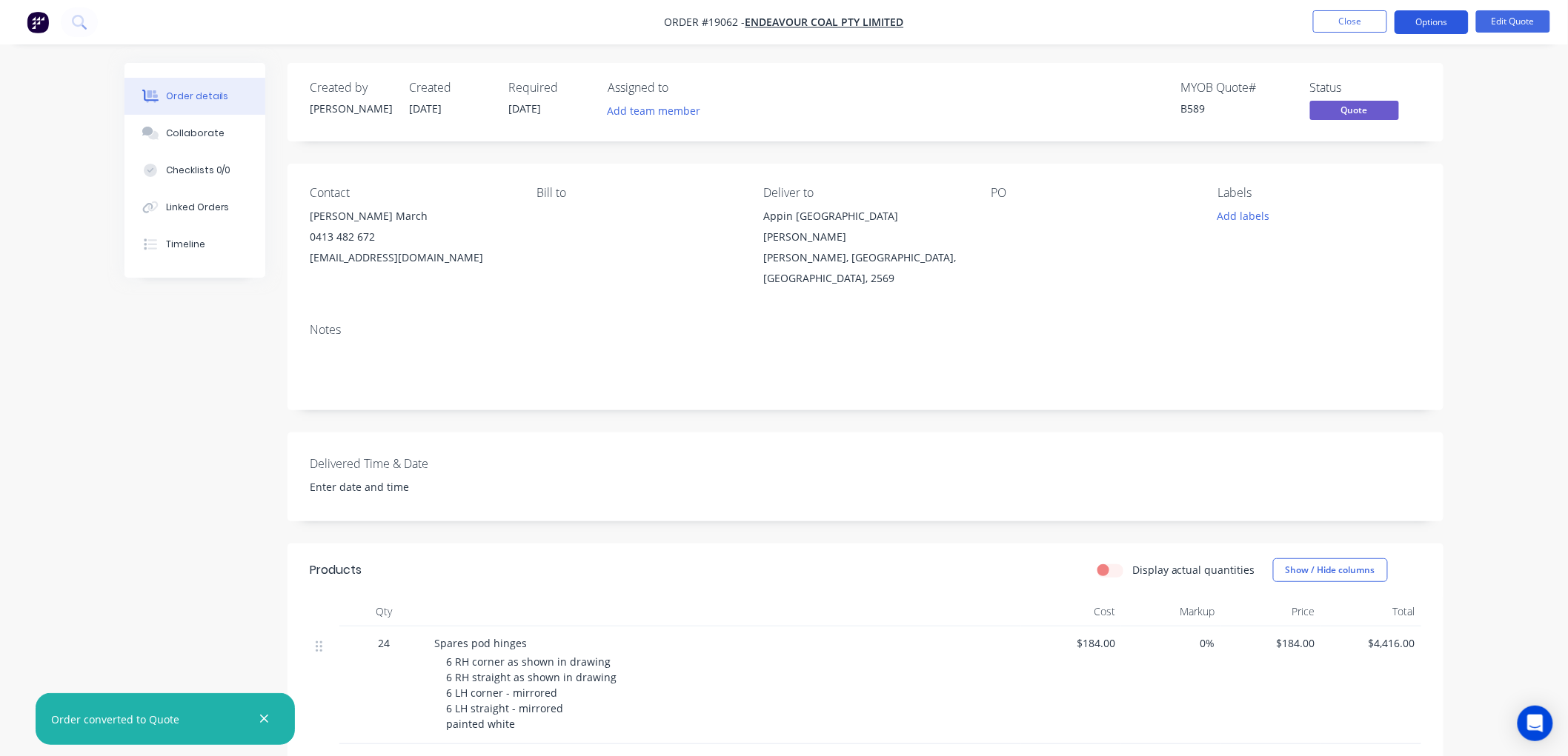
click at [1425, 24] on button "Options" at bounding box center [1431, 22] width 74 height 24
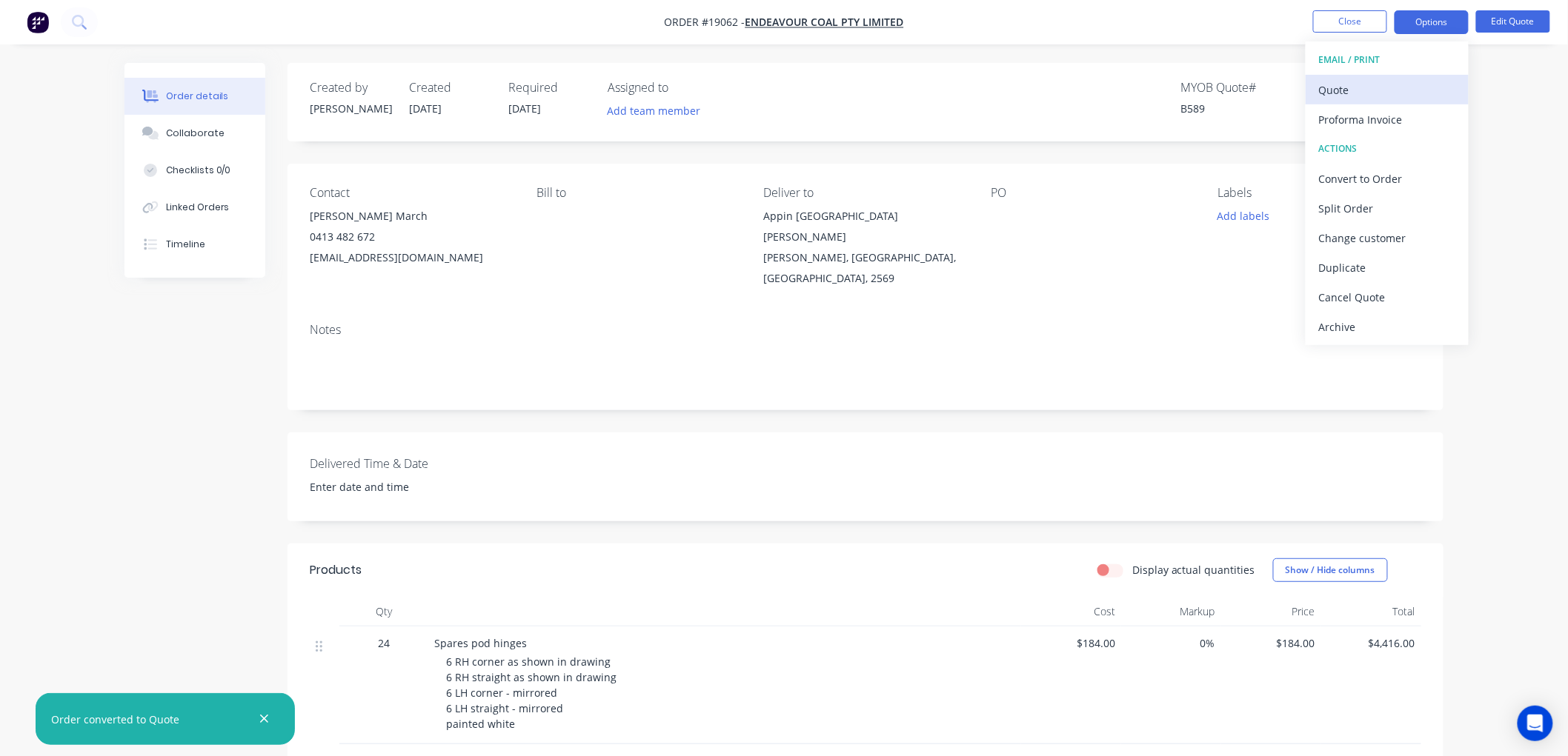
click at [1357, 85] on div "Quote" at bounding box center [1387, 90] width 136 height 21
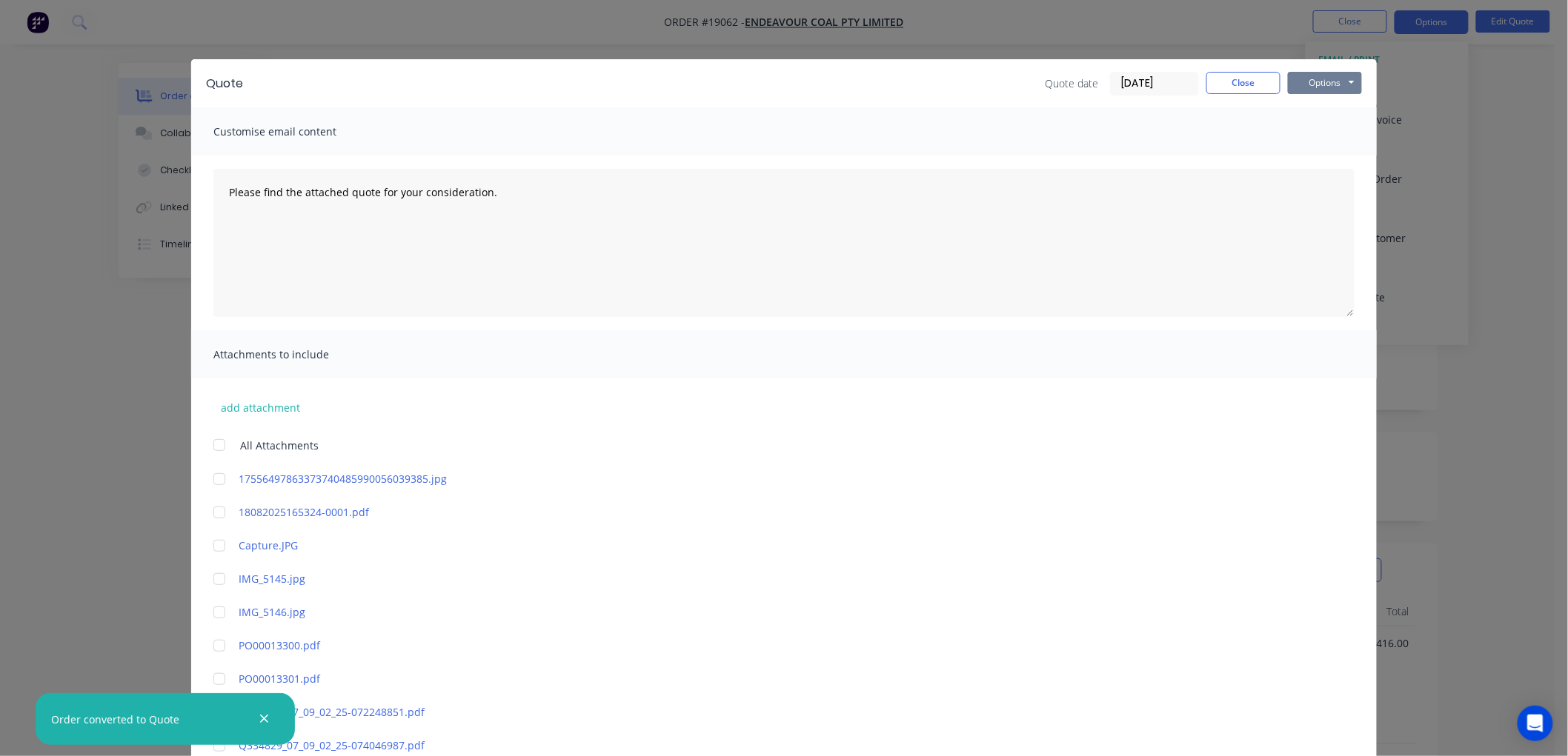
click at [1313, 80] on button "Options" at bounding box center [1324, 82] width 74 height 22
click at [1325, 132] on button "Print" at bounding box center [1335, 134] width 95 height 24
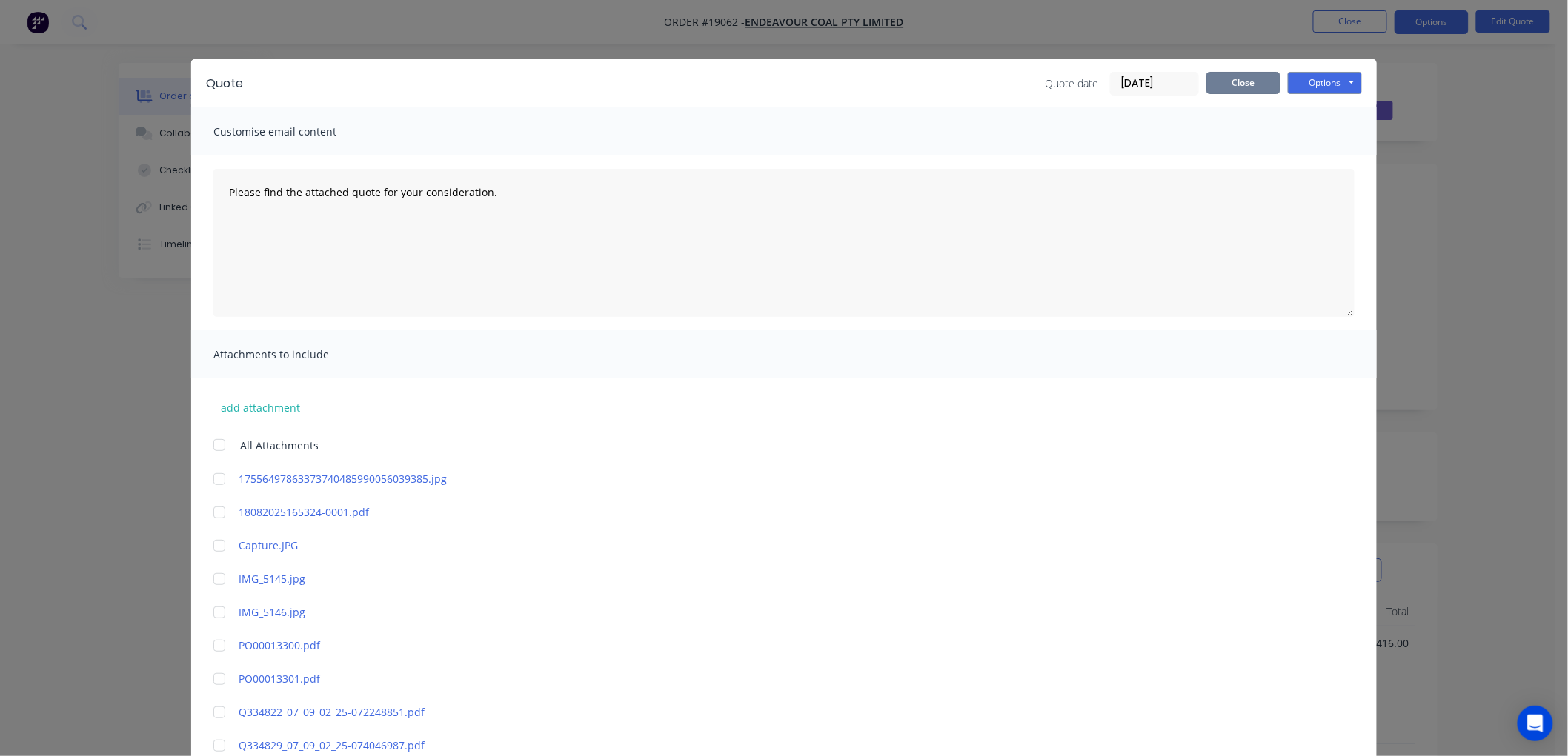
click at [1260, 80] on button "Close" at bounding box center [1243, 82] width 74 height 22
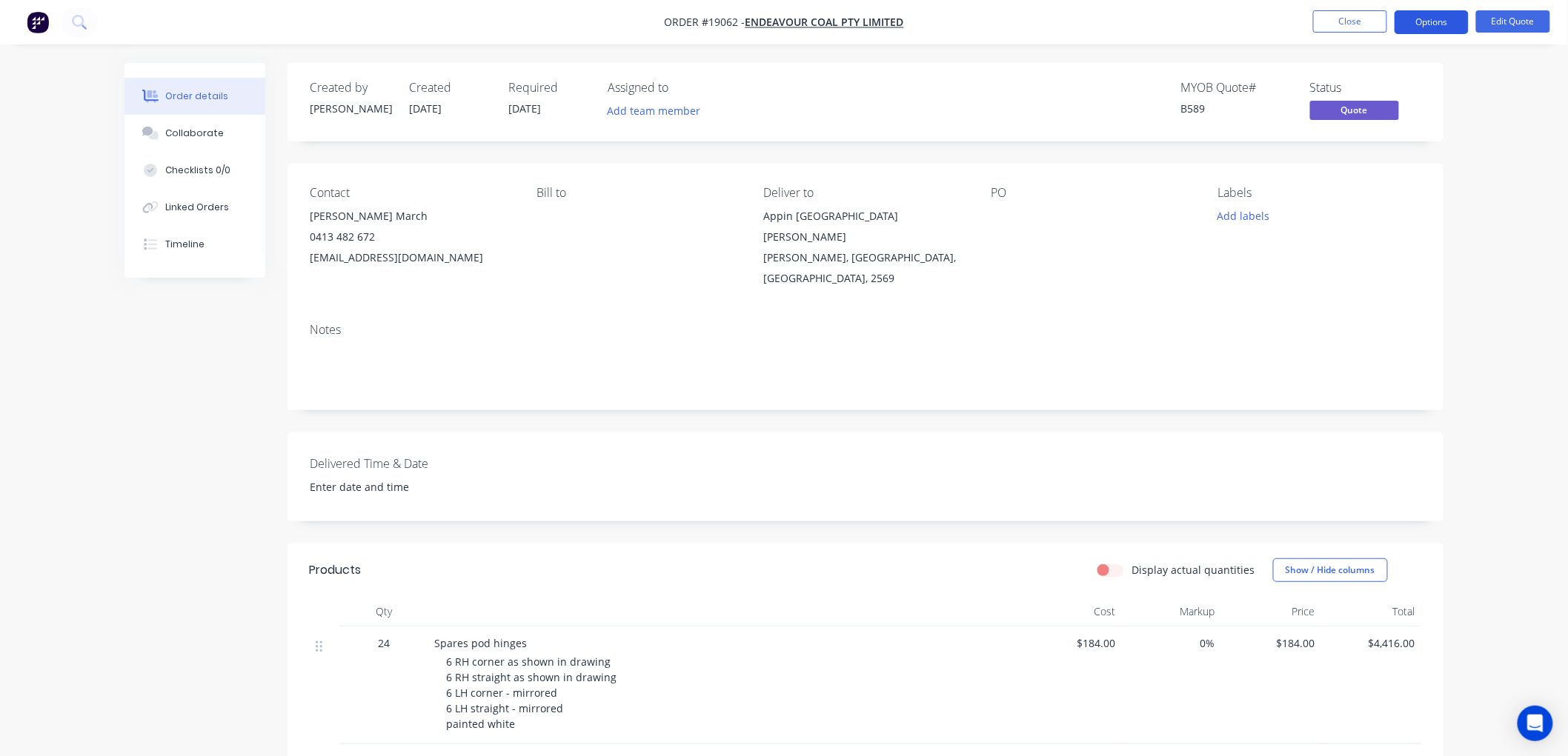
click at [1420, 19] on button "Options" at bounding box center [1431, 22] width 74 height 24
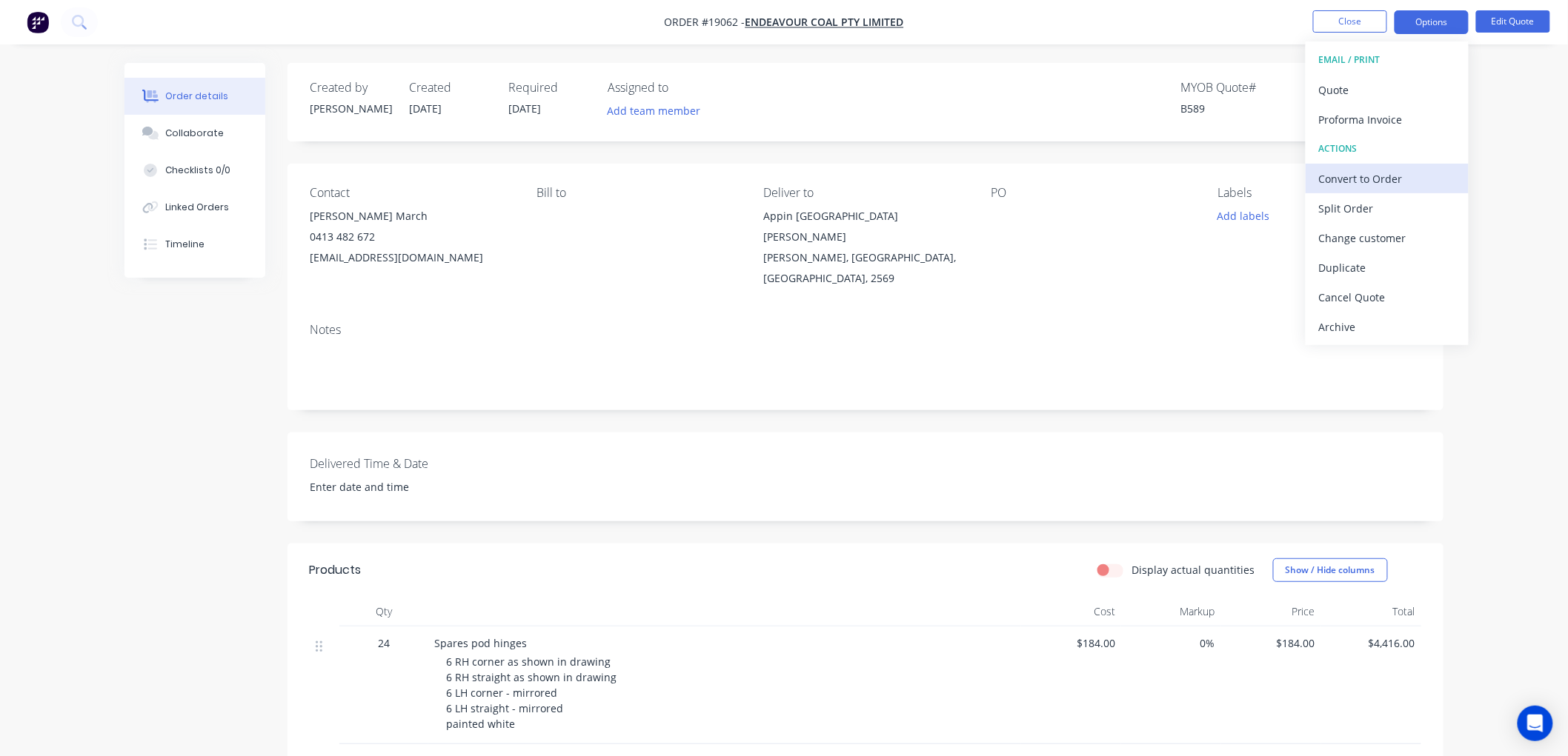
click at [1349, 180] on div "Convert to Order" at bounding box center [1387, 179] width 136 height 21
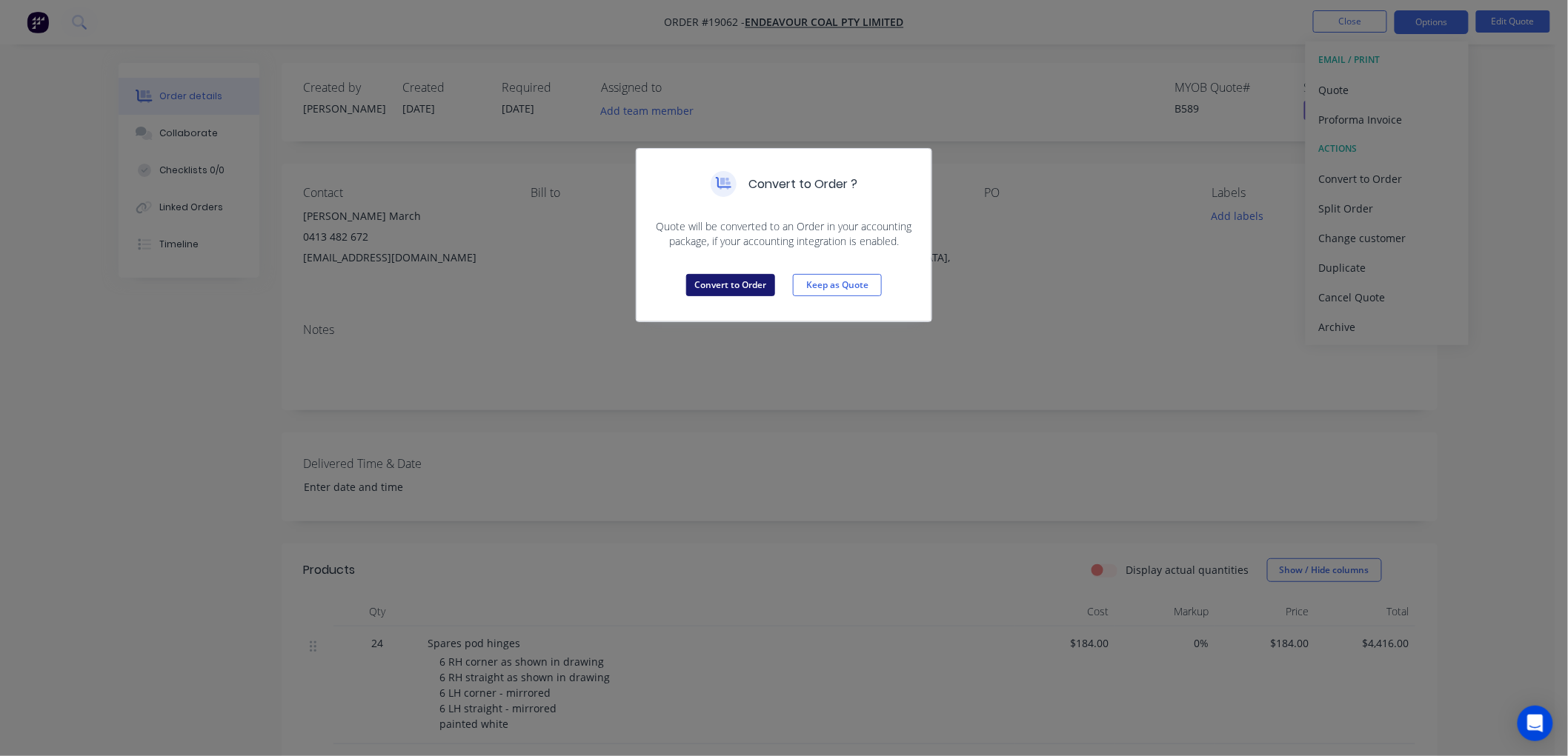
click at [742, 284] on button "Convert to Order" at bounding box center [730, 285] width 89 height 22
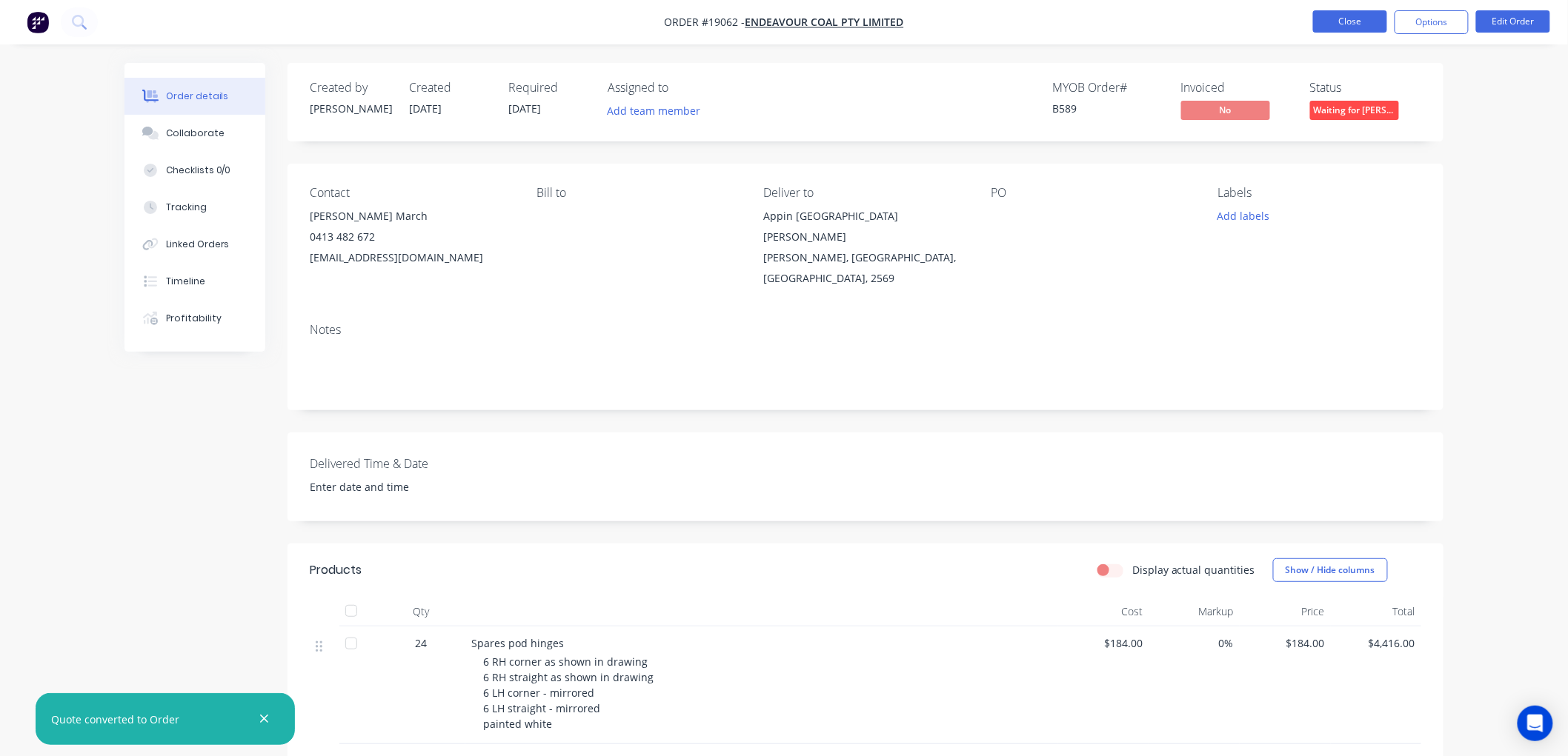
click at [1335, 31] on button "Close" at bounding box center [1349, 21] width 74 height 22
